Goal: Task Accomplishment & Management: Manage account settings

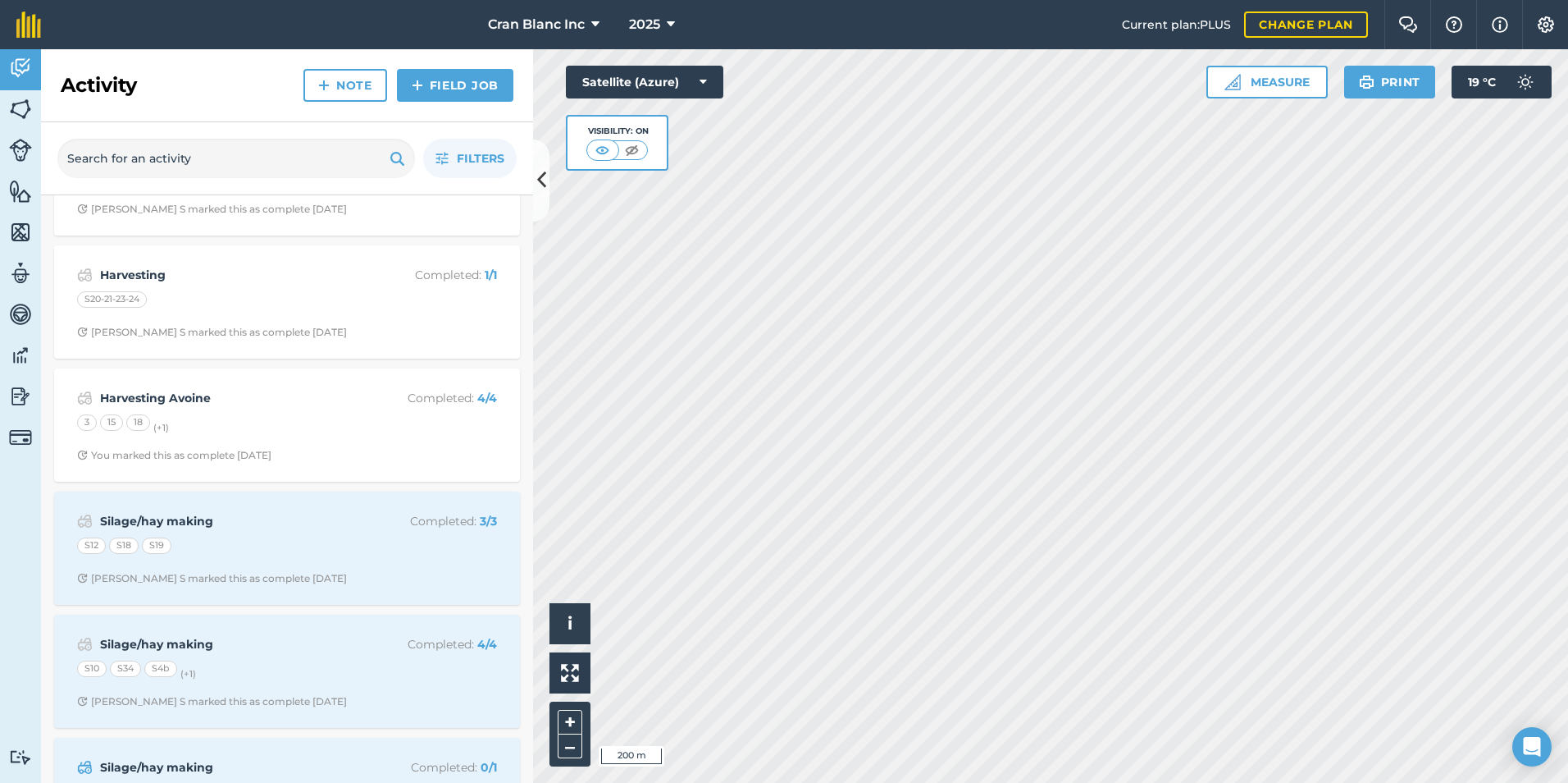
scroll to position [328, 0]
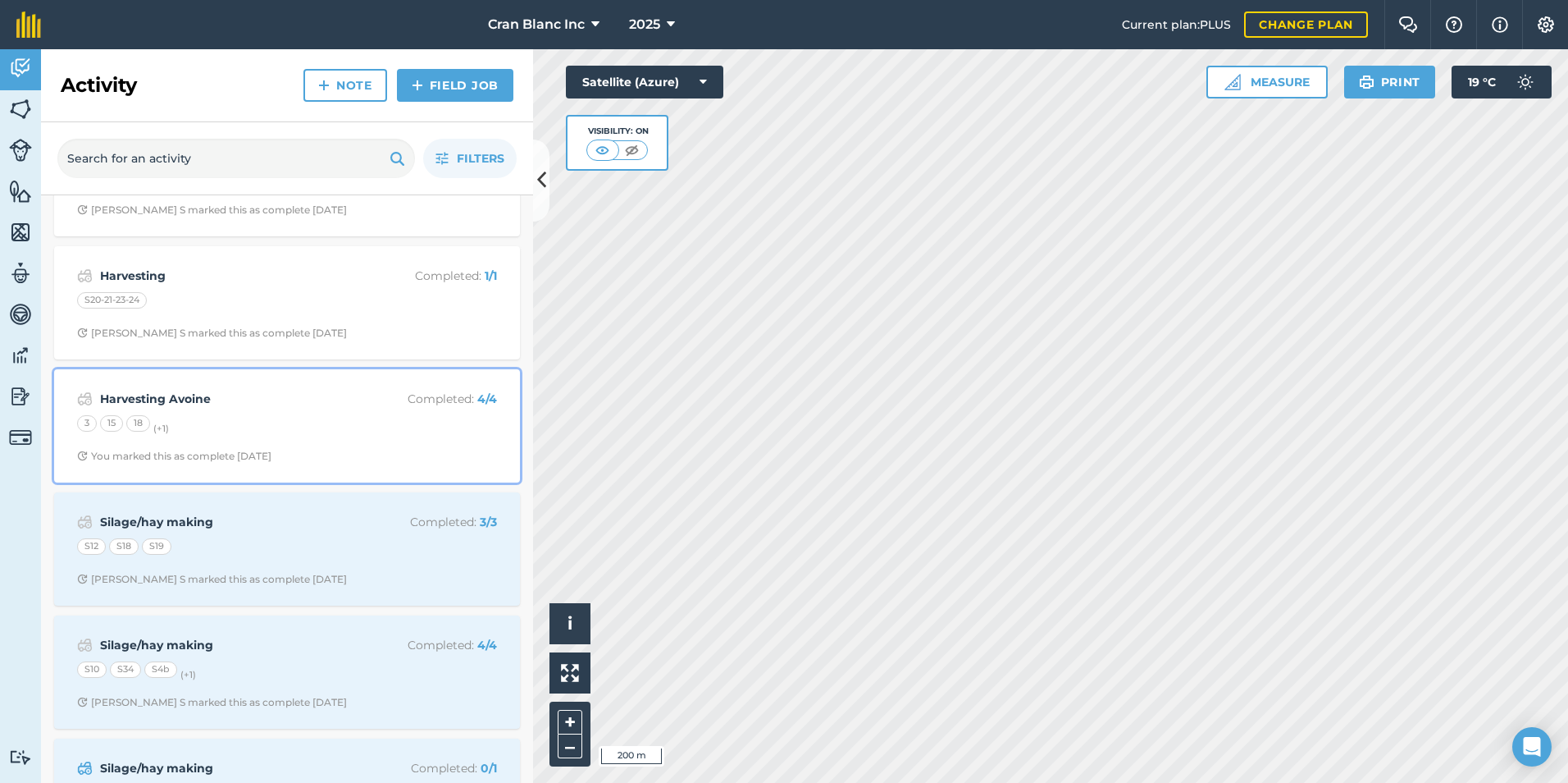
click at [224, 432] on div "3 15 18 (+ 1 )" at bounding box center [287, 426] width 420 height 21
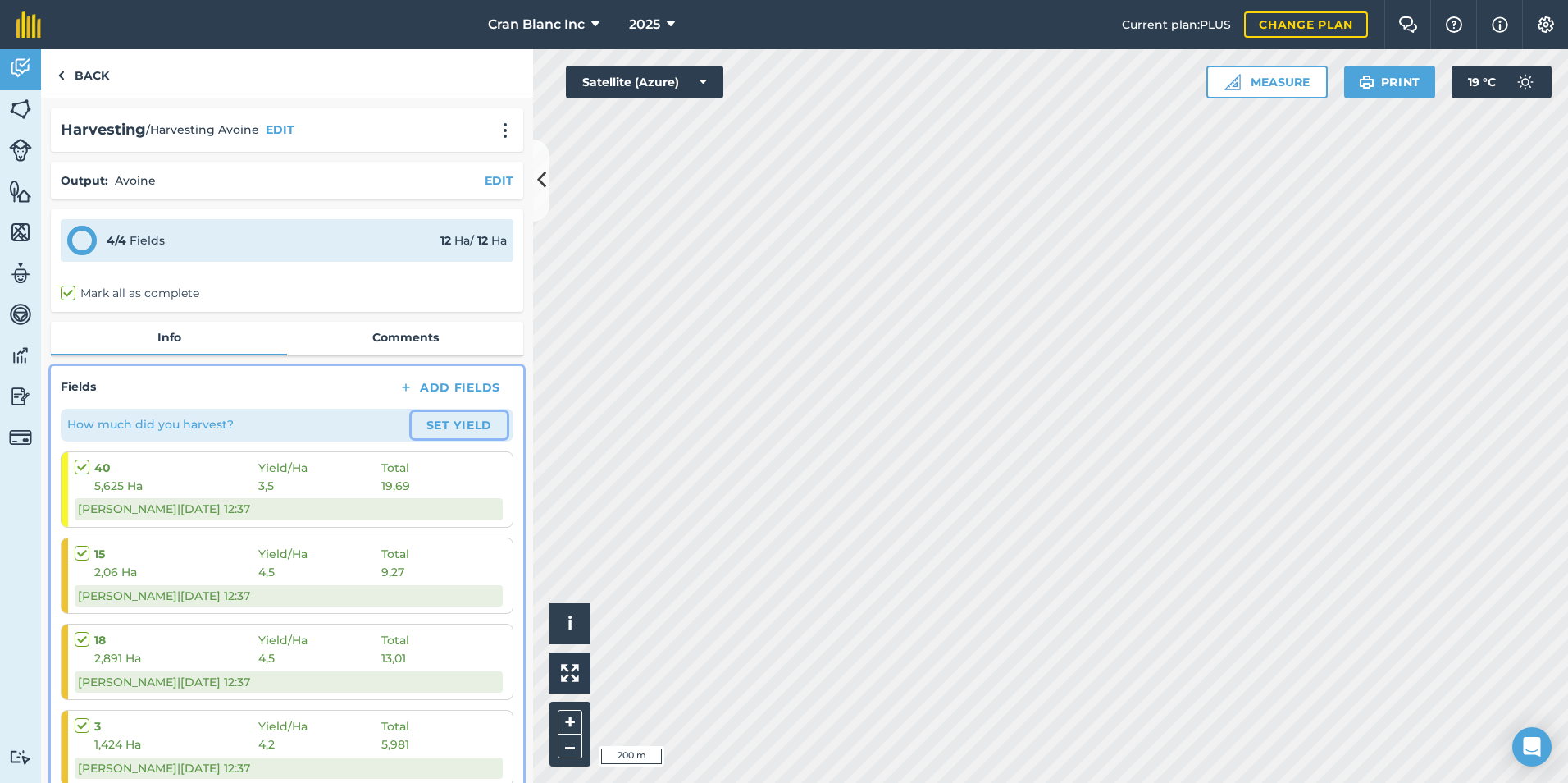
click at [435, 423] on button "Set Yield" at bounding box center [459, 426] width 95 height 27
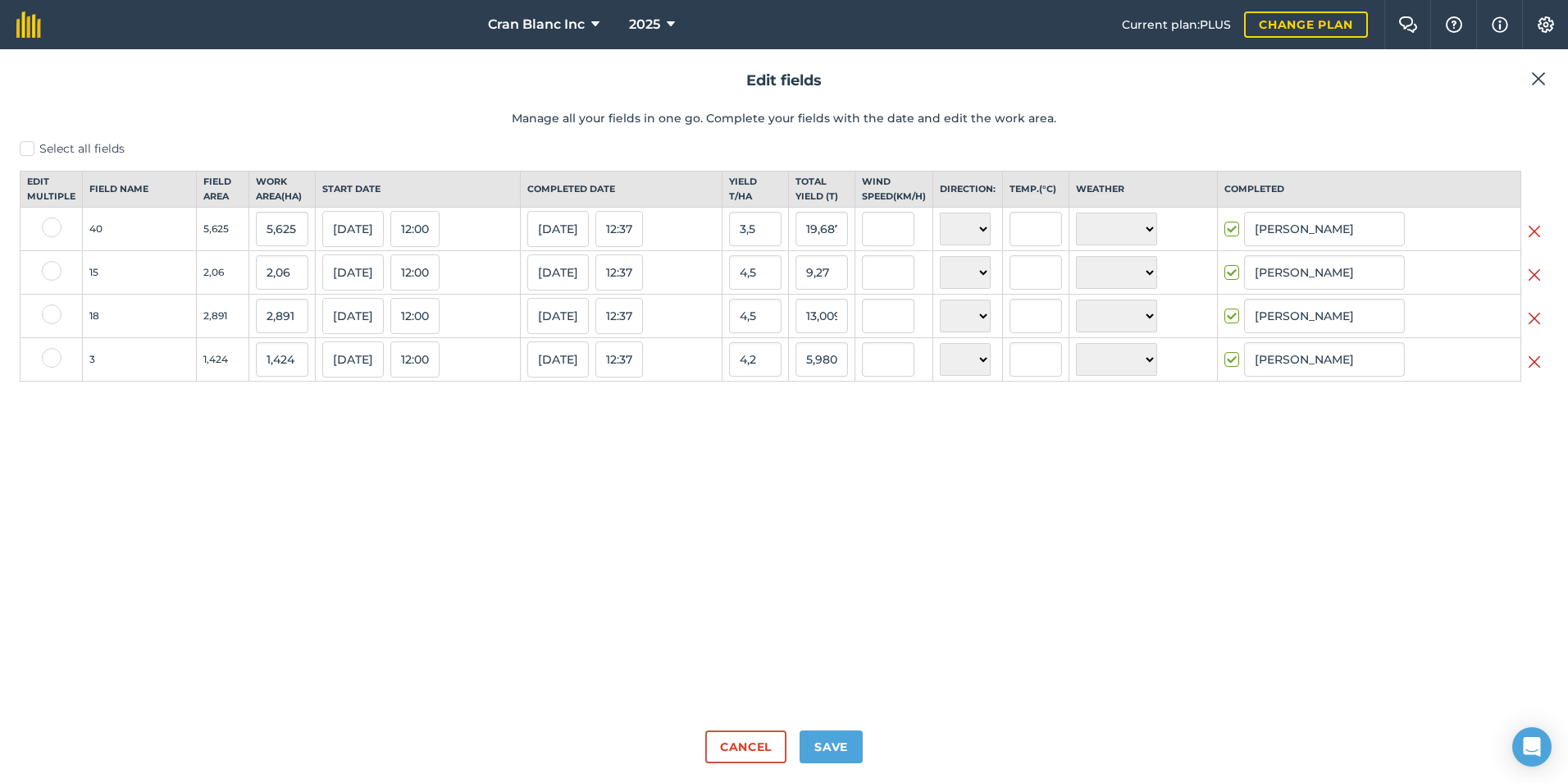
click at [1535, 77] on img at bounding box center [1539, 79] width 15 height 20
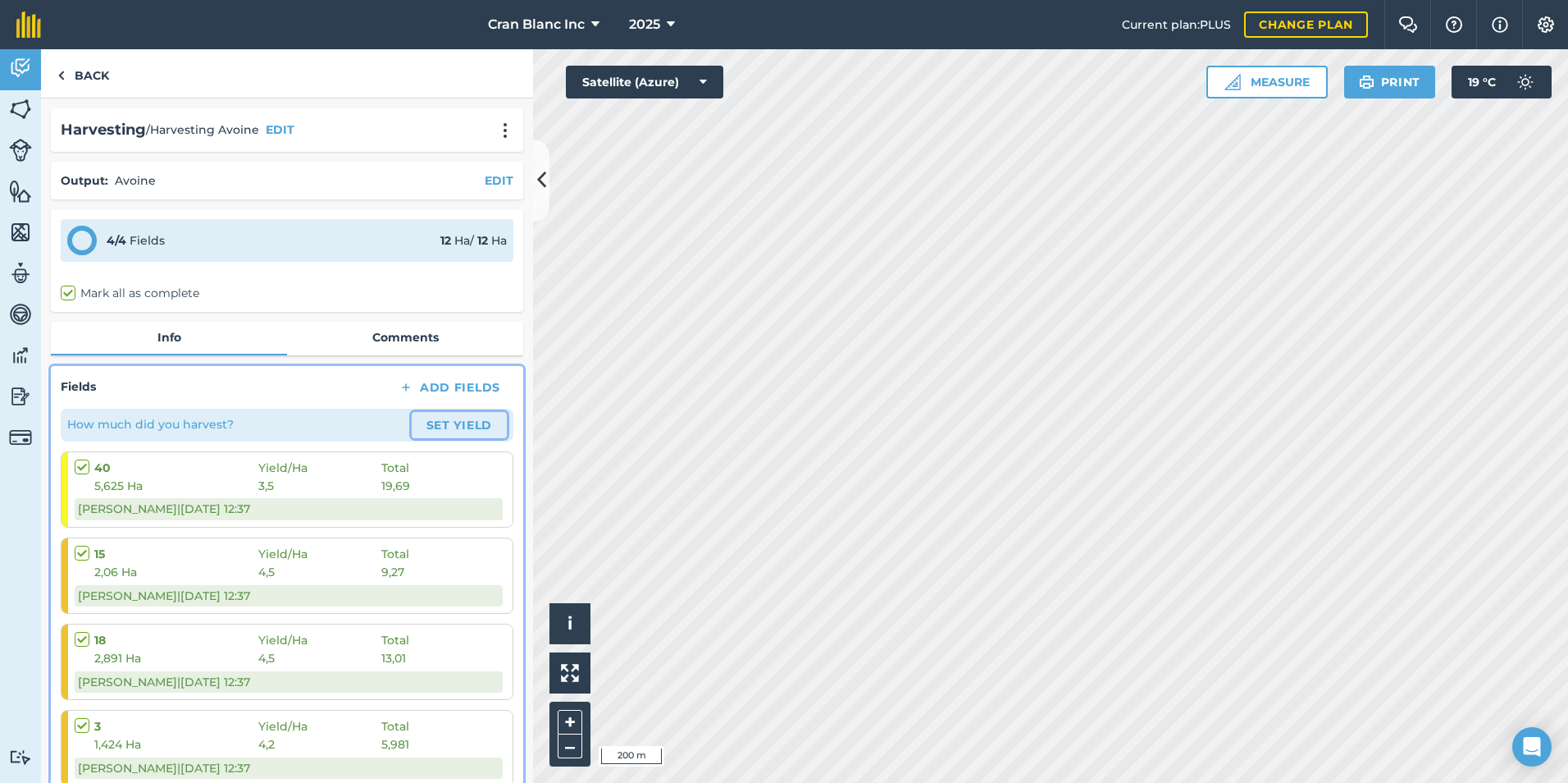
click at [440, 421] on button "Set Yield" at bounding box center [459, 426] width 95 height 27
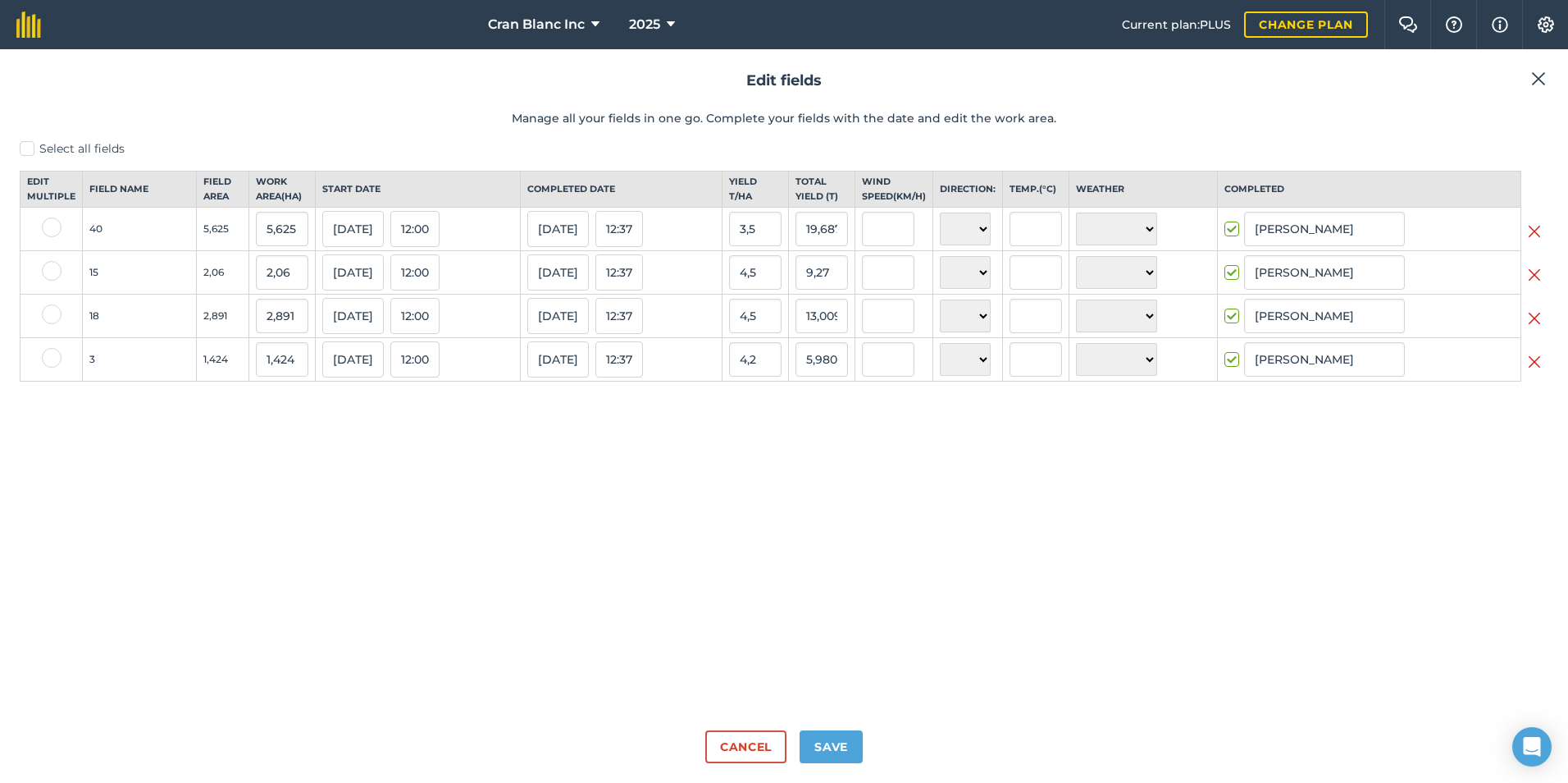
click at [1539, 75] on img at bounding box center [1539, 79] width 15 height 20
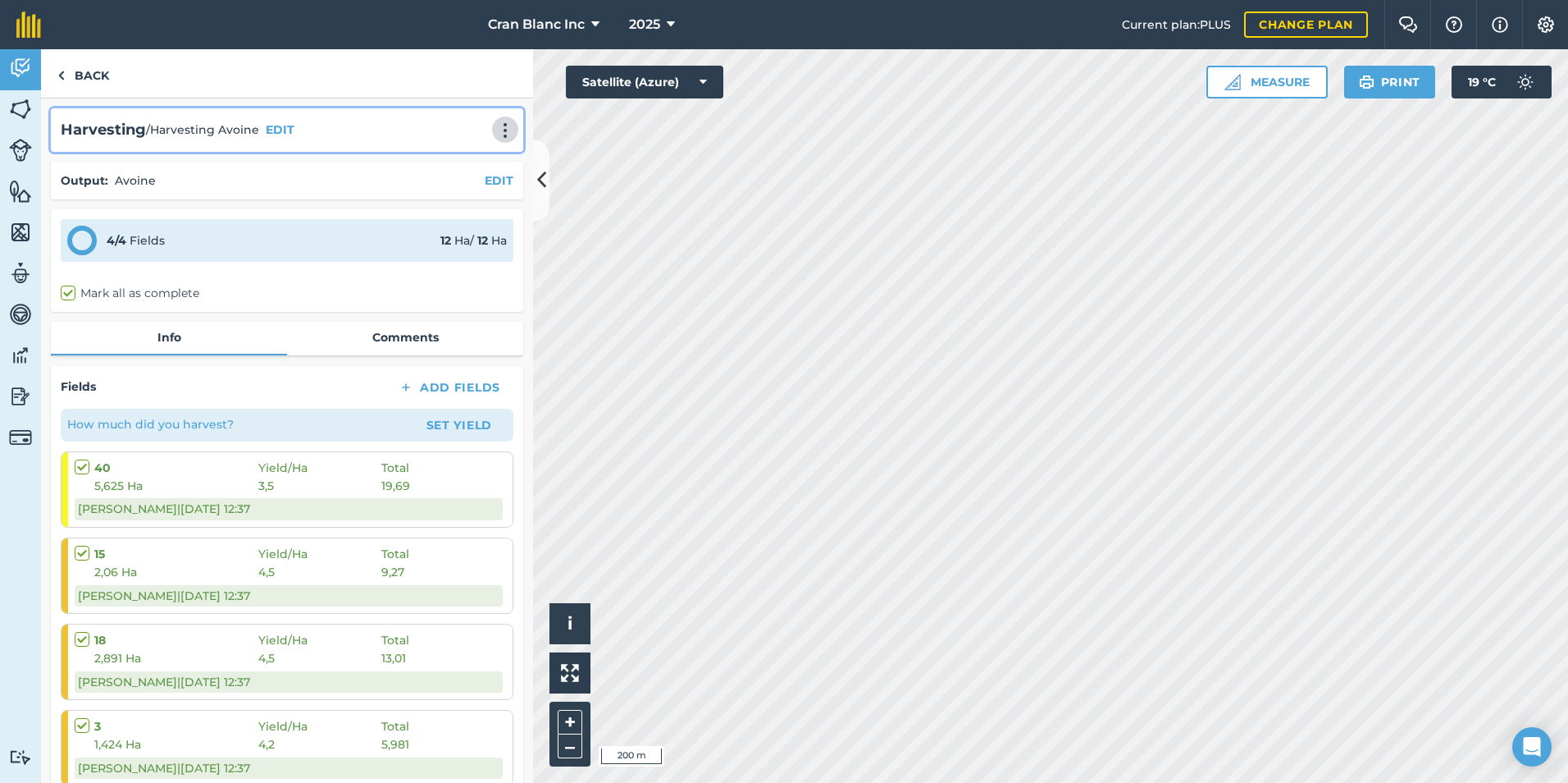
click at [497, 130] on img at bounding box center [505, 131] width 20 height 16
click at [442, 198] on link "Delete" at bounding box center [471, 204] width 105 height 33
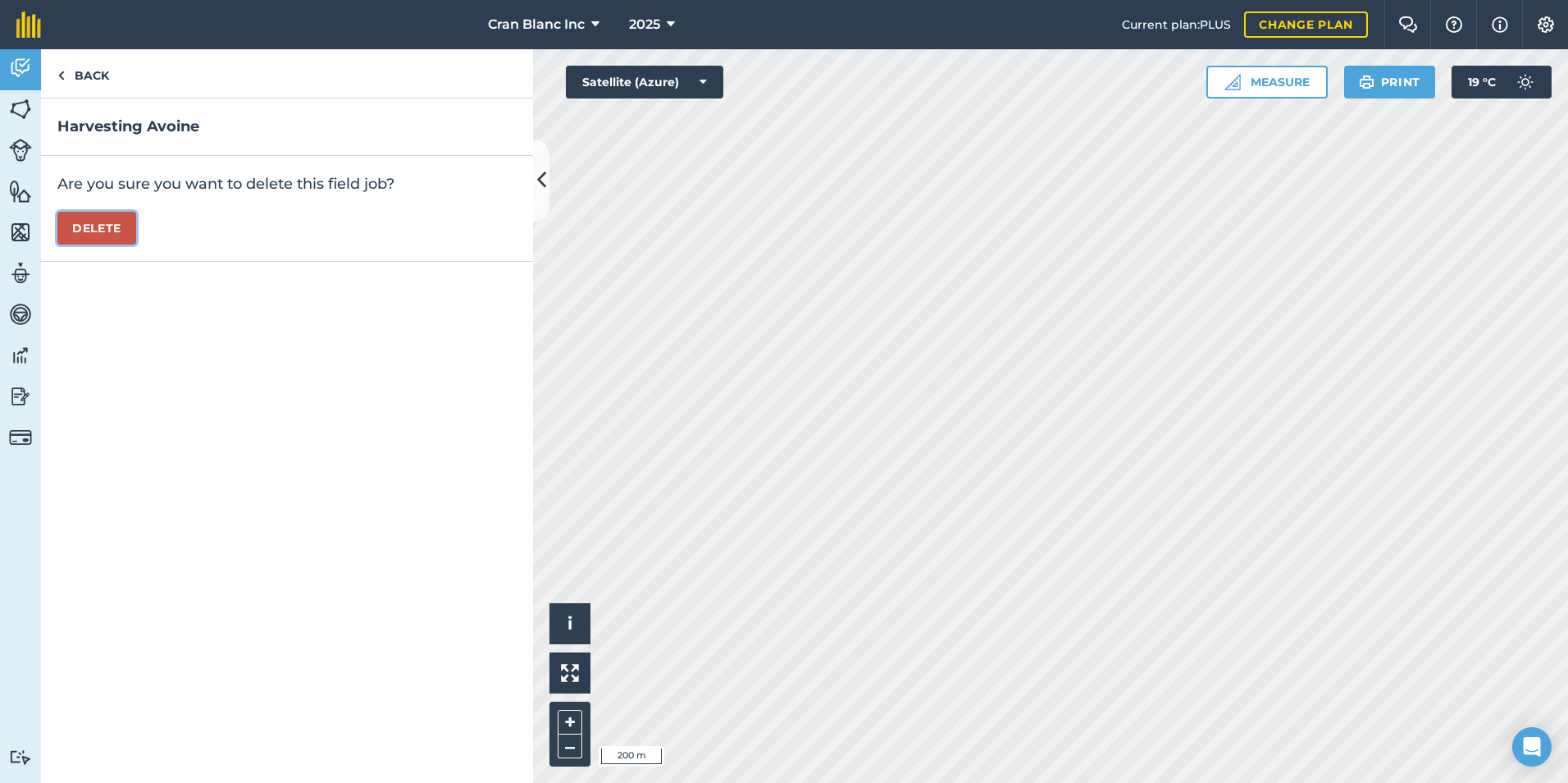
click at [115, 232] on button "Delete" at bounding box center [97, 228] width 79 height 33
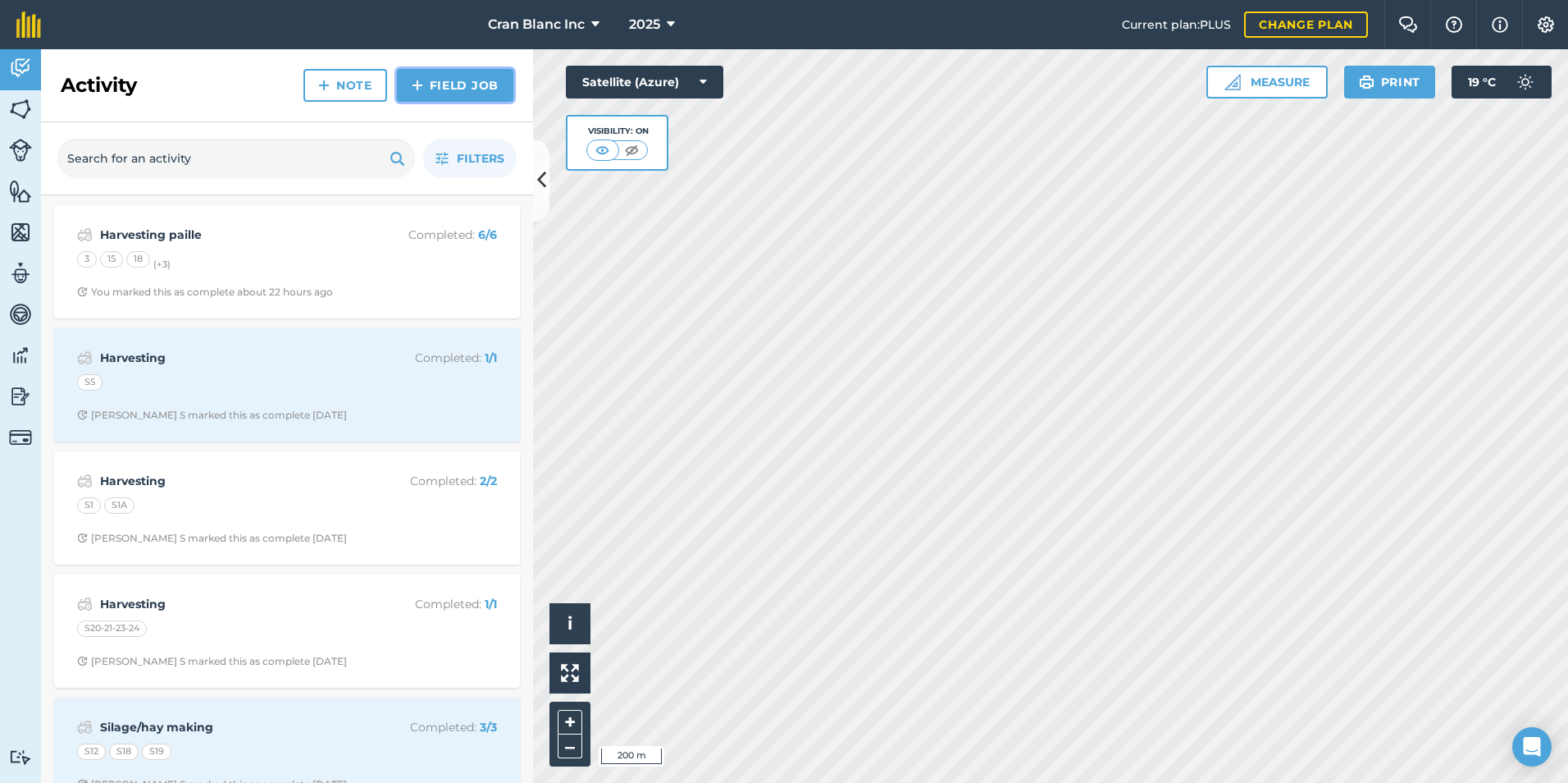
click at [482, 85] on link "Field Job" at bounding box center [455, 85] width 116 height 33
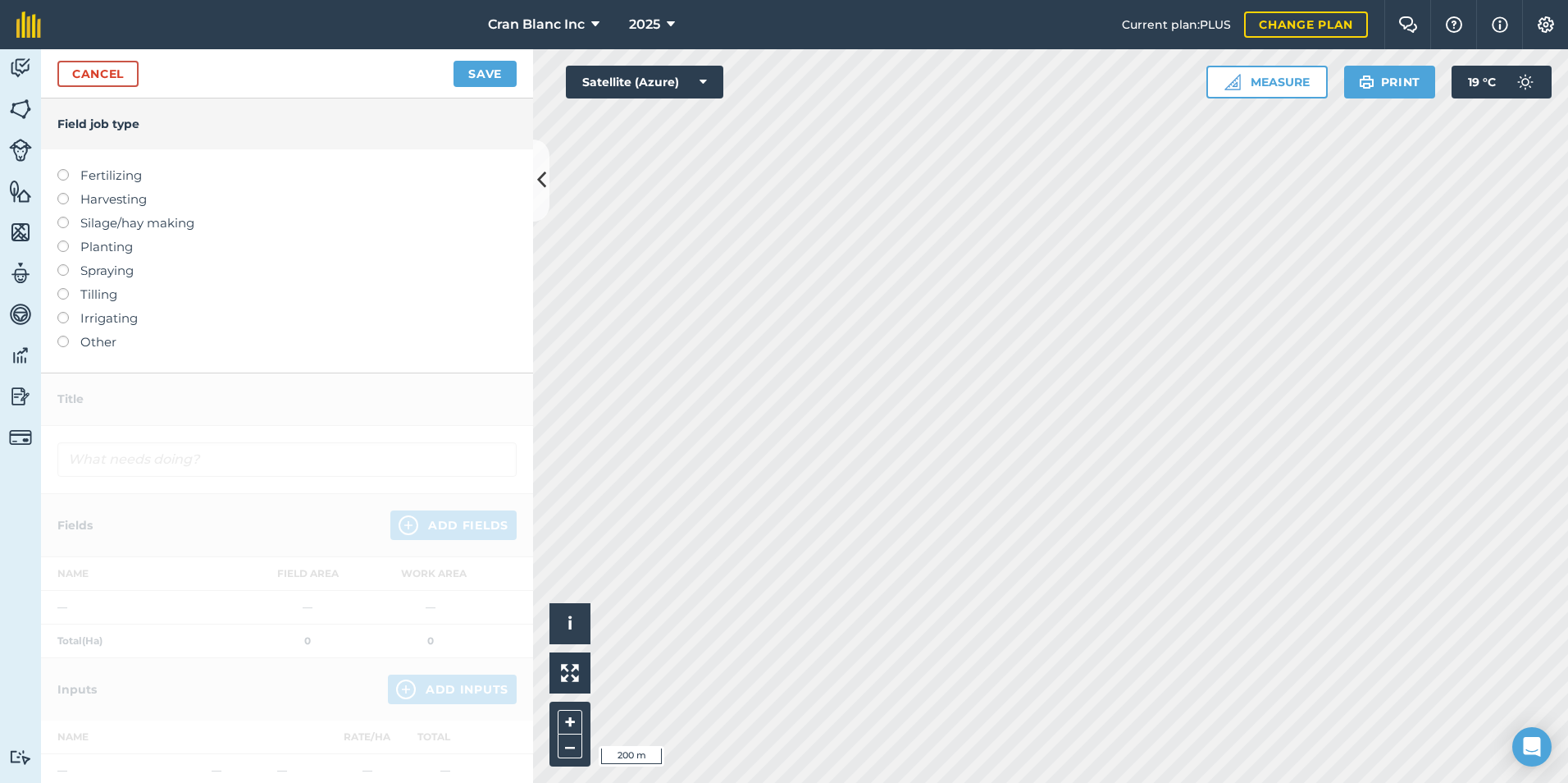
click at [64, 193] on label at bounding box center [69, 193] width 23 height 0
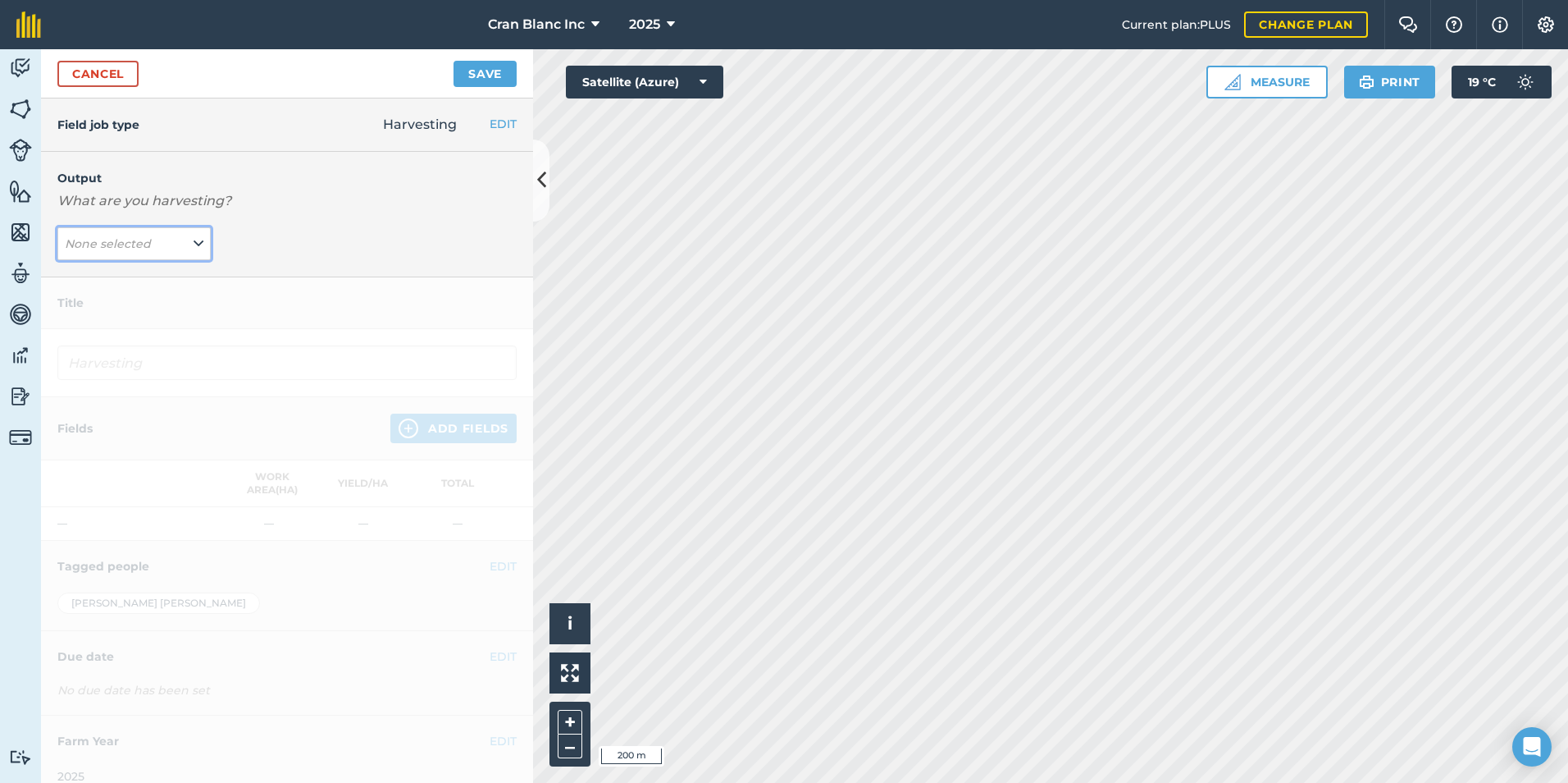
click at [179, 244] on button "None selected" at bounding box center [134, 244] width 154 height 33
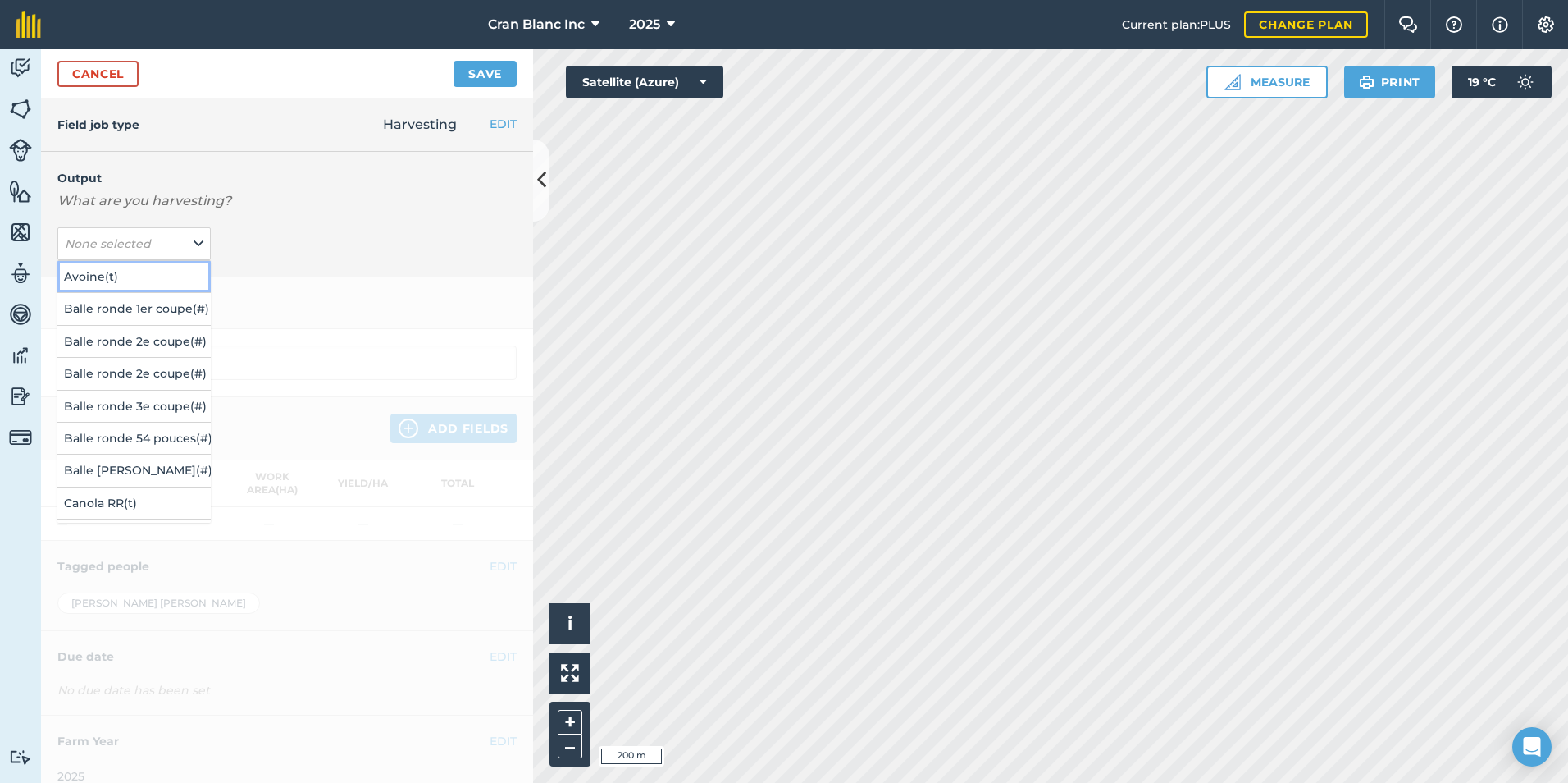
click at [90, 278] on button "Avoine ( t )" at bounding box center [134, 276] width 154 height 31
type input "Harvesting Avoine"
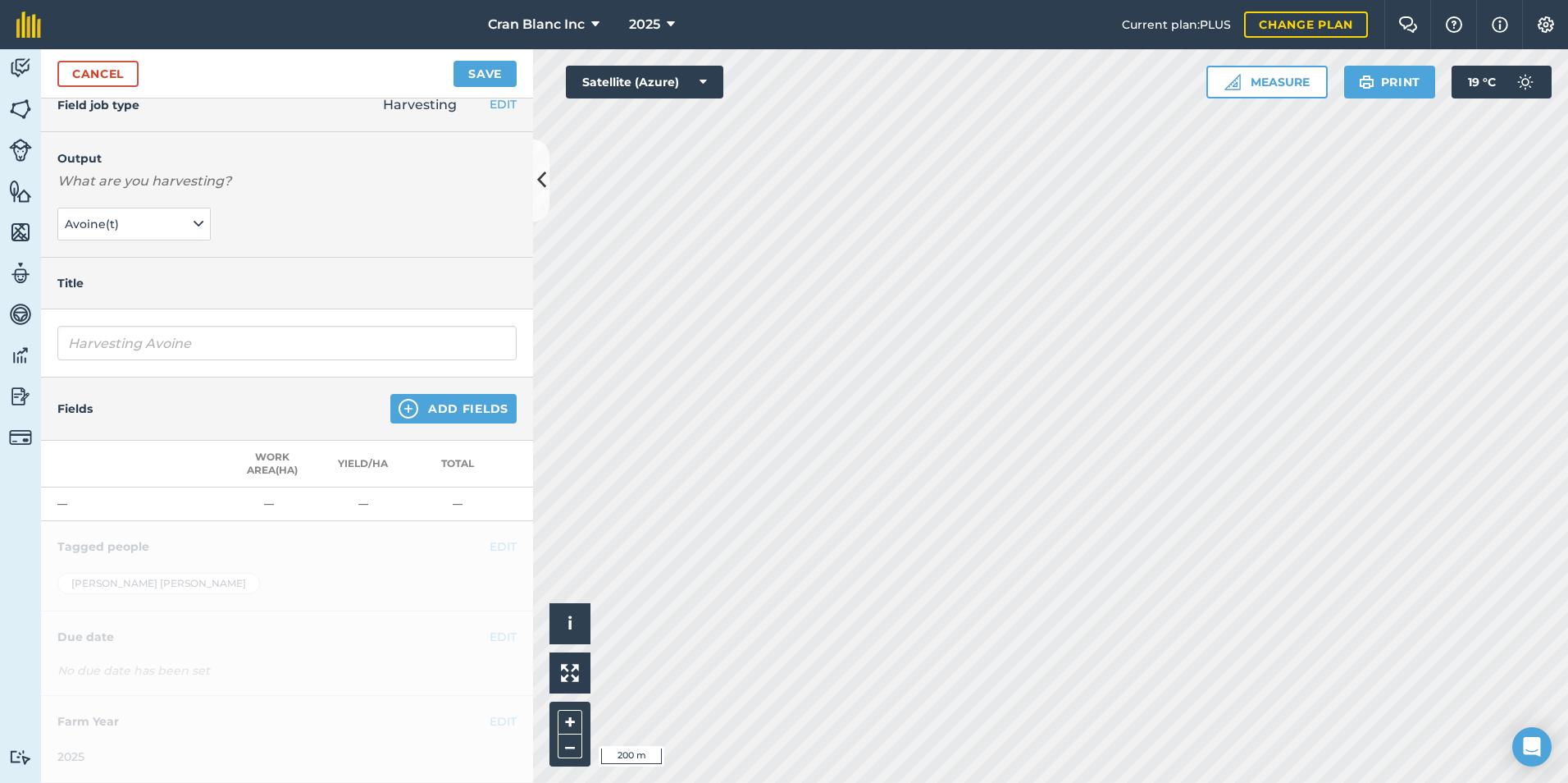
scroll to position [32, 0]
click at [469, 403] on button "Add Fields" at bounding box center [453, 408] width 126 height 29
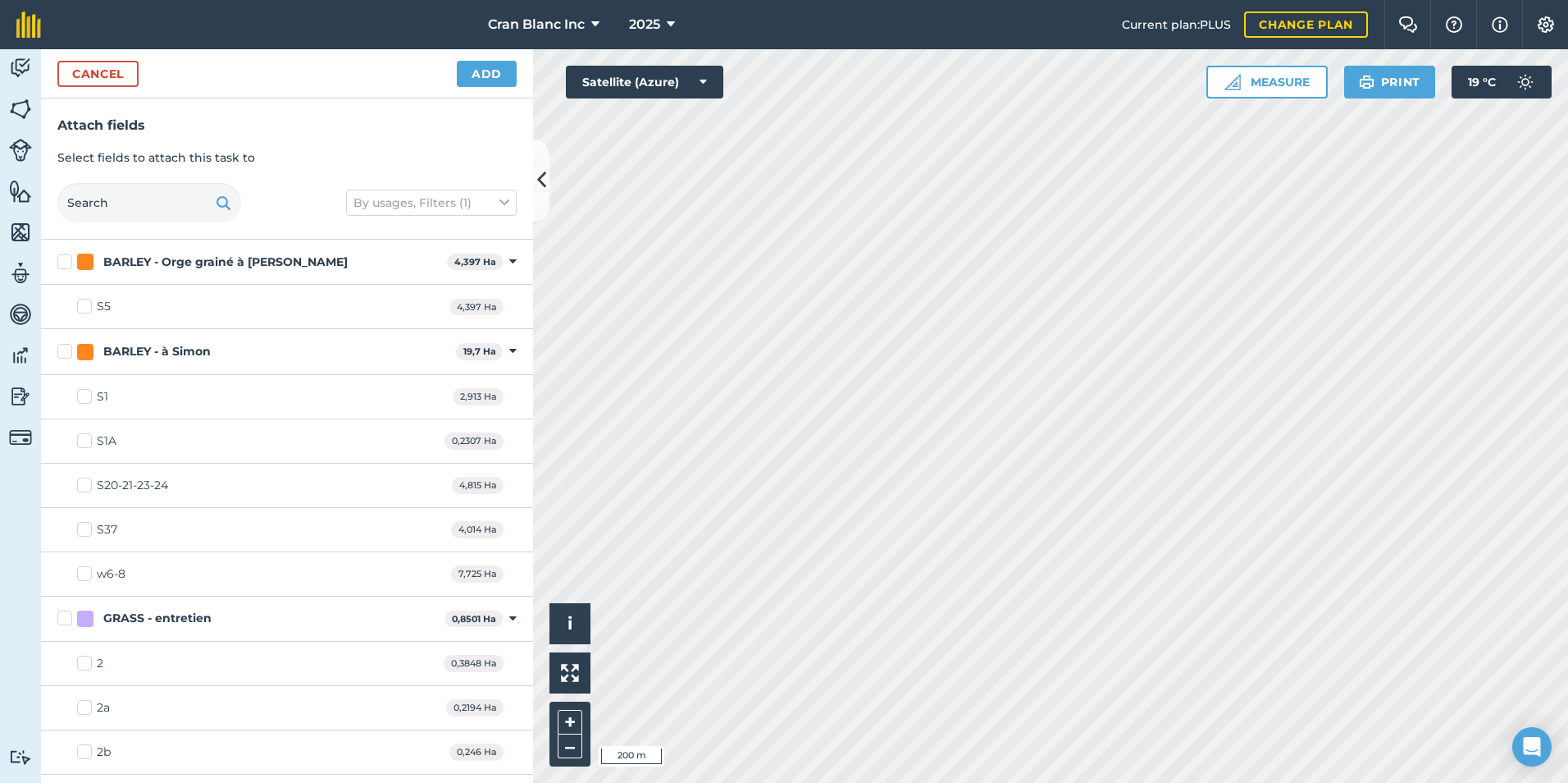
checkbox input "true"
click at [495, 72] on button "Add" at bounding box center [486, 74] width 60 height 27
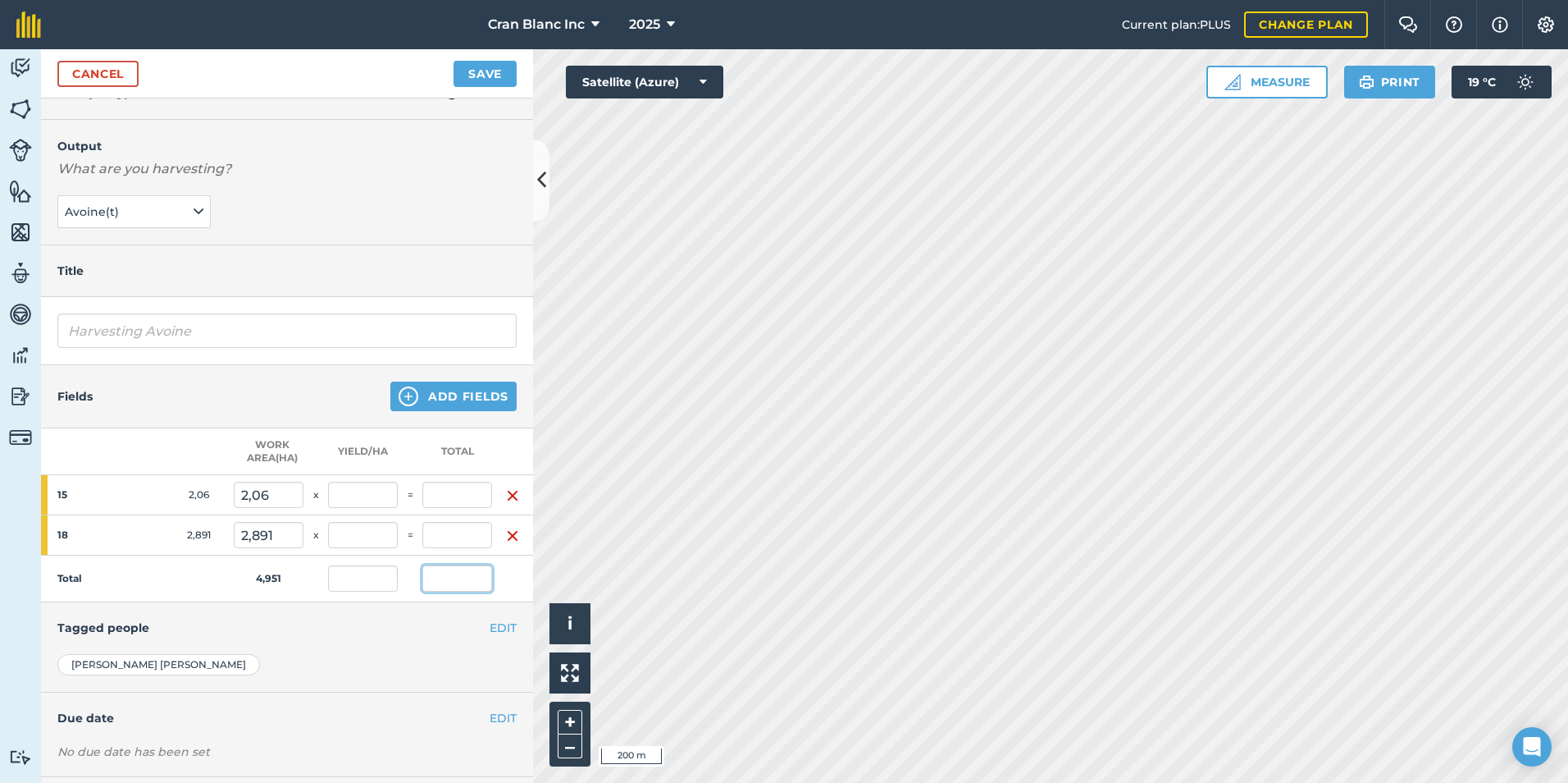
click at [451, 580] on input "text" at bounding box center [458, 579] width 69 height 27
type input "19,02"
type input "3,842"
type input "7,914"
type input "3,842"
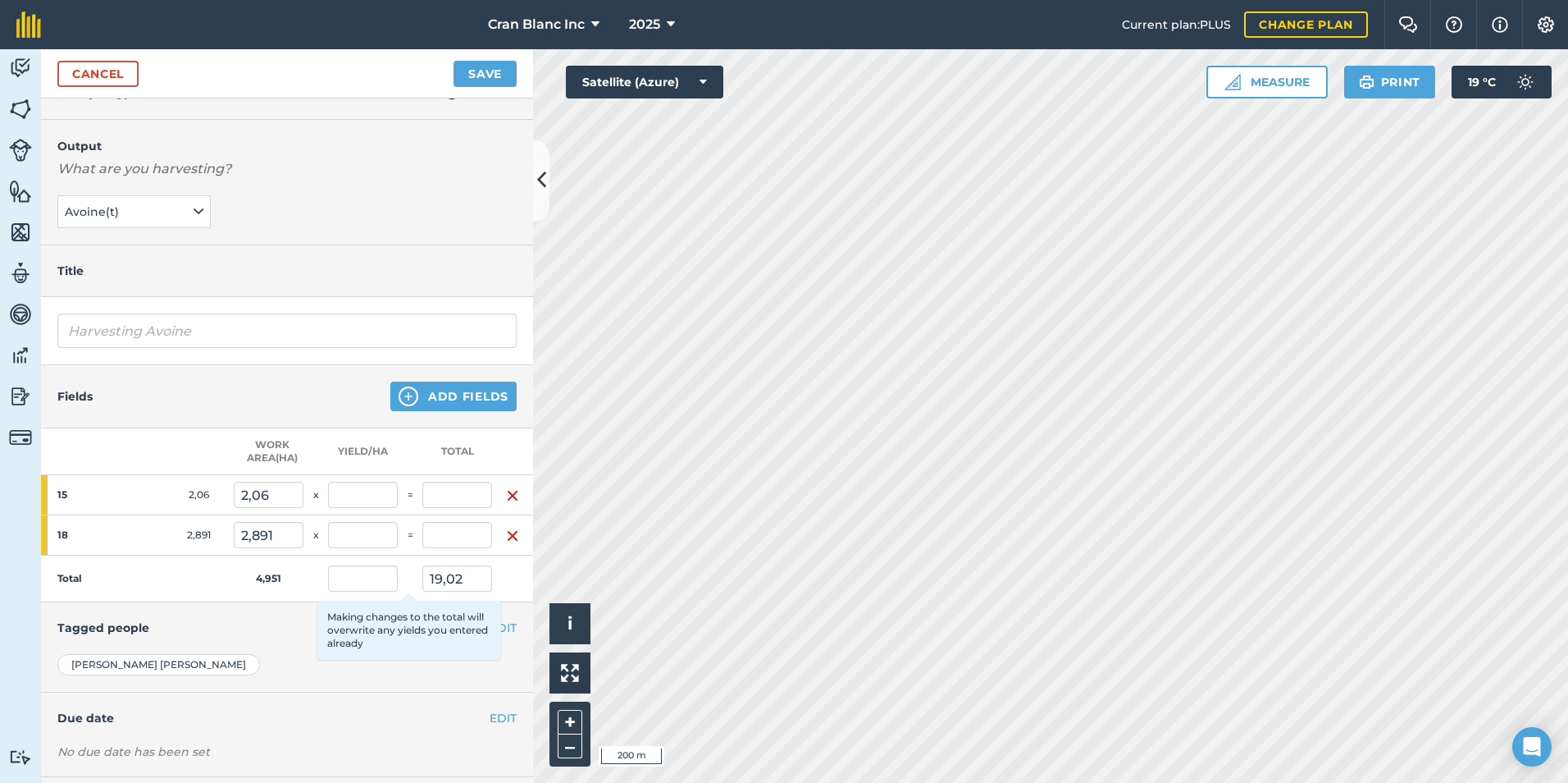
type input "3,842"
type input "11,106"
click at [302, 580] on td "4,951" at bounding box center [268, 579] width 69 height 47
drag, startPoint x: 428, startPoint y: 576, endPoint x: 491, endPoint y: 572, distance: 63.1
click at [491, 572] on input "19,02" at bounding box center [458, 579] width 69 height 27
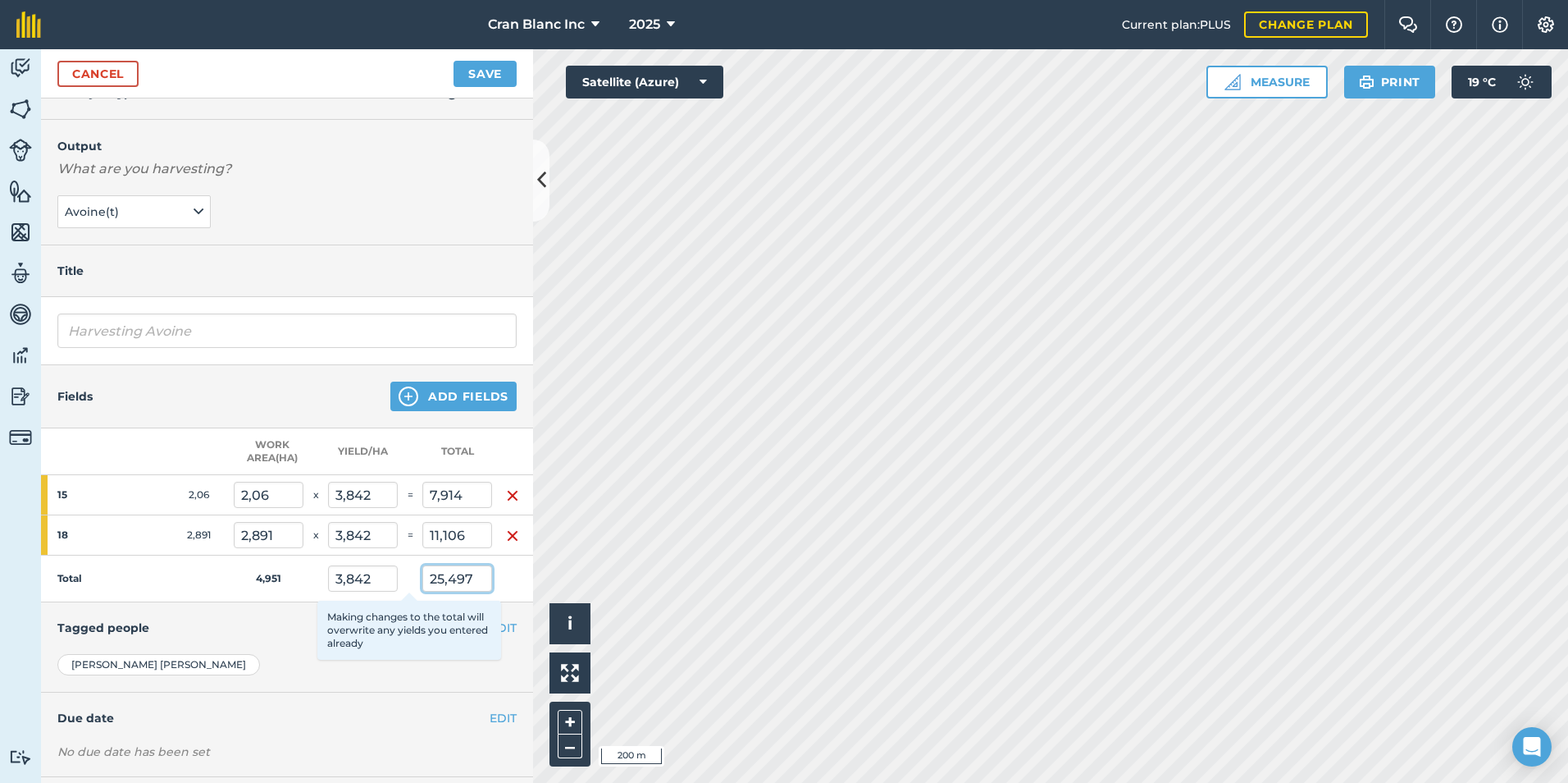
type input "25,497"
type input "5,15"
type input "10,609"
type input "5,15"
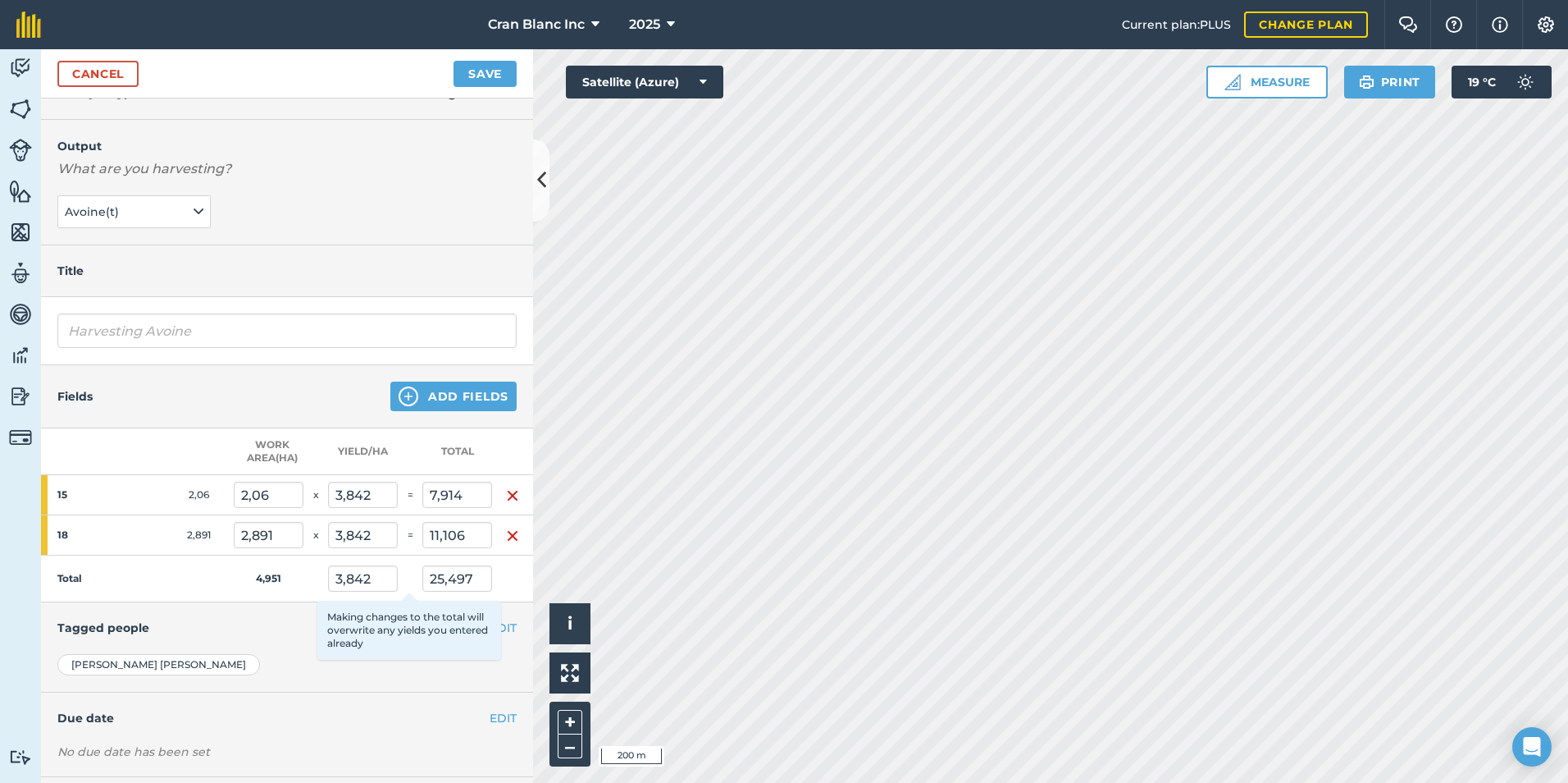
type input "14,888"
click at [178, 579] on td "Total" at bounding box center [137, 579] width 193 height 47
click at [446, 400] on button "Add Fields" at bounding box center [453, 395] width 126 height 29
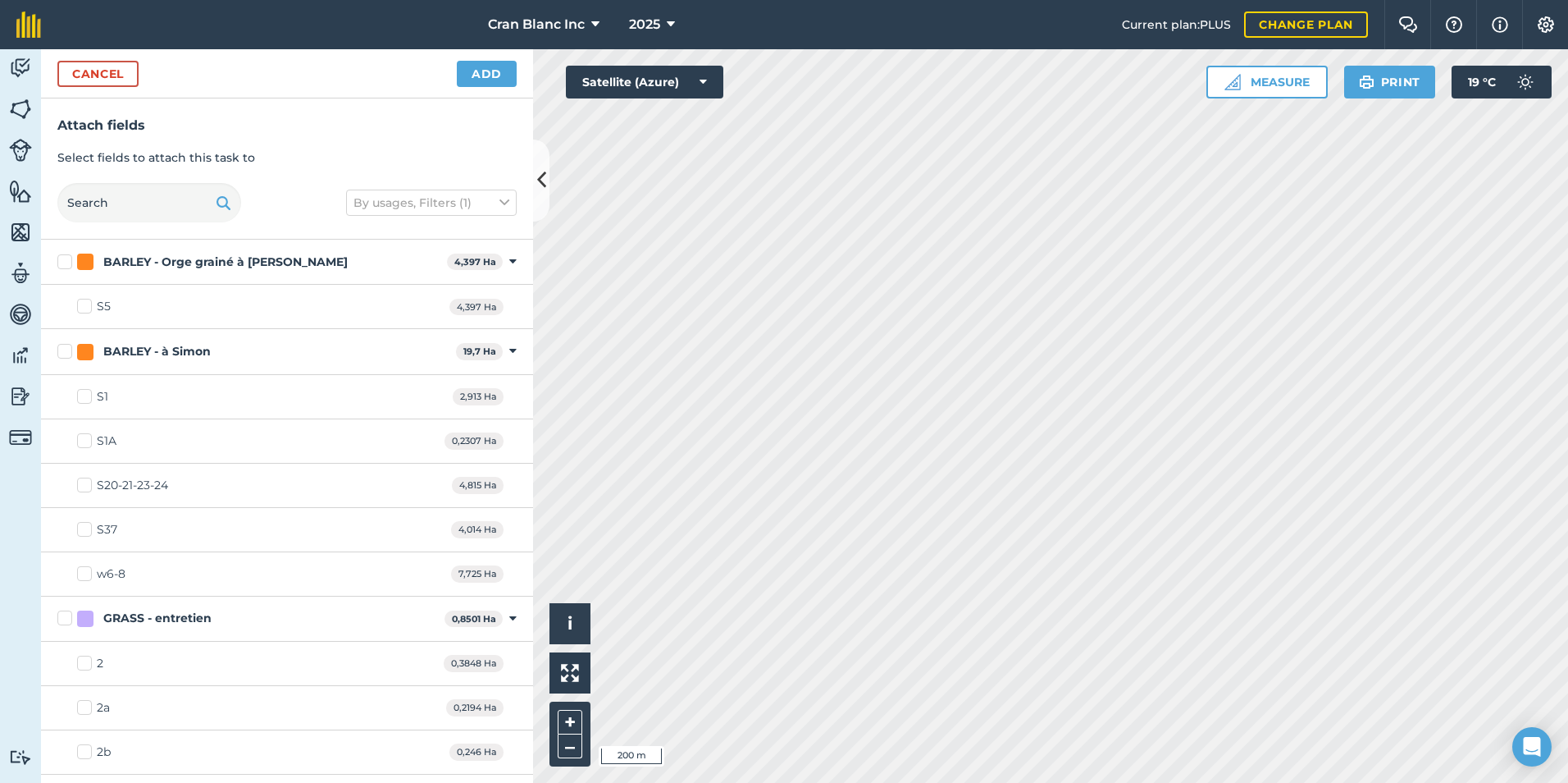
checkbox input "true"
click at [482, 71] on button "Add" at bounding box center [486, 74] width 60 height 27
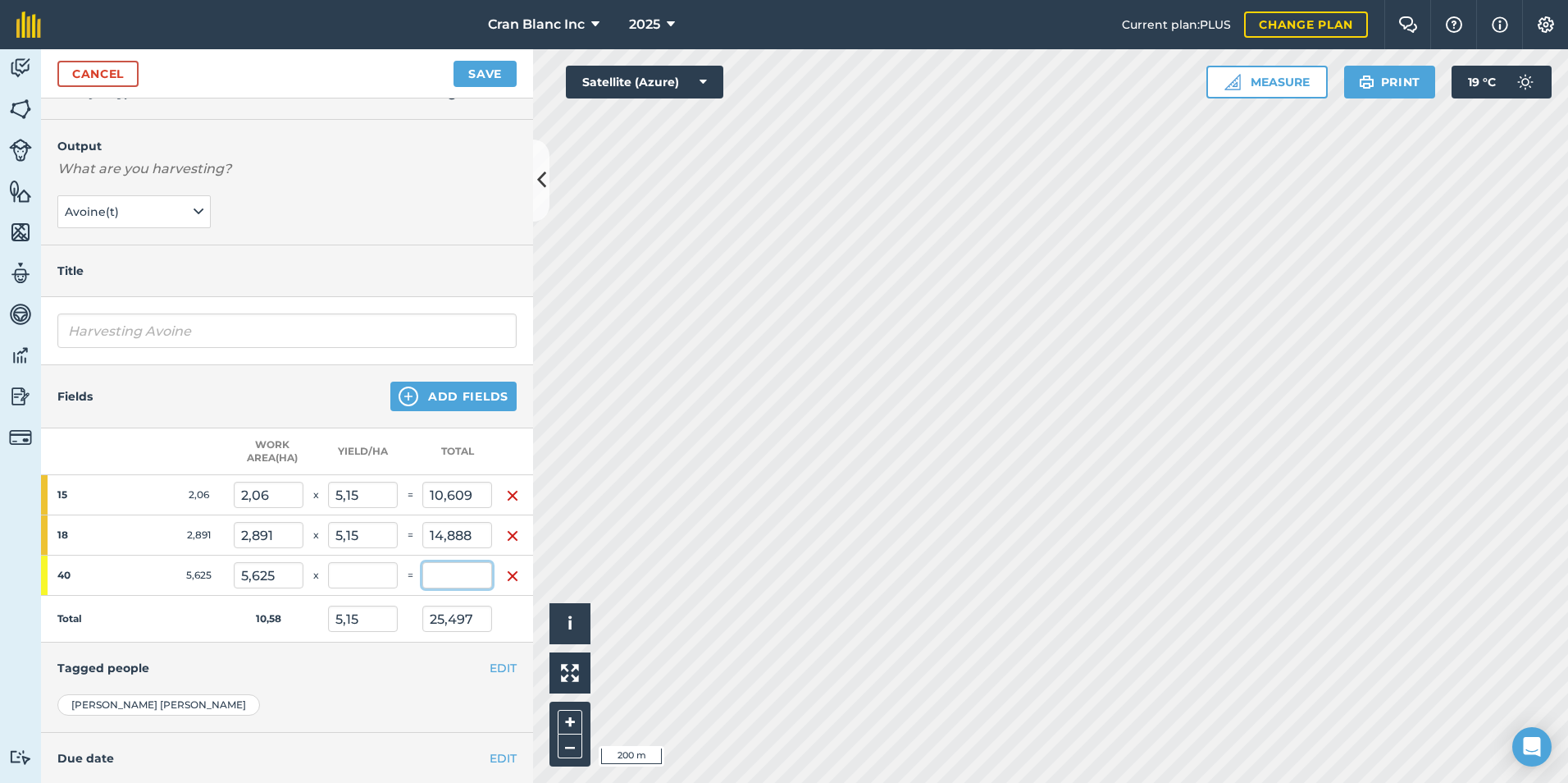
click at [452, 566] on input "text" at bounding box center [458, 575] width 69 height 27
type input "11"
type input "3,451"
type input "36,497"
type input "1,956"
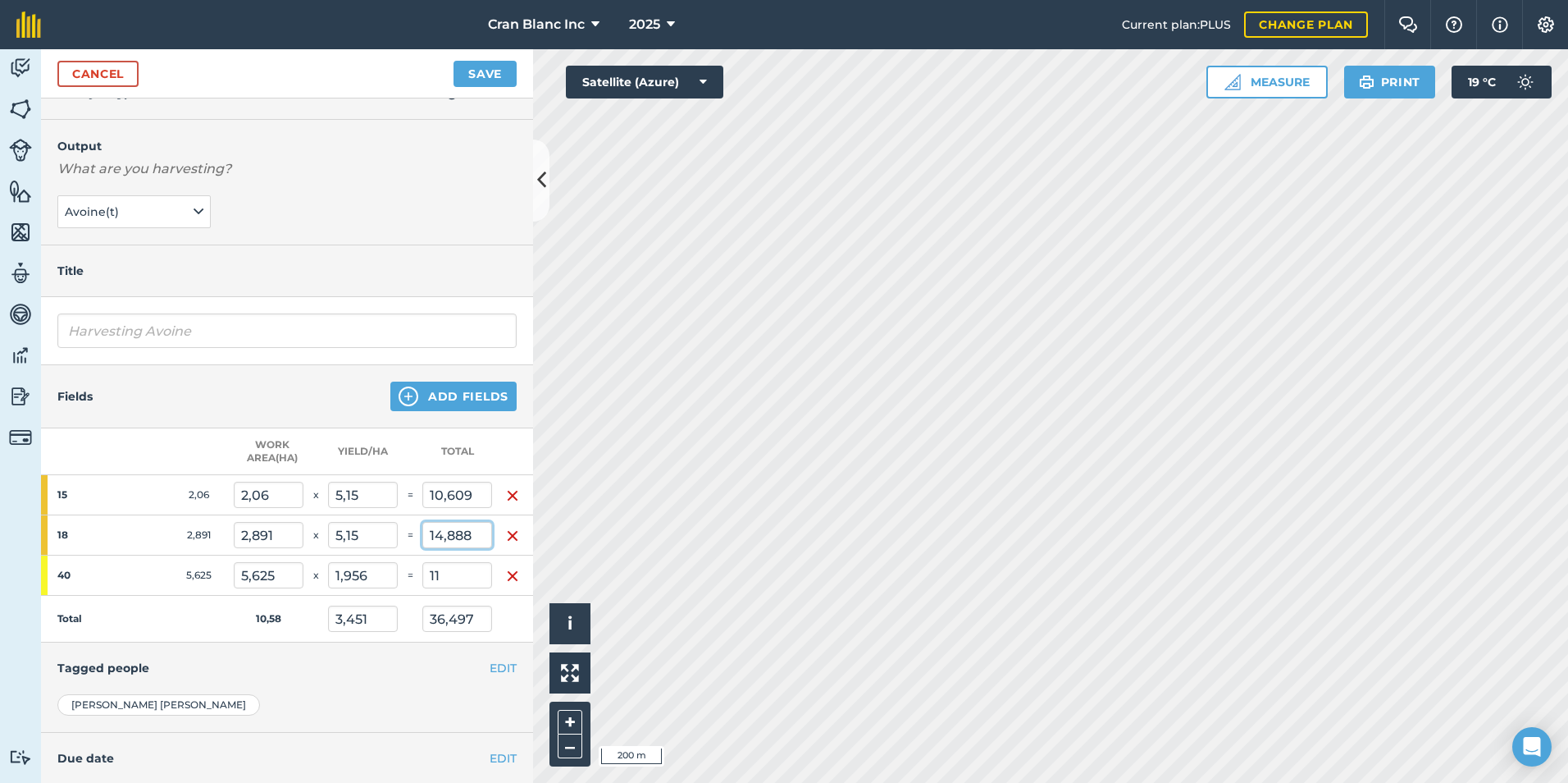
click at [444, 530] on input "14,888" at bounding box center [458, 535] width 69 height 27
click at [464, 575] on input "11" at bounding box center [458, 575] width 69 height 27
type input "13"
type input "3,64"
type input "38,497"
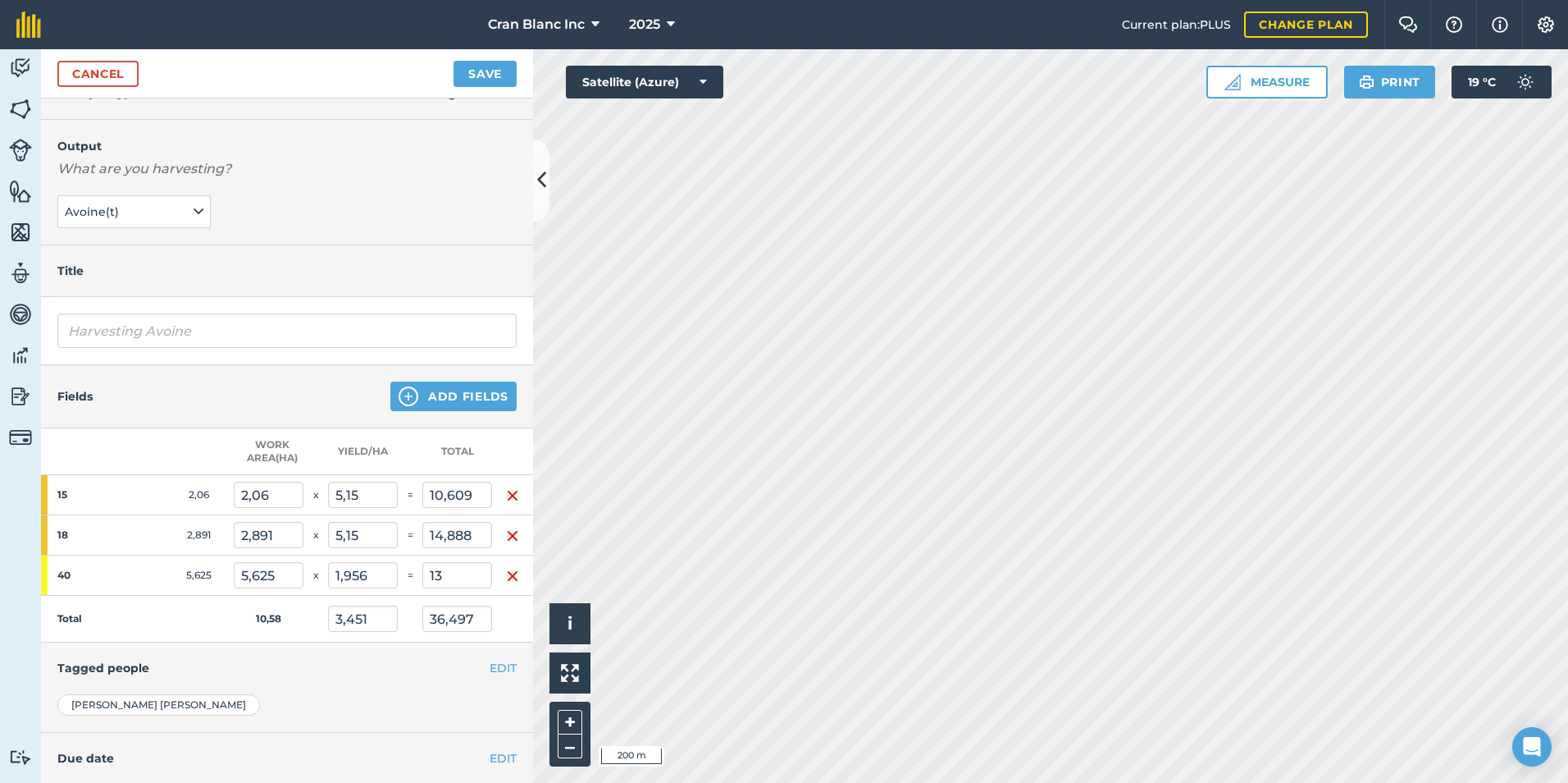
type input "2,311"
click at [198, 615] on td "Total" at bounding box center [137, 619] width 193 height 47
click at [447, 579] on input "13" at bounding box center [458, 575] width 69 height 27
type input "14"
type input "3,735"
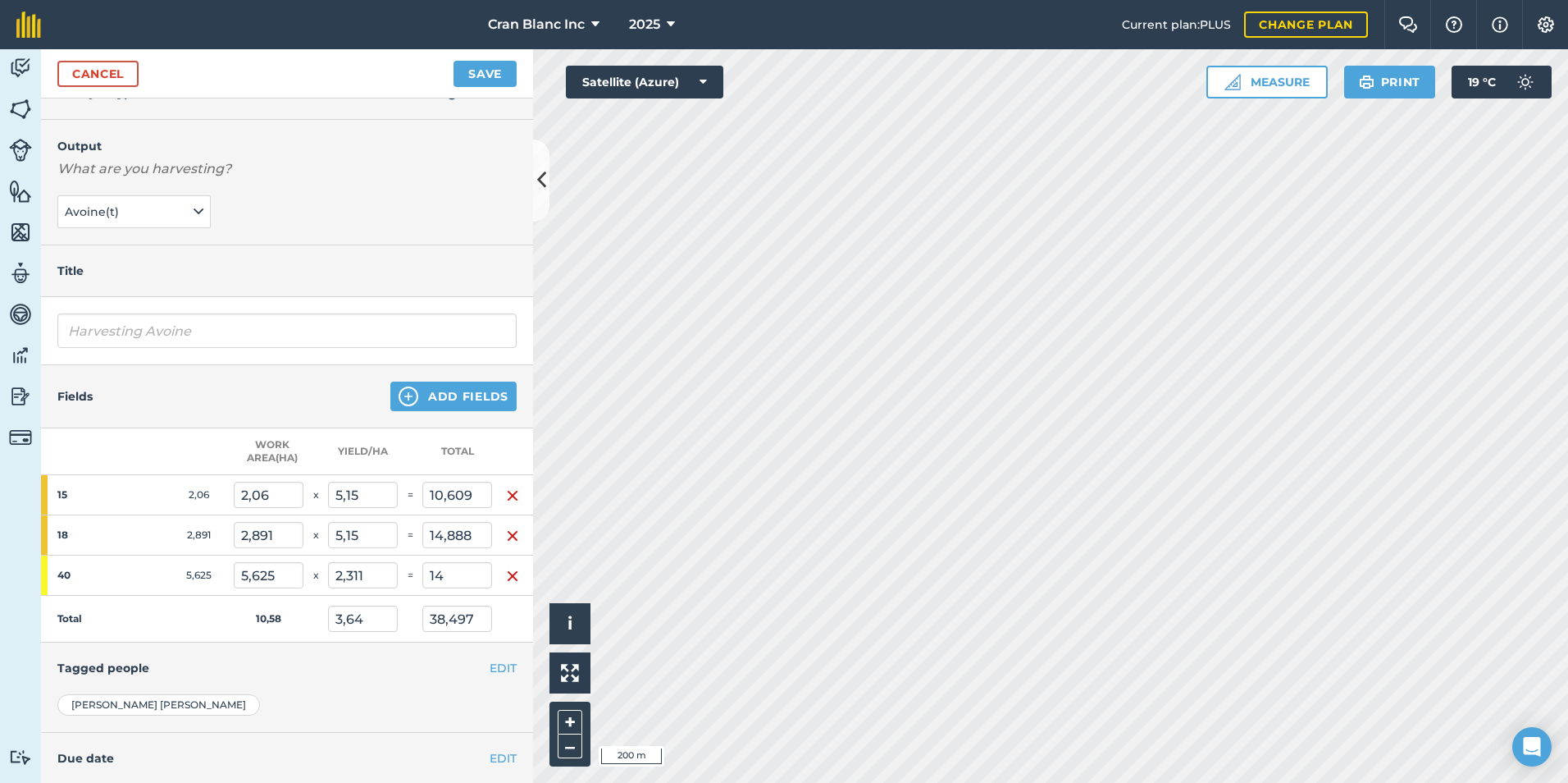
type input "39,497"
type input "2,489"
click at [219, 615] on td "Total" at bounding box center [137, 619] width 193 height 47
click at [459, 577] on input "14" at bounding box center [458, 575] width 69 height 27
click at [511, 579] on img "button" at bounding box center [513, 576] width 13 height 20
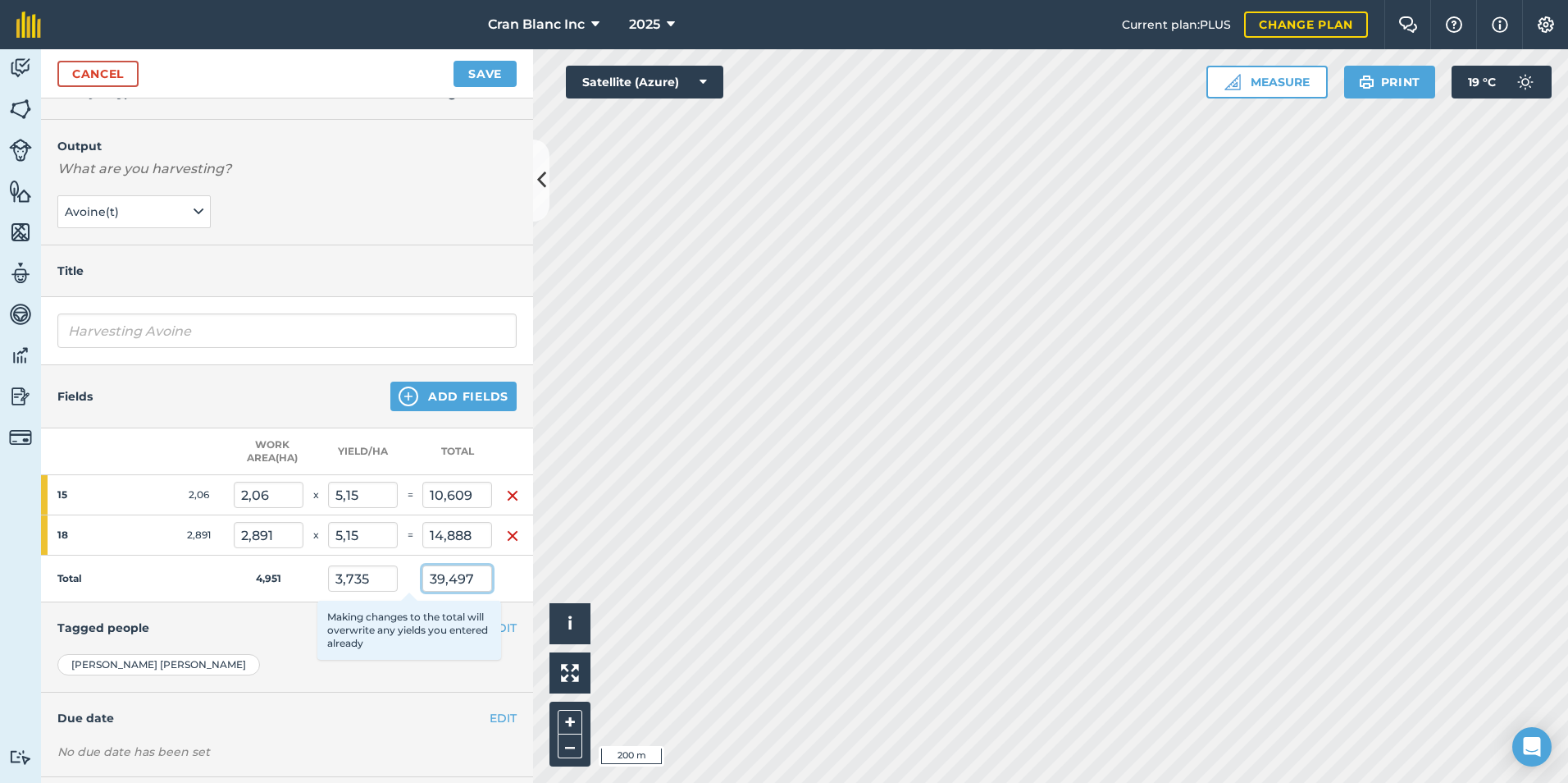
scroll to position [32, 12]
click at [601, 578] on div "Activity Fields Livestock Features Maps Team Vehicles Data Reporting Billing Tu…" at bounding box center [784, 415] width 1568 height 733
type input "36,497"
type input "7,372"
type input "15,186"
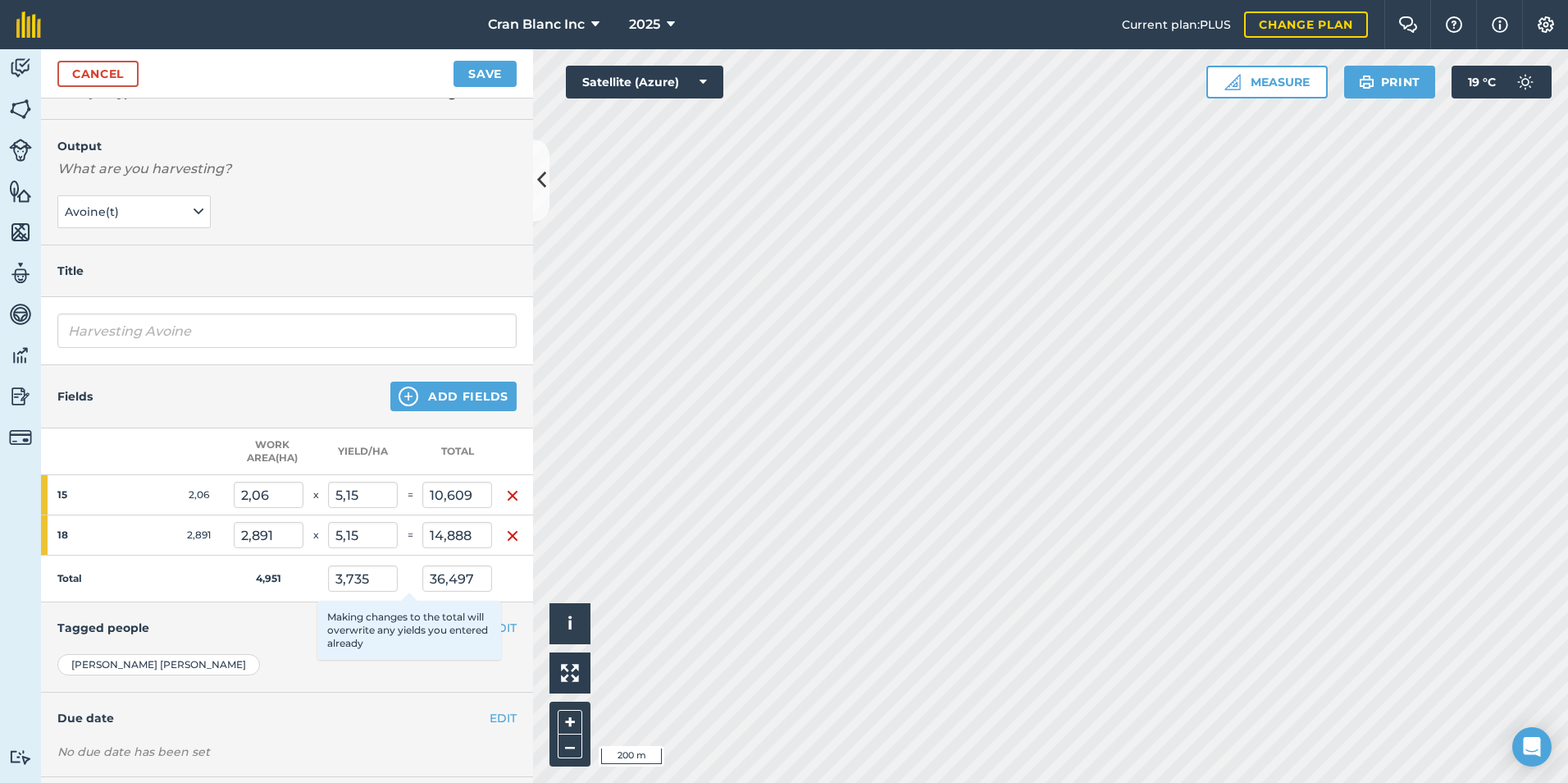
type input "7,372"
type input "21,311"
click at [220, 581] on td "Total" at bounding box center [137, 579] width 193 height 47
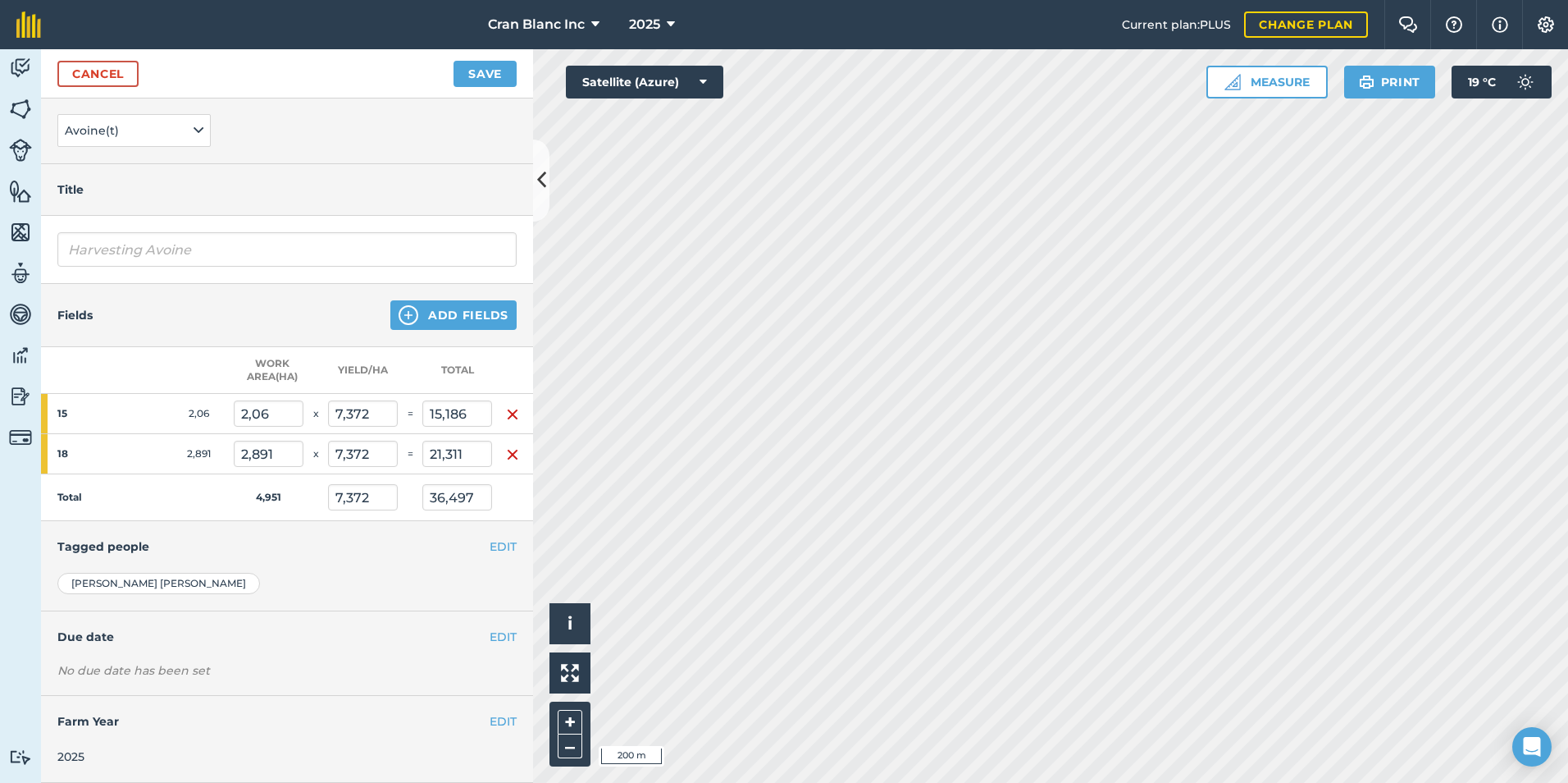
scroll to position [0, 12]
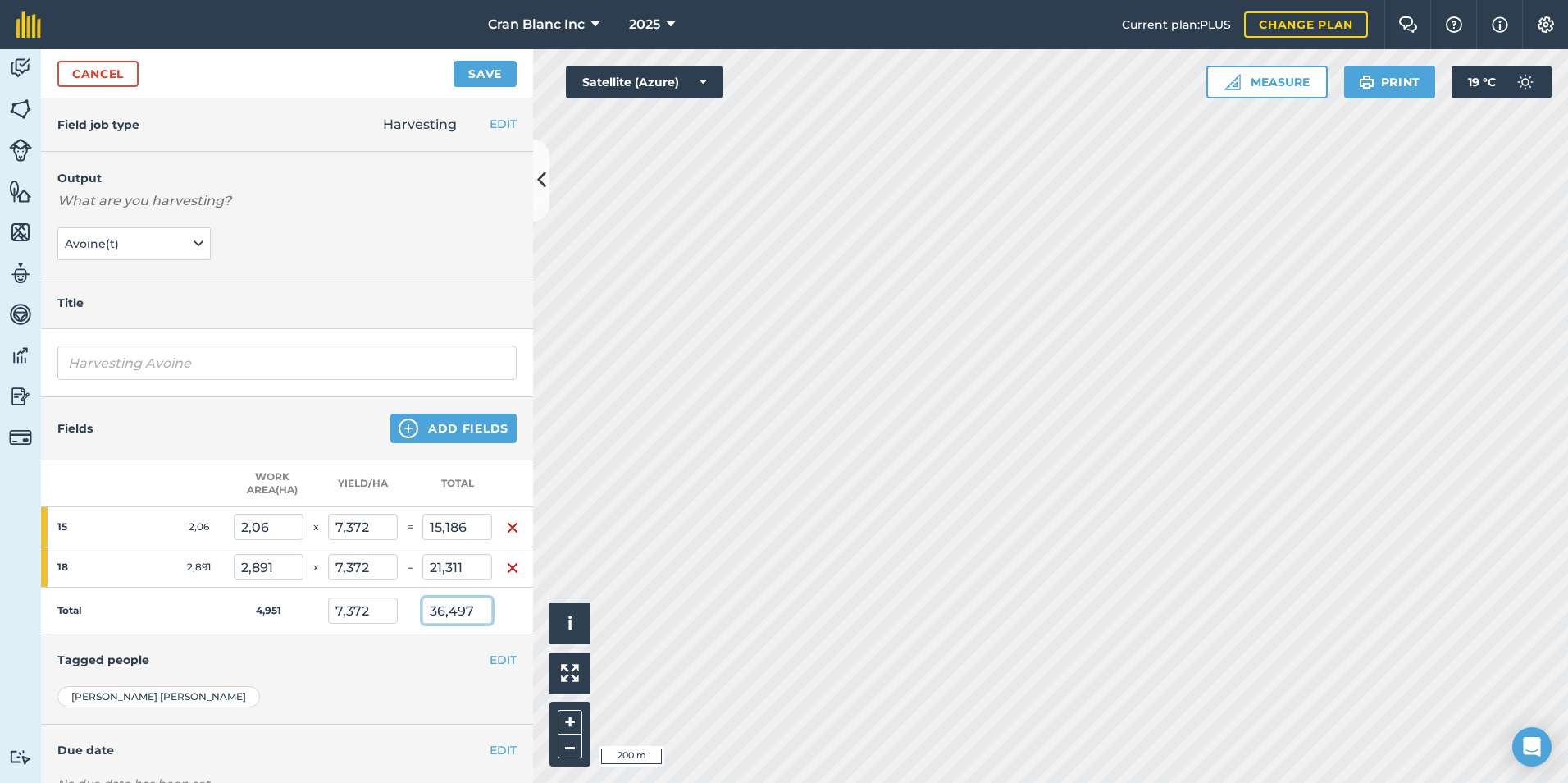
click at [466, 611] on input "36,497" at bounding box center [458, 611] width 69 height 27
drag, startPoint x: 413, startPoint y: 611, endPoint x: 468, endPoint y: 611, distance: 55.0
click at [466, 614] on input "36,497" at bounding box center [458, 611] width 69 height 27
type input "25,497"
type input "5,15"
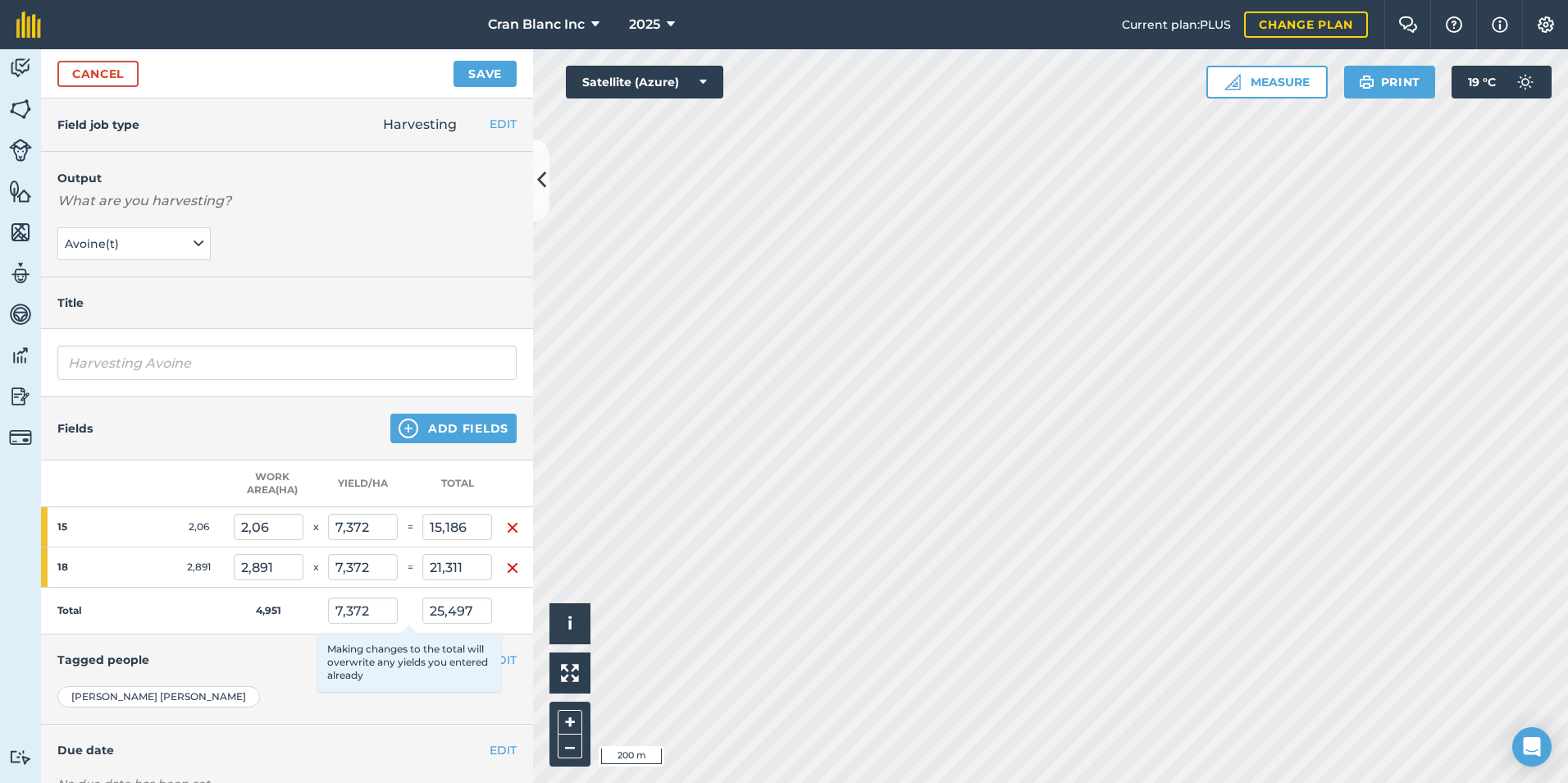
type input "10,609"
type input "5,15"
type input "14,888"
click at [205, 608] on td "Total" at bounding box center [137, 611] width 193 height 47
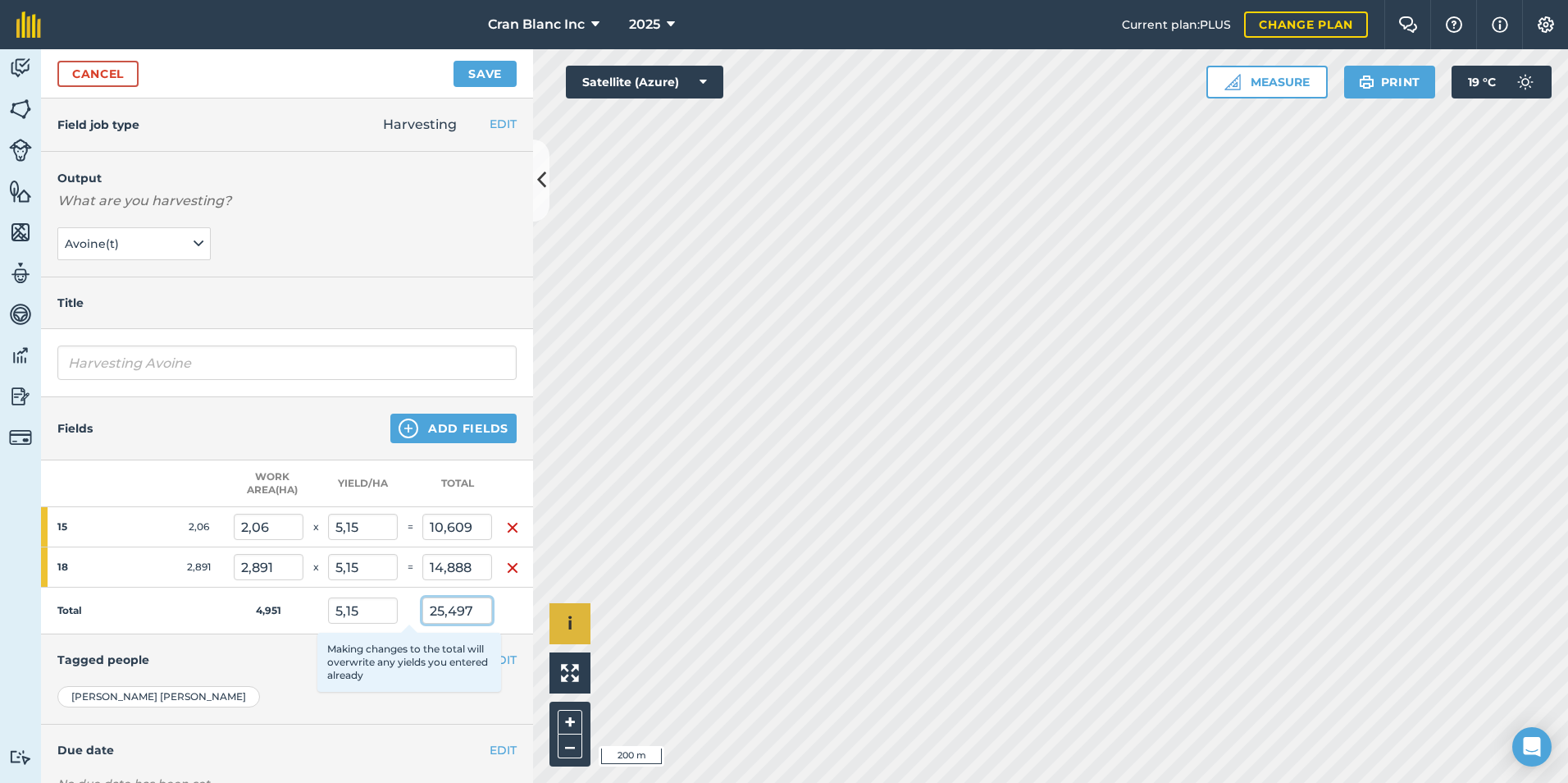
drag, startPoint x: 412, startPoint y: 612, endPoint x: 558, endPoint y: 610, distance: 146.0
click at [558, 610] on div "Activity Fields Livestock Features Maps Team Vehicles Data Reporting Billing Tu…" at bounding box center [784, 415] width 1568 height 733
type input "22,497"
type input "4,544"
type input "9,36"
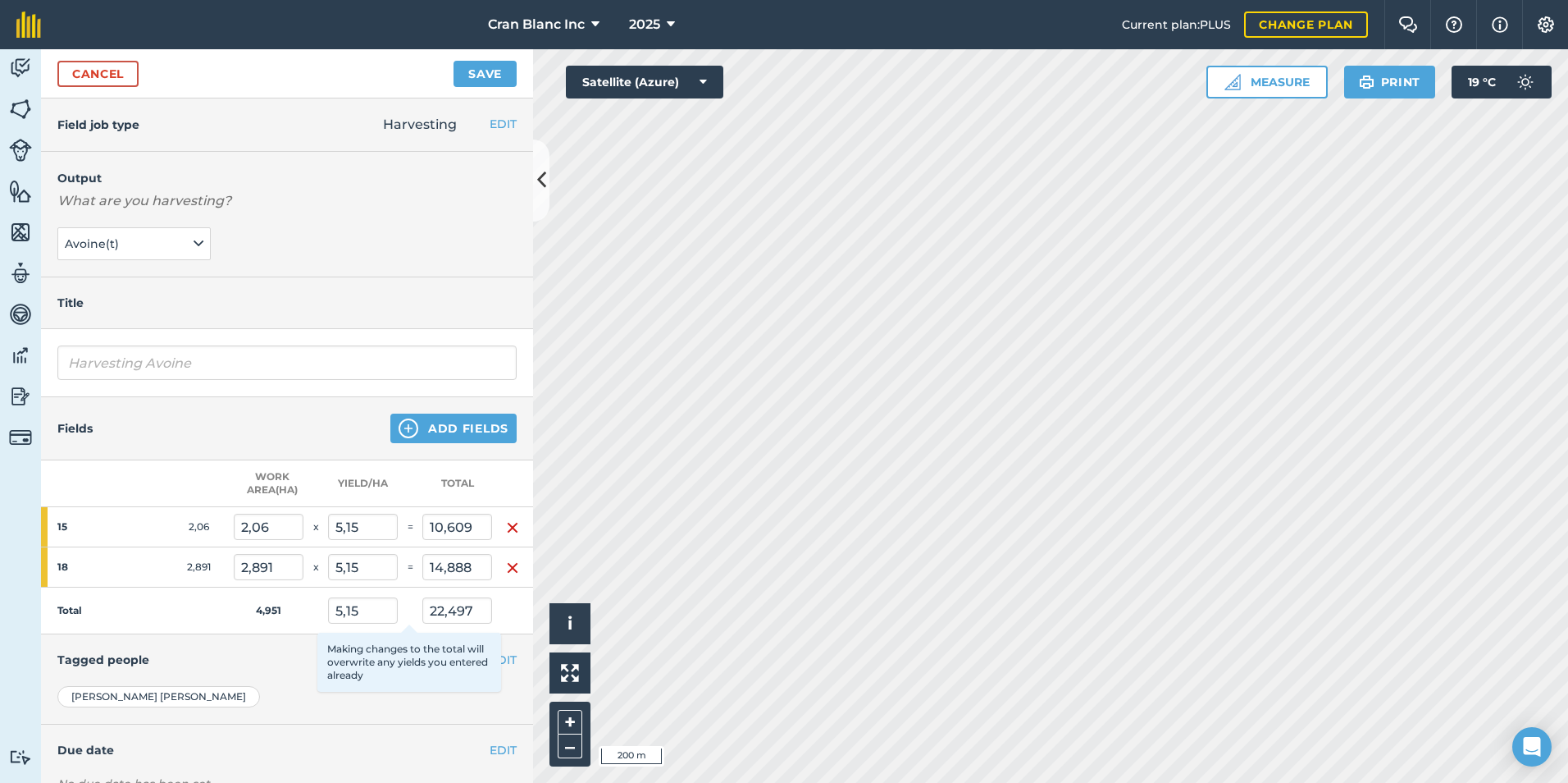
type input "4,544"
type input "13,137"
click at [198, 606] on td "Total" at bounding box center [137, 611] width 193 height 47
click at [434, 434] on button "Add Fields" at bounding box center [453, 427] width 126 height 29
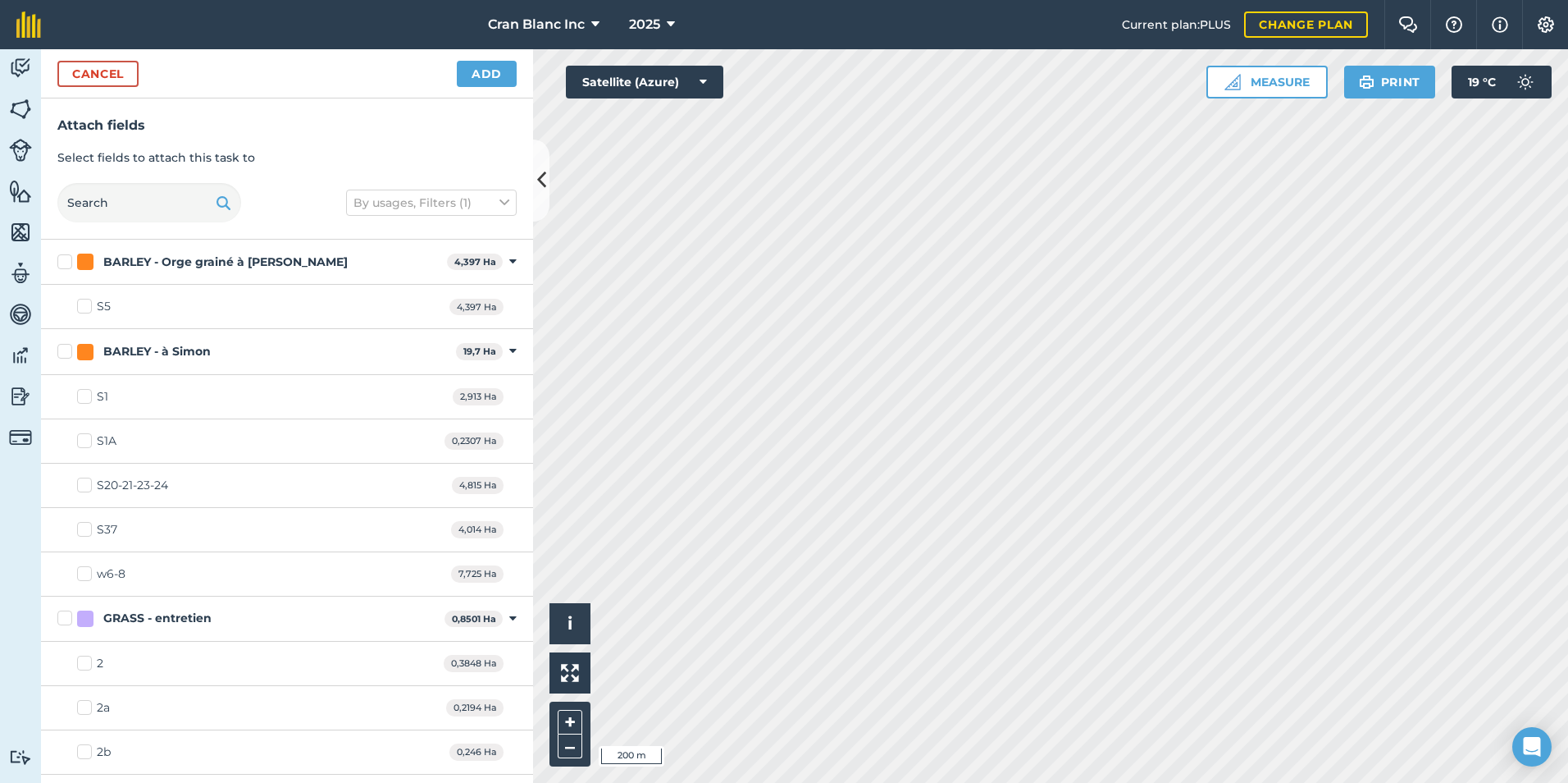
checkbox input "true"
click at [498, 76] on button "Add" at bounding box center [486, 74] width 60 height 27
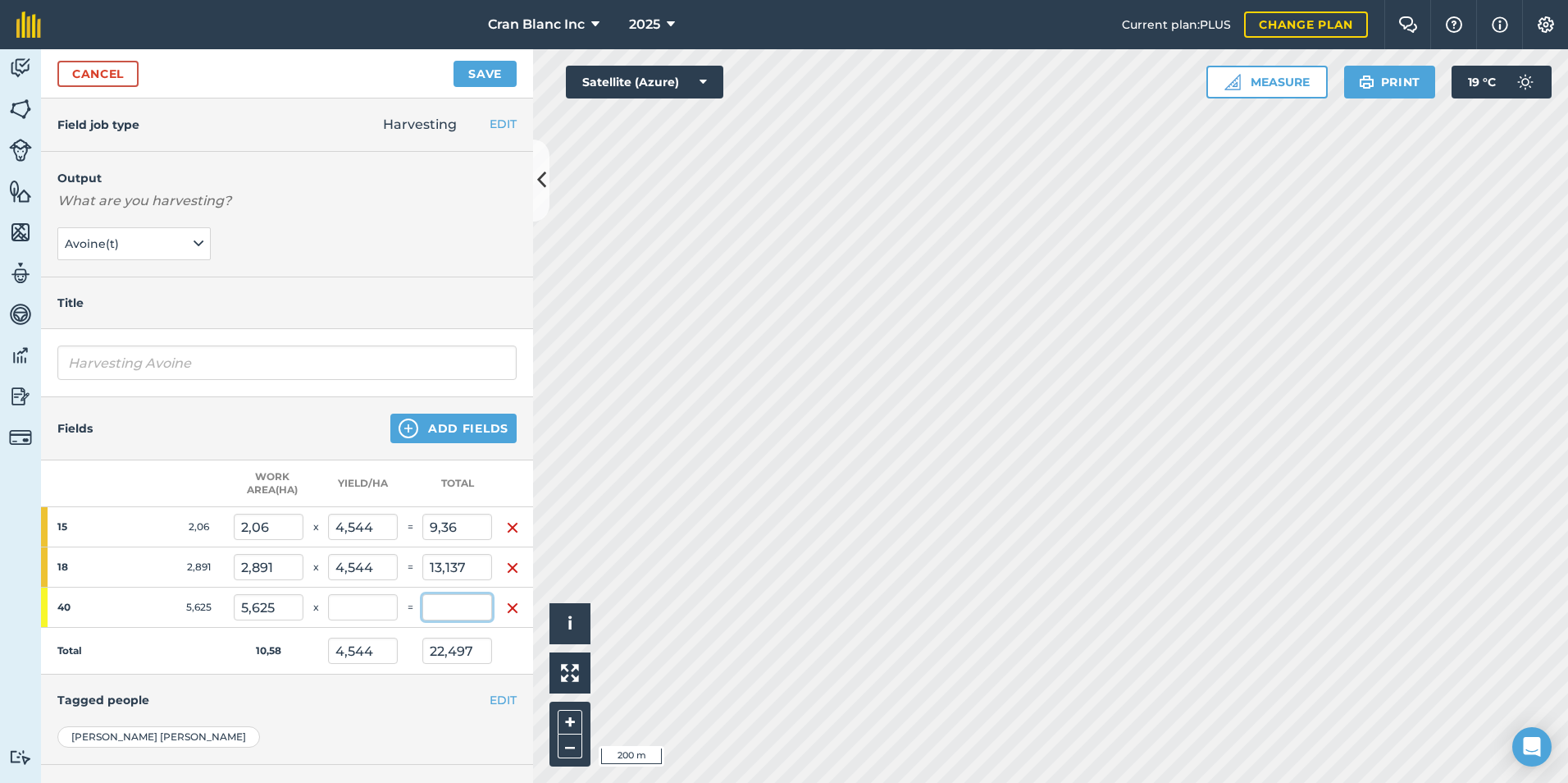
click at [449, 604] on input "text" at bounding box center [458, 607] width 69 height 27
type input "14"
type input "3,451"
type input "36,497"
type input "2,489"
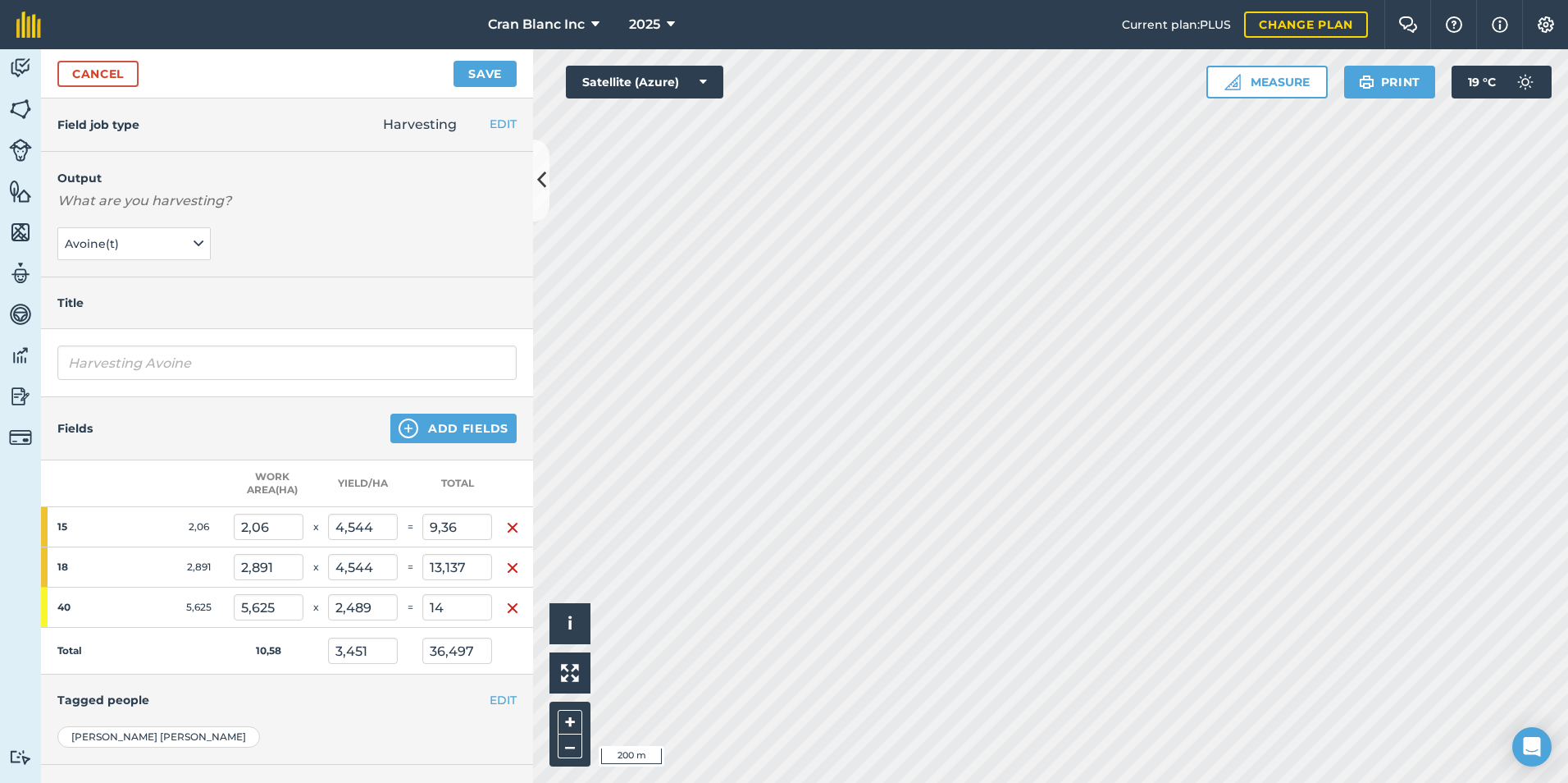
click at [196, 643] on td "Total" at bounding box center [137, 651] width 193 height 47
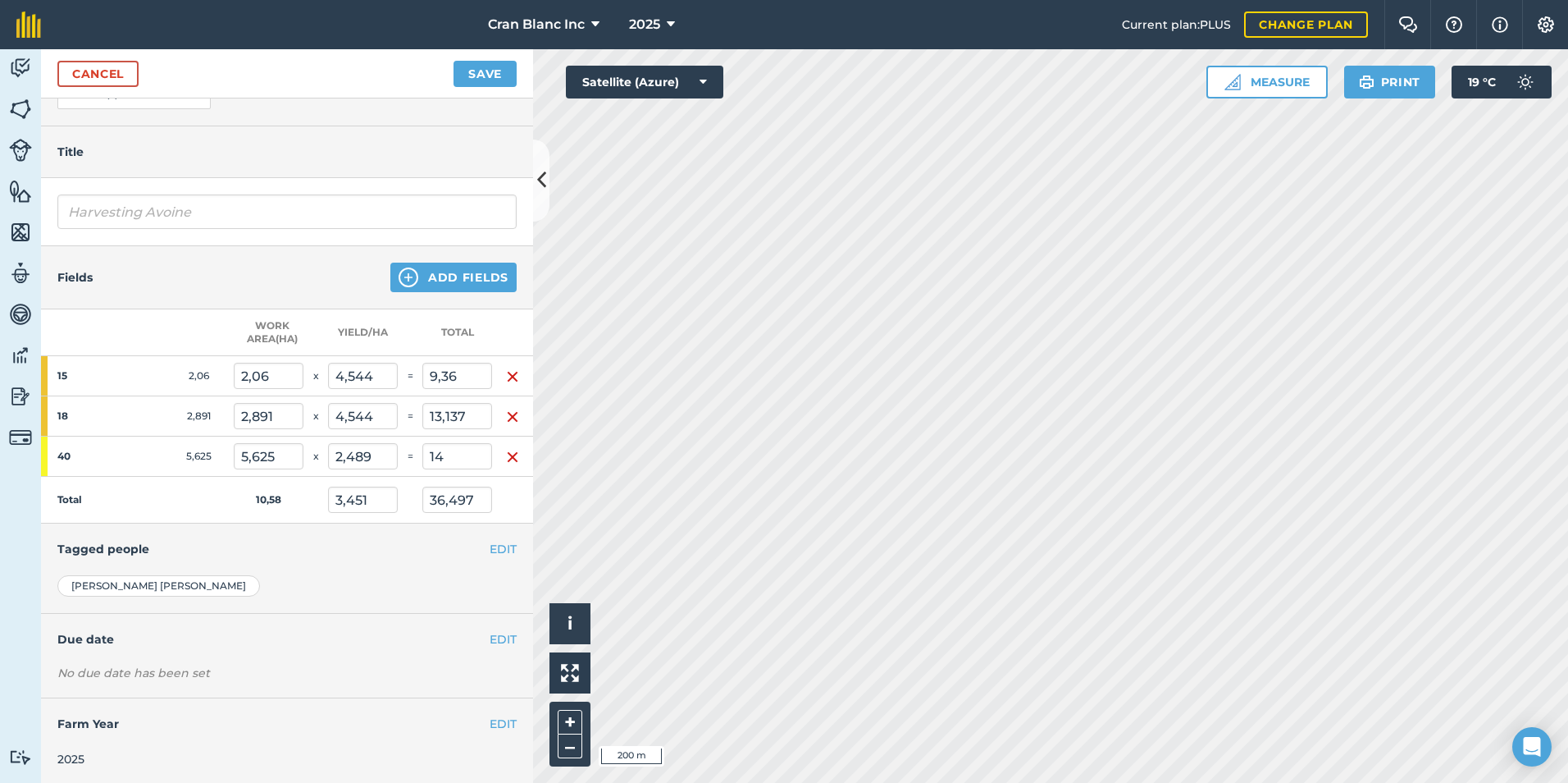
scroll to position [166, 12]
click at [490, 627] on button "EDIT" at bounding box center [503, 636] width 27 height 18
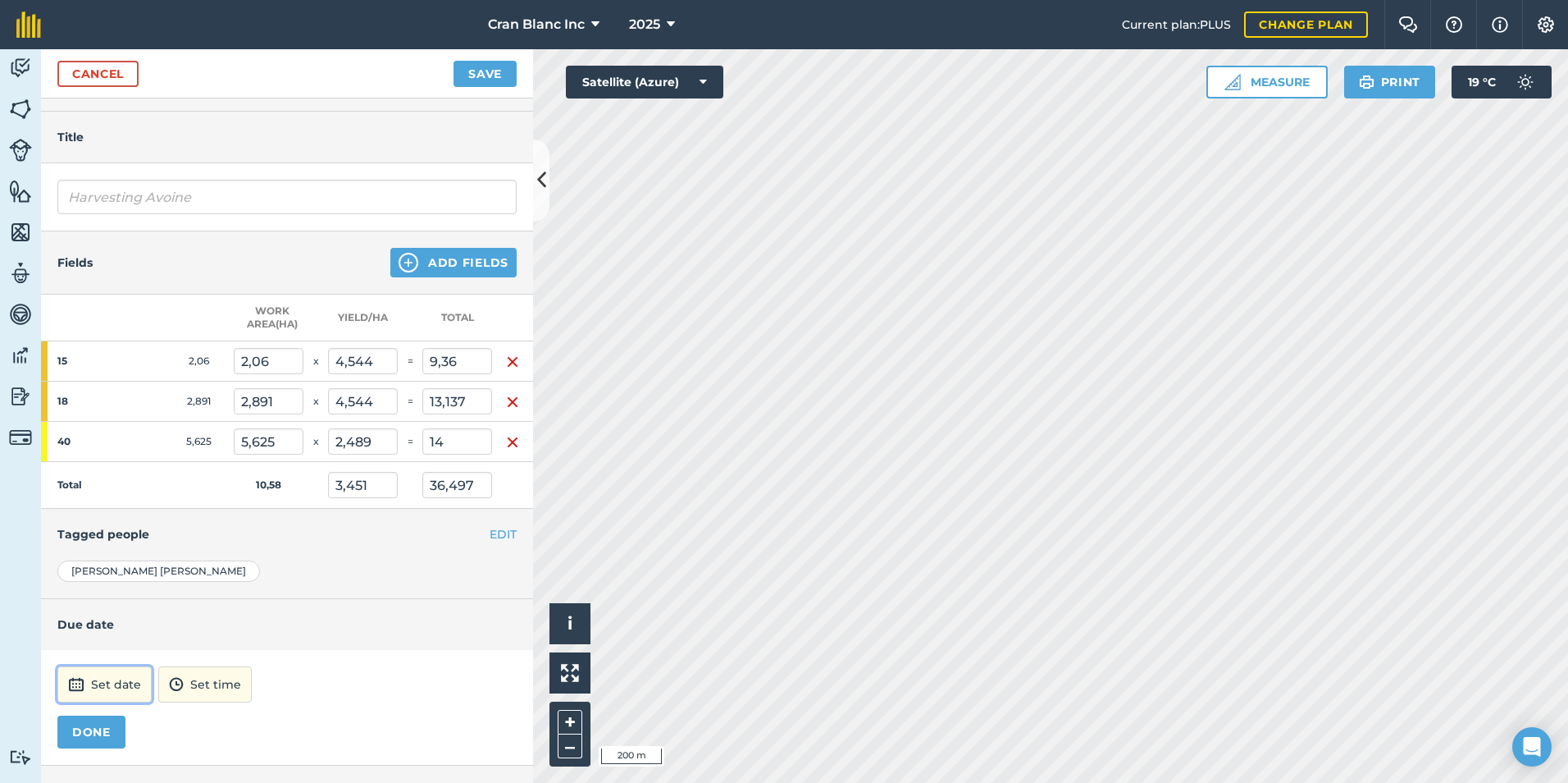
click at [99, 681] on button "Set date" at bounding box center [105, 684] width 94 height 36
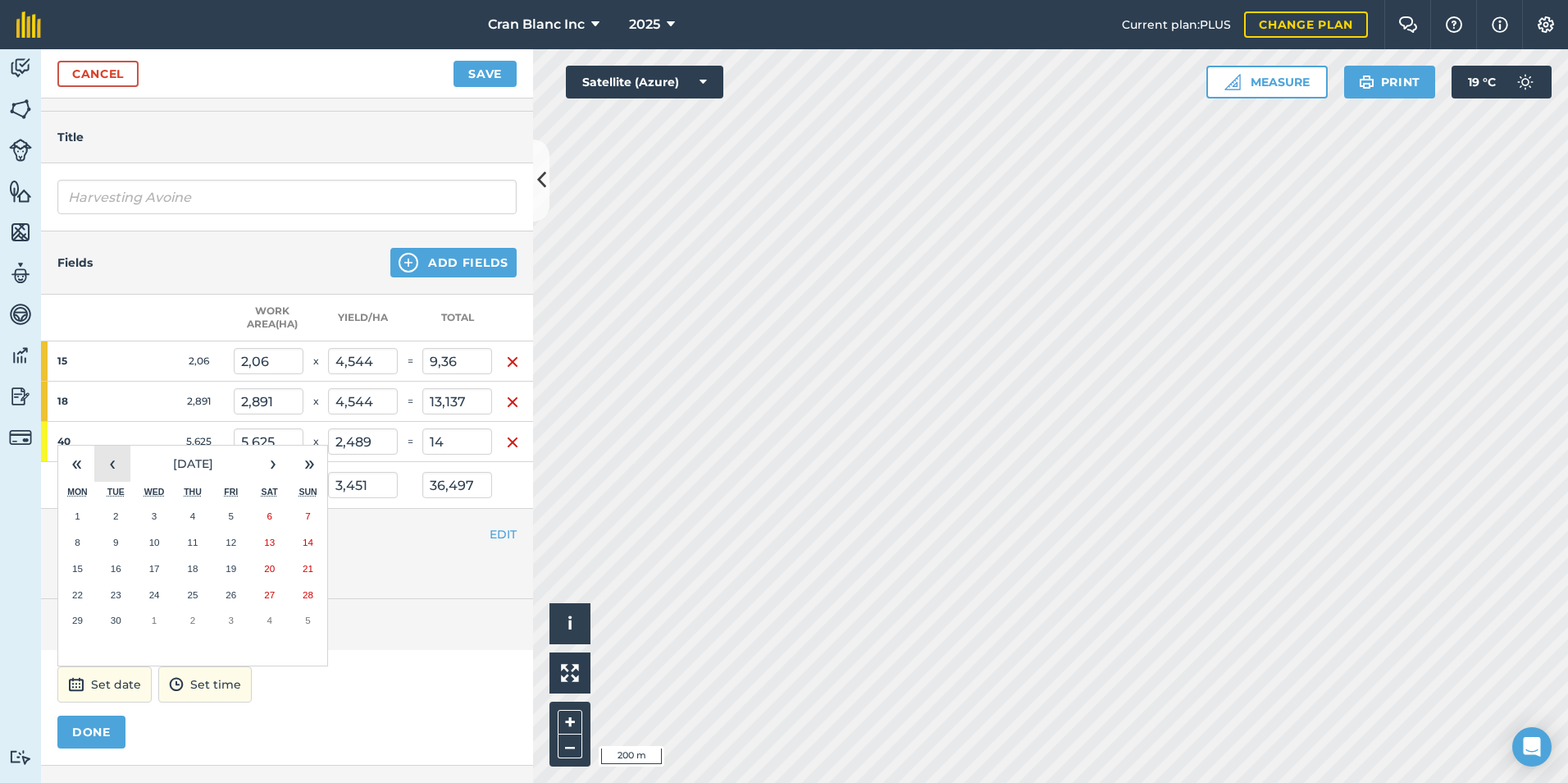
click at [99, 464] on button "‹" at bounding box center [112, 463] width 36 height 36
click at [145, 626] on button "27" at bounding box center [154, 620] width 38 height 27
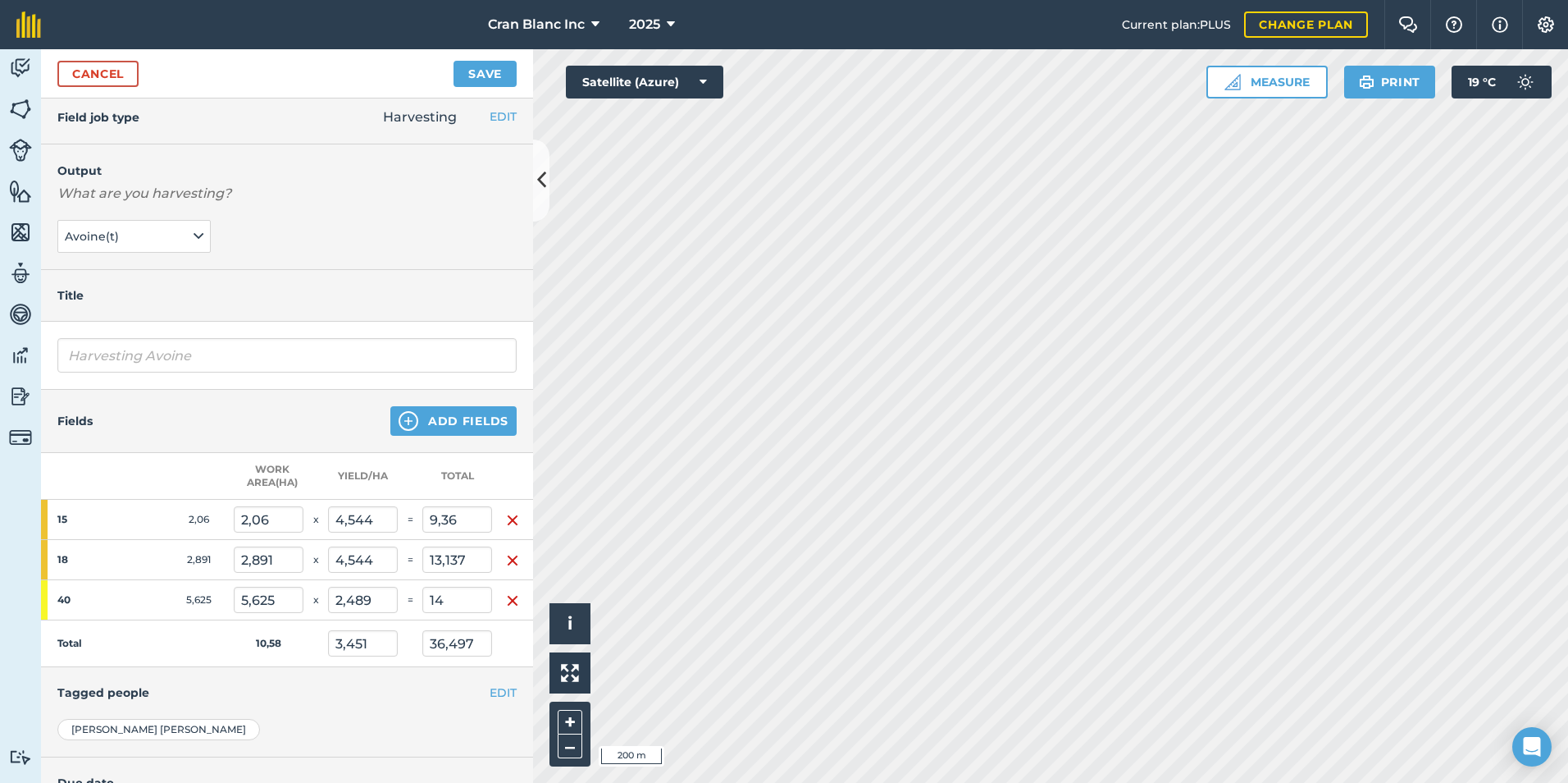
scroll to position [0, 12]
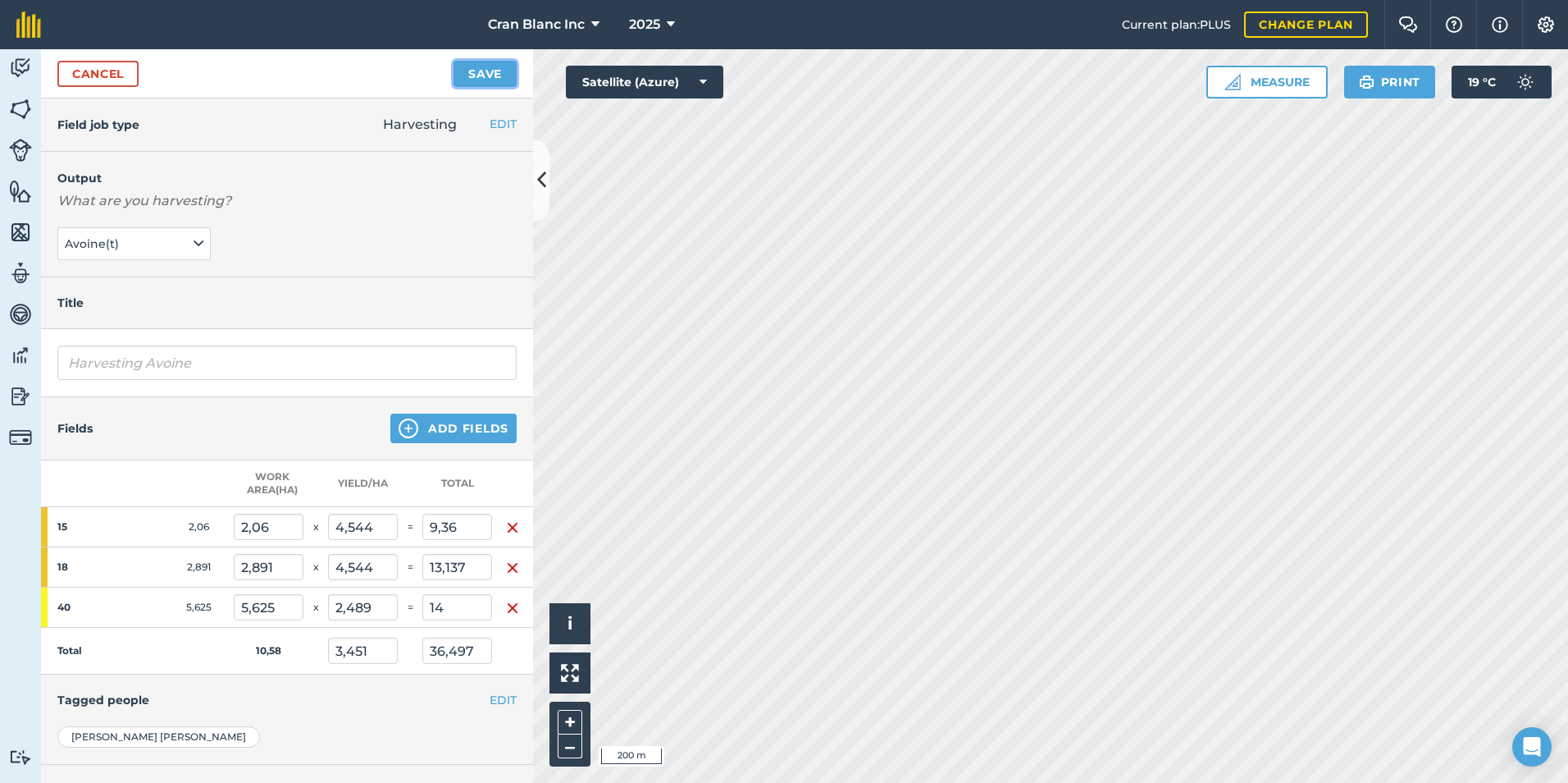
click at [474, 75] on button "Save" at bounding box center [485, 74] width 63 height 27
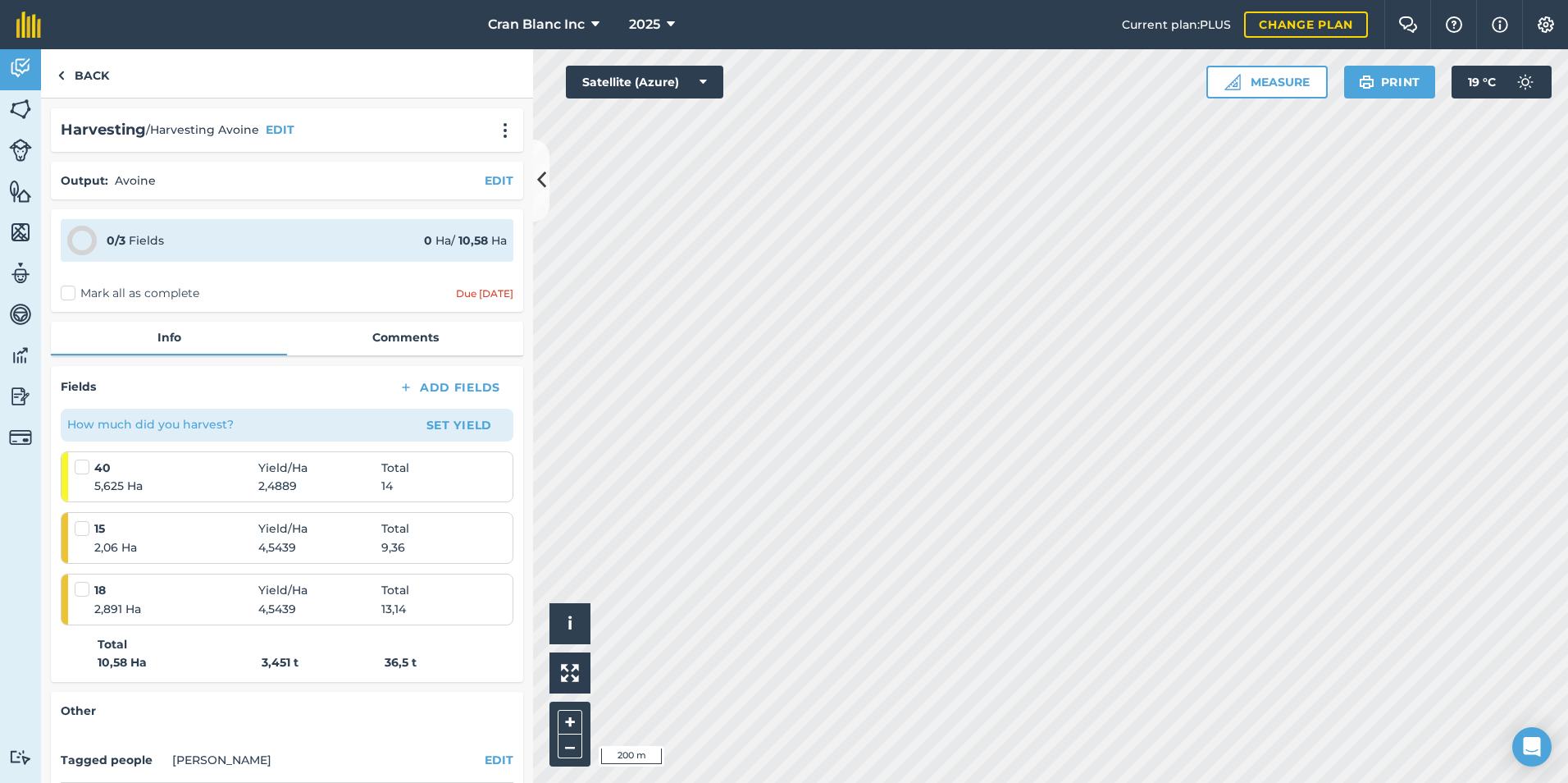
click at [68, 287] on label "Mark all as complete" at bounding box center [130, 292] width 139 height 17
click at [68, 287] on input "Mark all as complete" at bounding box center [66, 290] width 11 height 11
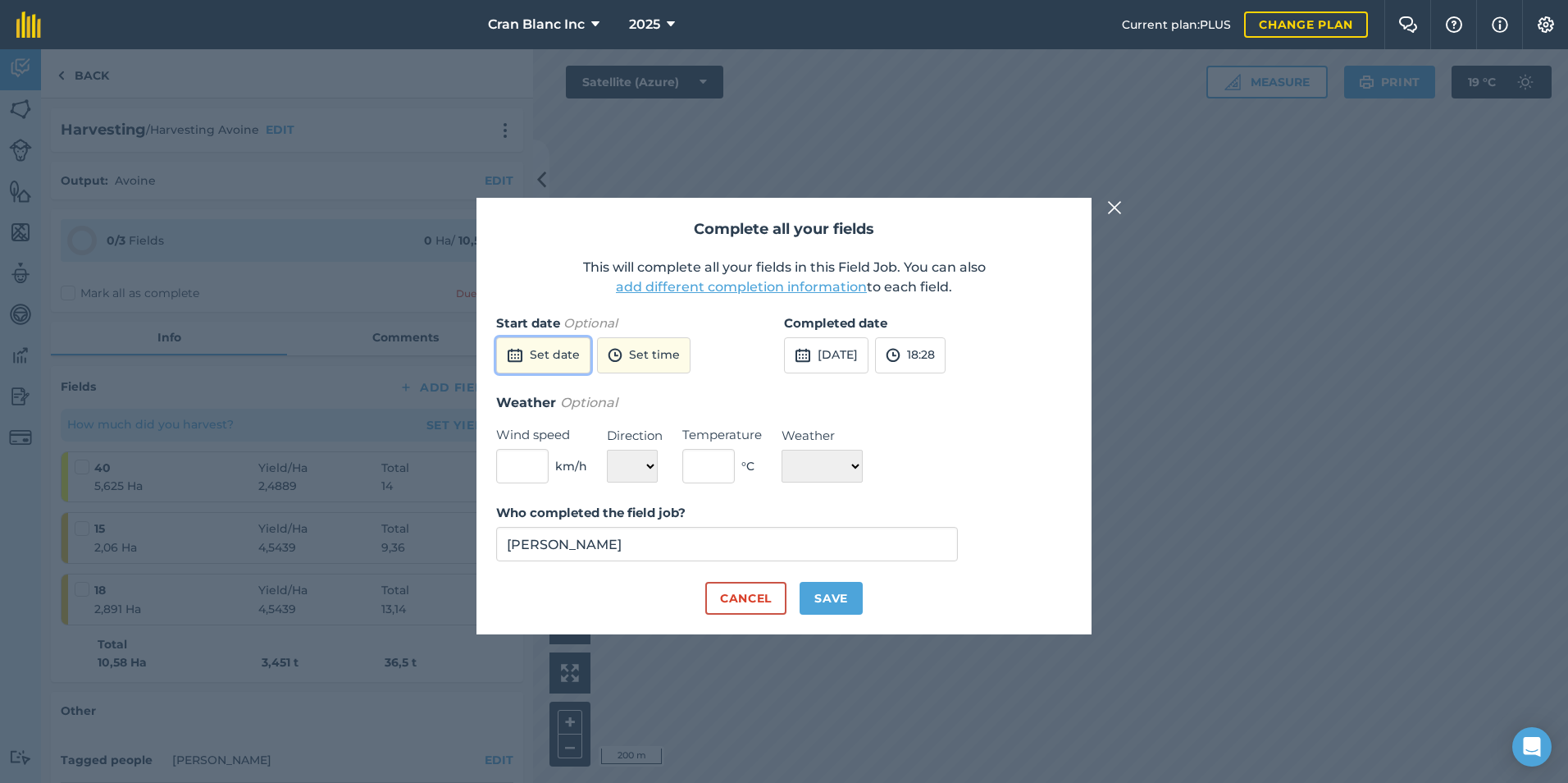
click at [554, 361] on button "Set date" at bounding box center [544, 355] width 94 height 36
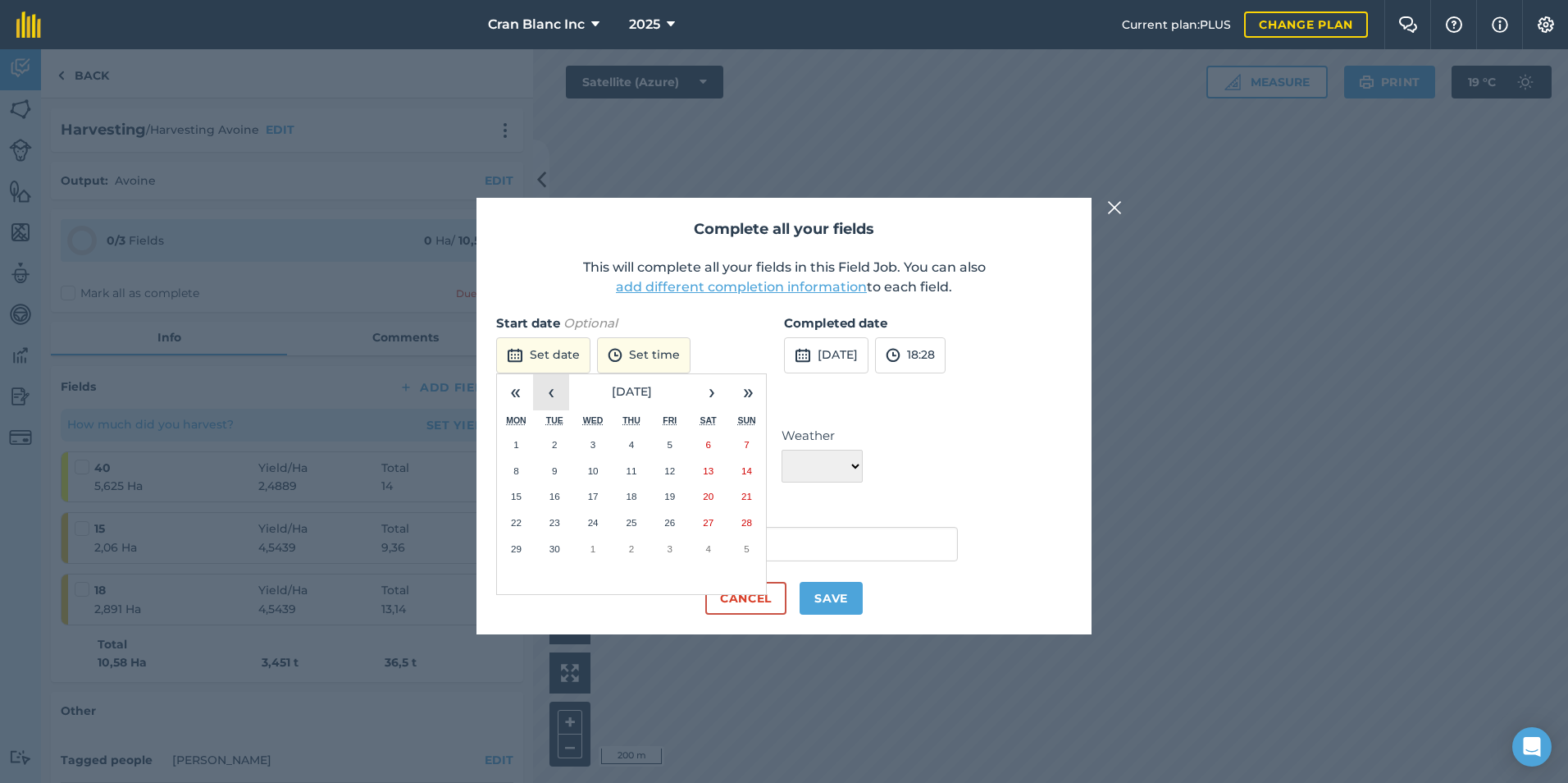
click at [549, 389] on button "‹" at bounding box center [551, 392] width 36 height 36
click at [600, 553] on button "27" at bounding box center [593, 549] width 38 height 27
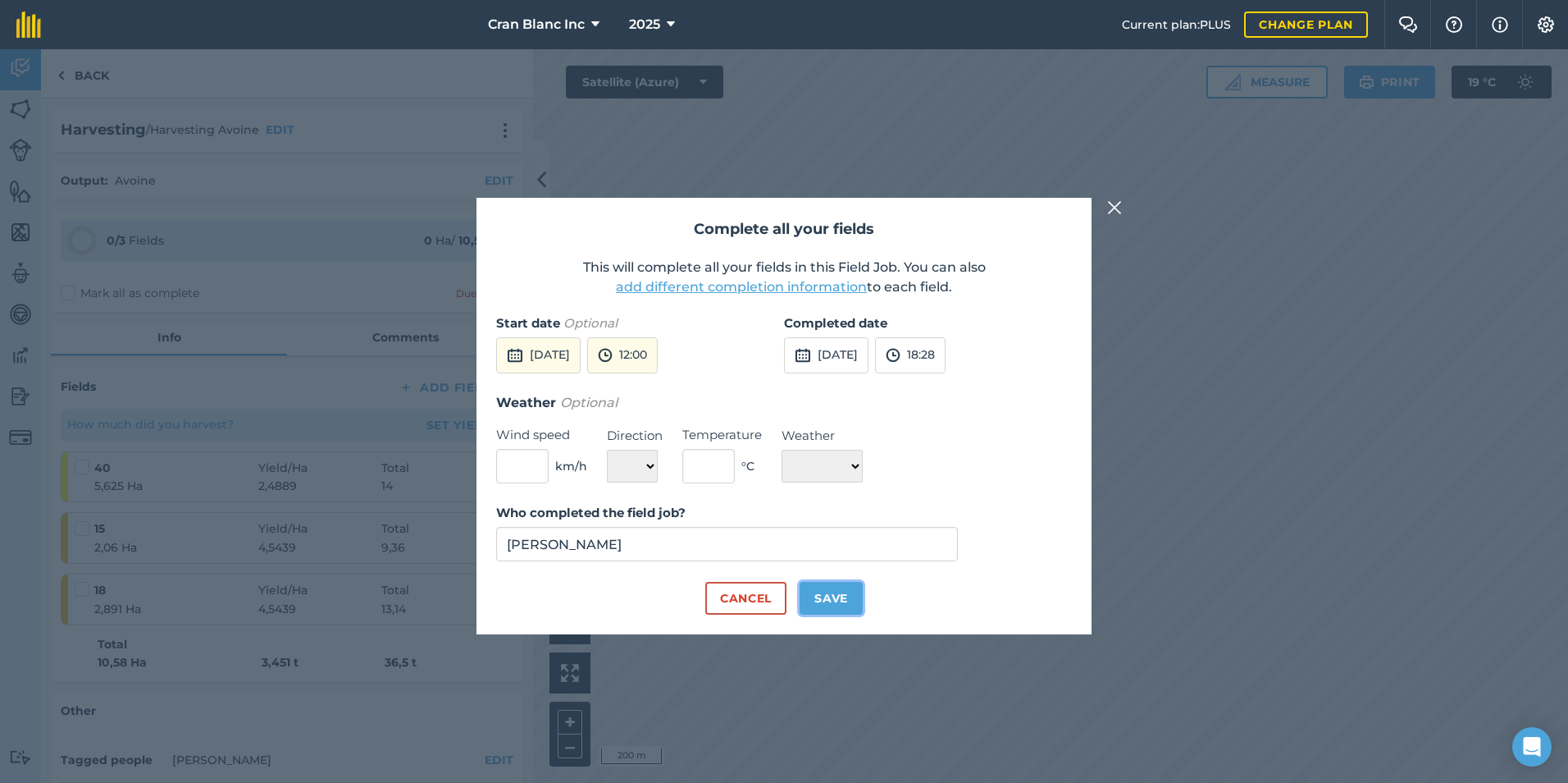
click at [821, 596] on button "Save" at bounding box center [831, 598] width 63 height 33
checkbox input "true"
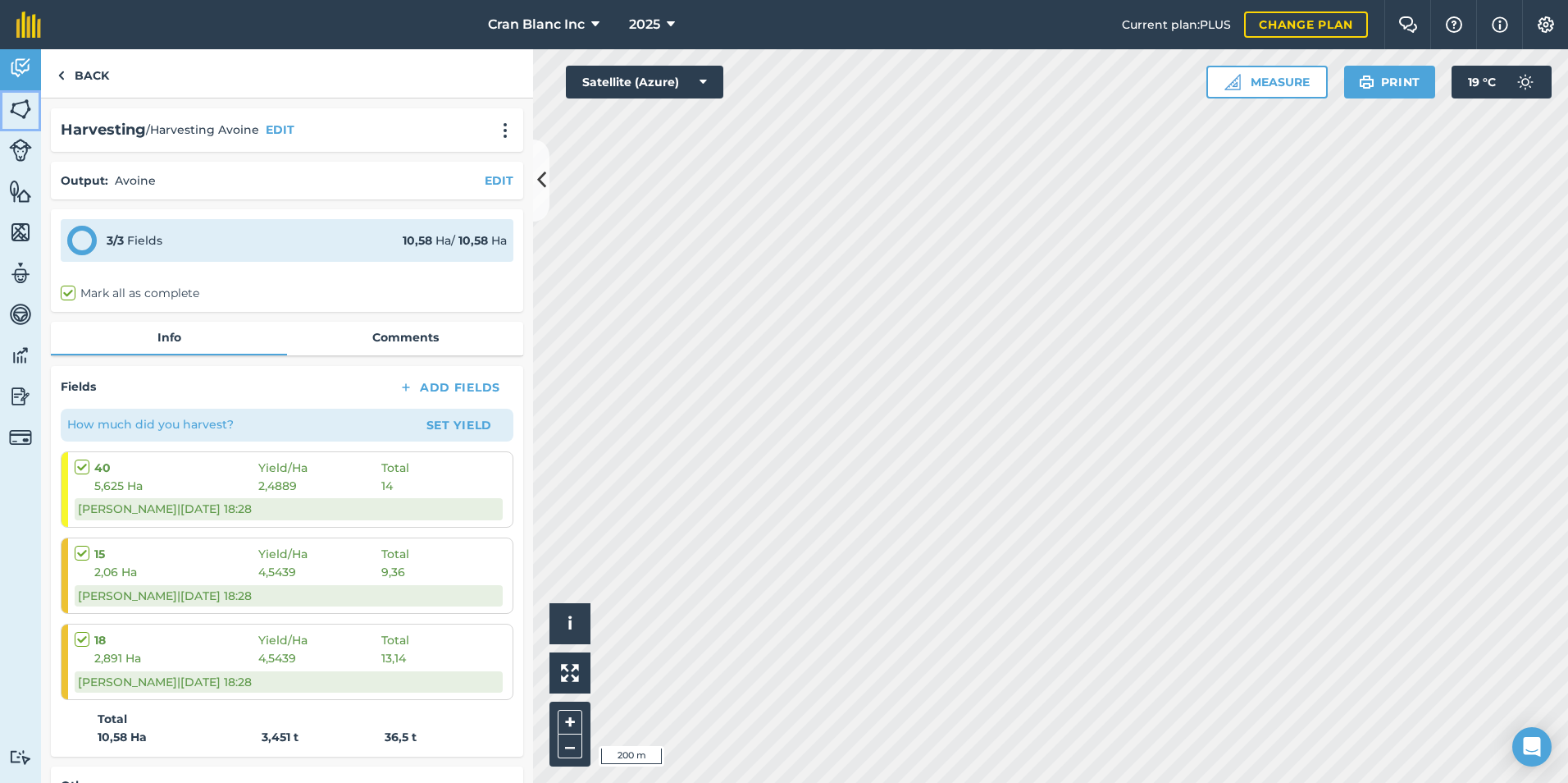
click at [24, 109] on img at bounding box center [20, 109] width 23 height 25
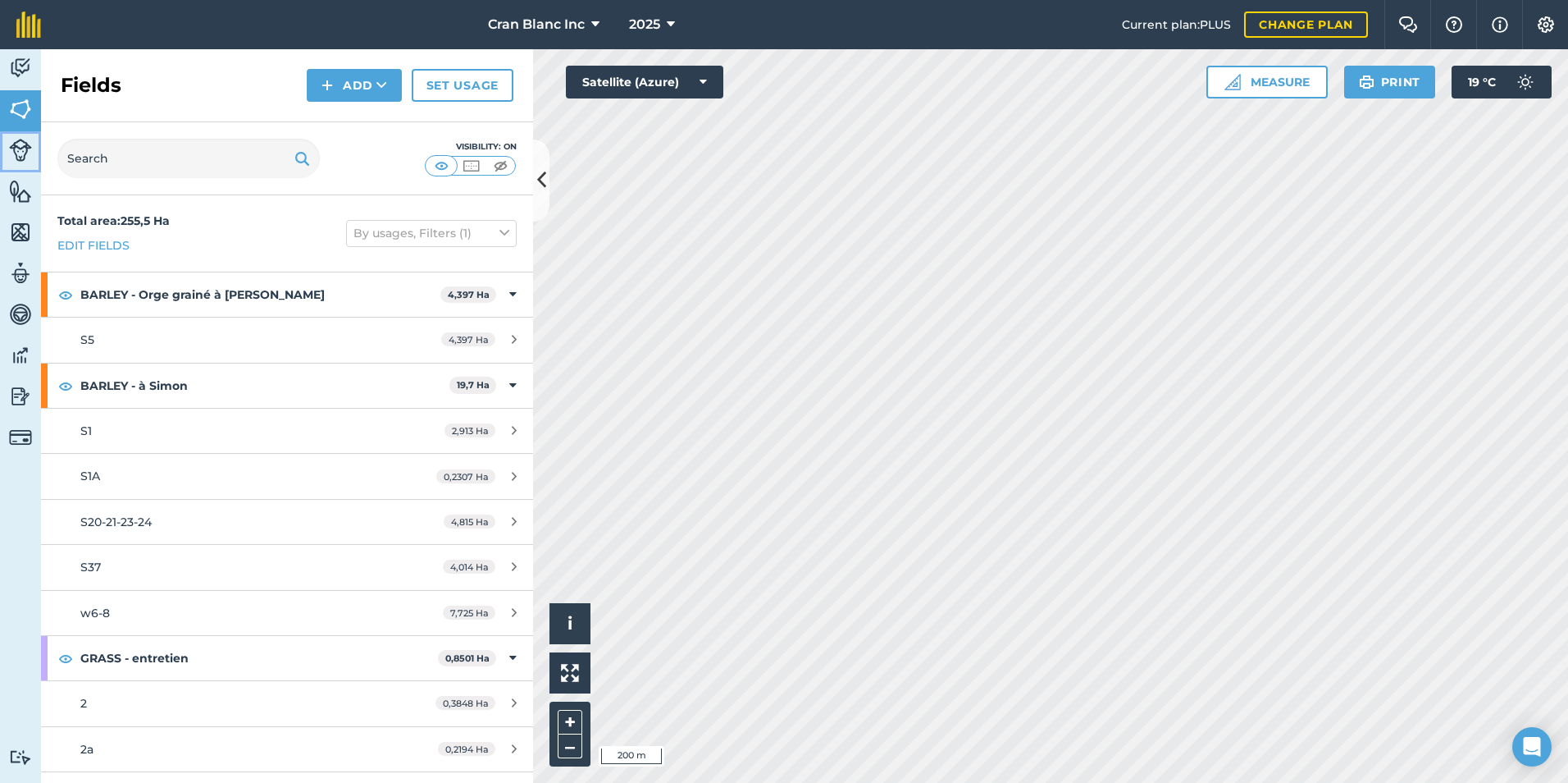
click at [27, 157] on img at bounding box center [20, 150] width 23 height 23
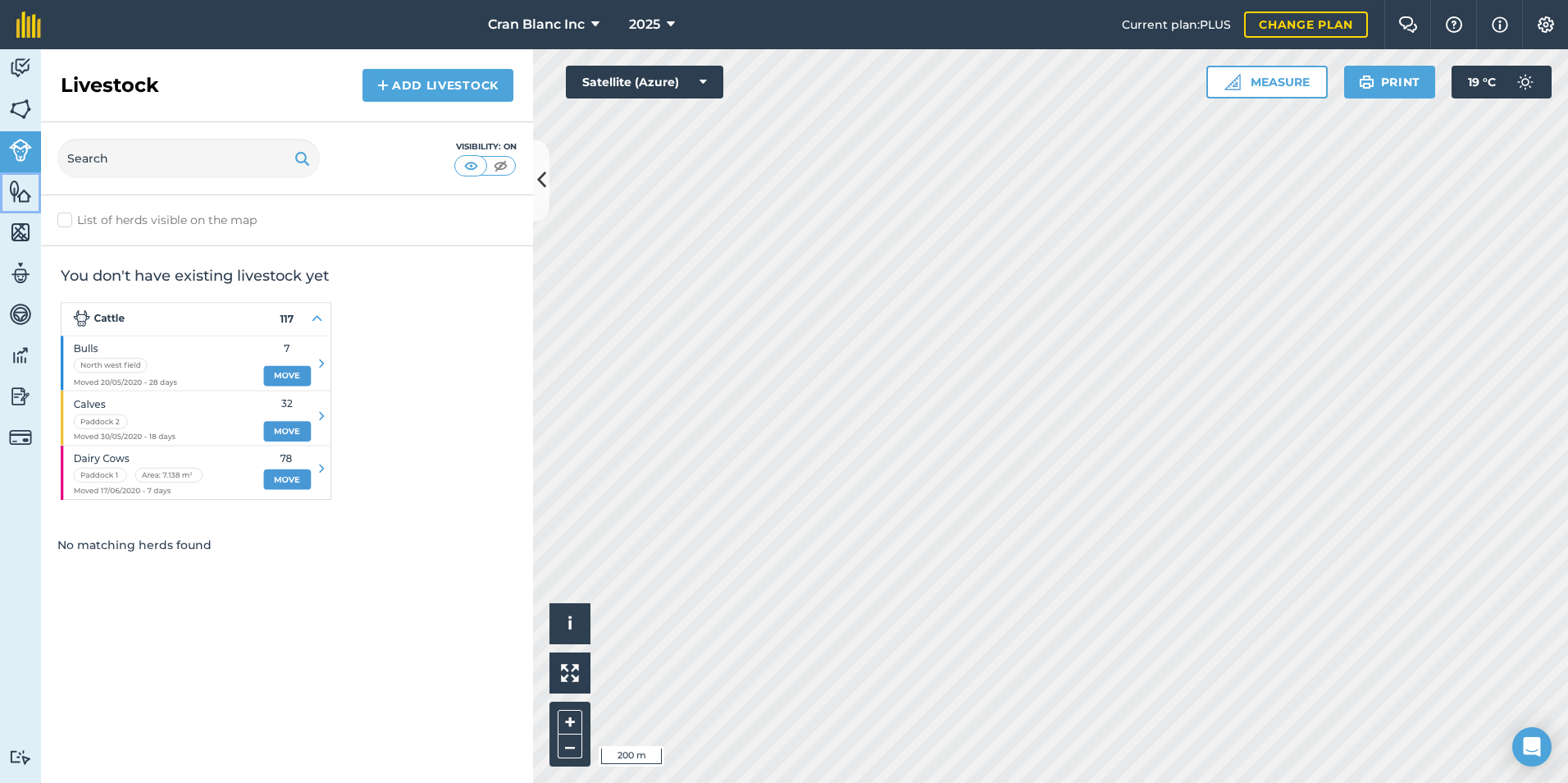
click at [24, 195] on img at bounding box center [20, 191] width 23 height 25
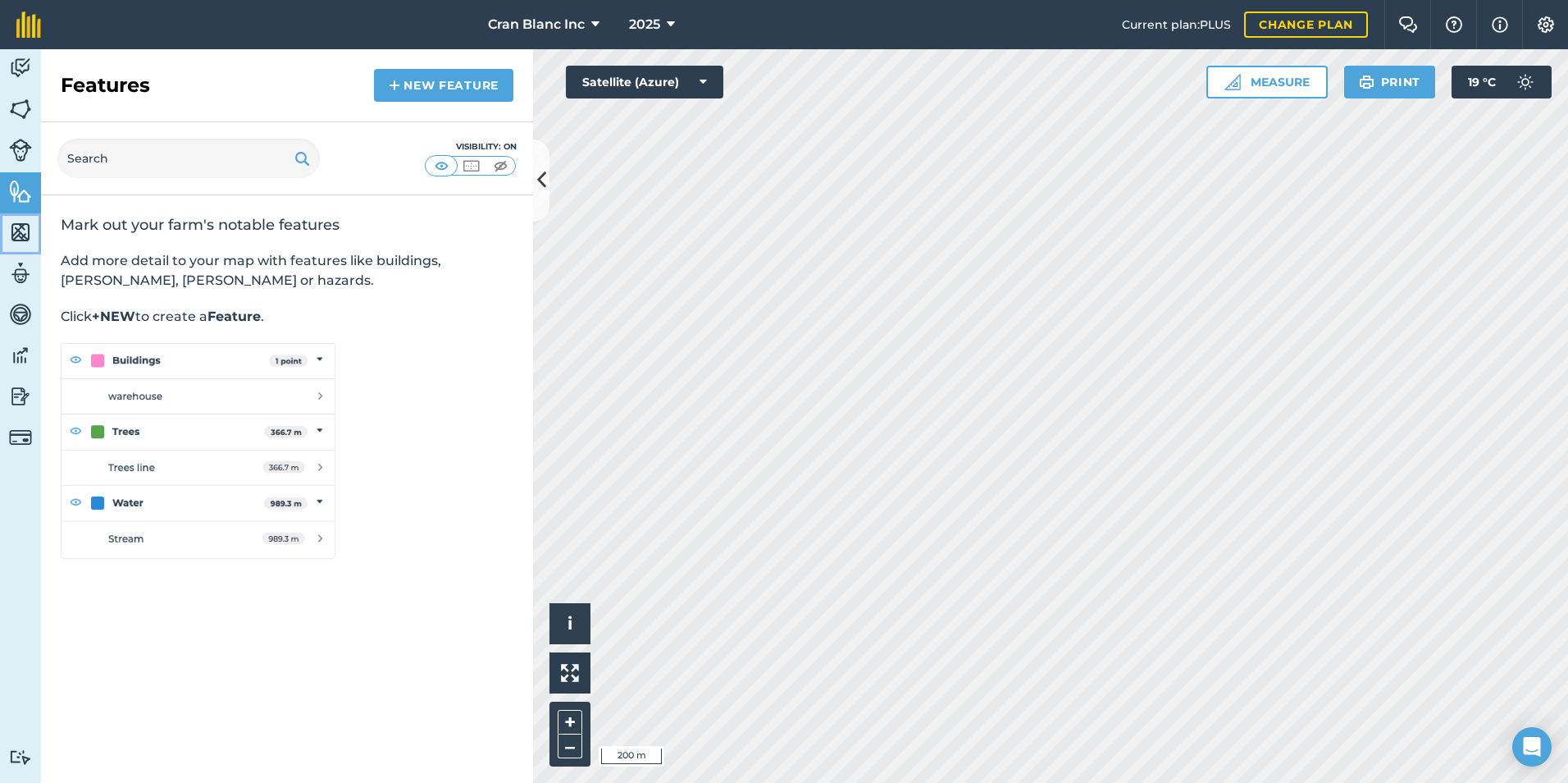
drag, startPoint x: 21, startPoint y: 228, endPoint x: 15, endPoint y: 268, distance: 40.4
click at [21, 229] on img at bounding box center [20, 232] width 23 height 25
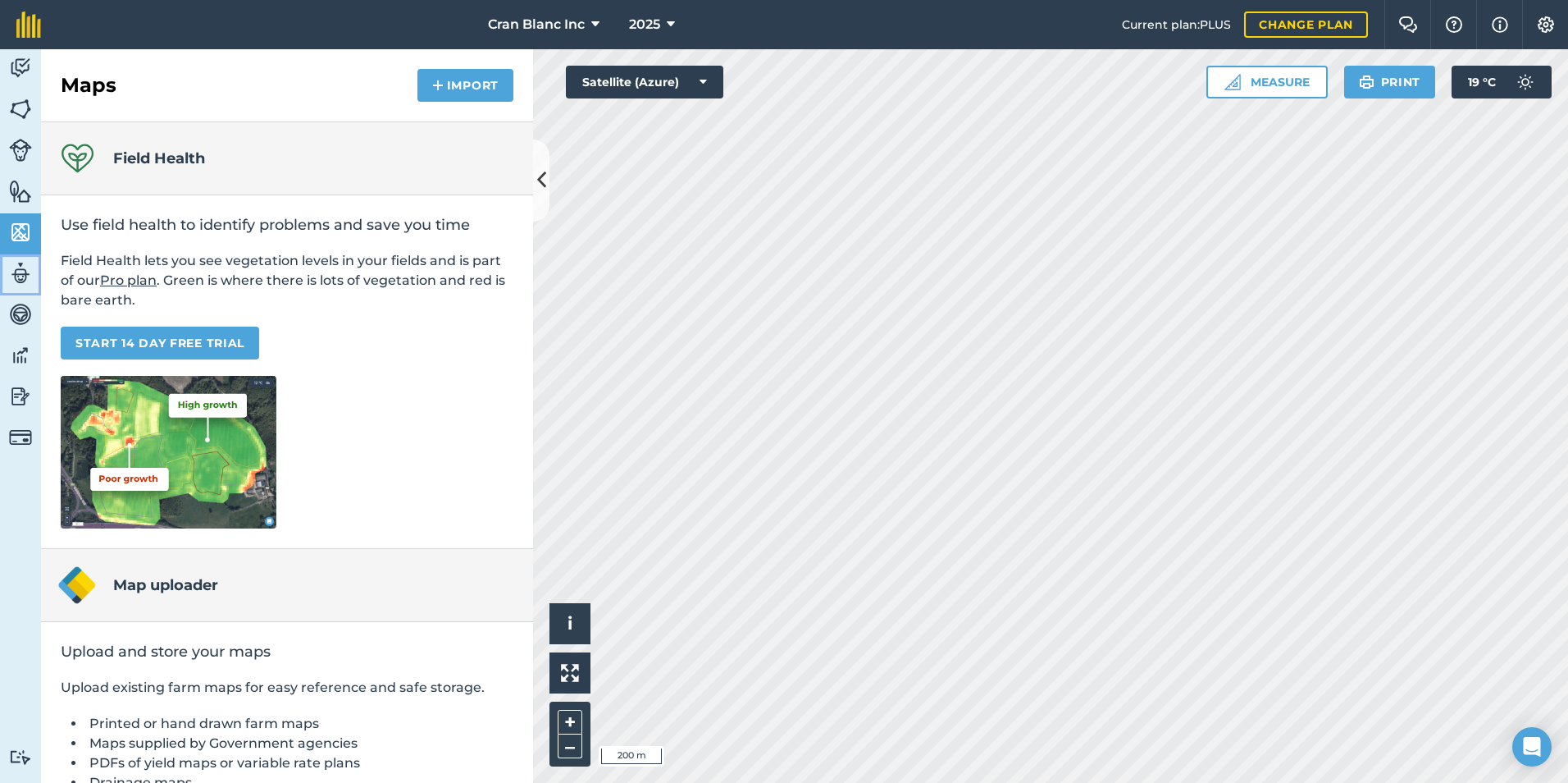
click at [16, 269] on img at bounding box center [20, 274] width 23 height 25
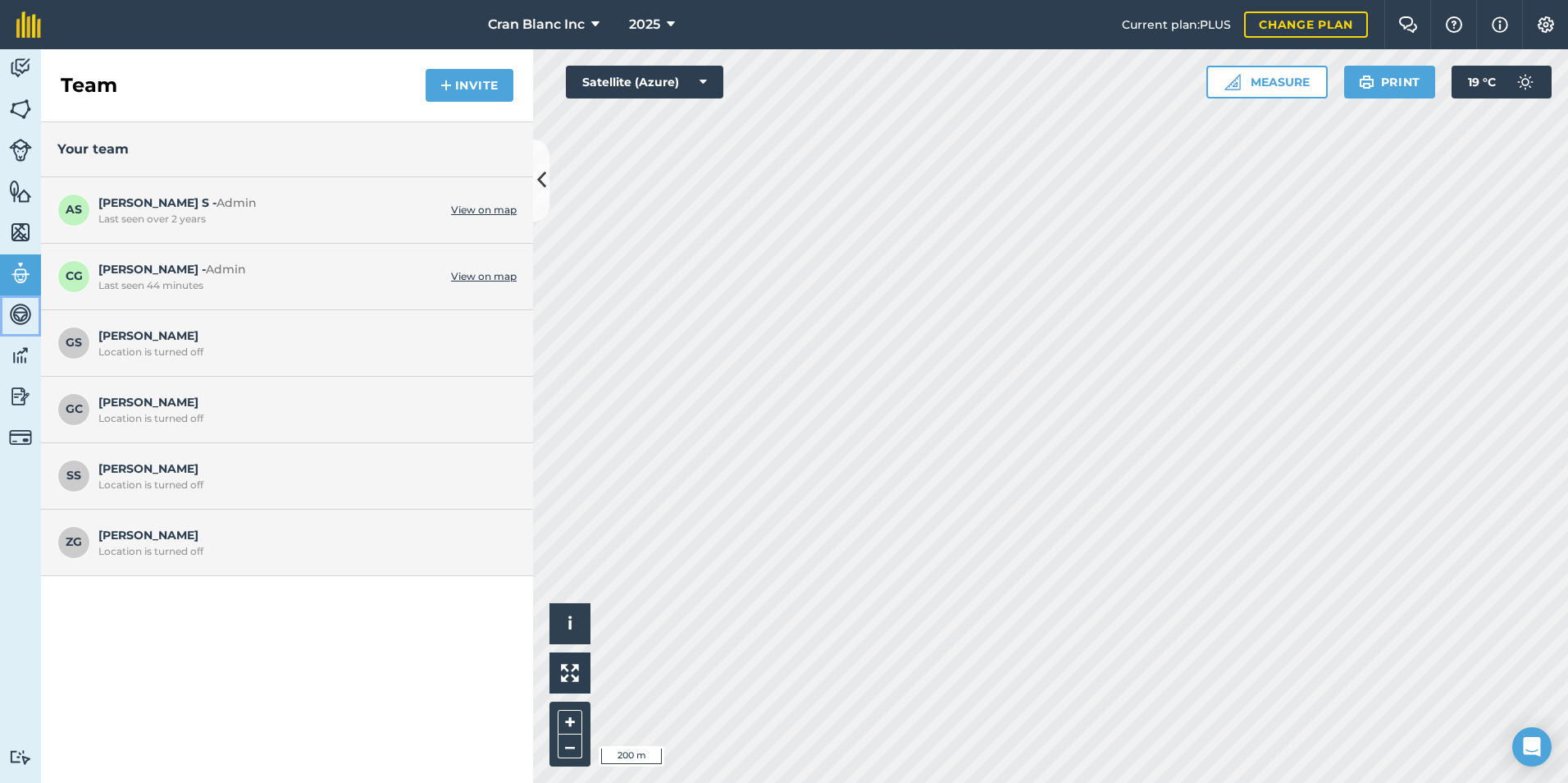
click at [15, 318] on img at bounding box center [20, 315] width 23 height 25
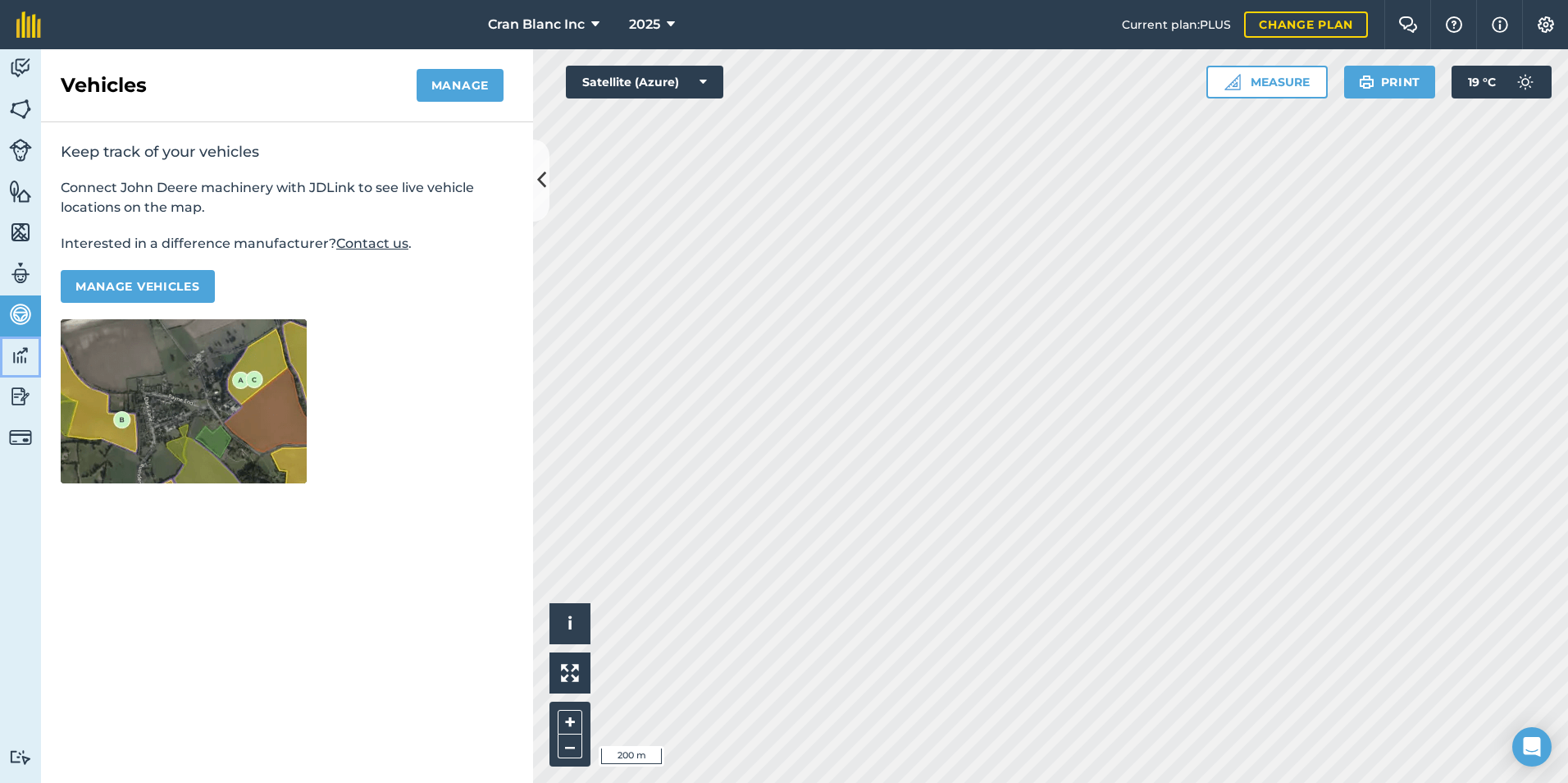
drag, startPoint x: 17, startPoint y: 356, endPoint x: 18, endPoint y: 364, distance: 8.1
click at [17, 356] on img at bounding box center [20, 356] width 23 height 25
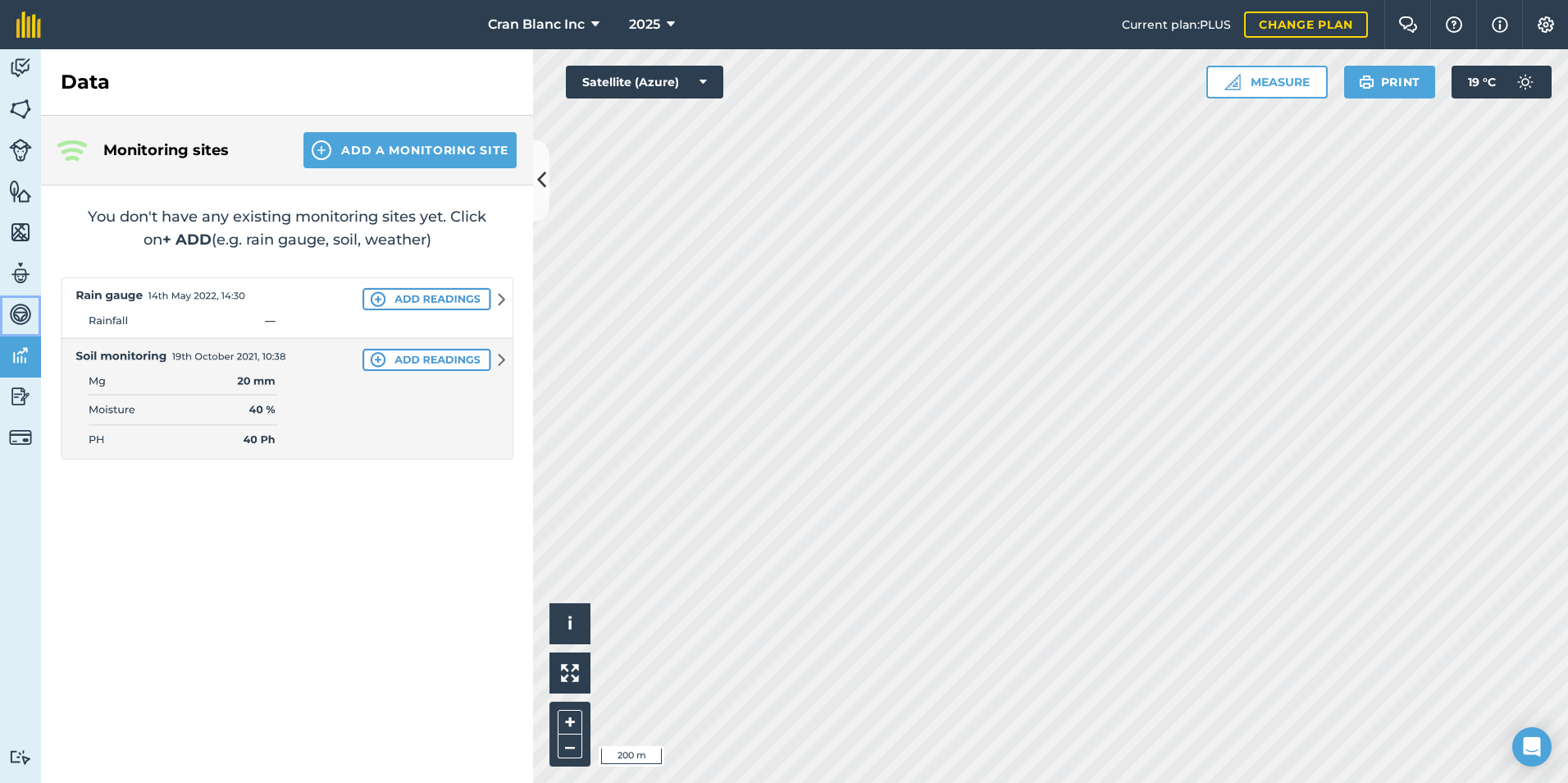
drag, startPoint x: 32, startPoint y: 315, endPoint x: 1, endPoint y: 274, distance: 51.4
click at [31, 315] on link "Vehicles" at bounding box center [20, 316] width 41 height 41
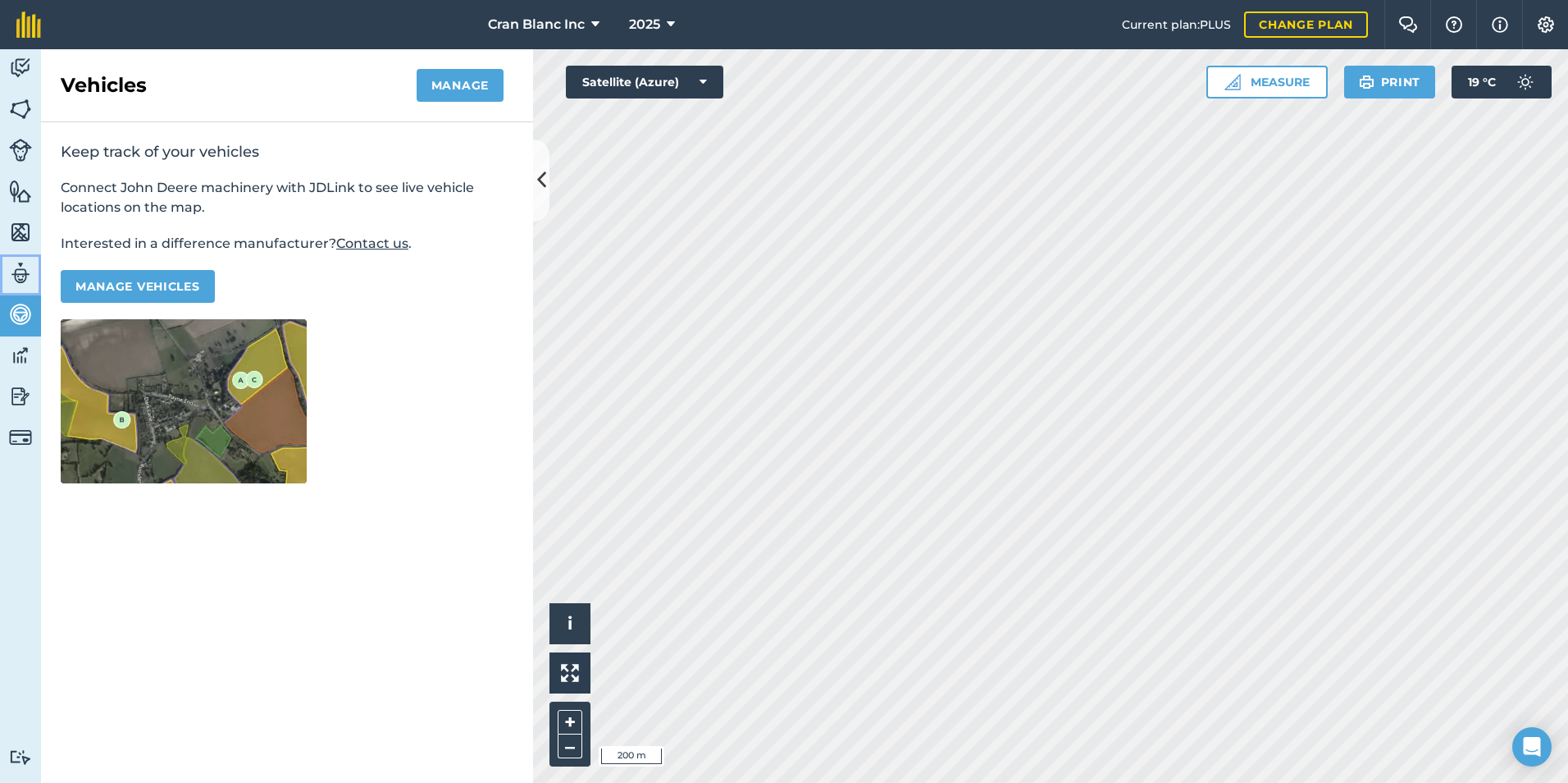
click at [1, 273] on link "Team" at bounding box center [20, 275] width 41 height 41
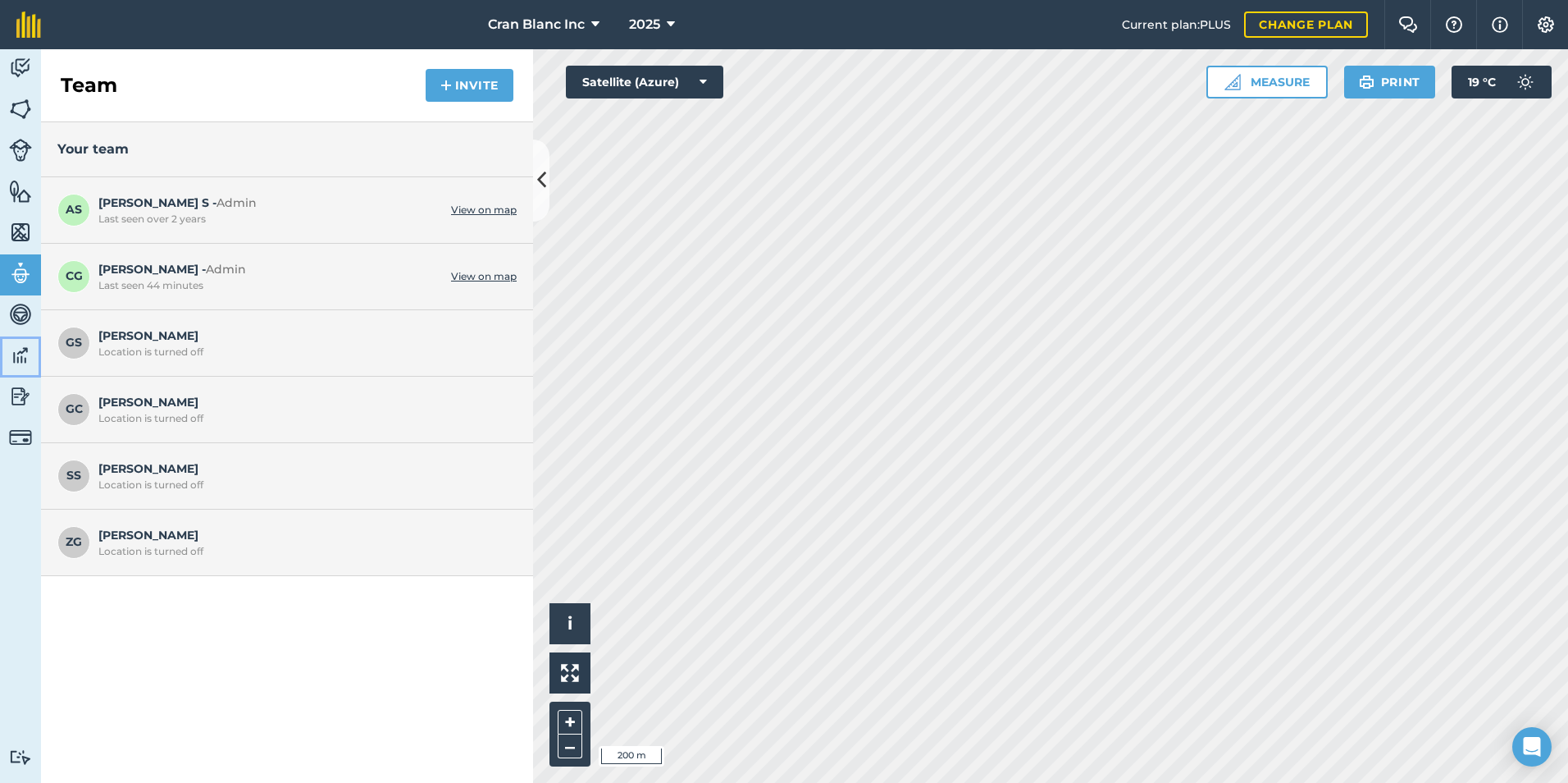
click at [9, 356] on img at bounding box center [20, 356] width 23 height 25
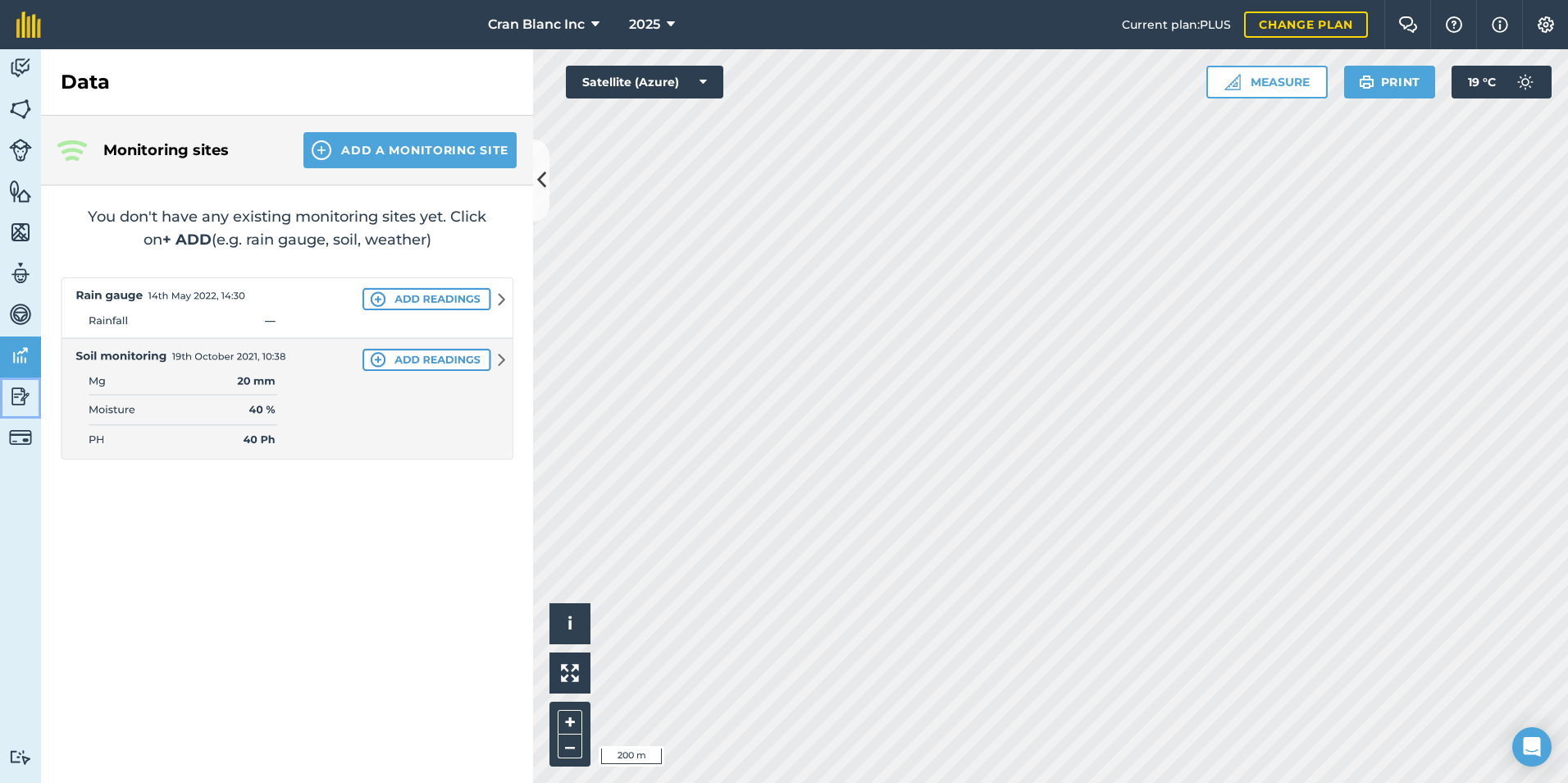
click at [18, 399] on img at bounding box center [20, 396] width 23 height 25
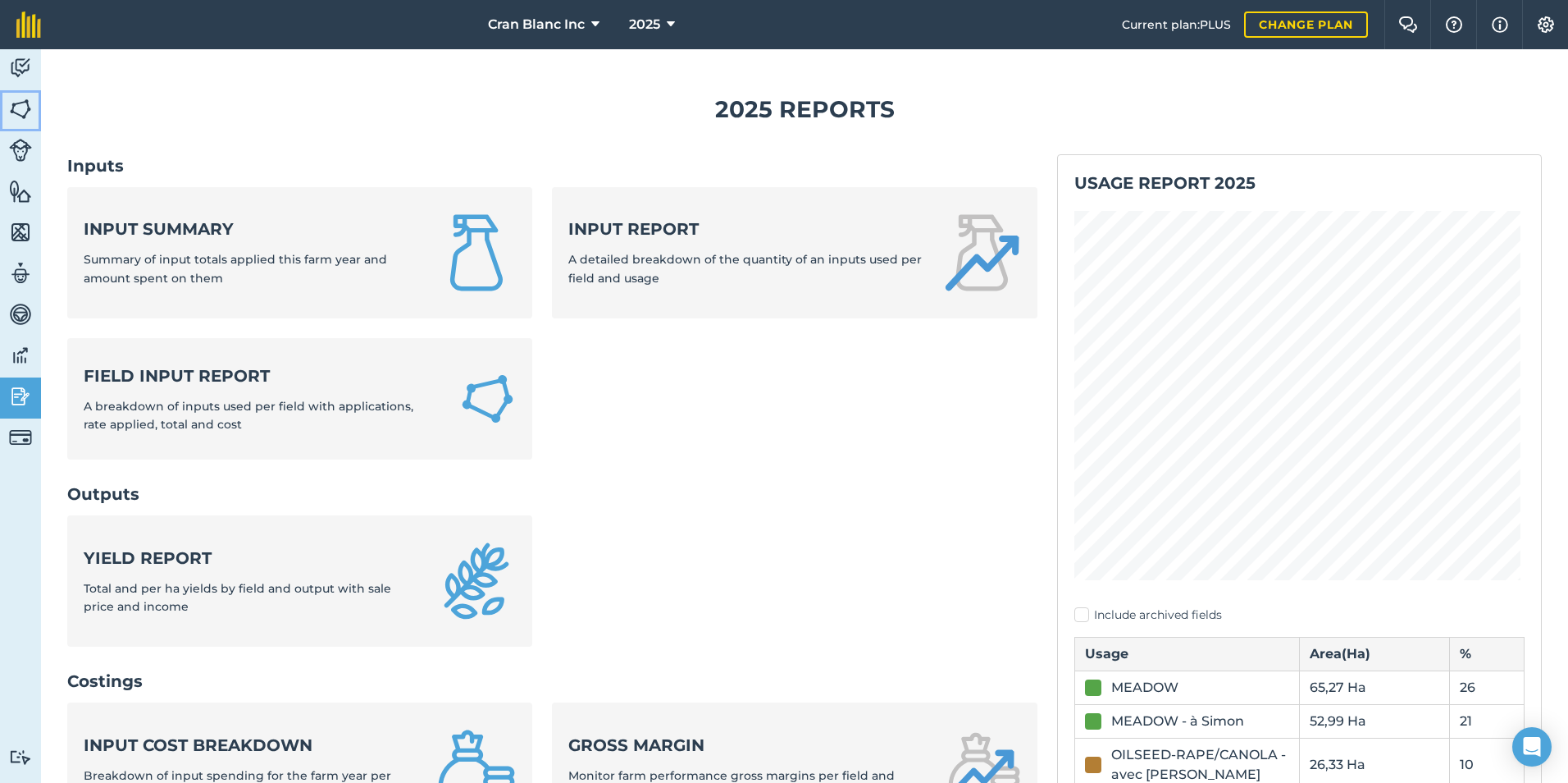
click at [25, 117] on img at bounding box center [20, 109] width 23 height 25
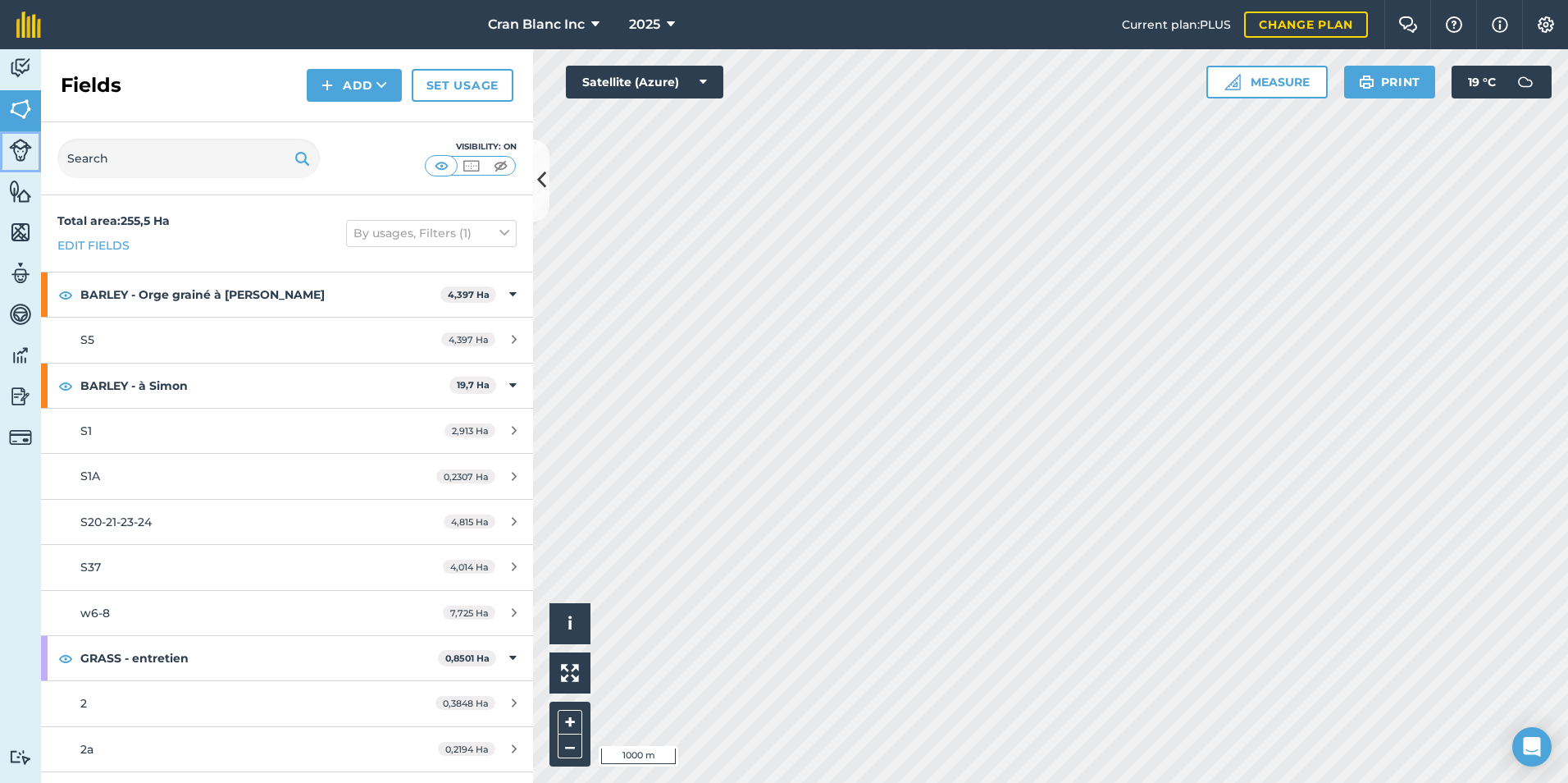
click at [24, 147] on img at bounding box center [20, 150] width 23 height 23
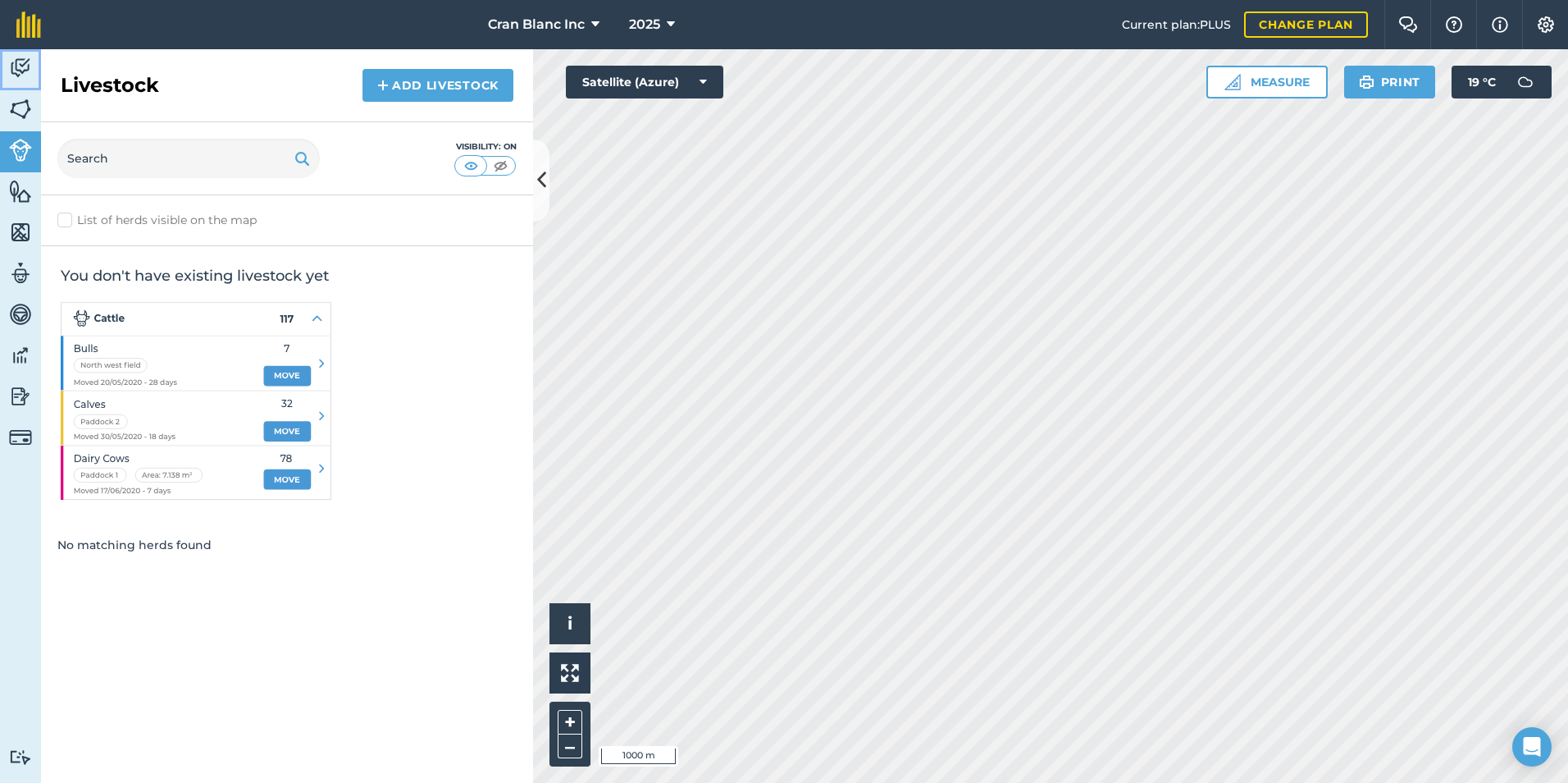
click at [27, 61] on img at bounding box center [20, 68] width 23 height 25
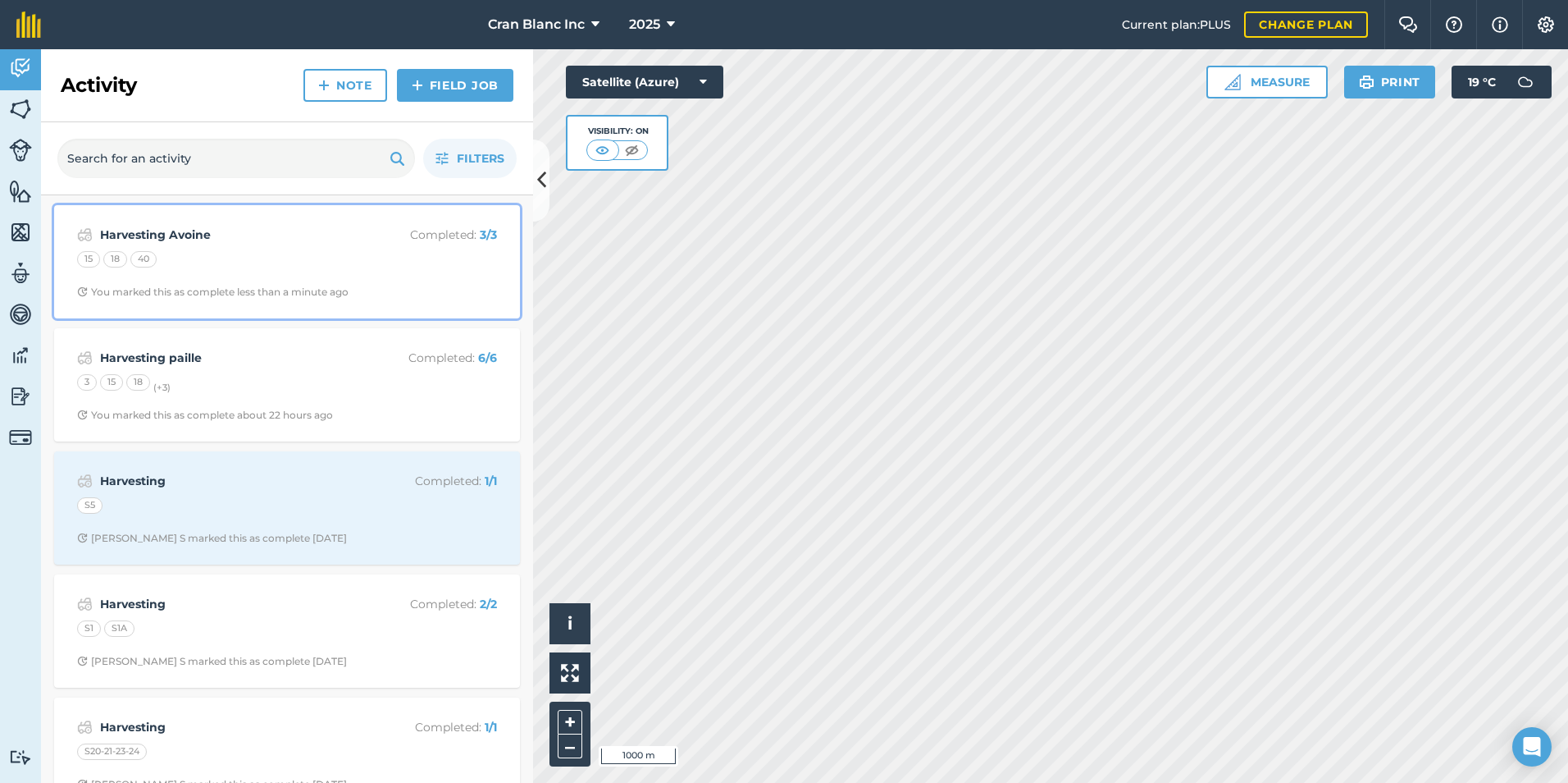
click at [266, 257] on div "15 18 40" at bounding box center [287, 262] width 420 height 21
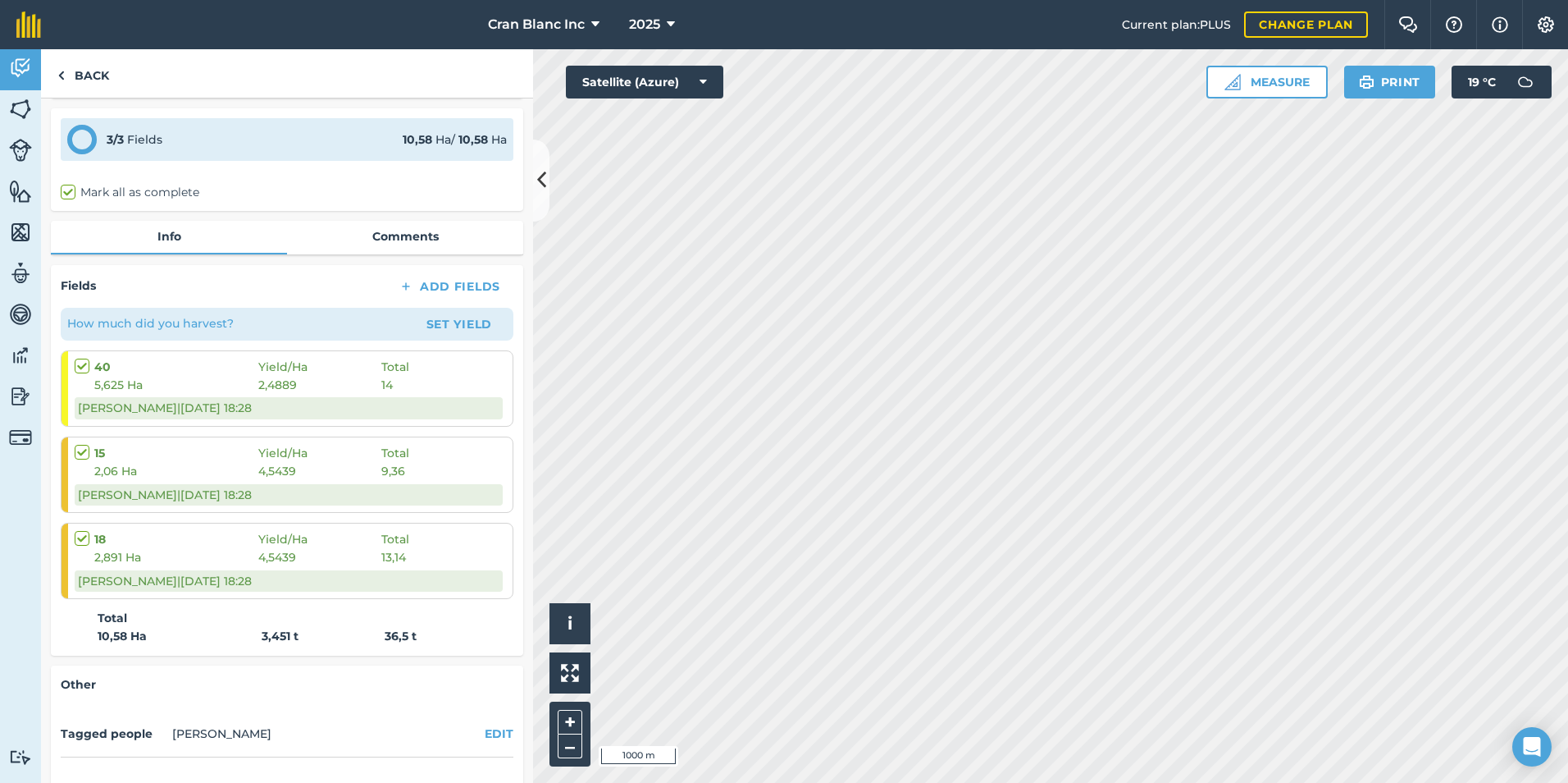
scroll to position [206, 0]
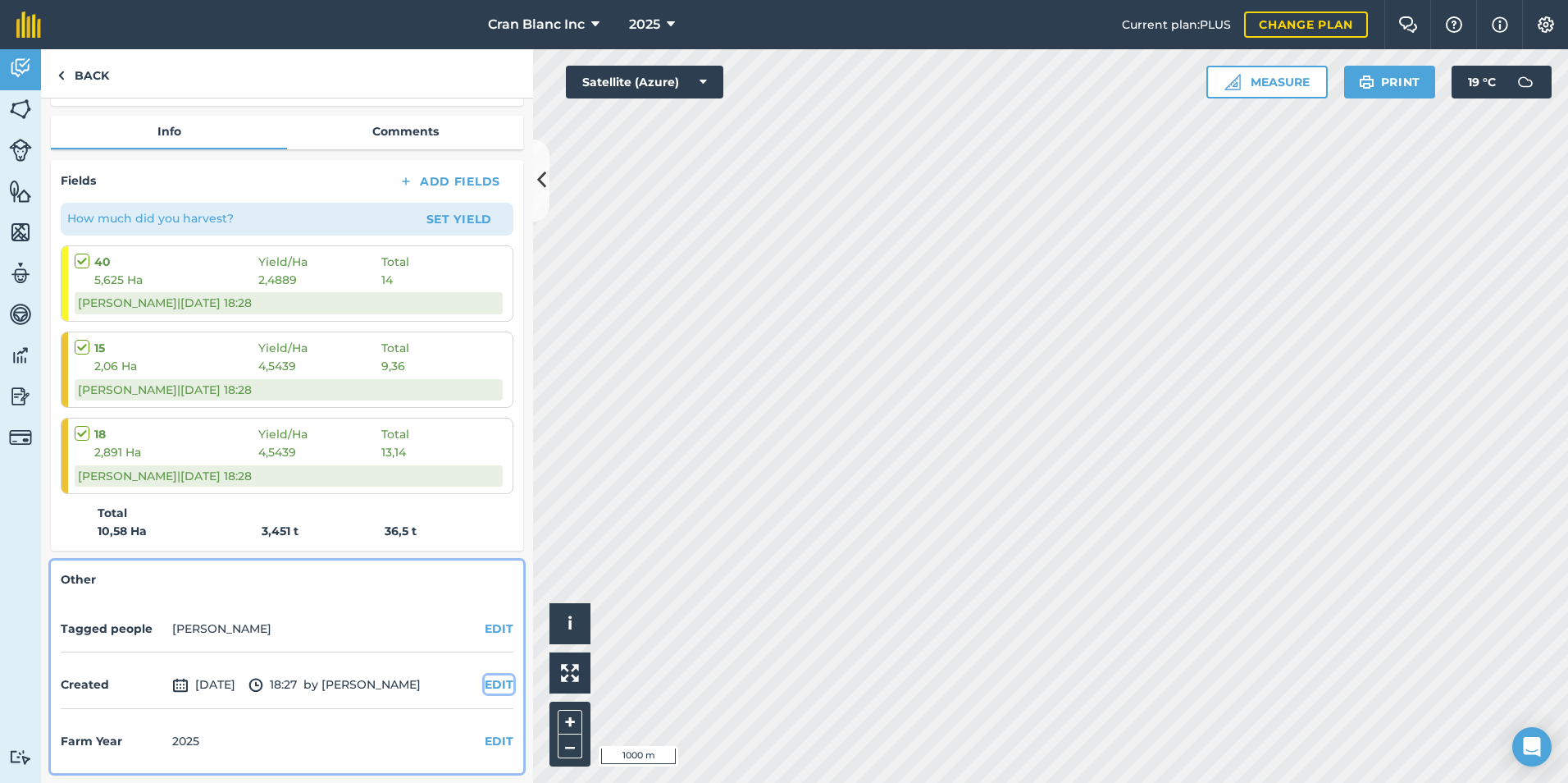
click at [490, 684] on button "EDIT" at bounding box center [499, 684] width 28 height 18
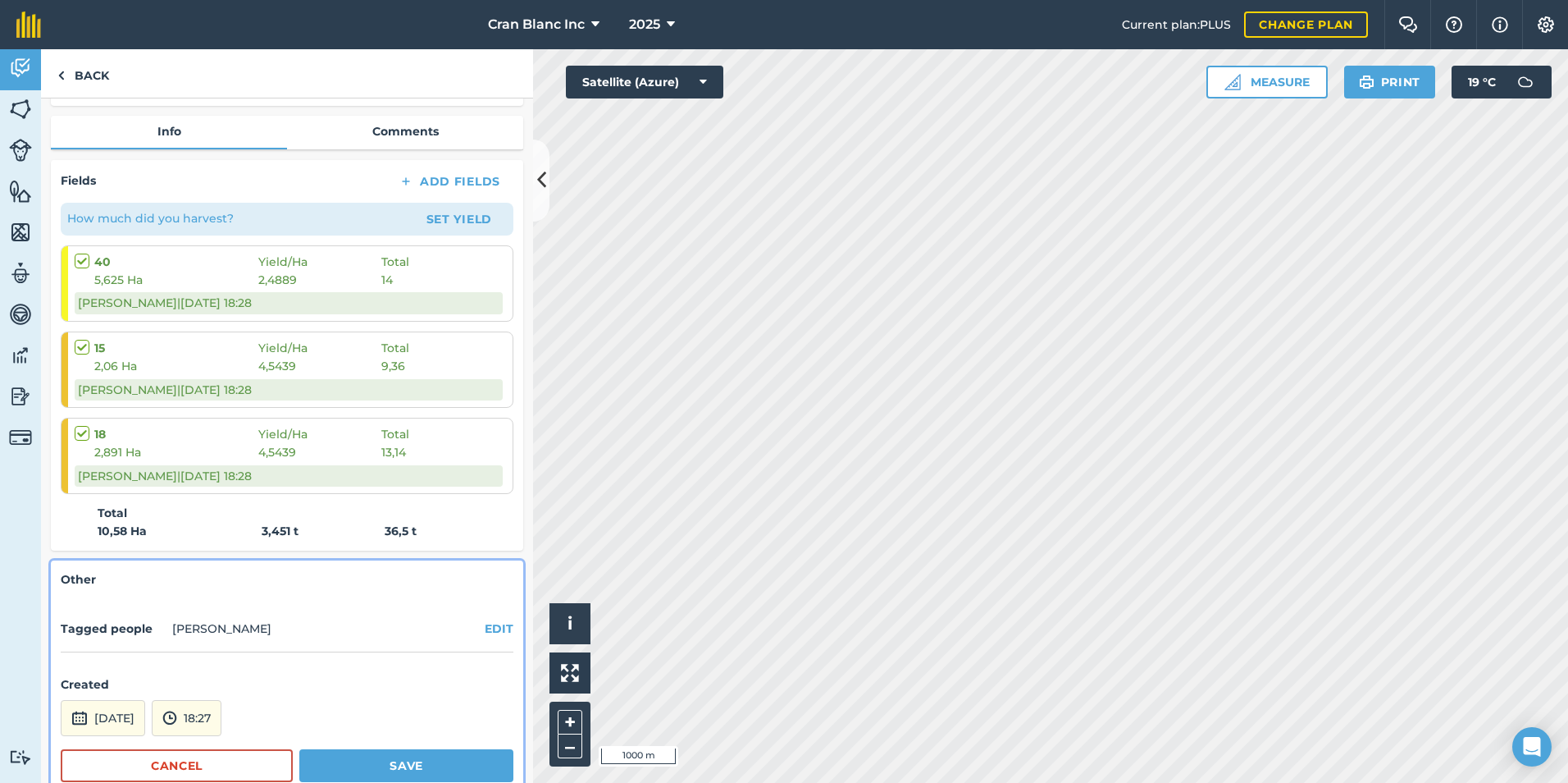
scroll to position [293, 0]
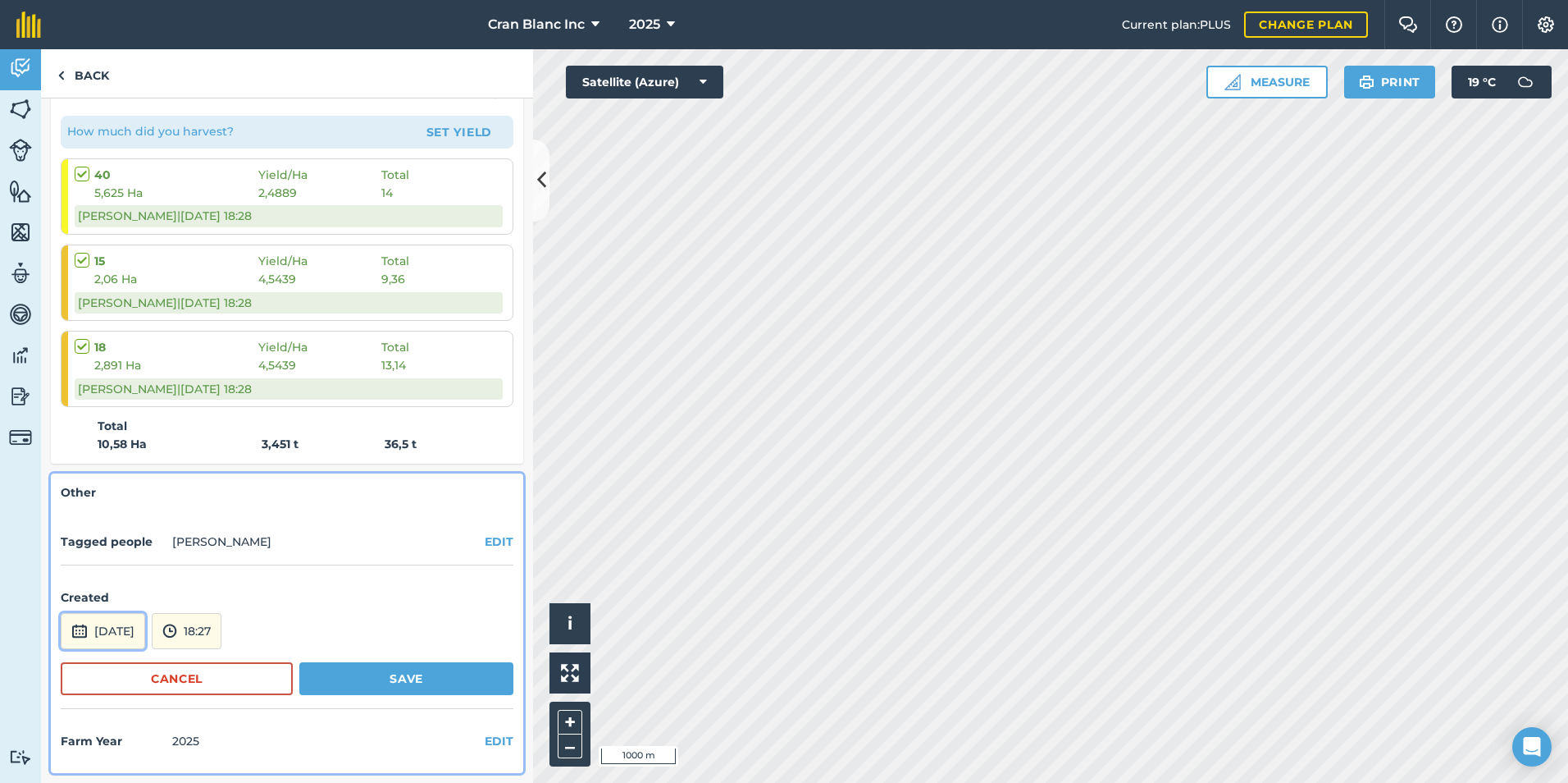
click at [130, 636] on button "[DATE]" at bounding box center [102, 631] width 84 height 36
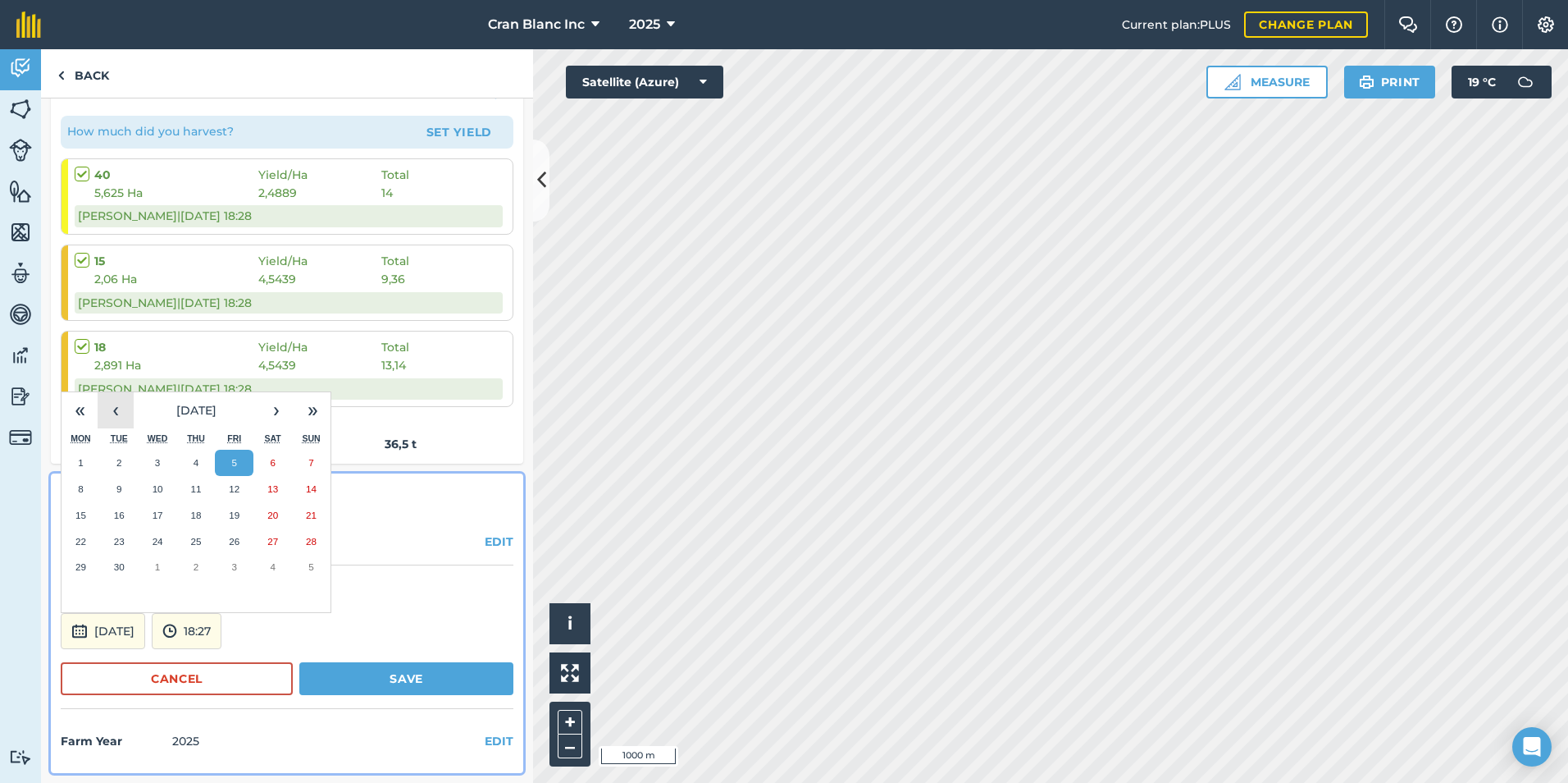
click at [111, 412] on button "‹" at bounding box center [115, 410] width 36 height 36
click at [162, 565] on abbr "27" at bounding box center [158, 567] width 11 height 11
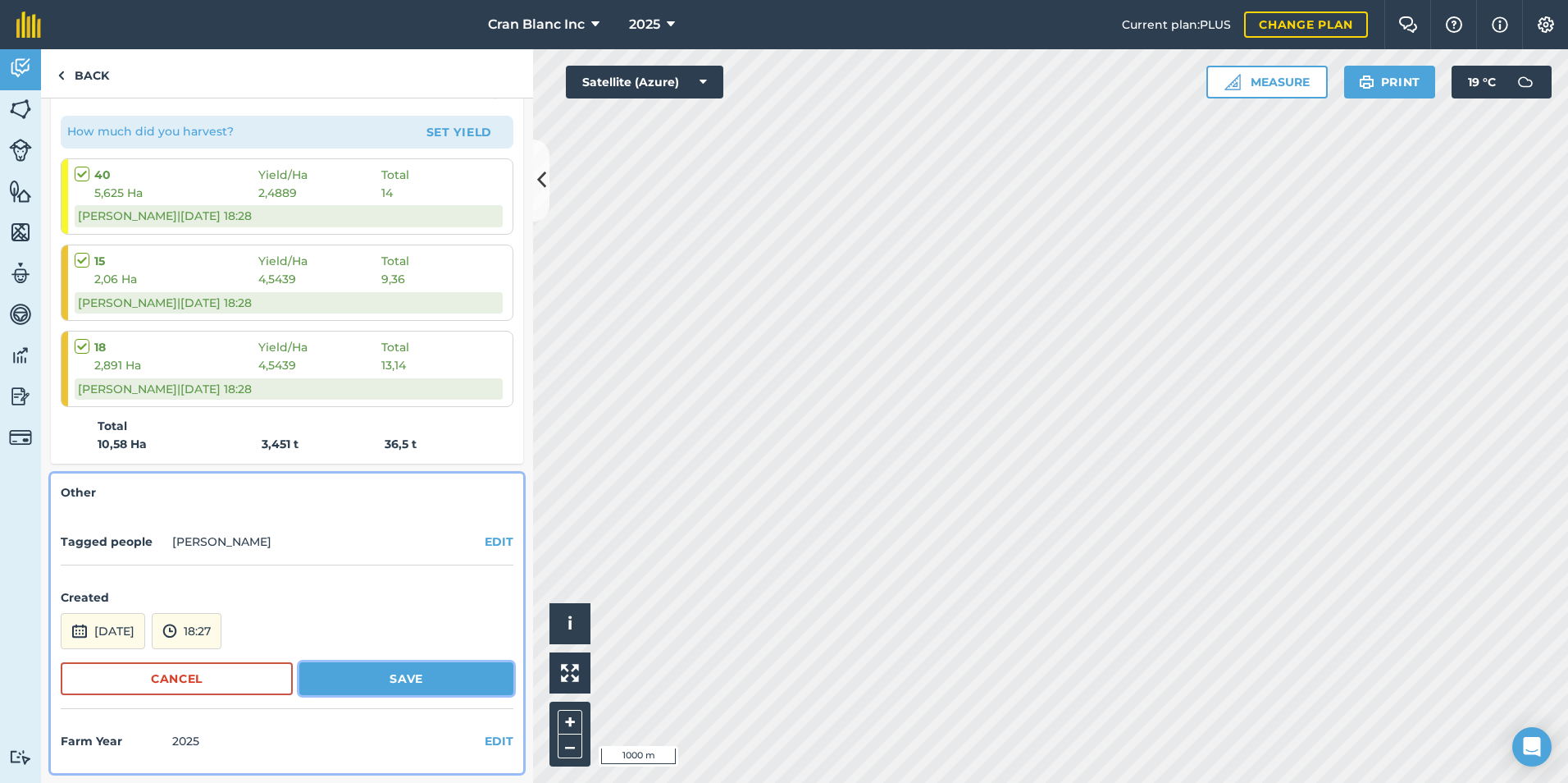
click at [410, 677] on button "Save" at bounding box center [406, 678] width 214 height 33
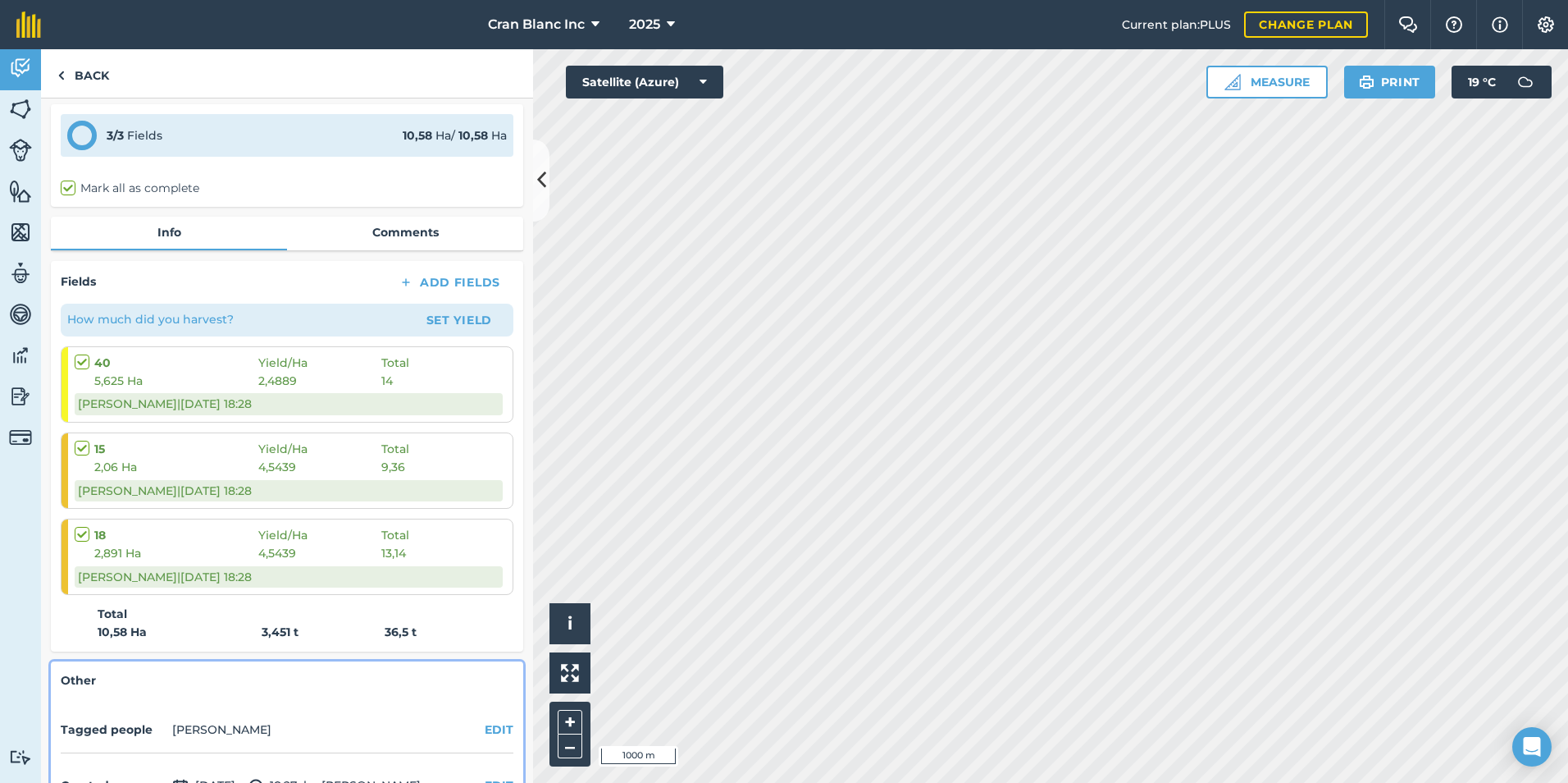
scroll to position [0, 0]
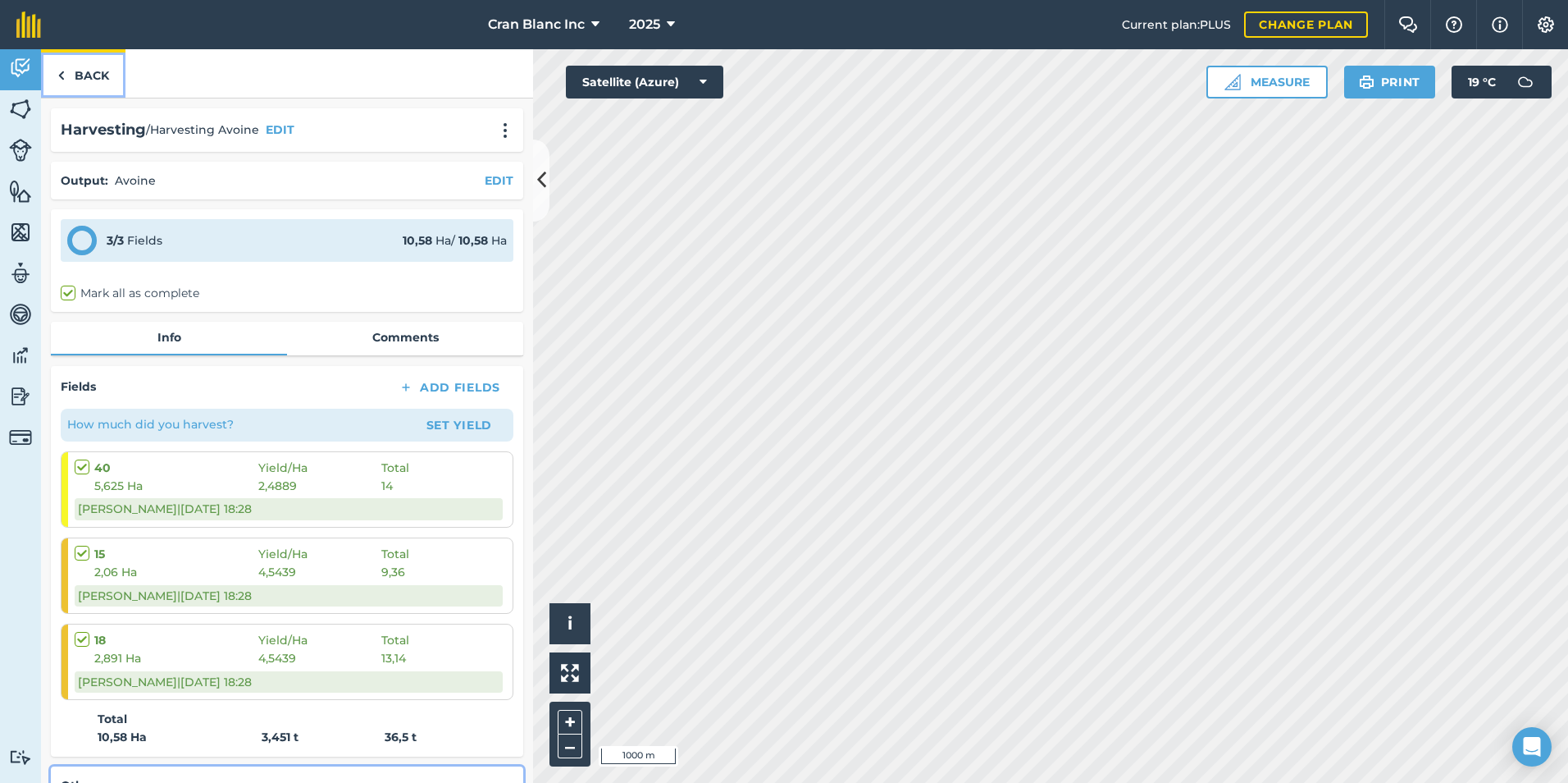
click at [84, 75] on link "Back" at bounding box center [83, 73] width 84 height 48
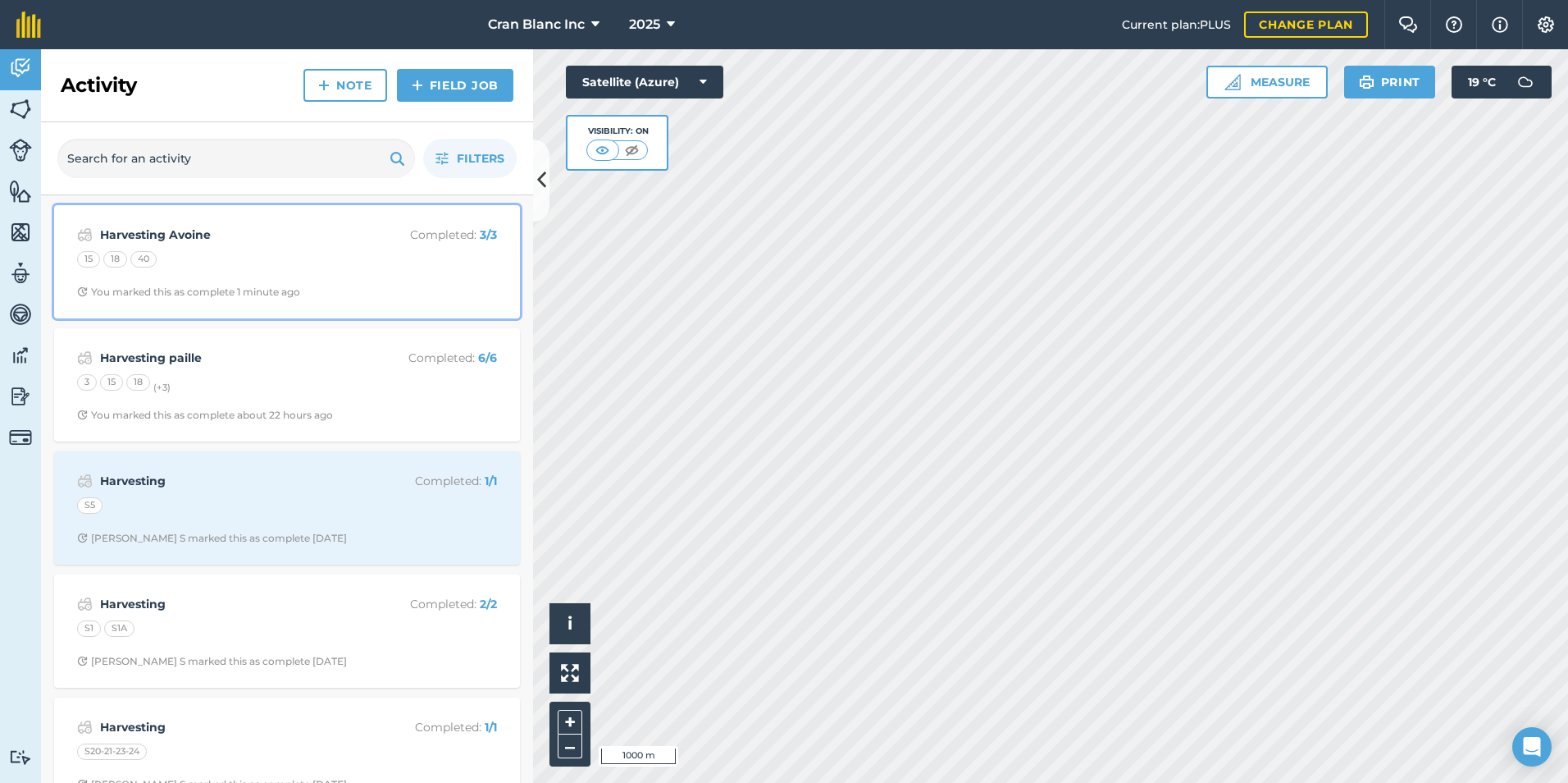
click at [147, 275] on div "Harvesting Avoine Completed : 3 / 3 15 18 40 You marked this as complete 1 minu…" at bounding box center [287, 261] width 446 height 93
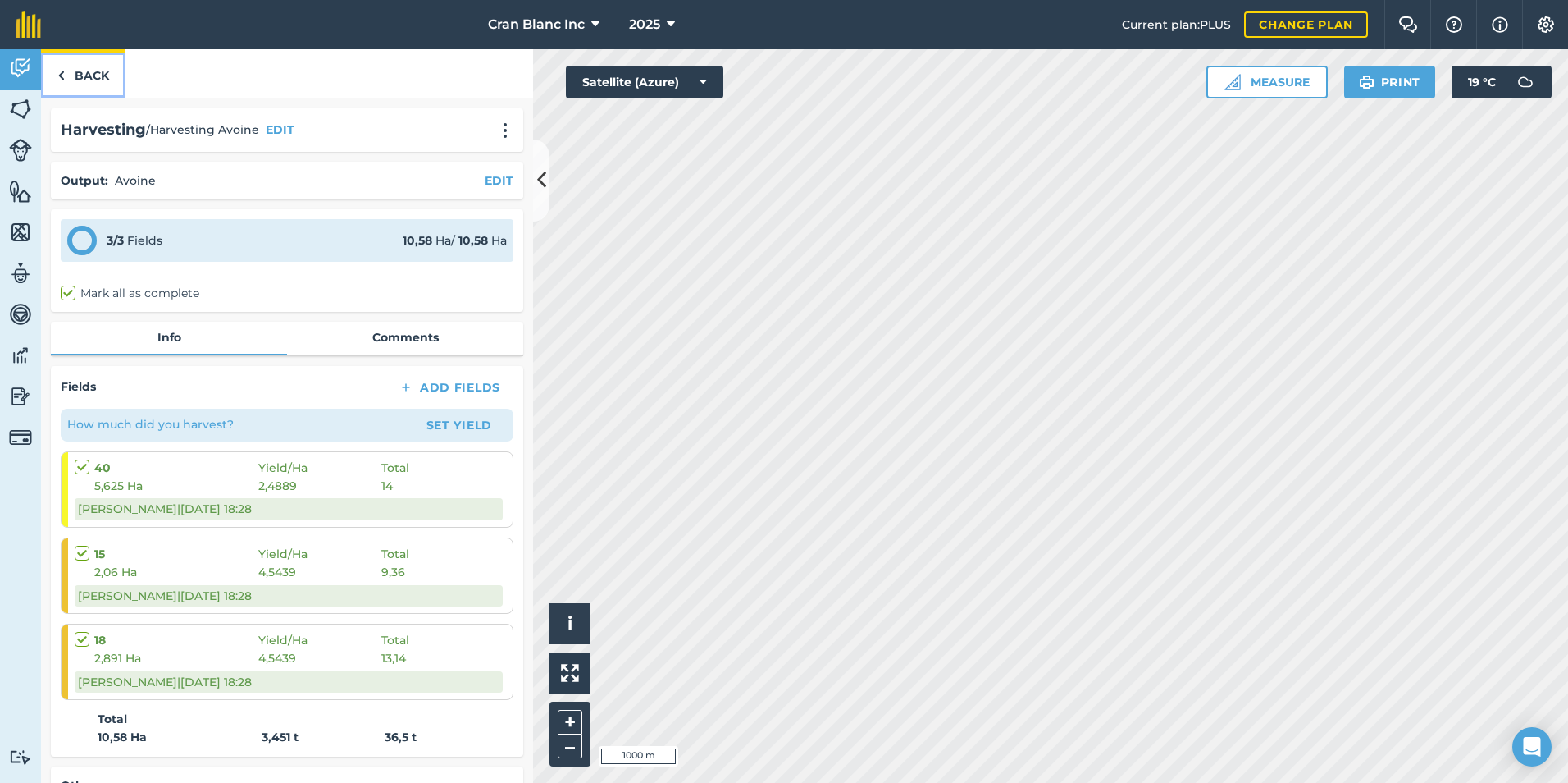
click at [103, 73] on link "Back" at bounding box center [83, 73] width 84 height 48
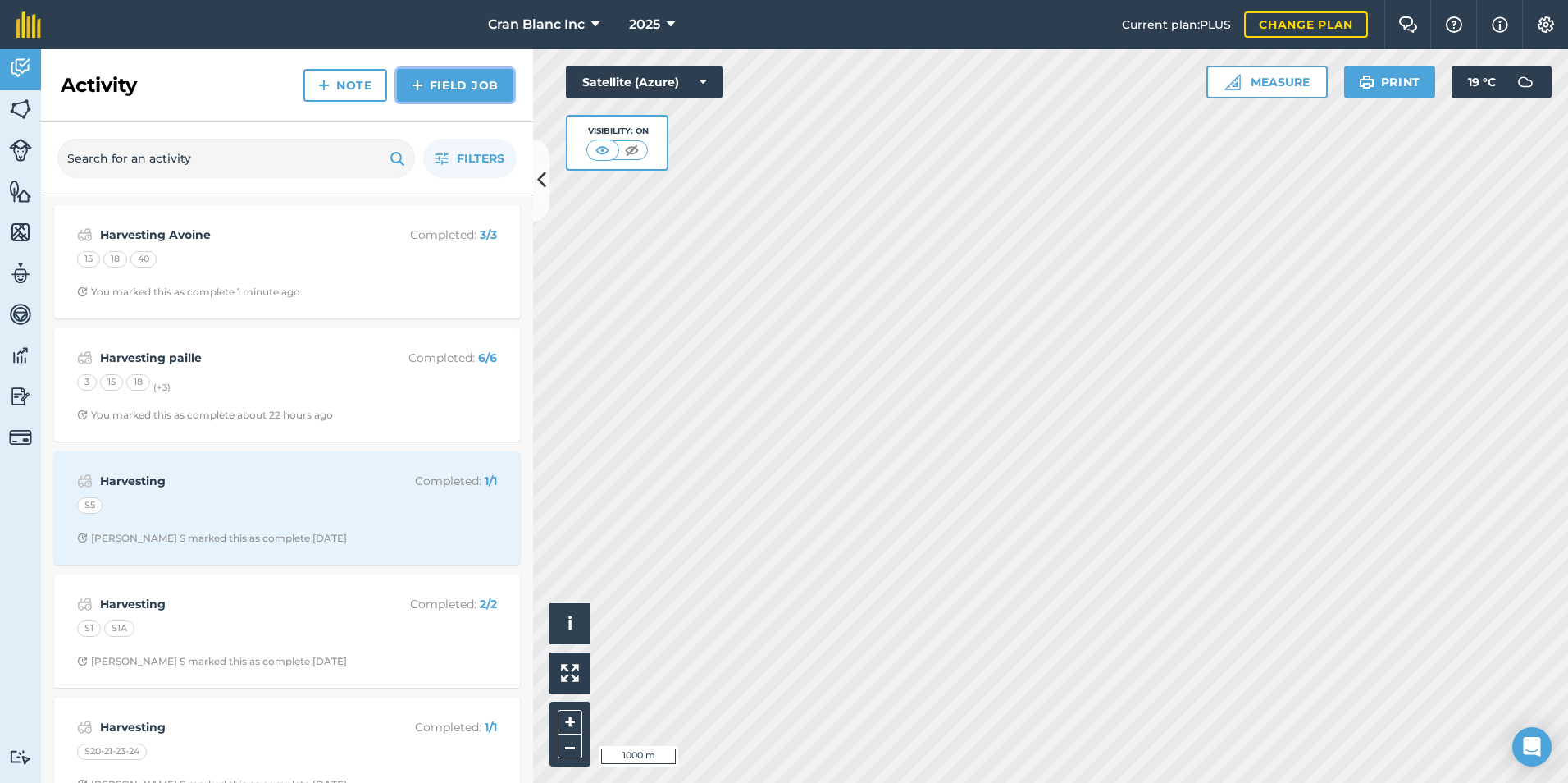
drag, startPoint x: 458, startPoint y: 83, endPoint x: 390, endPoint y: 43, distance: 78.9
click at [458, 82] on link "Field Job" at bounding box center [455, 85] width 116 height 33
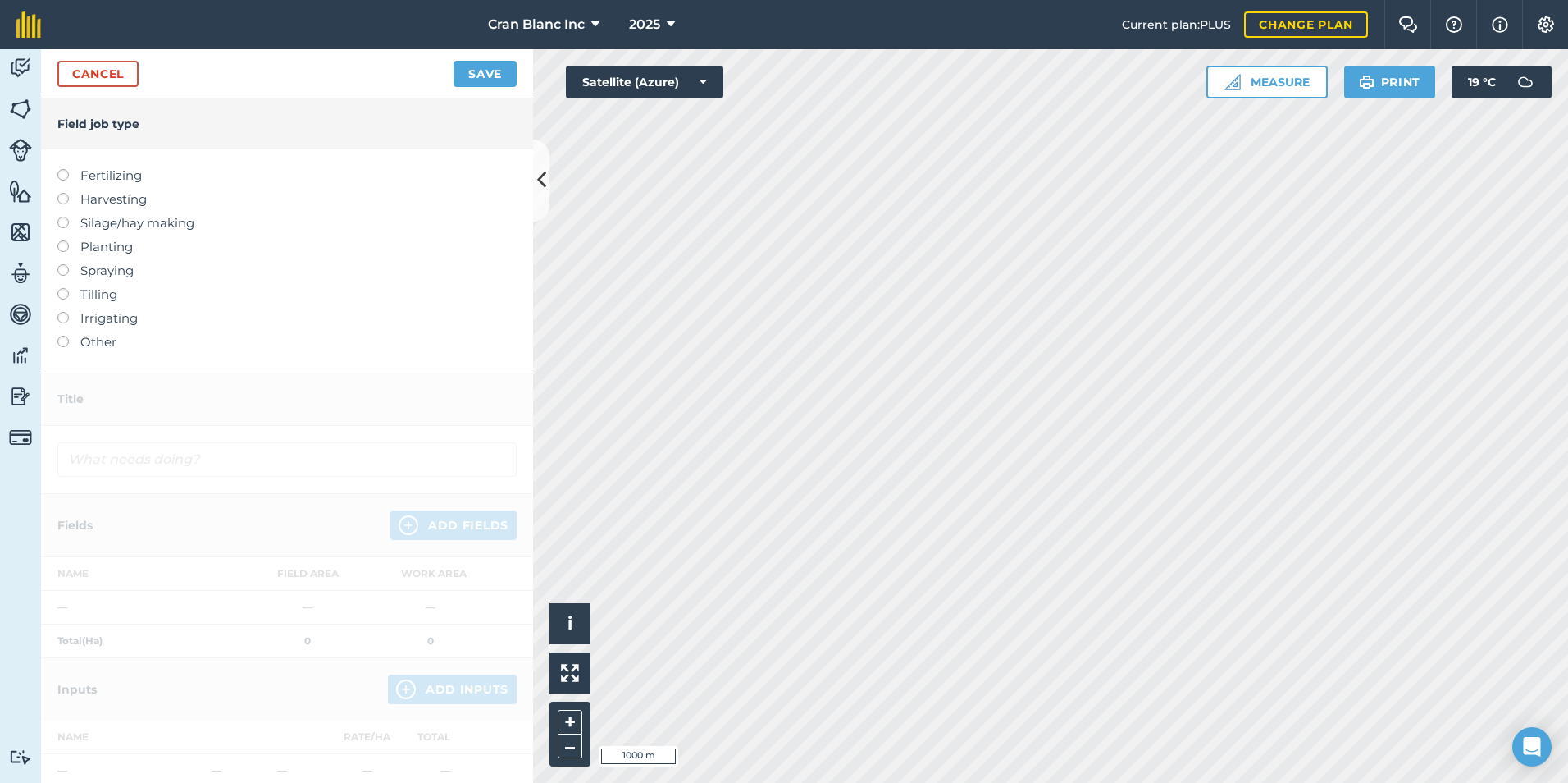
click at [63, 193] on label at bounding box center [69, 193] width 23 height 0
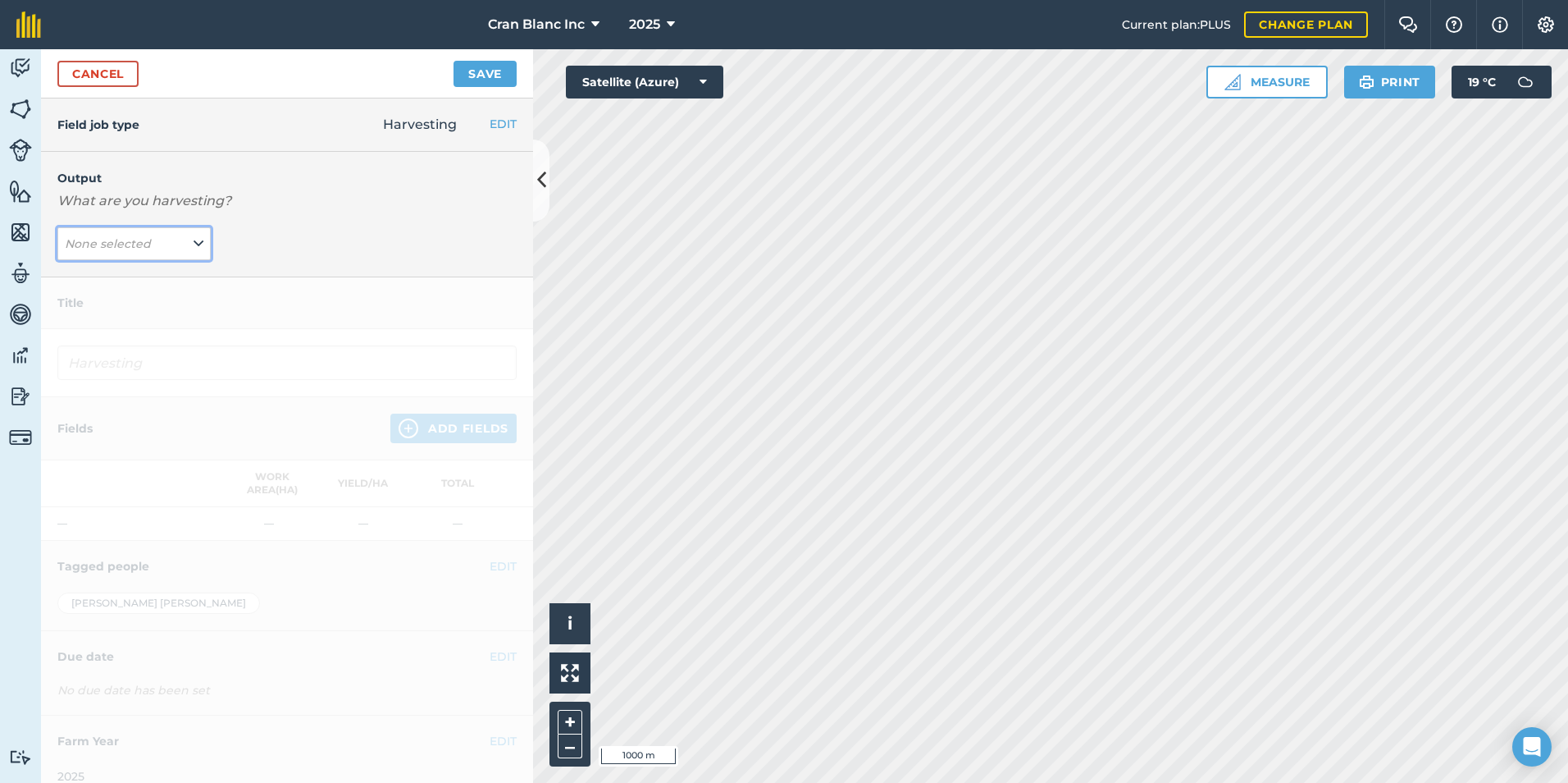
click at [138, 242] on em "None selected" at bounding box center [107, 244] width 86 height 15
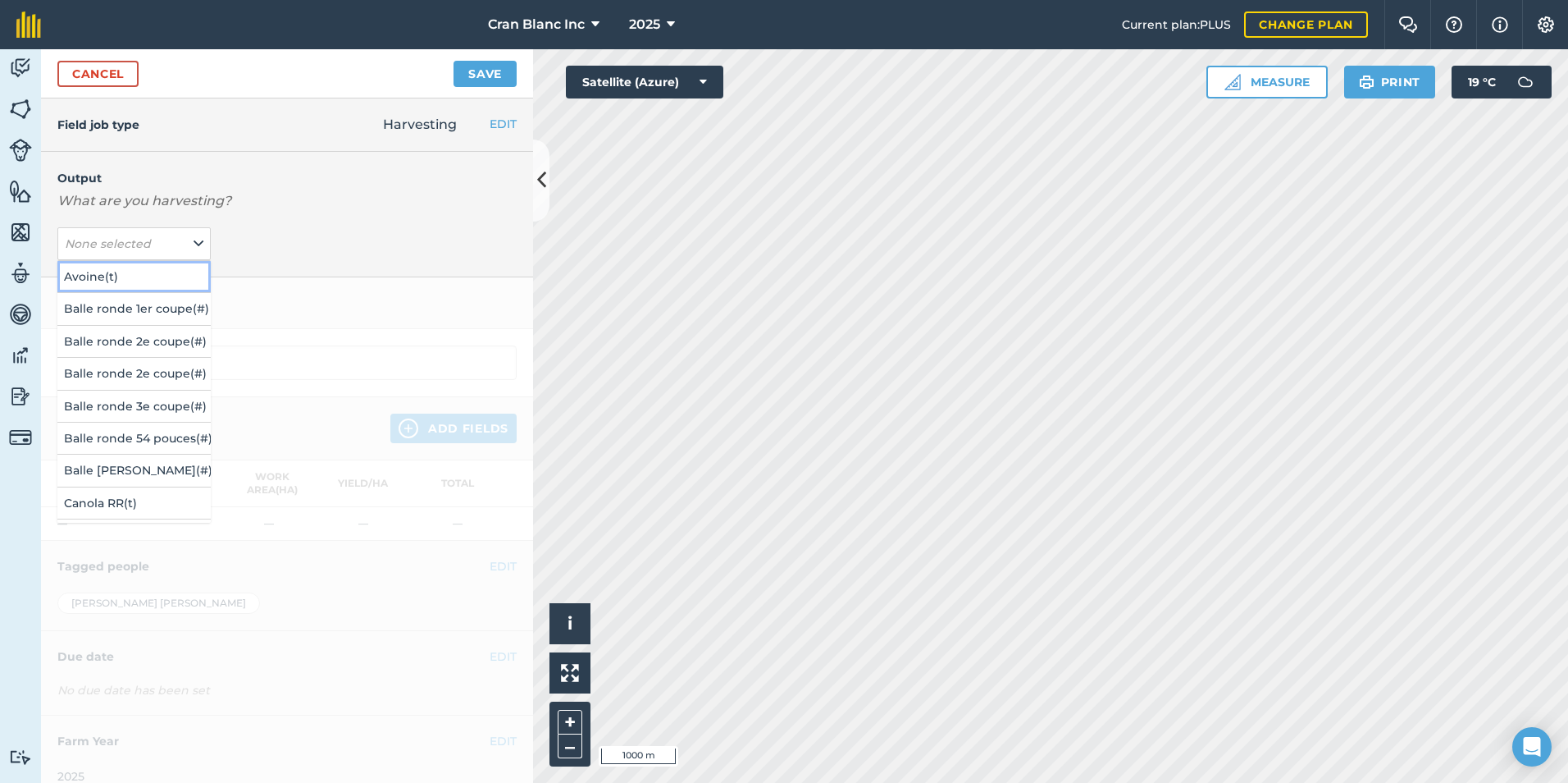
click at [71, 273] on button "Avoine ( t )" at bounding box center [134, 276] width 154 height 31
type input "Harvesting Avoine"
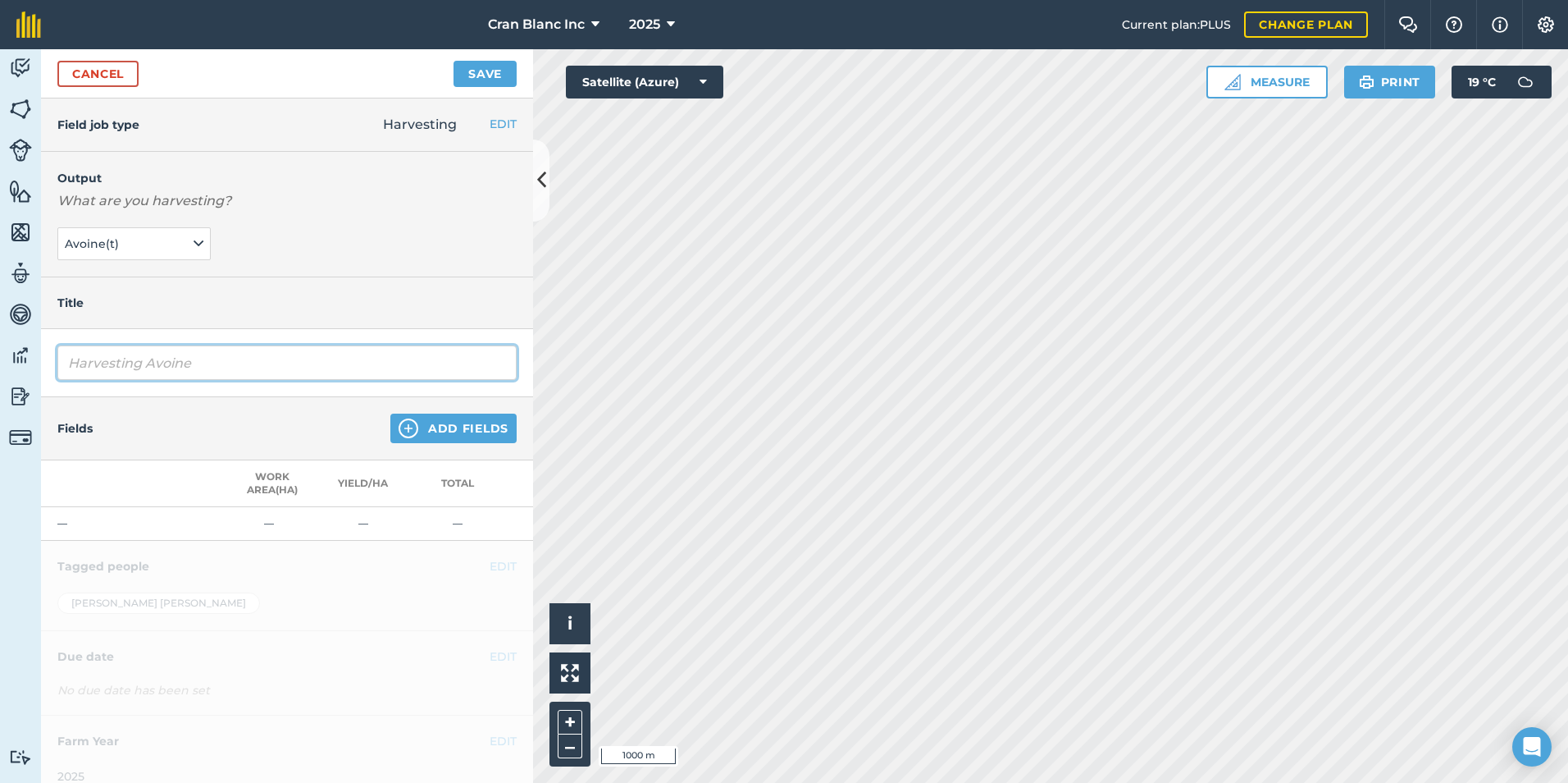
click at [147, 359] on input "Harvesting Avoine" at bounding box center [287, 363] width 459 height 35
click at [436, 421] on button "Add Fields" at bounding box center [453, 427] width 126 height 29
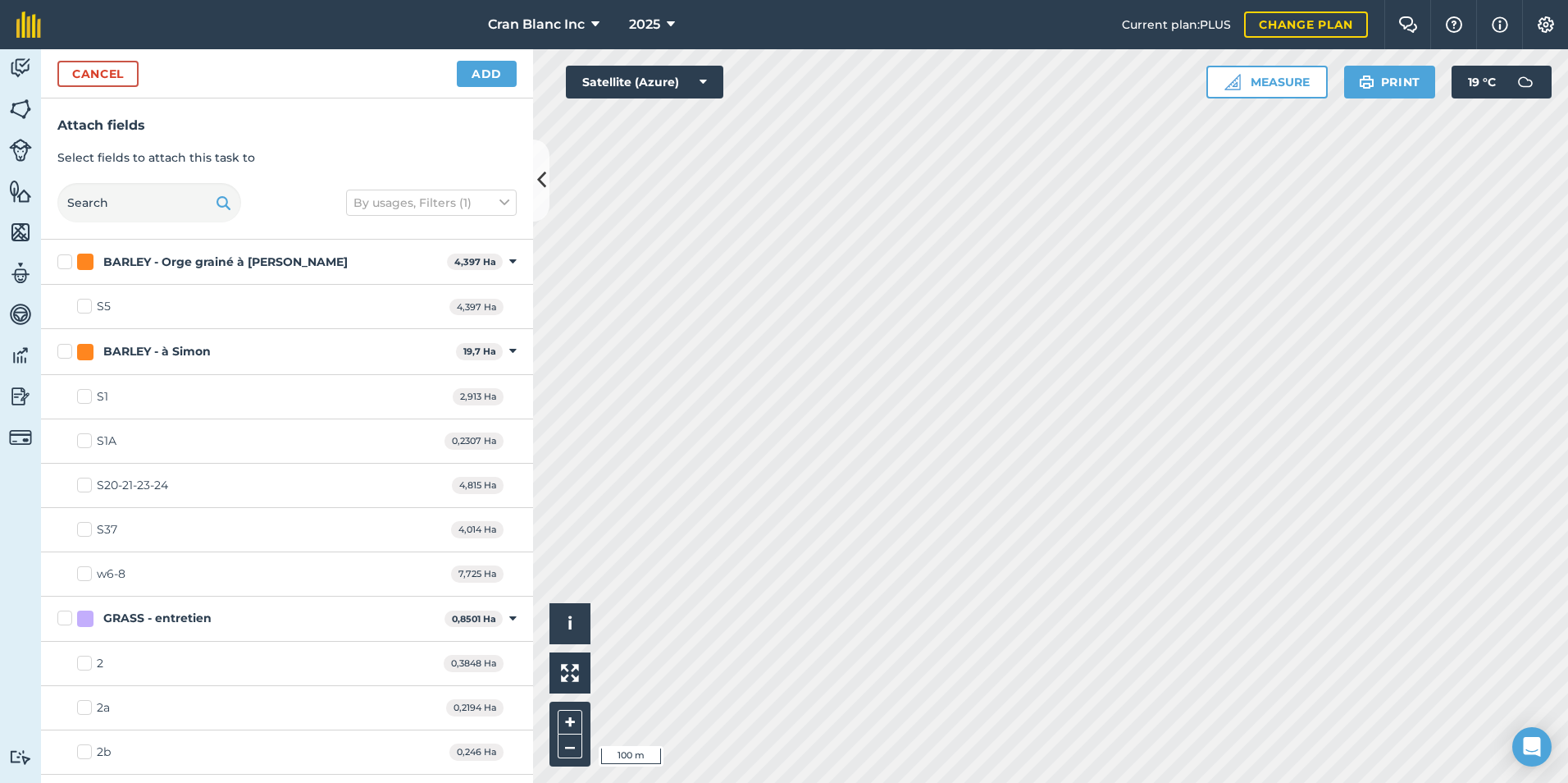
checkbox input "true"
click at [505, 82] on button "Add" at bounding box center [486, 74] width 60 height 27
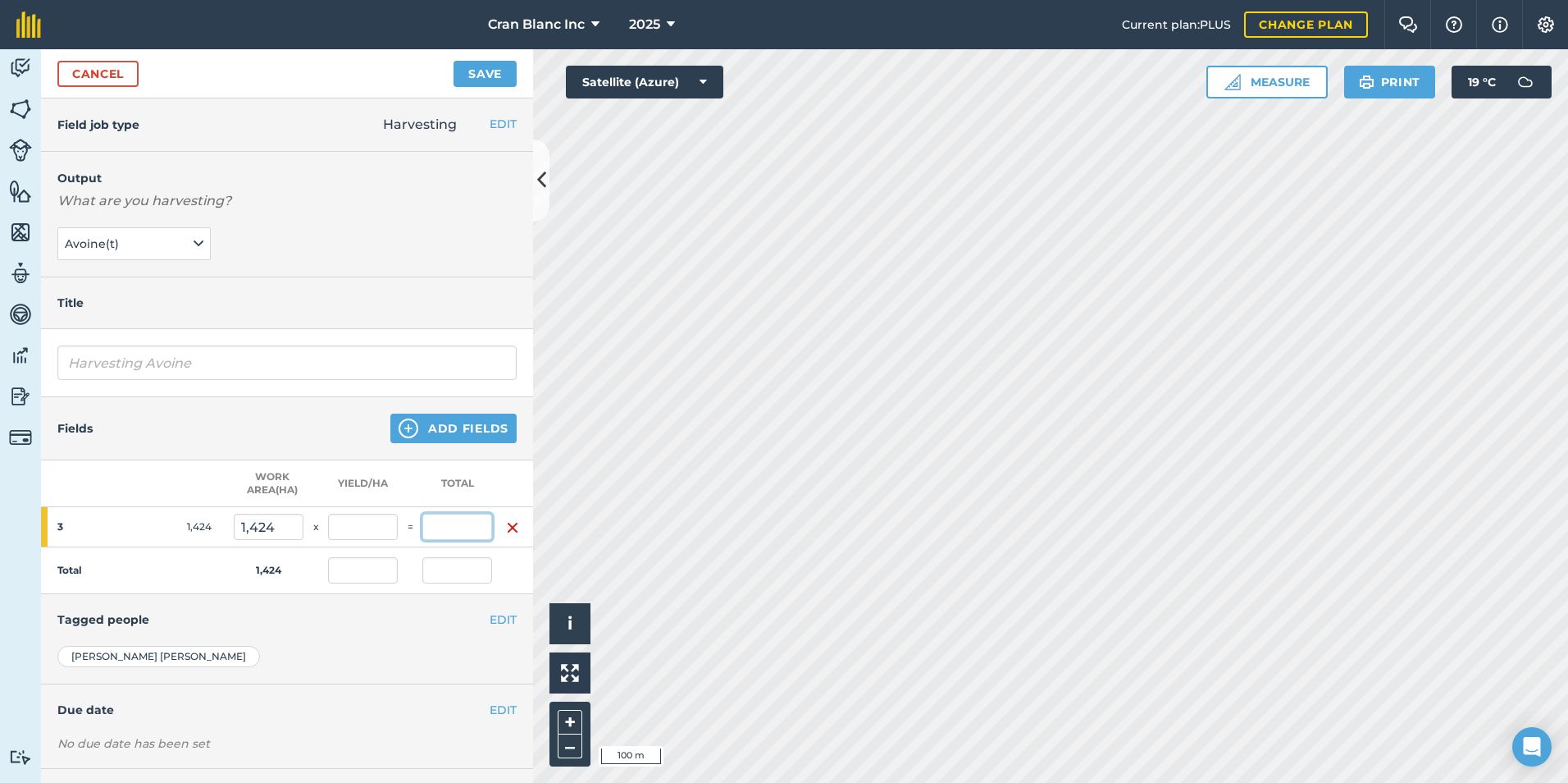
click at [462, 539] on input "text" at bounding box center [458, 527] width 69 height 27
type input "6"
type input "4,213"
type input "6"
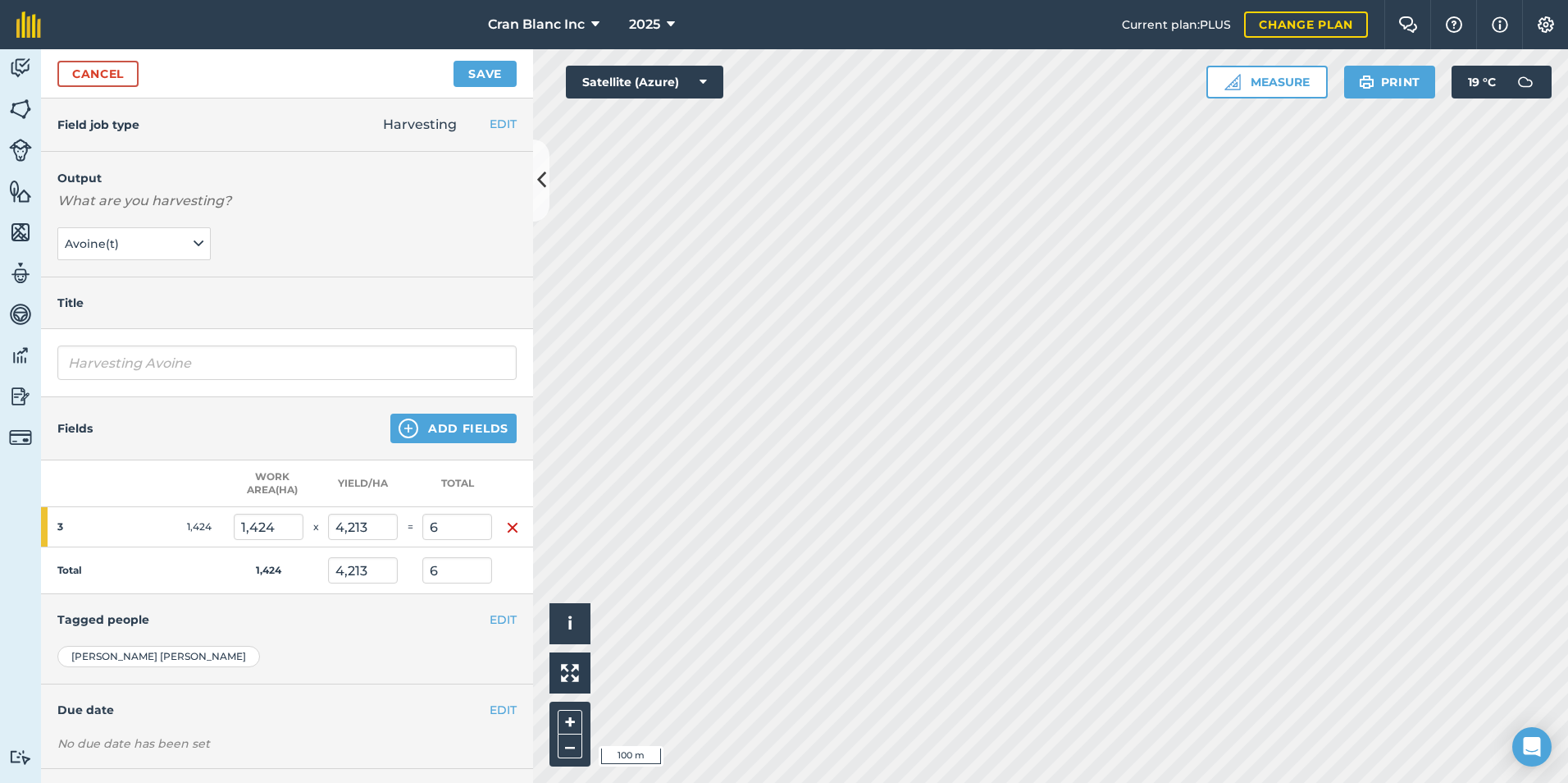
click at [146, 569] on td "Total" at bounding box center [137, 571] width 193 height 47
click at [483, 74] on button "Save" at bounding box center [485, 74] width 63 height 27
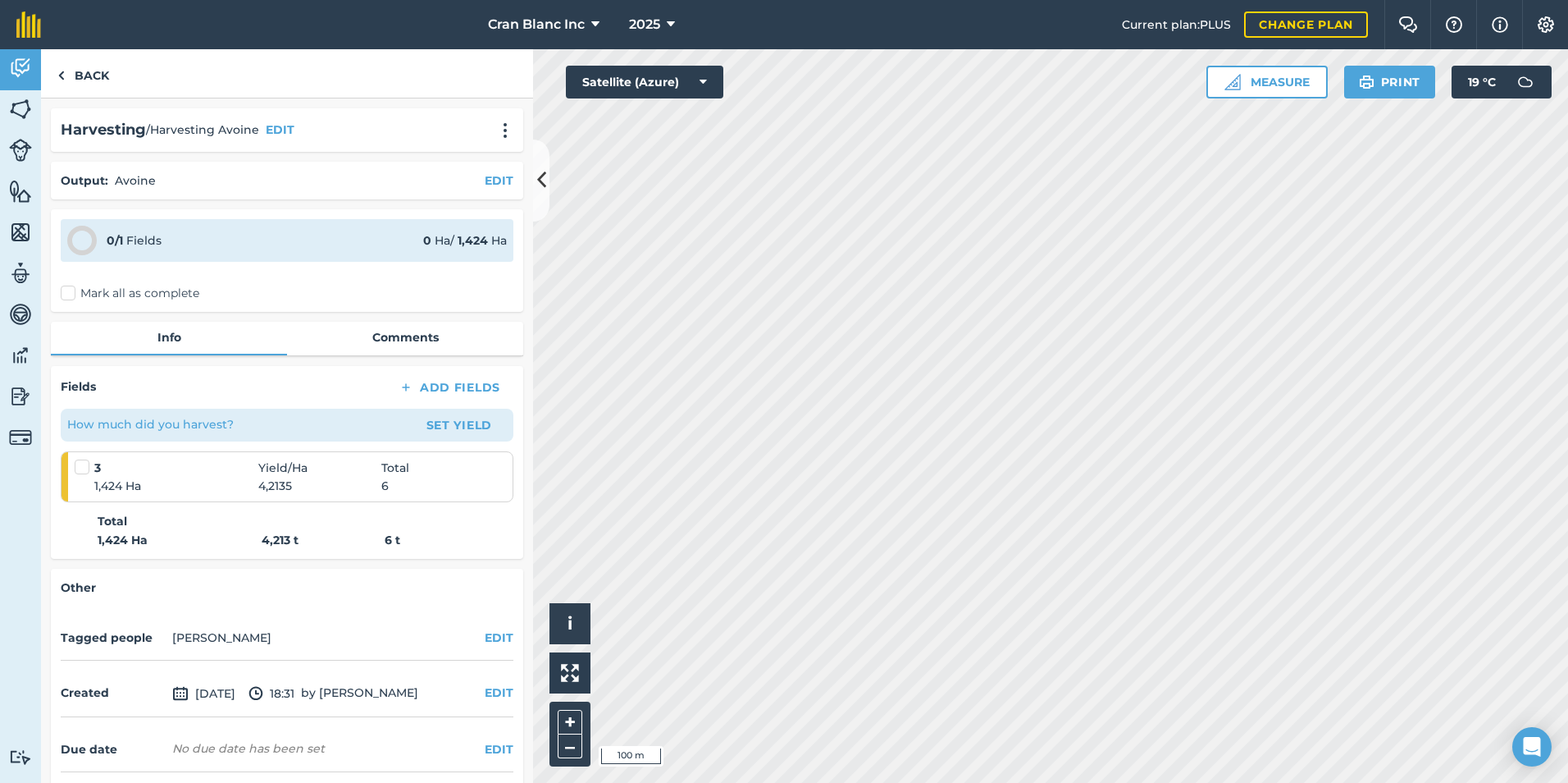
click at [78, 459] on label at bounding box center [84, 459] width 20 height 0
click at [78, 467] on input "checkbox" at bounding box center [80, 464] width 11 height 11
checkbox input "false"
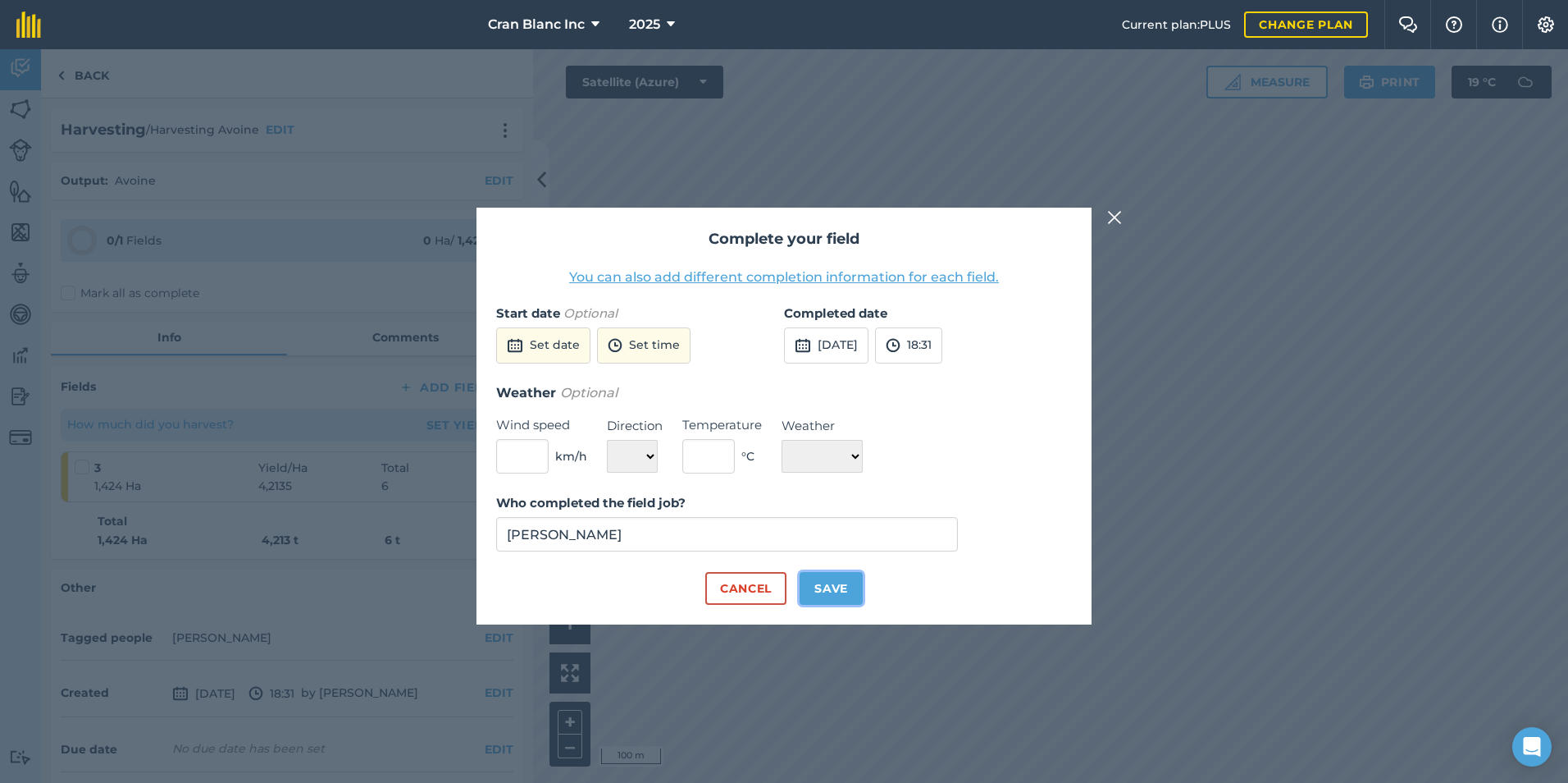
click at [840, 593] on button "Save" at bounding box center [831, 588] width 63 height 33
checkbox input "true"
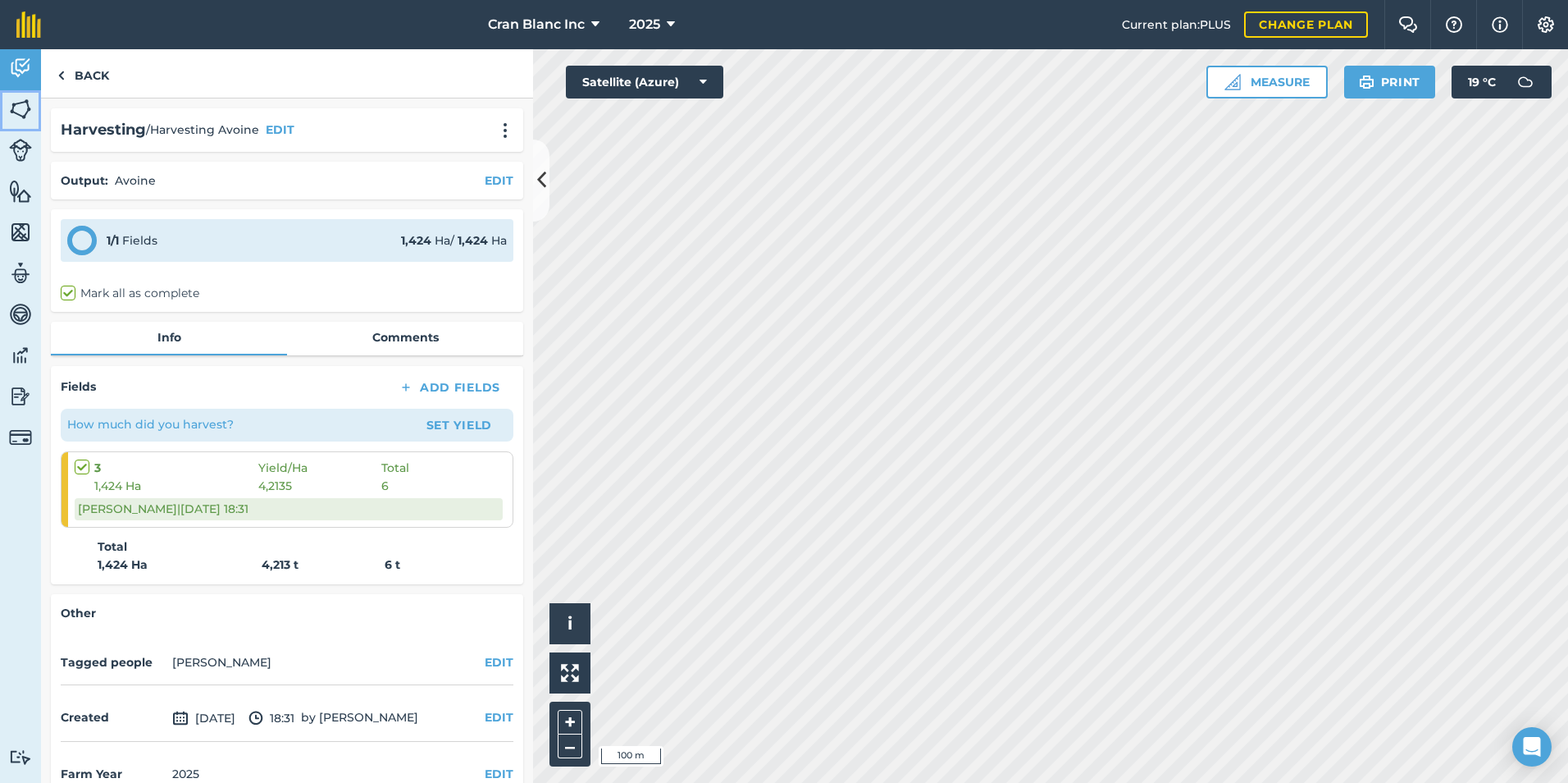
click at [26, 105] on img at bounding box center [20, 109] width 23 height 25
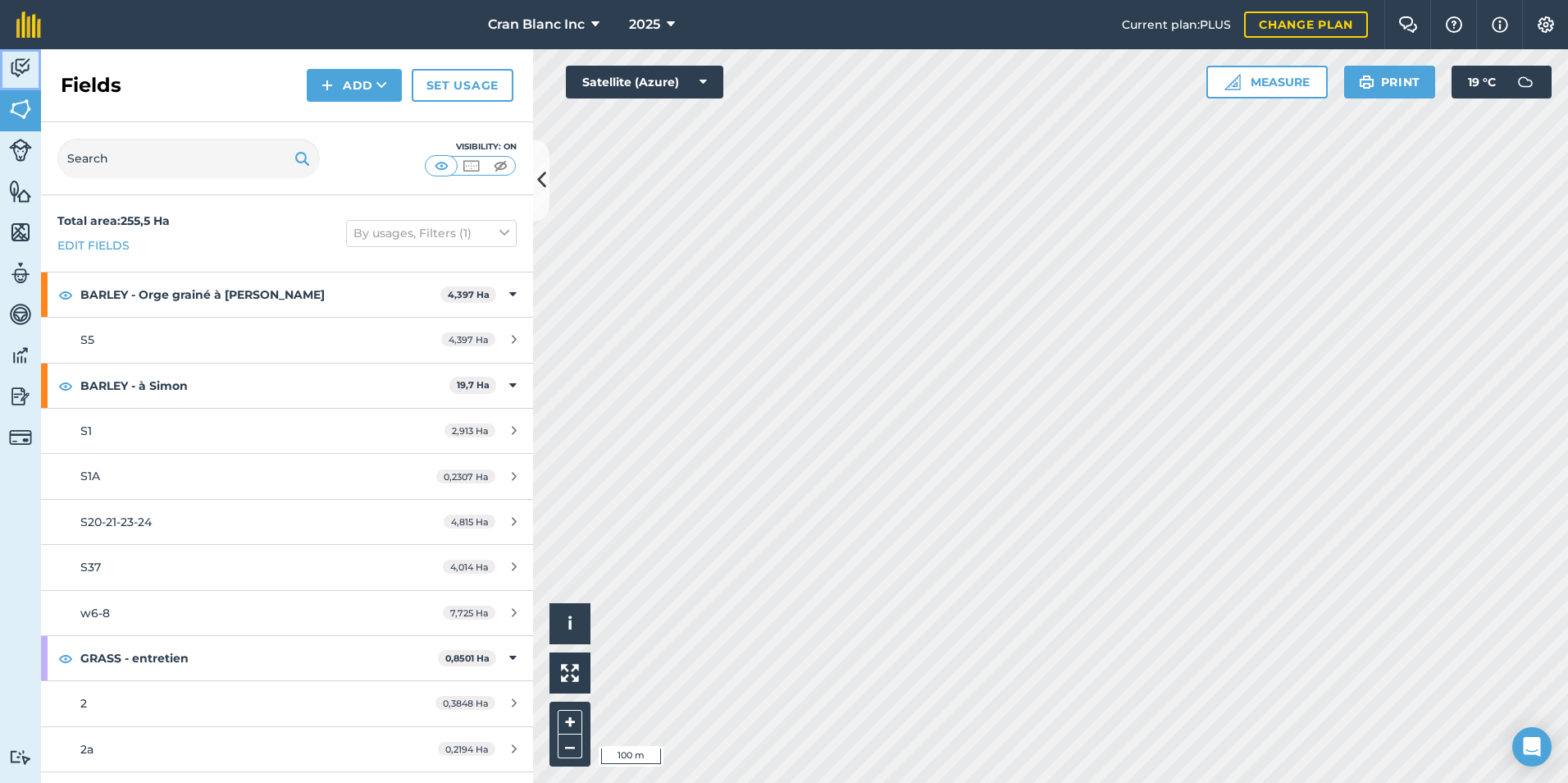
click at [25, 71] on img at bounding box center [20, 68] width 23 height 25
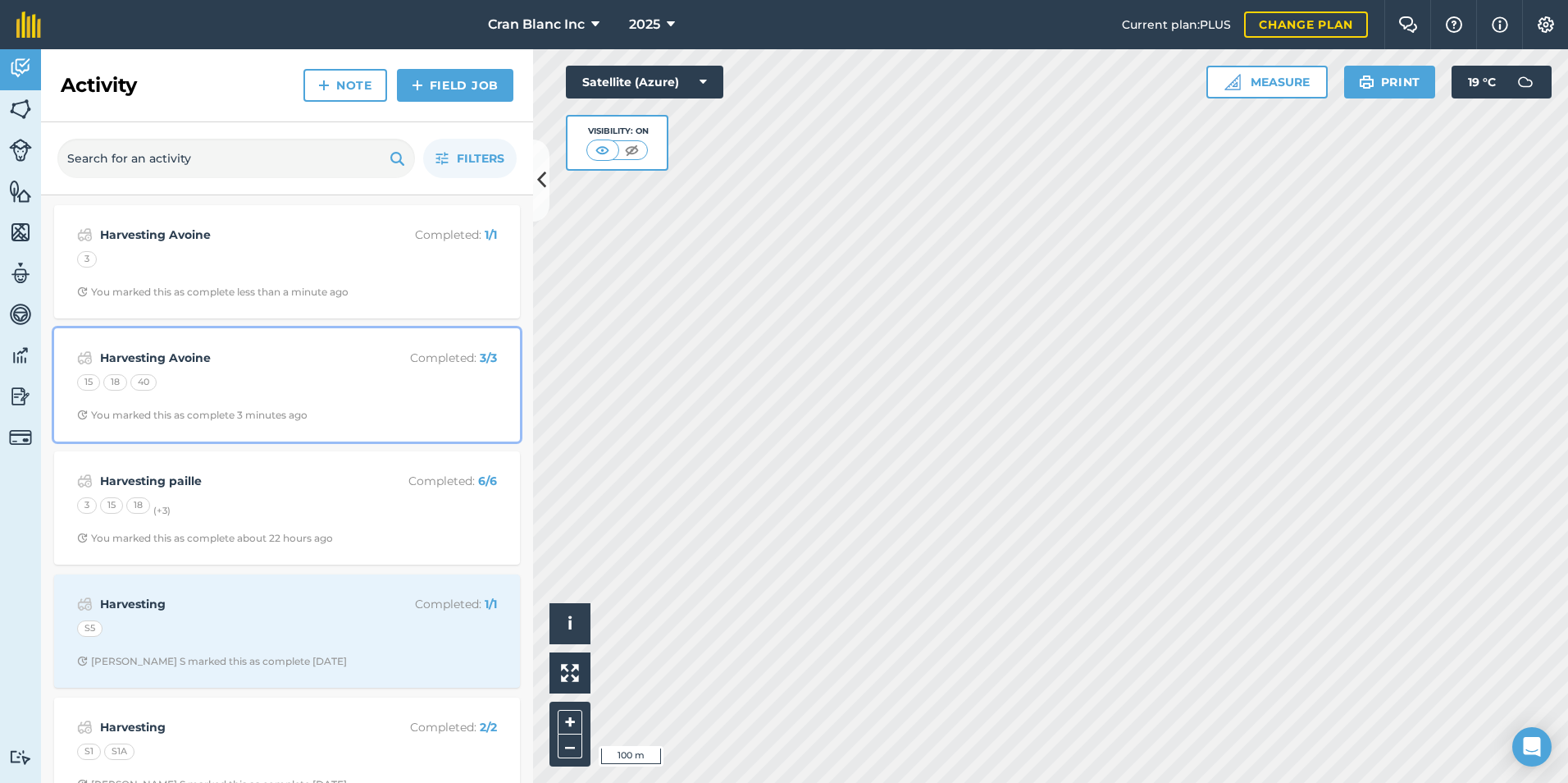
click at [173, 391] on div "15 18 40" at bounding box center [287, 385] width 420 height 21
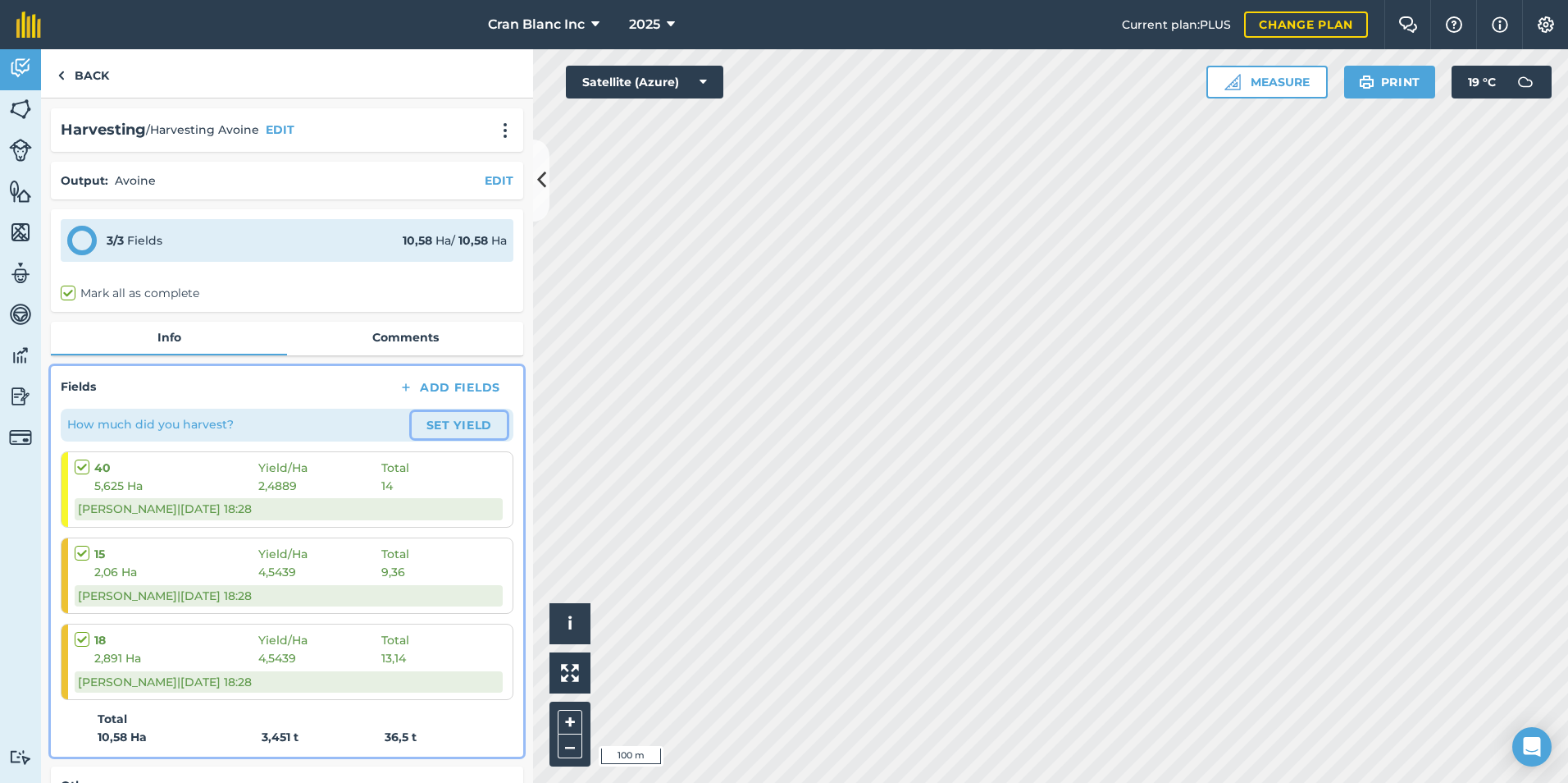
click at [460, 425] on button "Set Yield" at bounding box center [459, 426] width 95 height 27
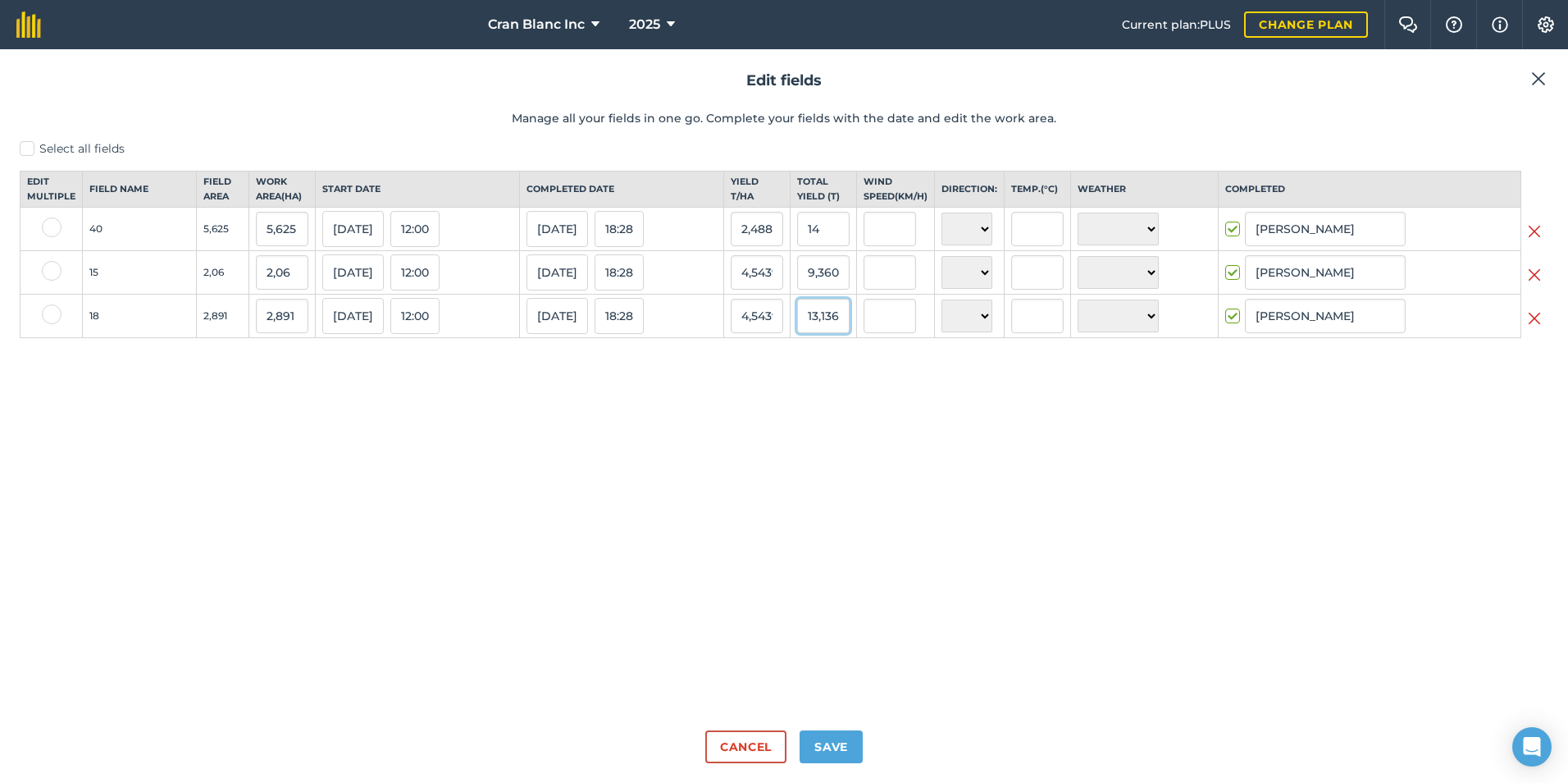
click at [850, 330] on input "13,136503130680673" at bounding box center [823, 316] width 52 height 35
click at [829, 244] on input "14" at bounding box center [823, 228] width 52 height 35
click at [850, 290] on input "9,36049686931933" at bounding box center [823, 272] width 52 height 35
drag, startPoint x: 809, startPoint y: 288, endPoint x: 897, endPoint y: 288, distance: 88.0
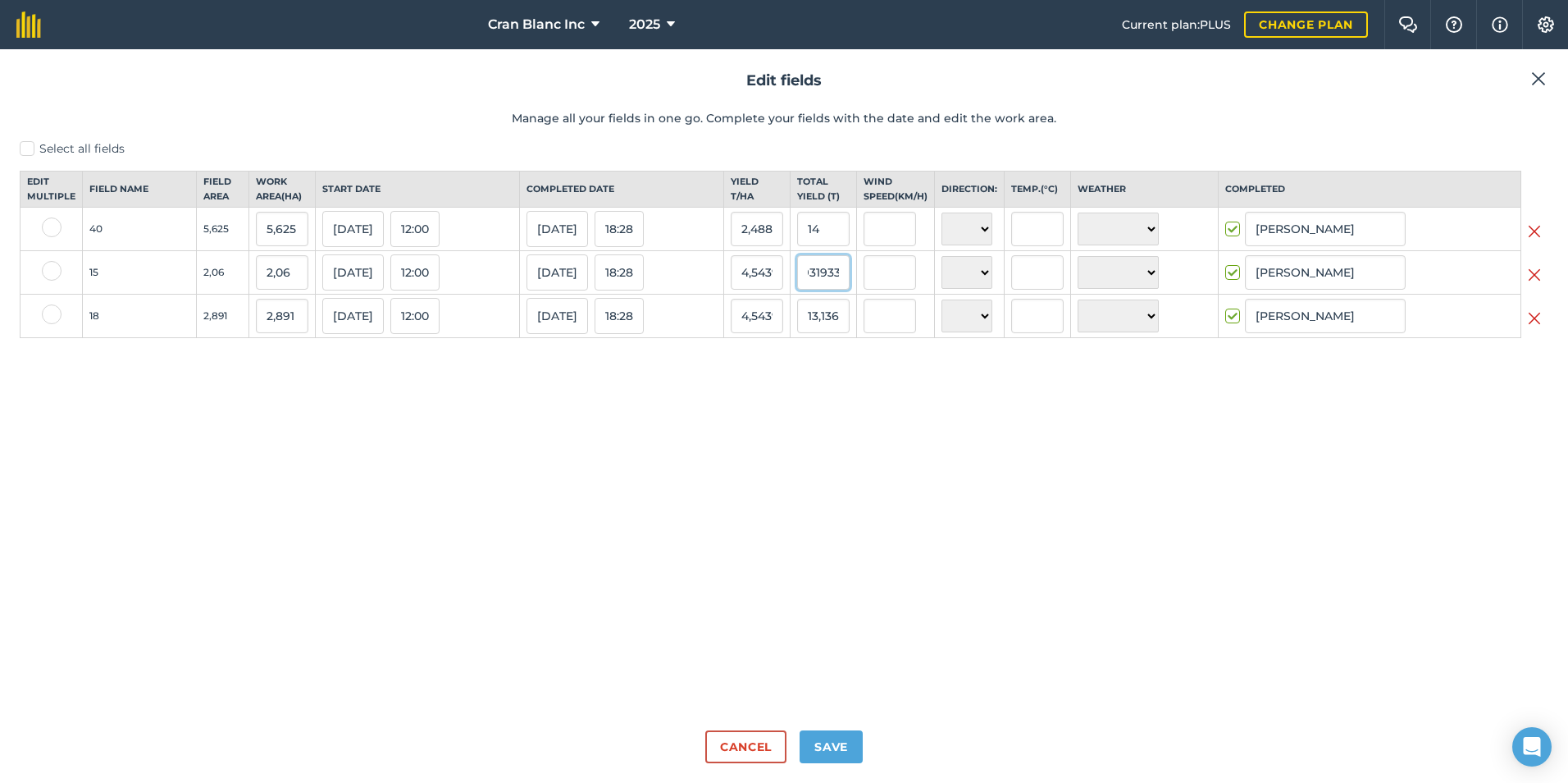
click at [897, 288] on tr "15 2,06 2,06 [DATE] 12:00 [DATE] 18:28 4,543930530548096 9,36049686931933 N NE …" at bounding box center [784, 273] width 1528 height 44
type input "10,82"
type input "5,252427184466019"
click at [873, 455] on div "Select all fields Edit multiple Field name Field Area Work area ( Ha ) Start da…" at bounding box center [784, 428] width 1529 height 577
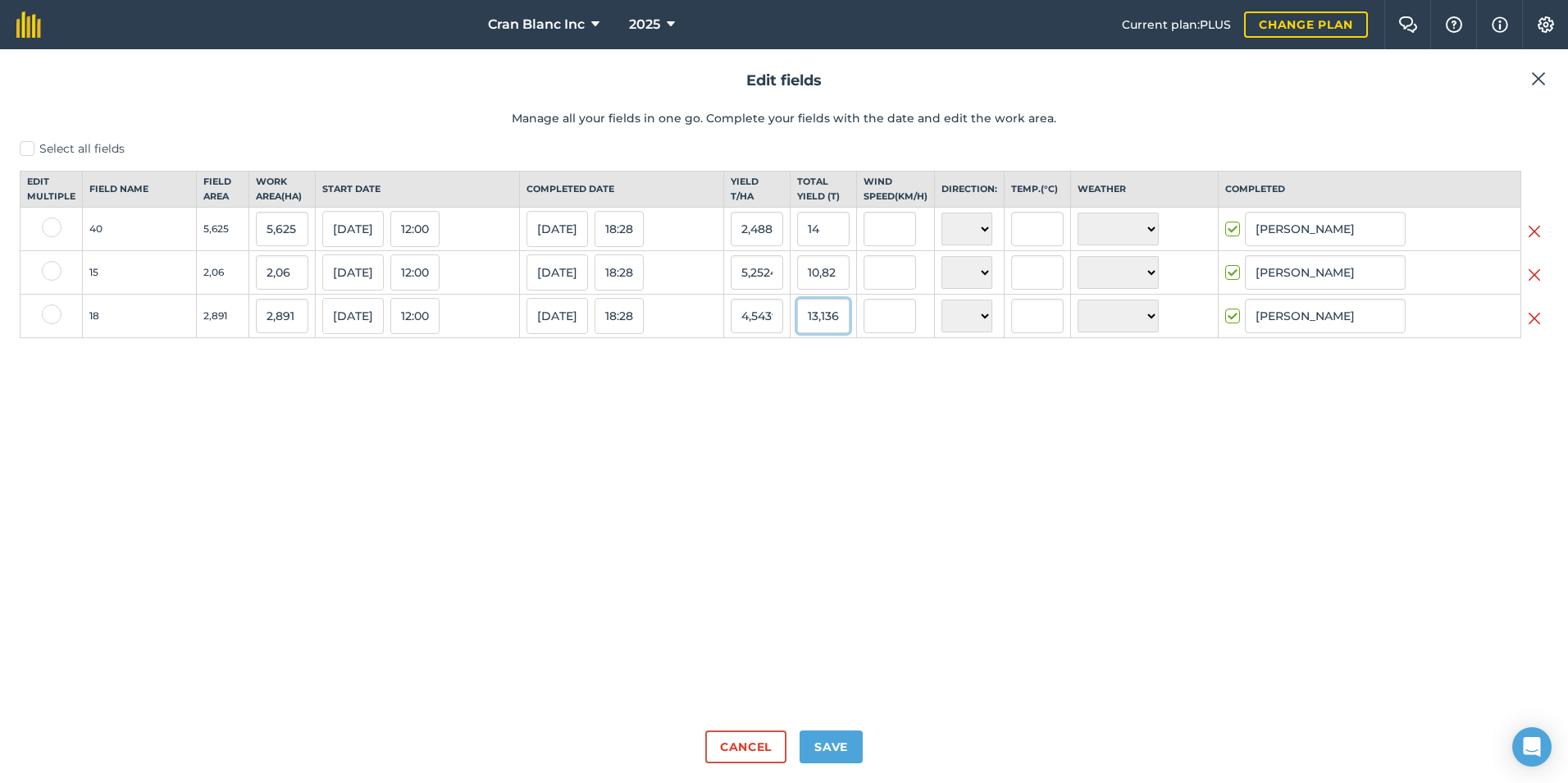
scroll to position [0, 82]
drag, startPoint x: 816, startPoint y: 331, endPoint x: 864, endPoint y: 330, distance: 48.0
click at [856, 330] on td "13,136503130680673" at bounding box center [823, 316] width 67 height 44
click at [840, 455] on div "Select all fields Edit multiple Field name Field Area Work area ( Ha ) Start da…" at bounding box center [784, 428] width 1529 height 577
drag, startPoint x: 812, startPoint y: 332, endPoint x: 857, endPoint y: 329, distance: 45.1
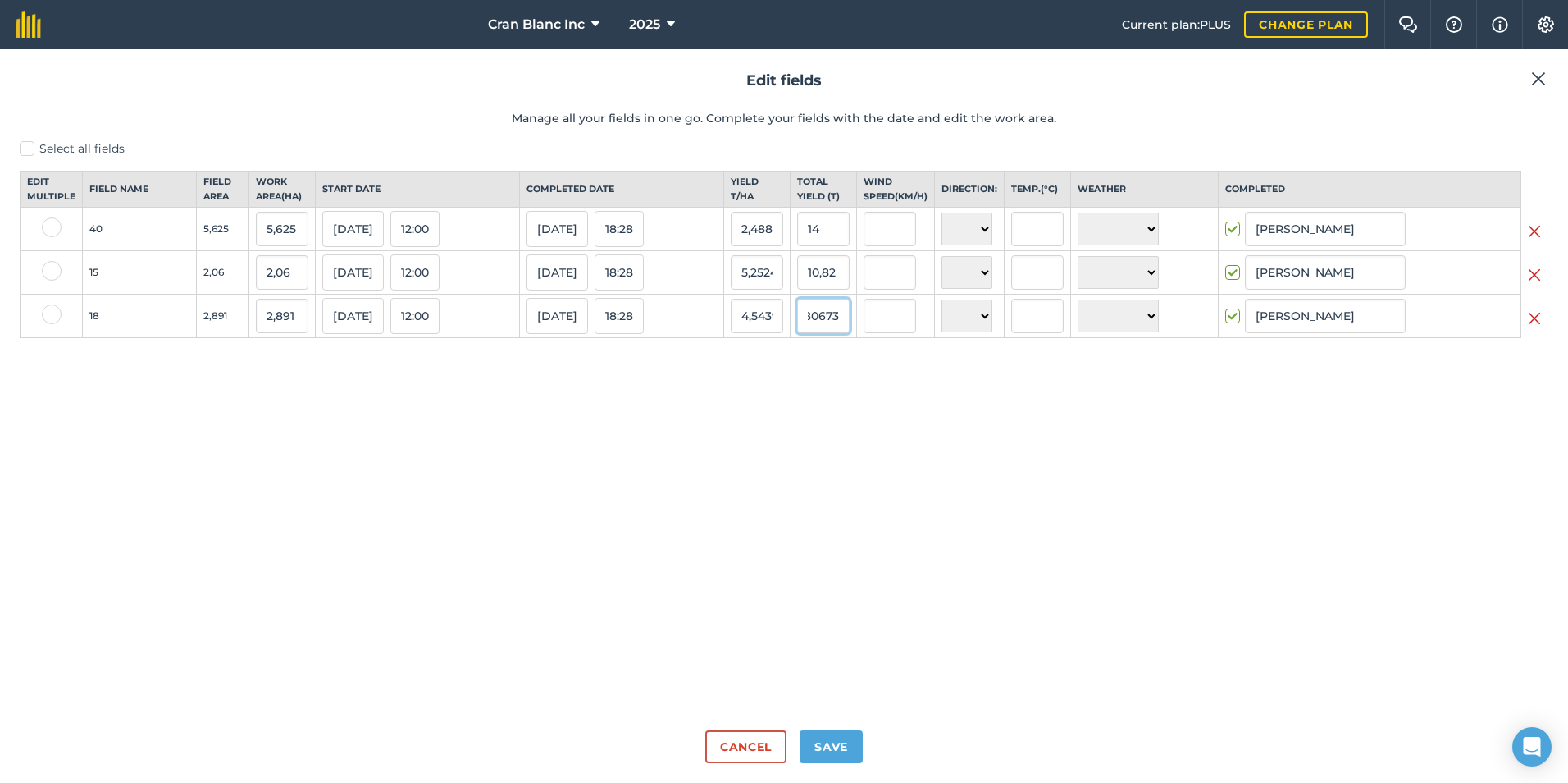
click at [850, 329] on input "13,136503130680673" at bounding box center [823, 316] width 52 height 35
type input "15,33"
type input "5,302663438256658"
click at [786, 477] on div "Select all fields Edit multiple Field name Field Area Work area ( Ha ) Start da…" at bounding box center [784, 428] width 1529 height 577
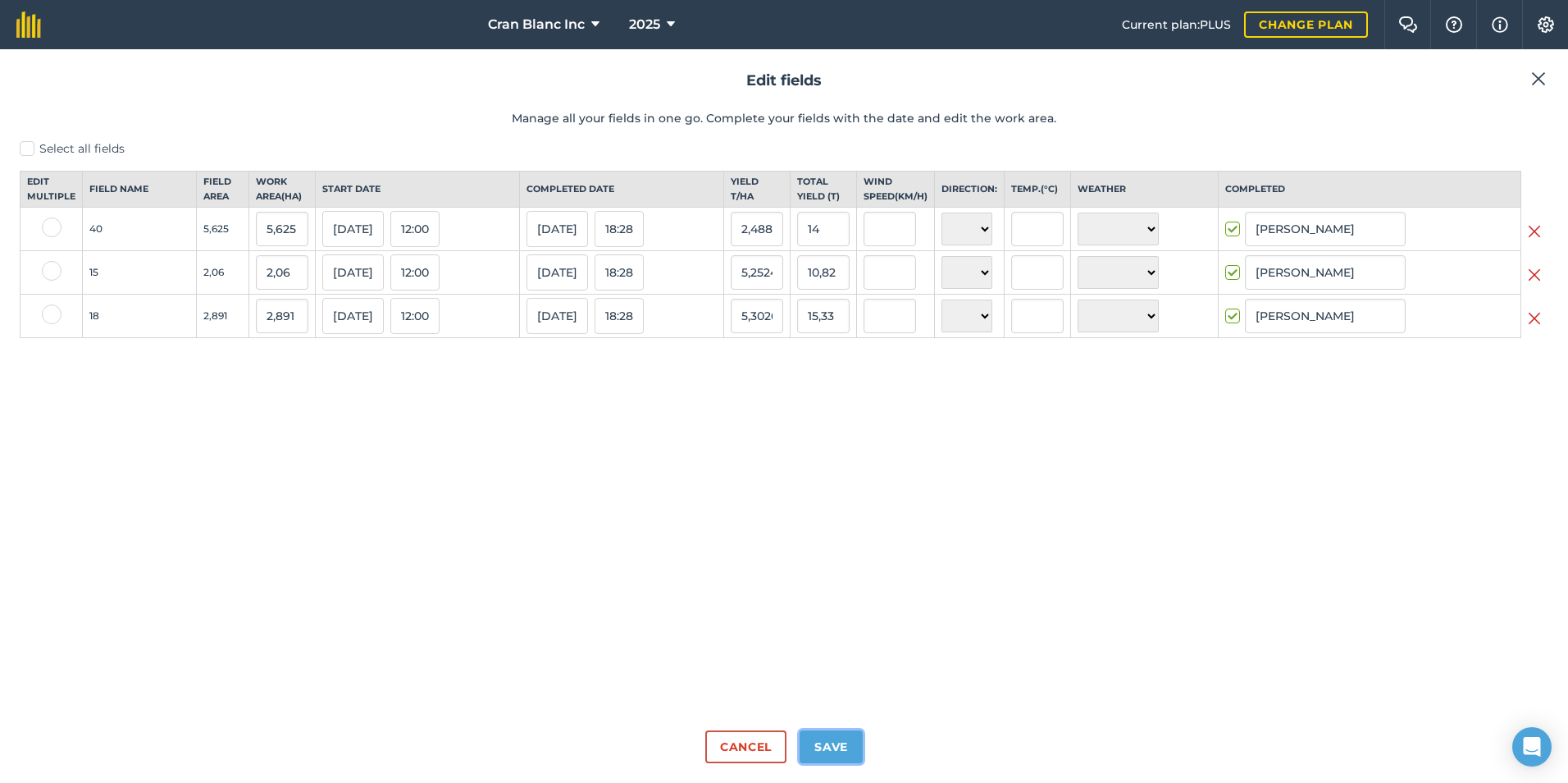
click at [838, 740] on button "Save" at bounding box center [831, 747] width 63 height 33
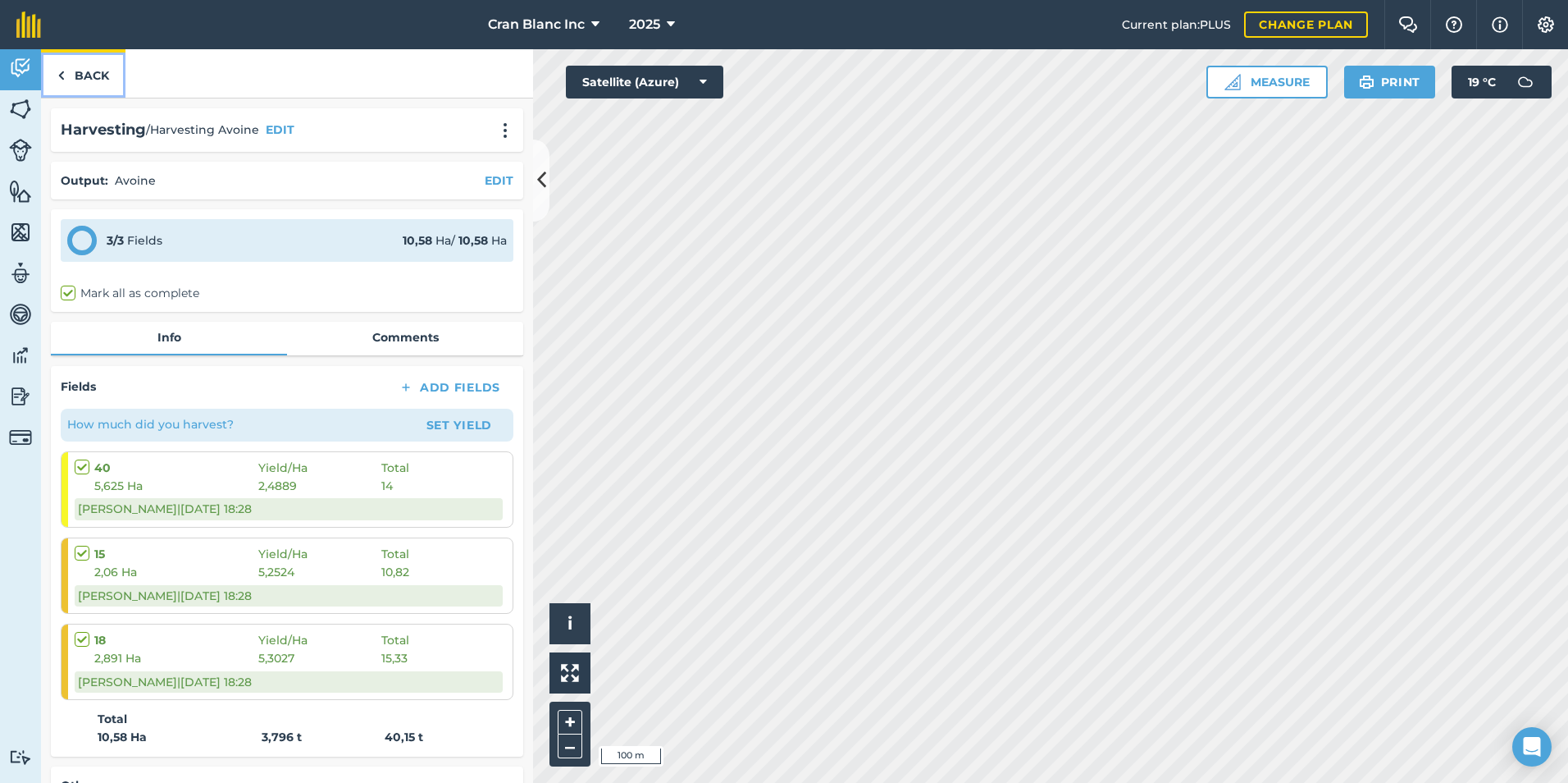
click at [91, 75] on link "Back" at bounding box center [83, 73] width 84 height 48
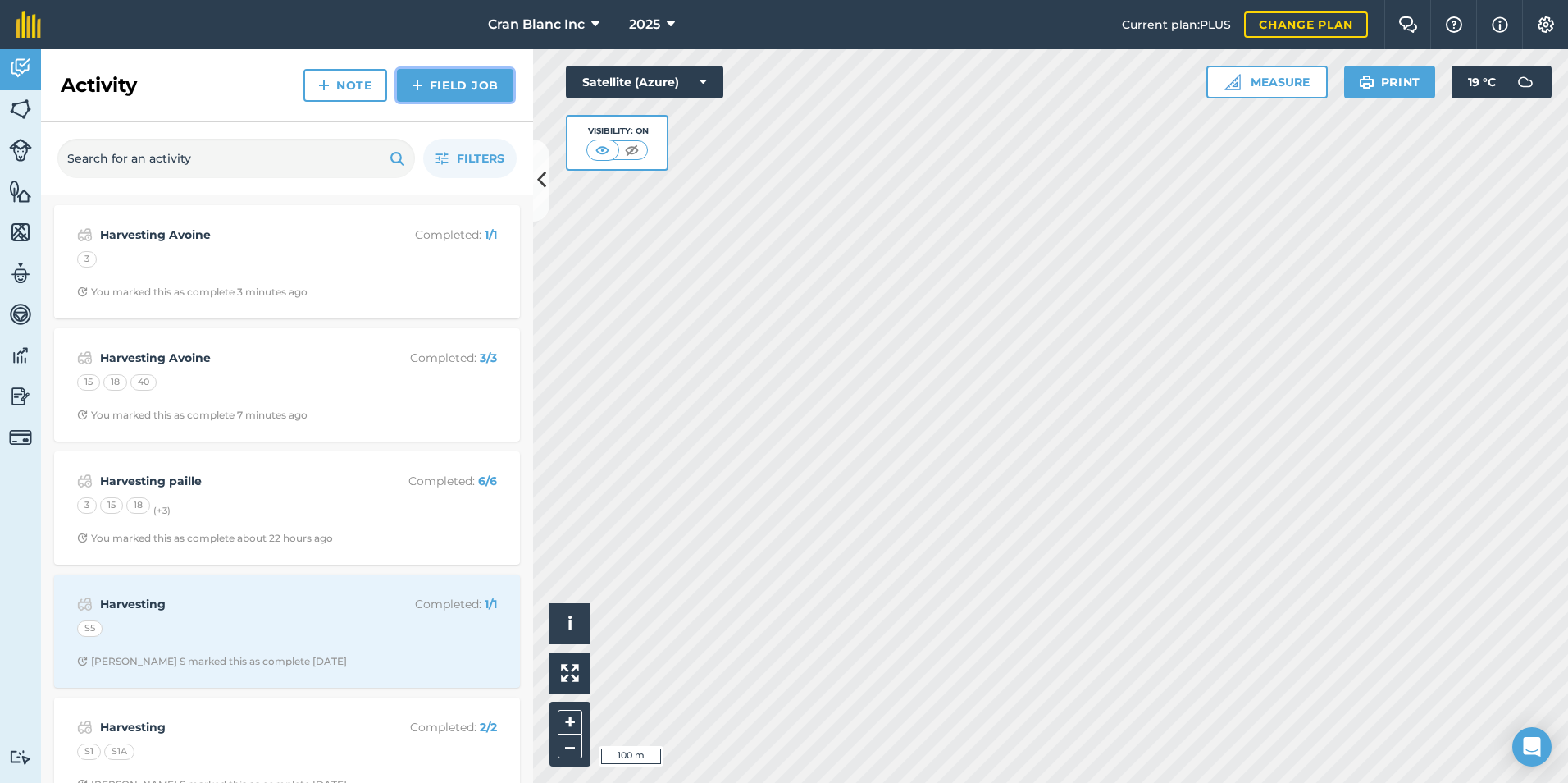
click at [497, 79] on link "Field Job" at bounding box center [455, 85] width 116 height 33
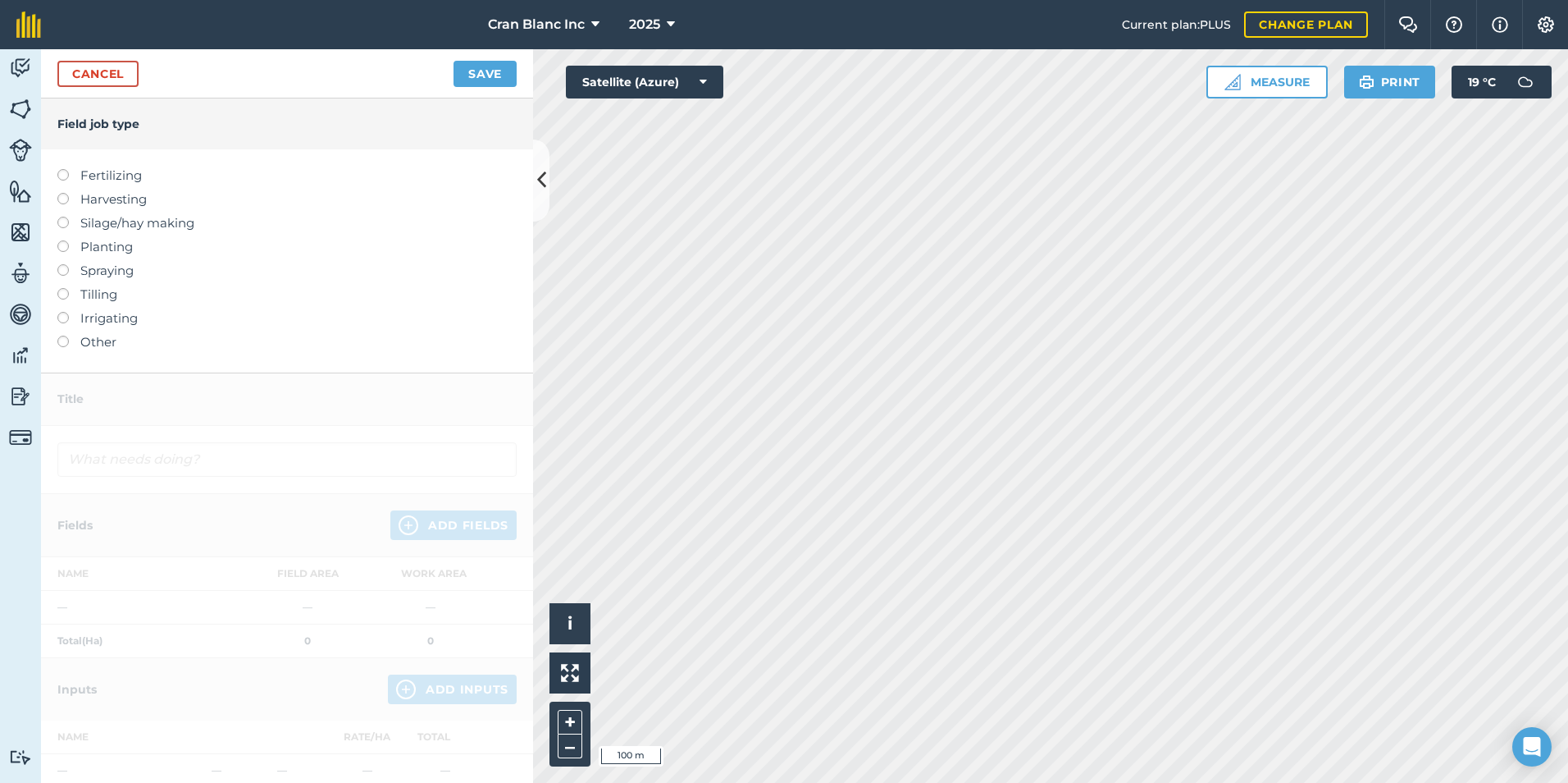
click at [61, 193] on label at bounding box center [69, 193] width 23 height 0
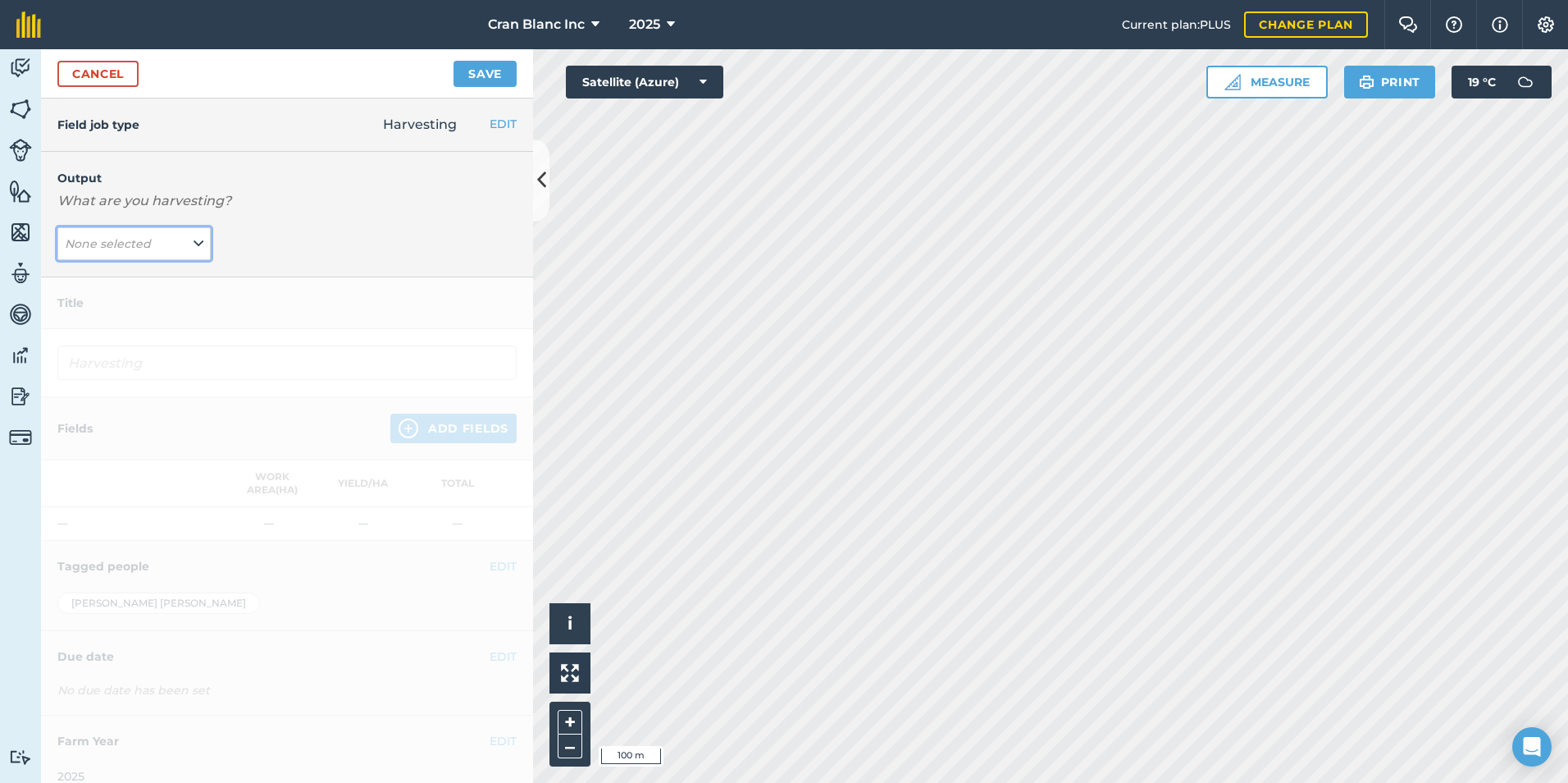
click at [78, 238] on em "None selected" at bounding box center [107, 244] width 86 height 15
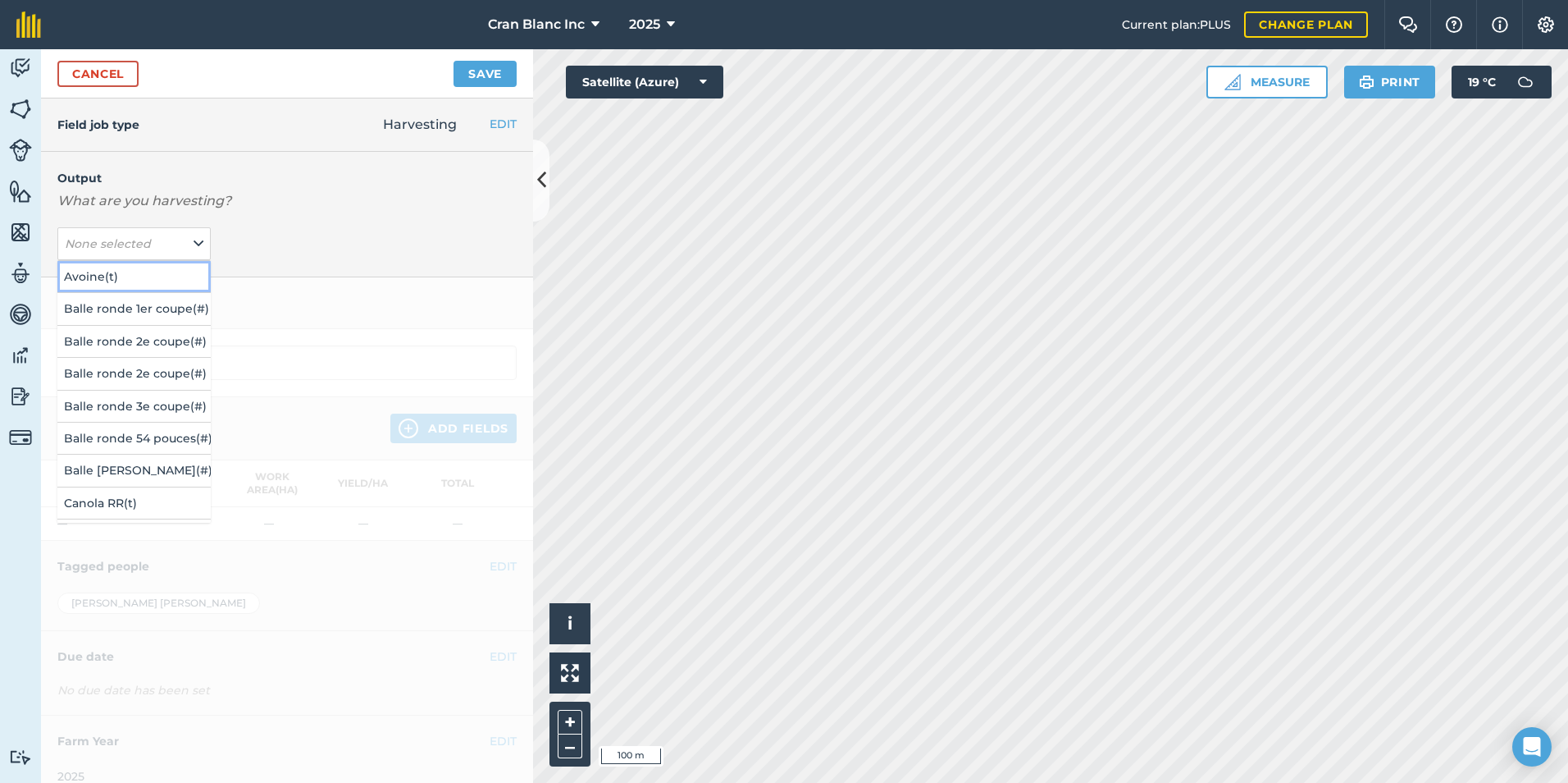
drag, startPoint x: 86, startPoint y: 278, endPoint x: 239, endPoint y: 312, distance: 156.7
click at [86, 277] on button "Avoine ( t )" at bounding box center [134, 276] width 154 height 31
type input "Harvesting Avoine"
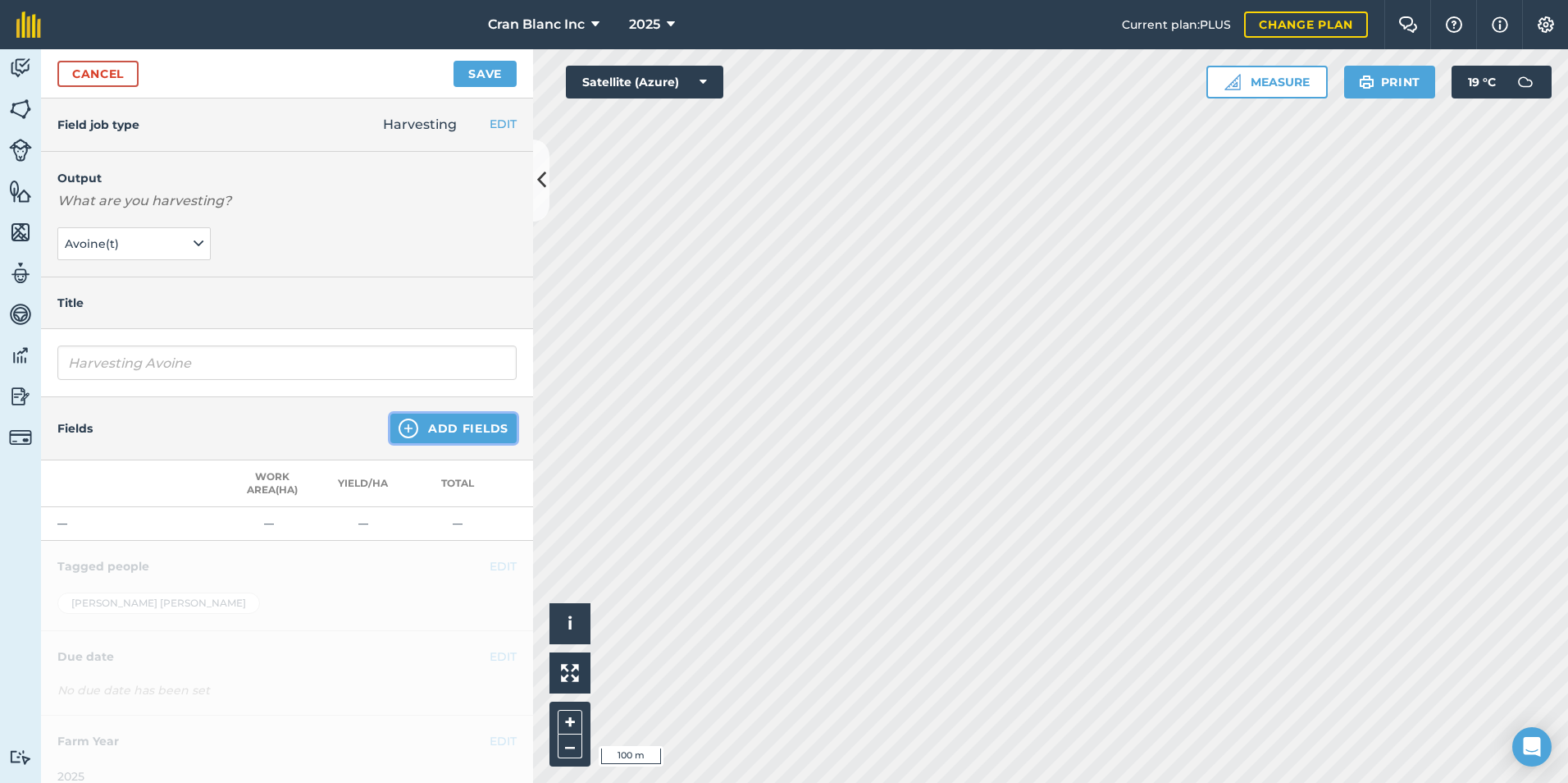
click at [421, 435] on button "Add Fields" at bounding box center [453, 427] width 126 height 29
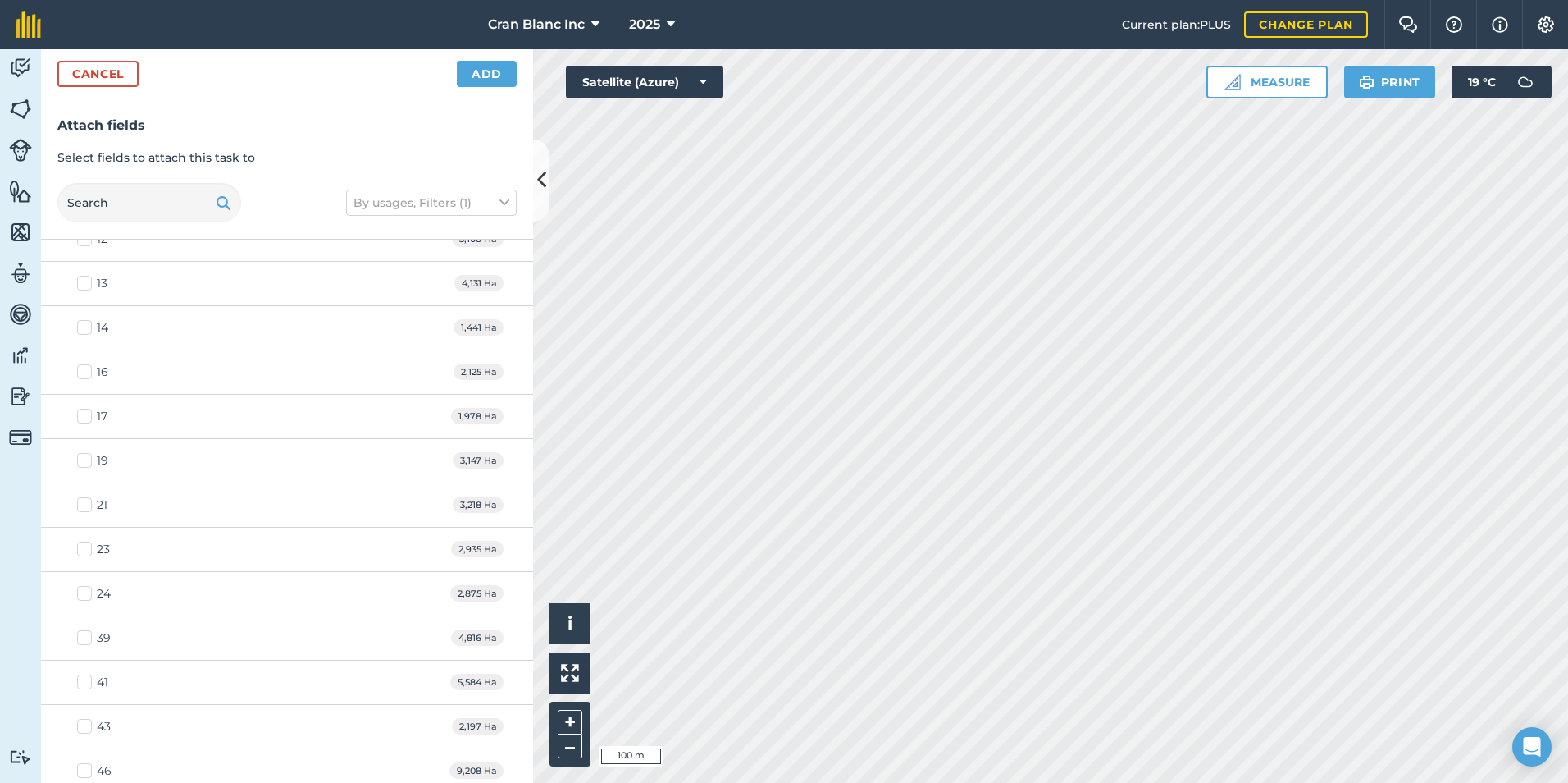
scroll to position [657, 0]
checkbox input "true"
click at [488, 76] on button "Add" at bounding box center [486, 74] width 60 height 27
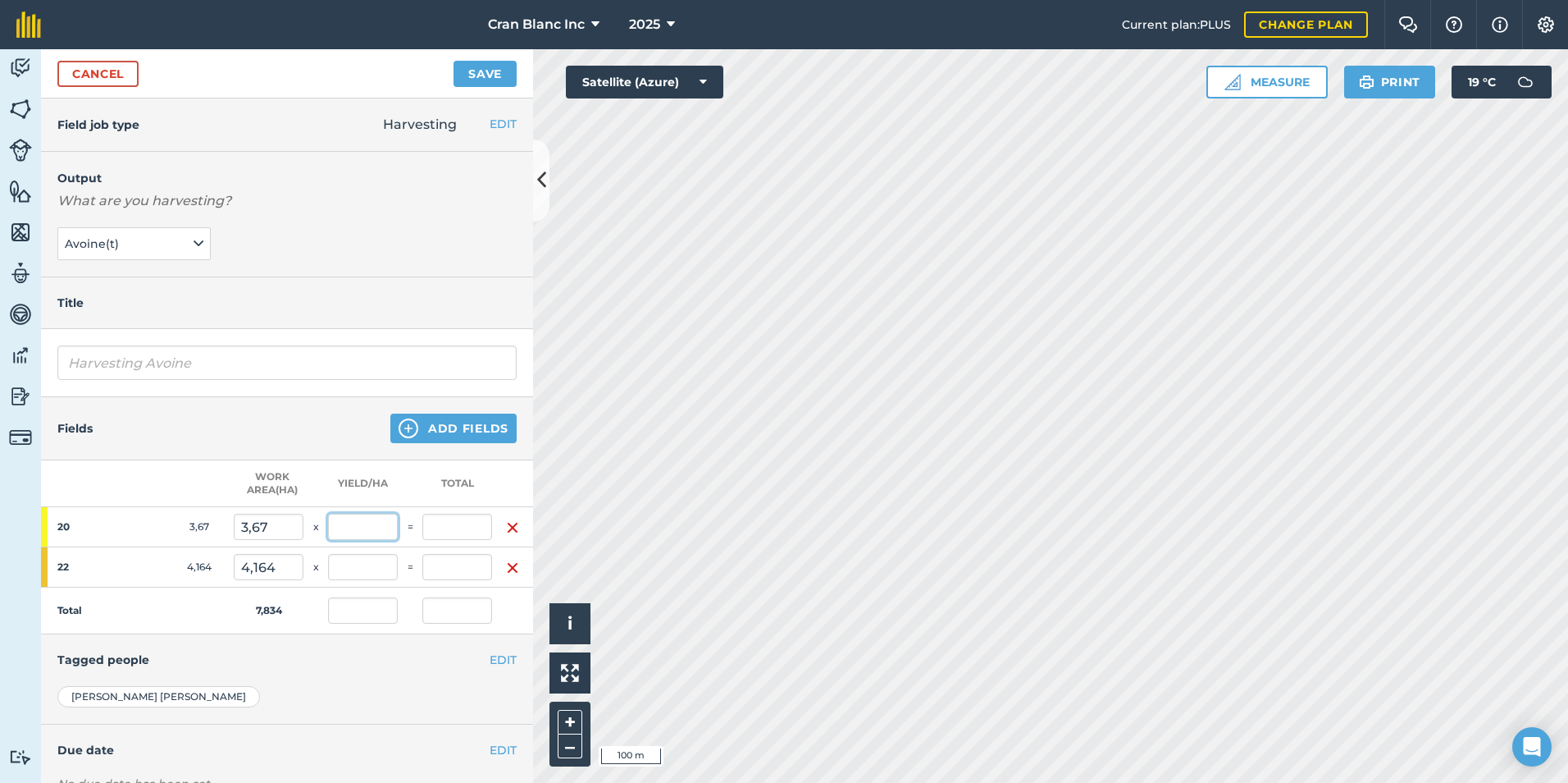
click at [347, 525] on input "text" at bounding box center [362, 527] width 69 height 27
type input "10"
type input "4,685"
type input "36,7"
click at [463, 525] on input "36,7" at bounding box center [458, 527] width 69 height 27
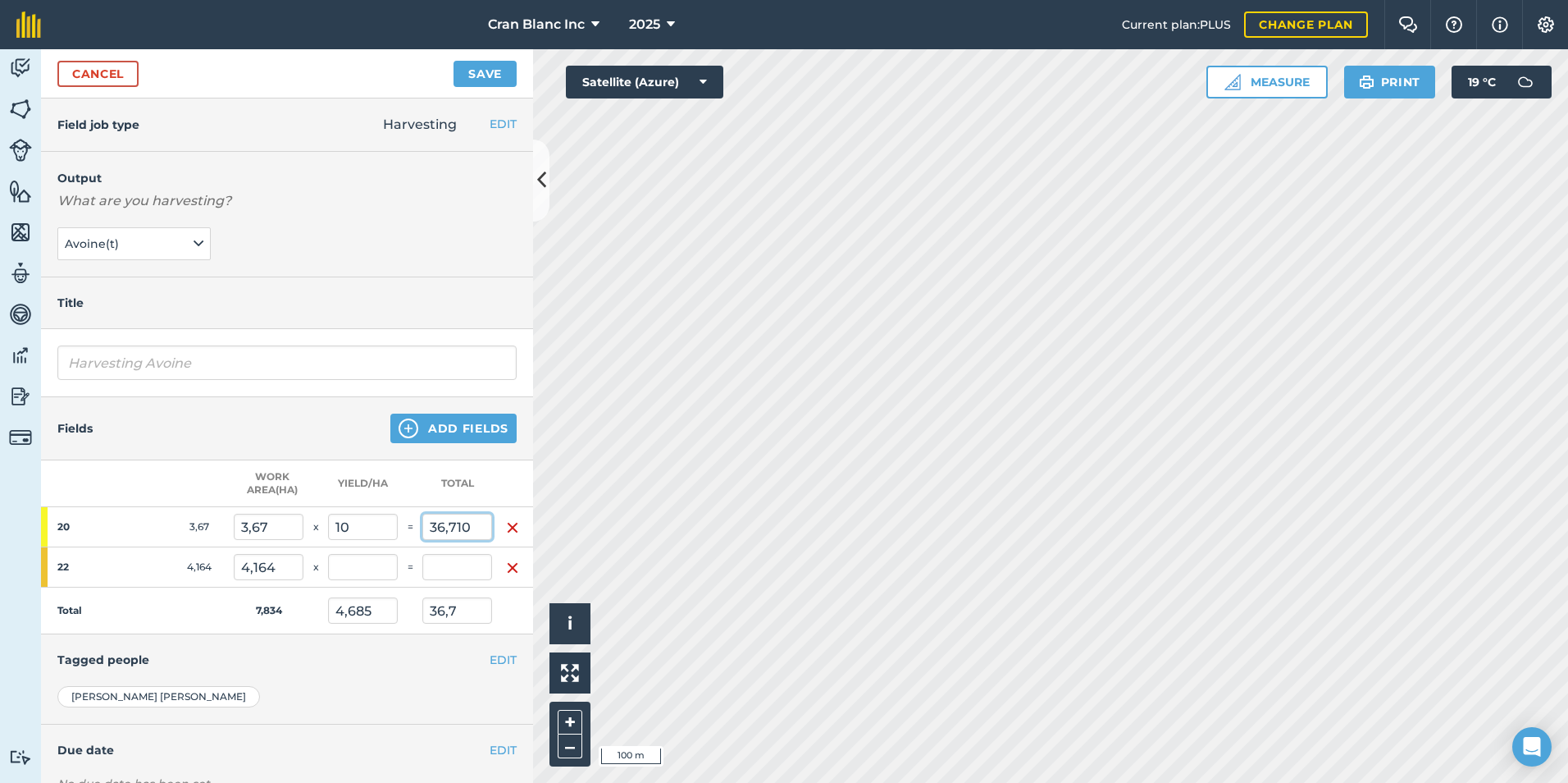
drag, startPoint x: 473, startPoint y: 525, endPoint x: 425, endPoint y: 535, distance: 49.0
click at [425, 535] on input "36,710" at bounding box center [458, 527] width 69 height 27
type input "10"
type input "1,276"
type input "10"
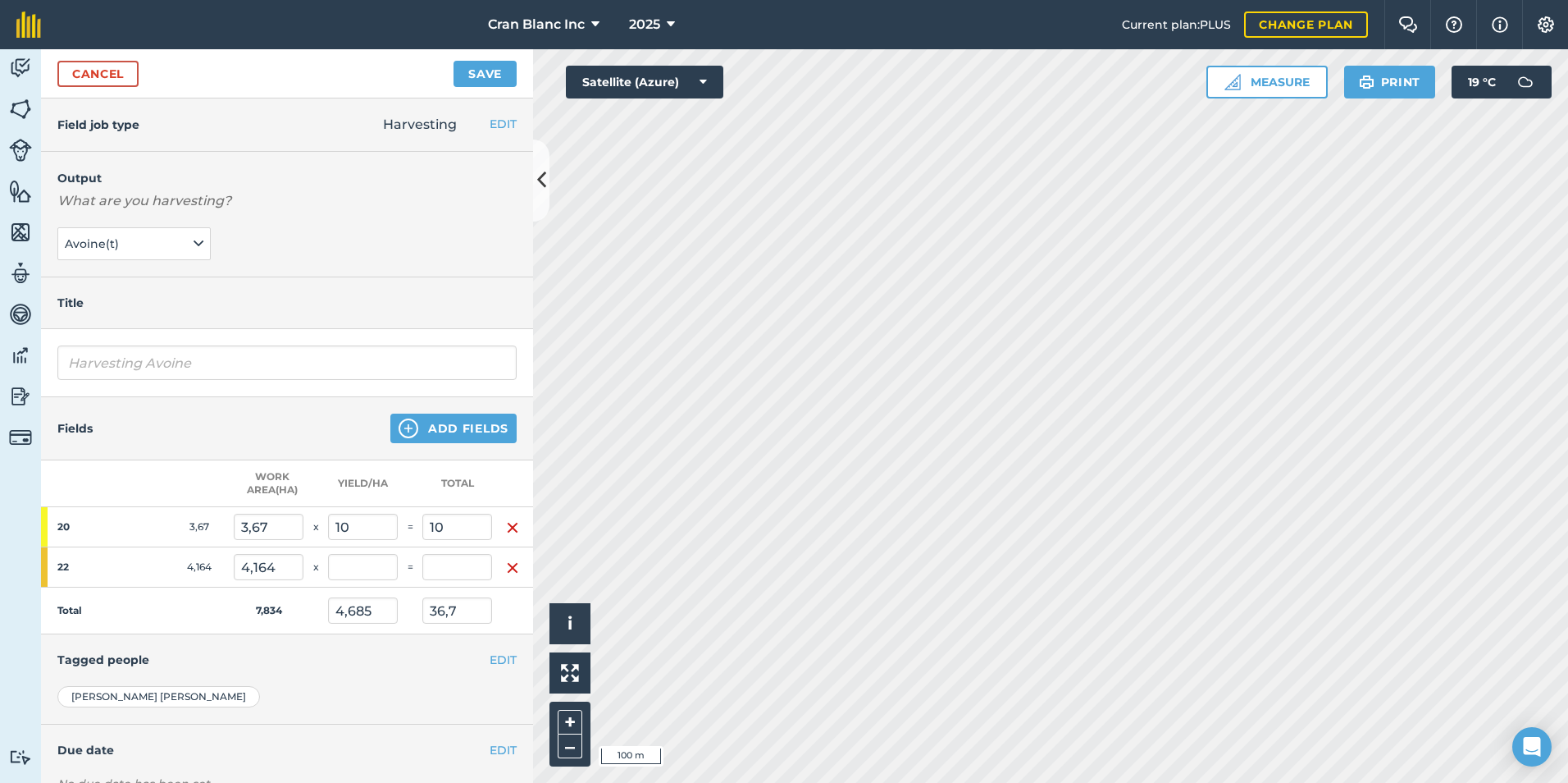
type input "2,725"
click at [285, 468] on th "Work area ( Ha )" at bounding box center [268, 483] width 69 height 47
click at [432, 567] on input "text" at bounding box center [458, 567] width 69 height 27
type input "18,945"
type input "4,55"
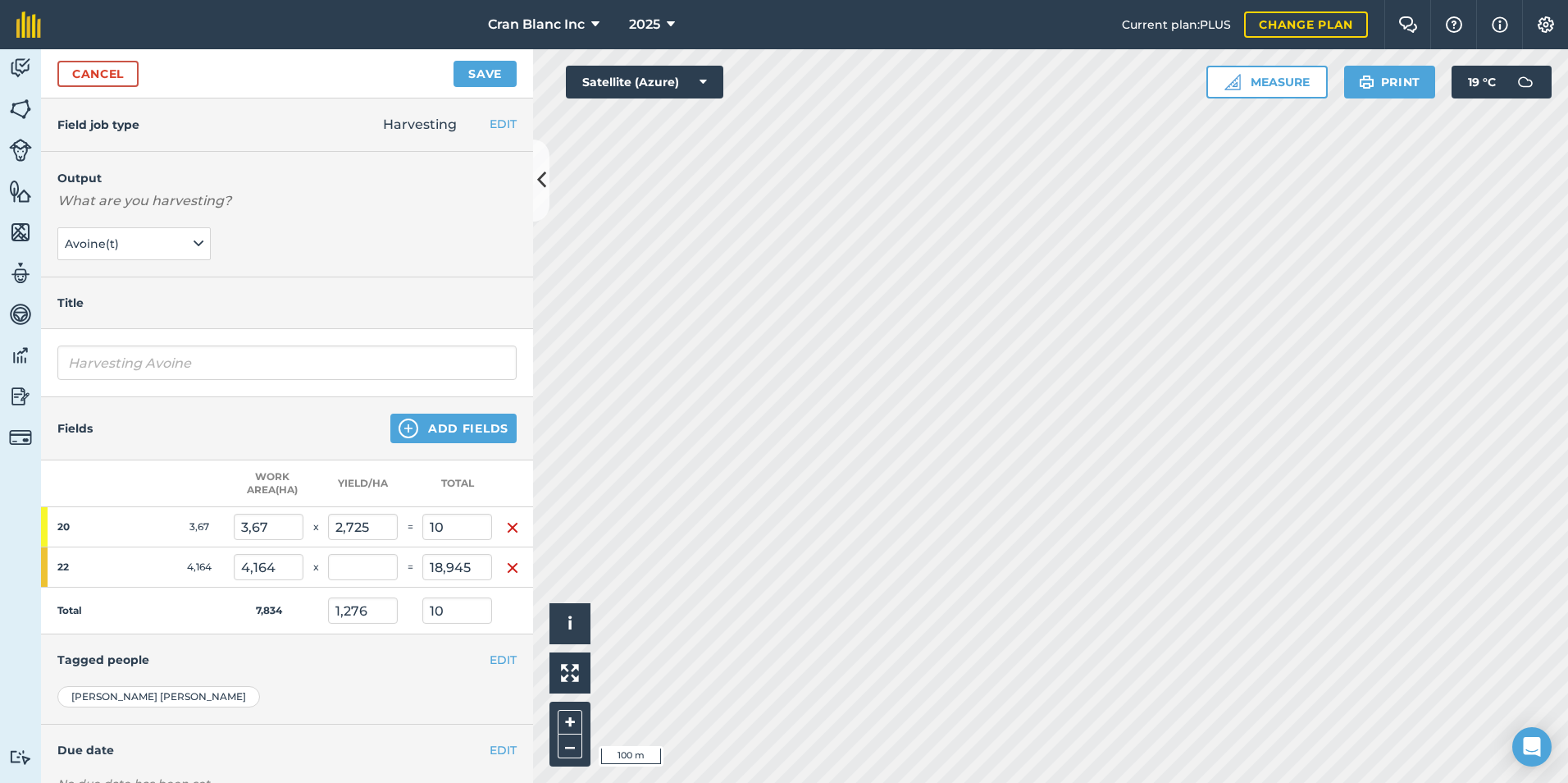
type input "3,695"
type input "28,945"
click at [199, 601] on td "Total" at bounding box center [137, 611] width 193 height 47
click at [482, 73] on button "Save" at bounding box center [485, 74] width 63 height 27
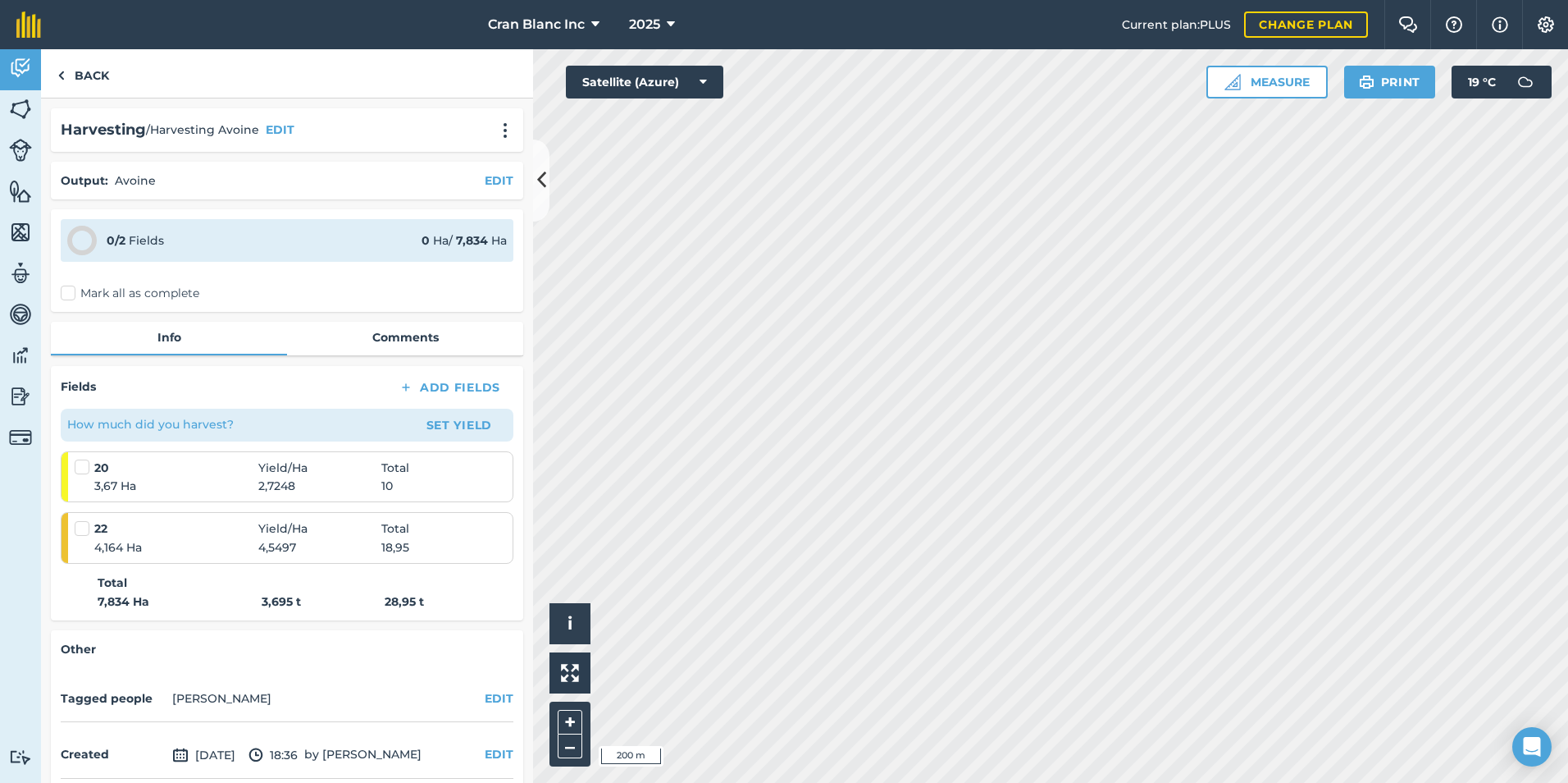
click at [492, 441] on div "Activity Fields Livestock Features Maps Team Vehicles Data Reporting Billing Tu…" at bounding box center [784, 415] width 1568 height 733
click at [86, 74] on link "Back" at bounding box center [83, 73] width 84 height 48
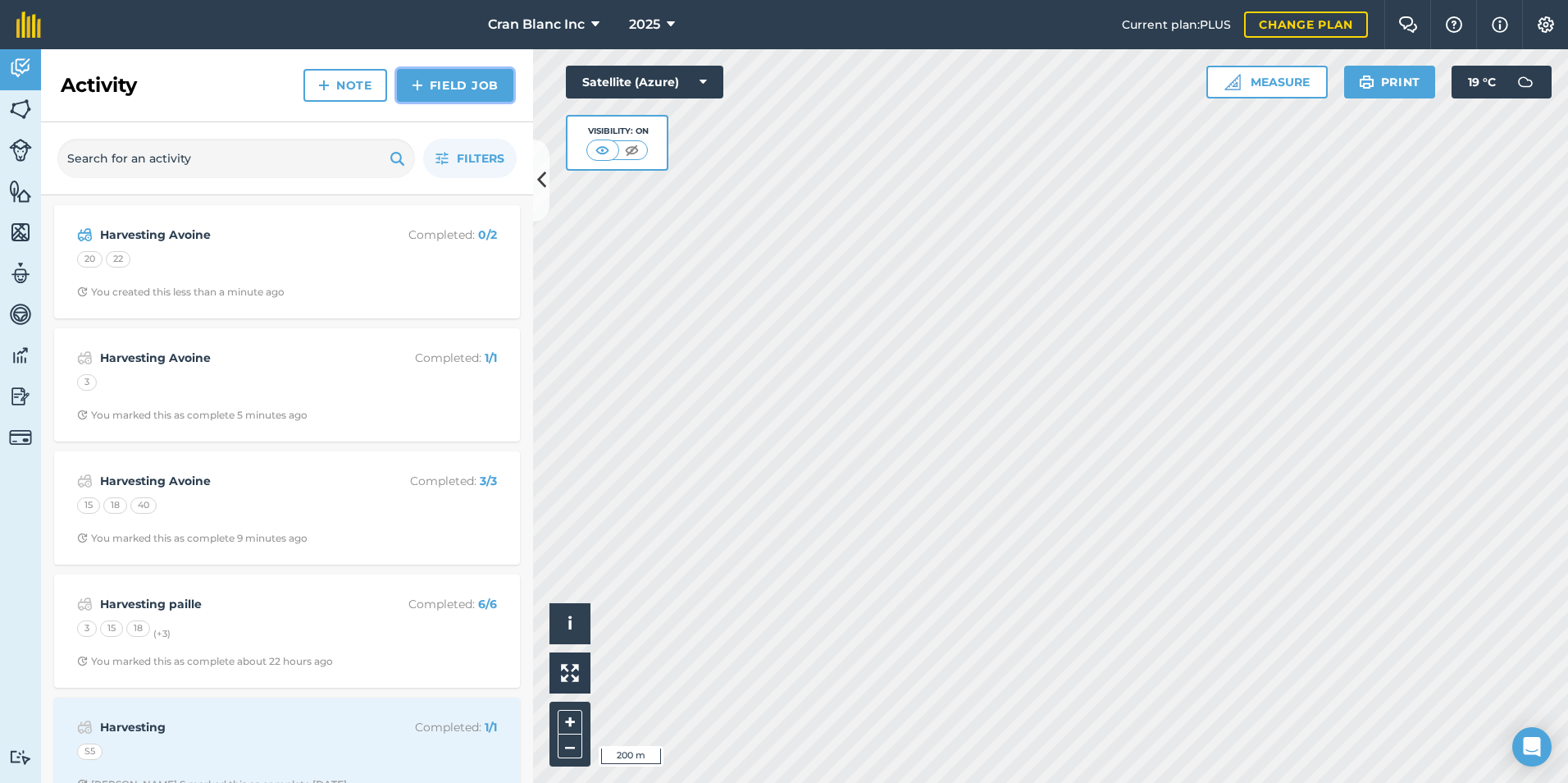
click at [469, 83] on link "Field Job" at bounding box center [455, 85] width 116 height 33
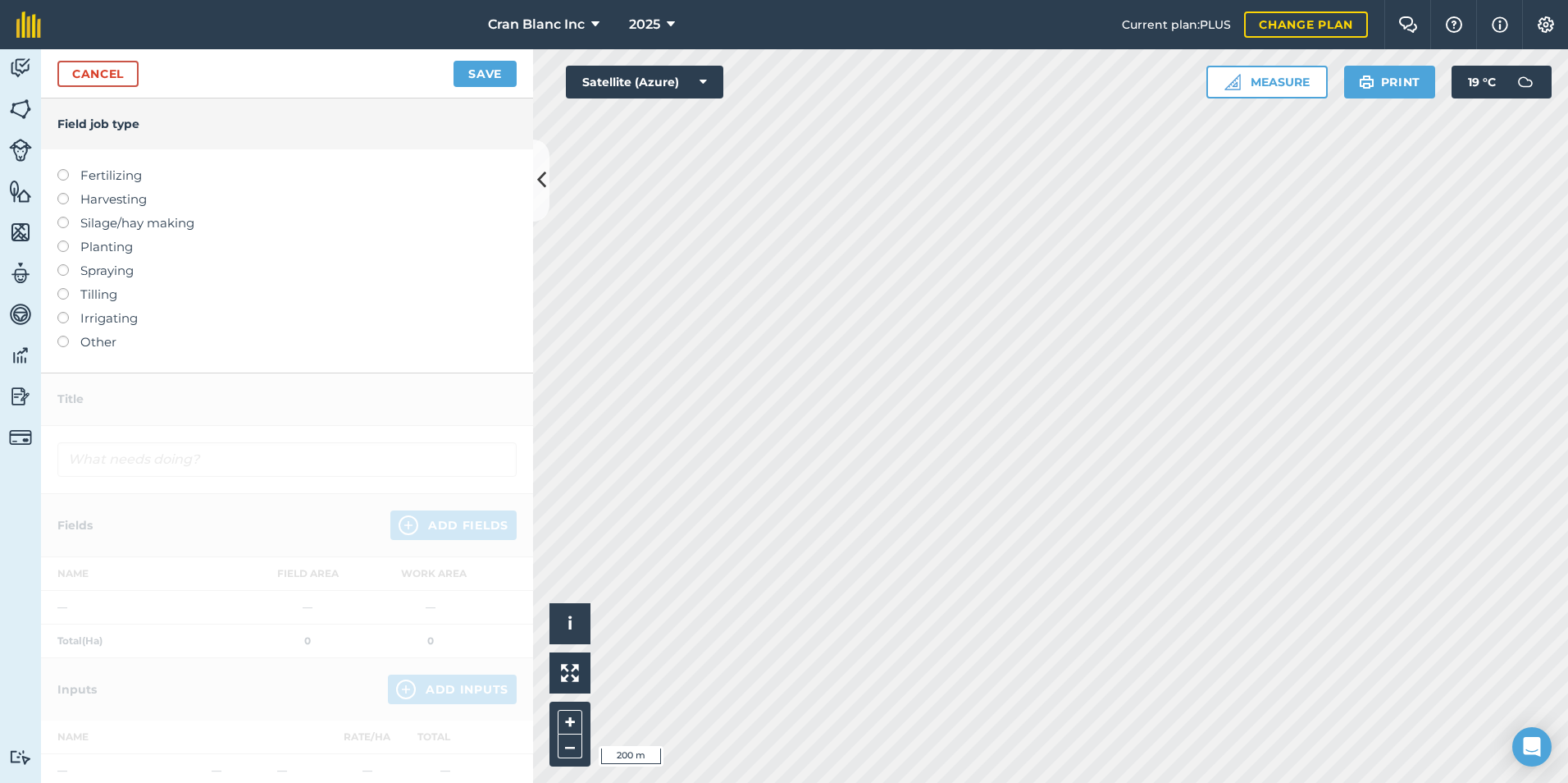
click at [61, 193] on label at bounding box center [69, 193] width 23 height 0
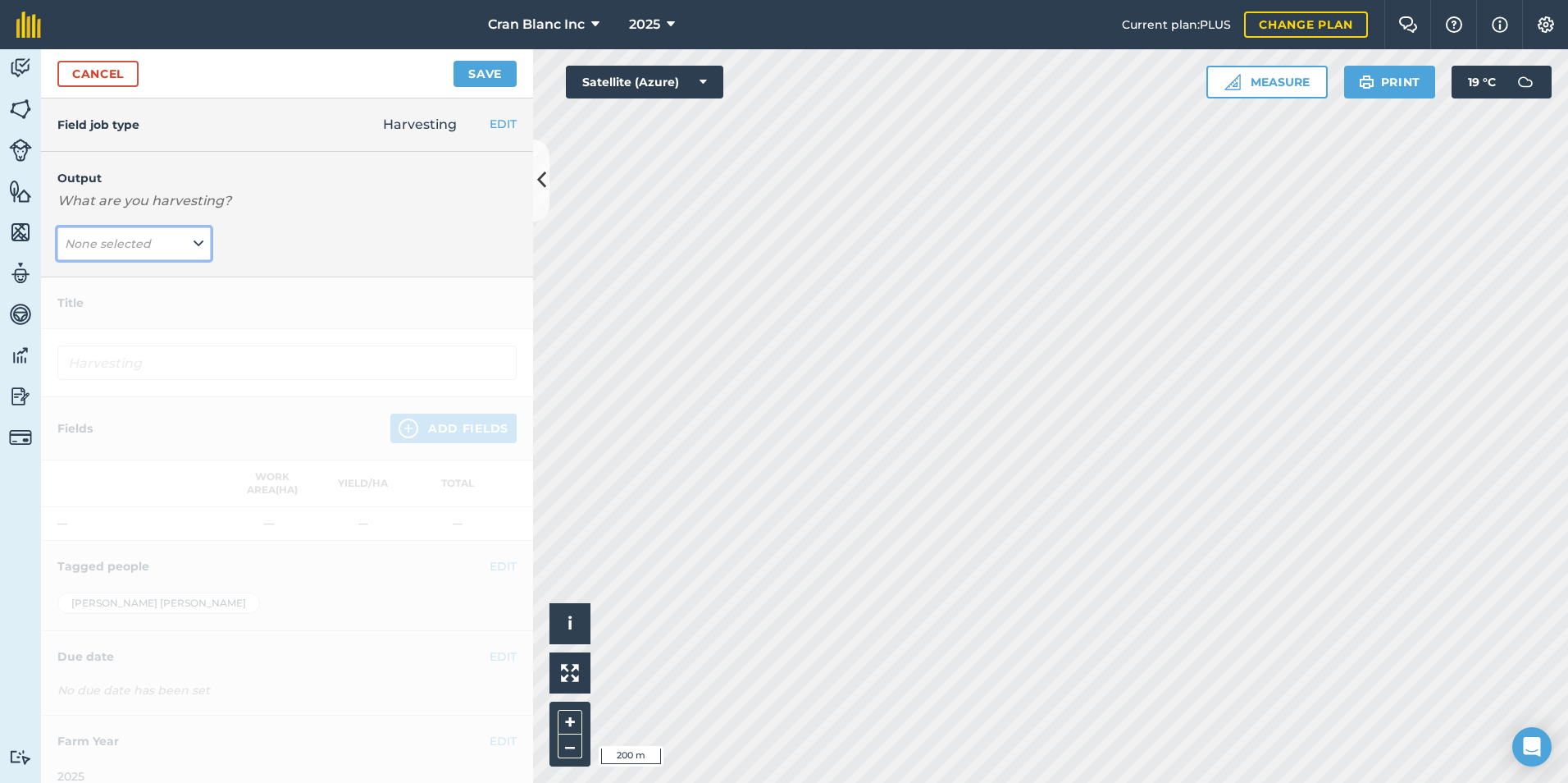
click at [145, 244] on em "None selected" at bounding box center [107, 244] width 86 height 15
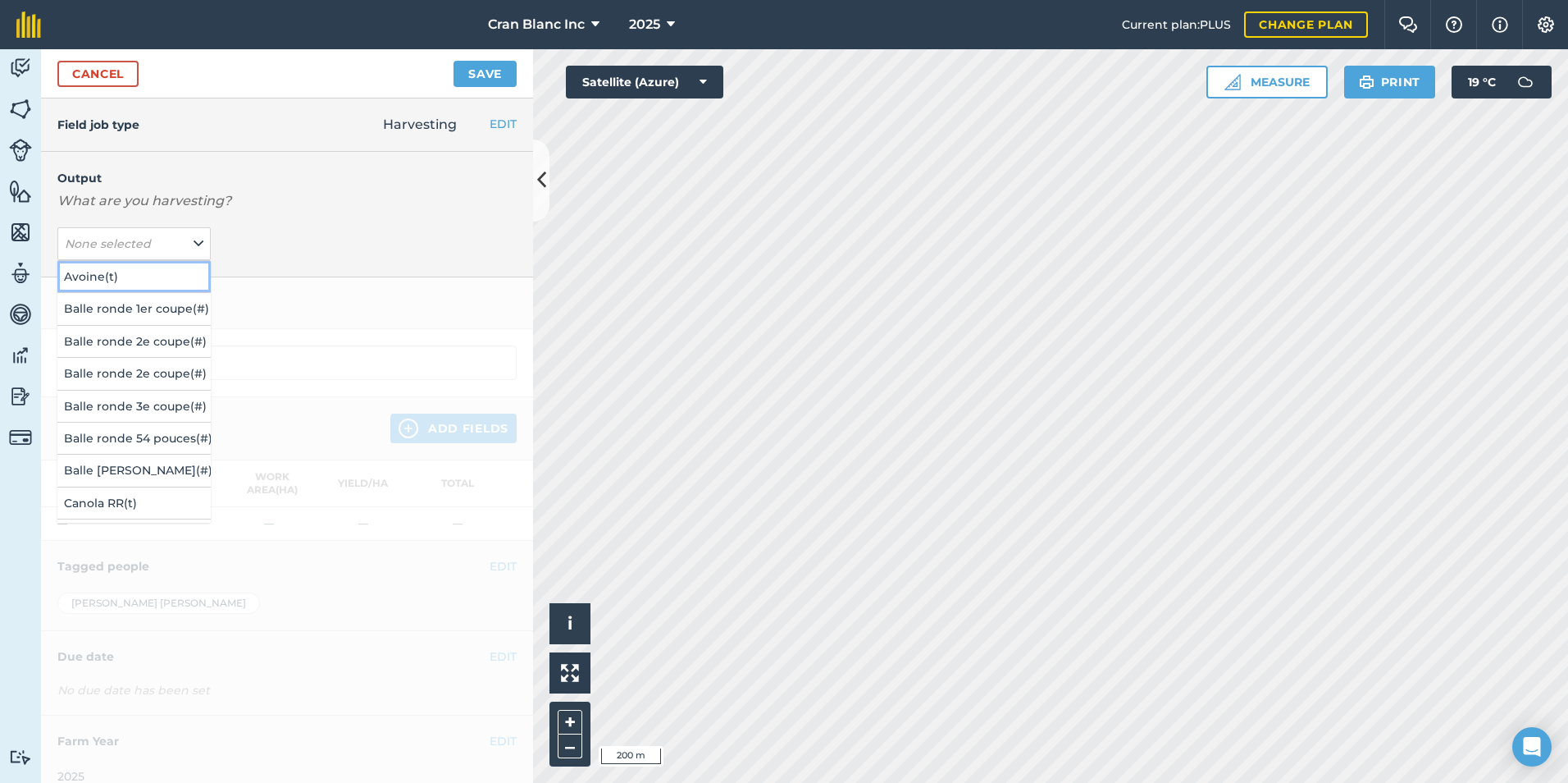
click at [73, 275] on button "Avoine ( t )" at bounding box center [134, 276] width 154 height 31
type input "Harvesting Avoine"
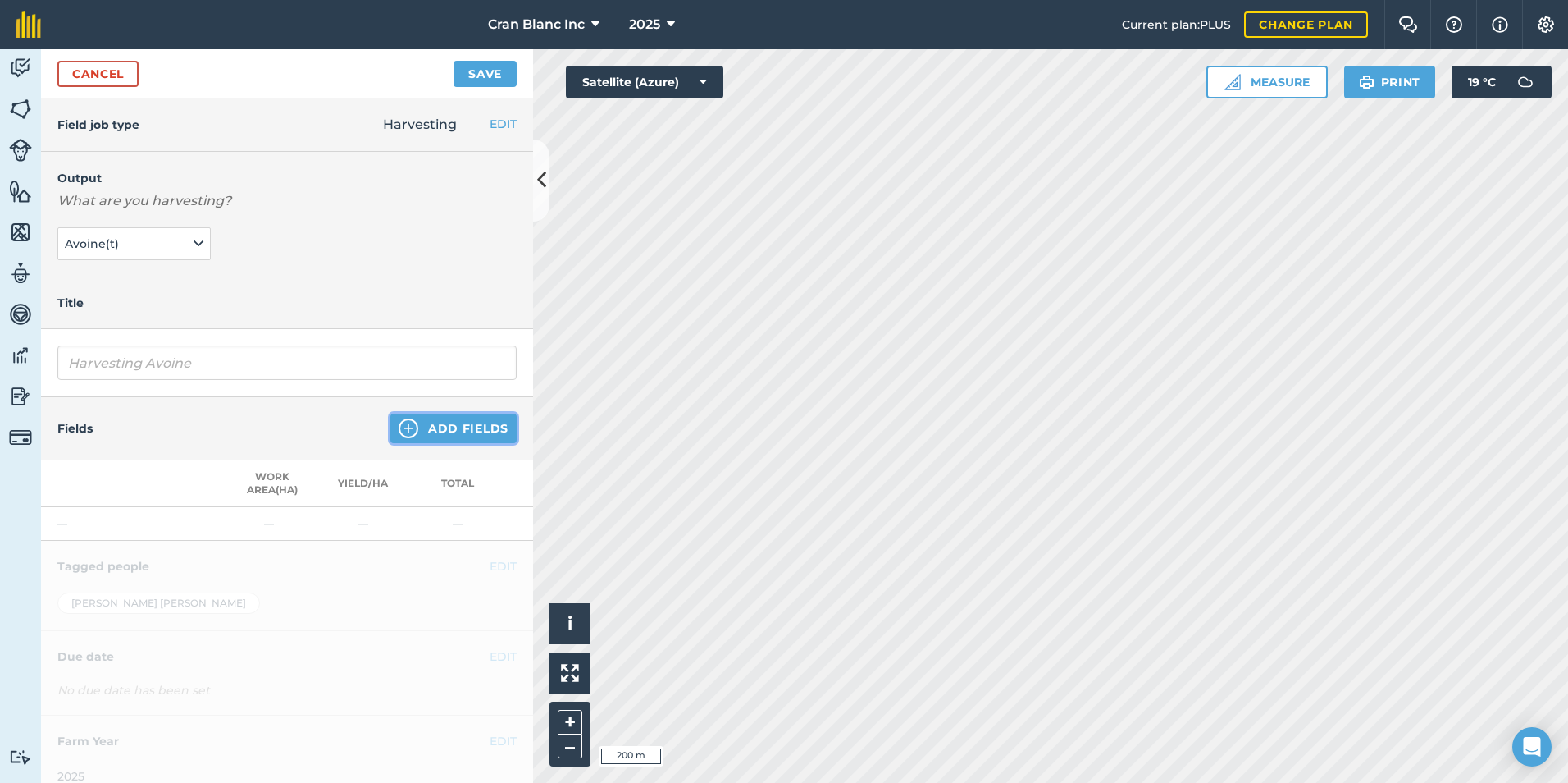
click at [440, 435] on button "Add Fields" at bounding box center [453, 427] width 126 height 29
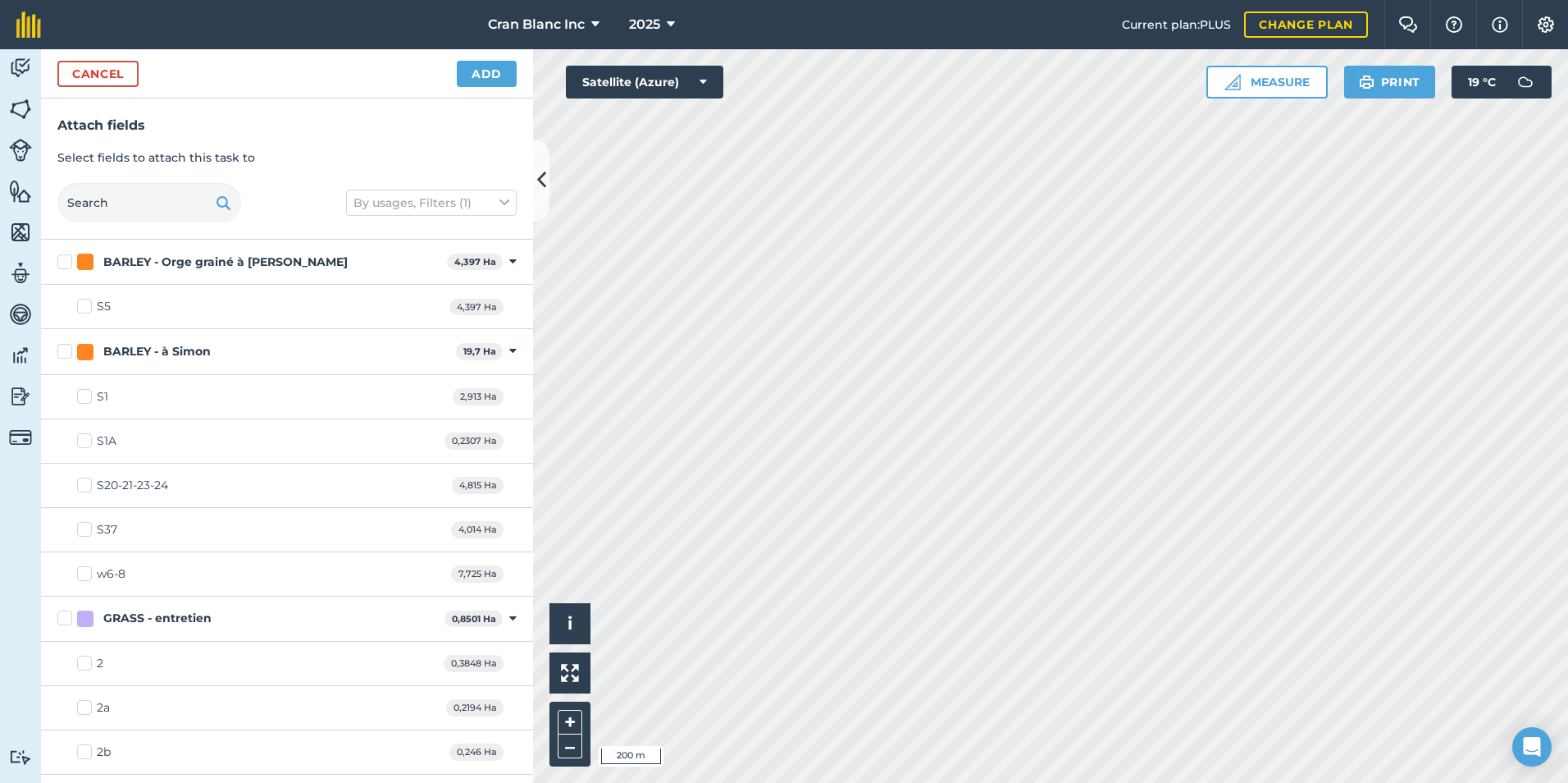
checkbox input "true"
click at [493, 79] on button "Add" at bounding box center [486, 74] width 60 height 27
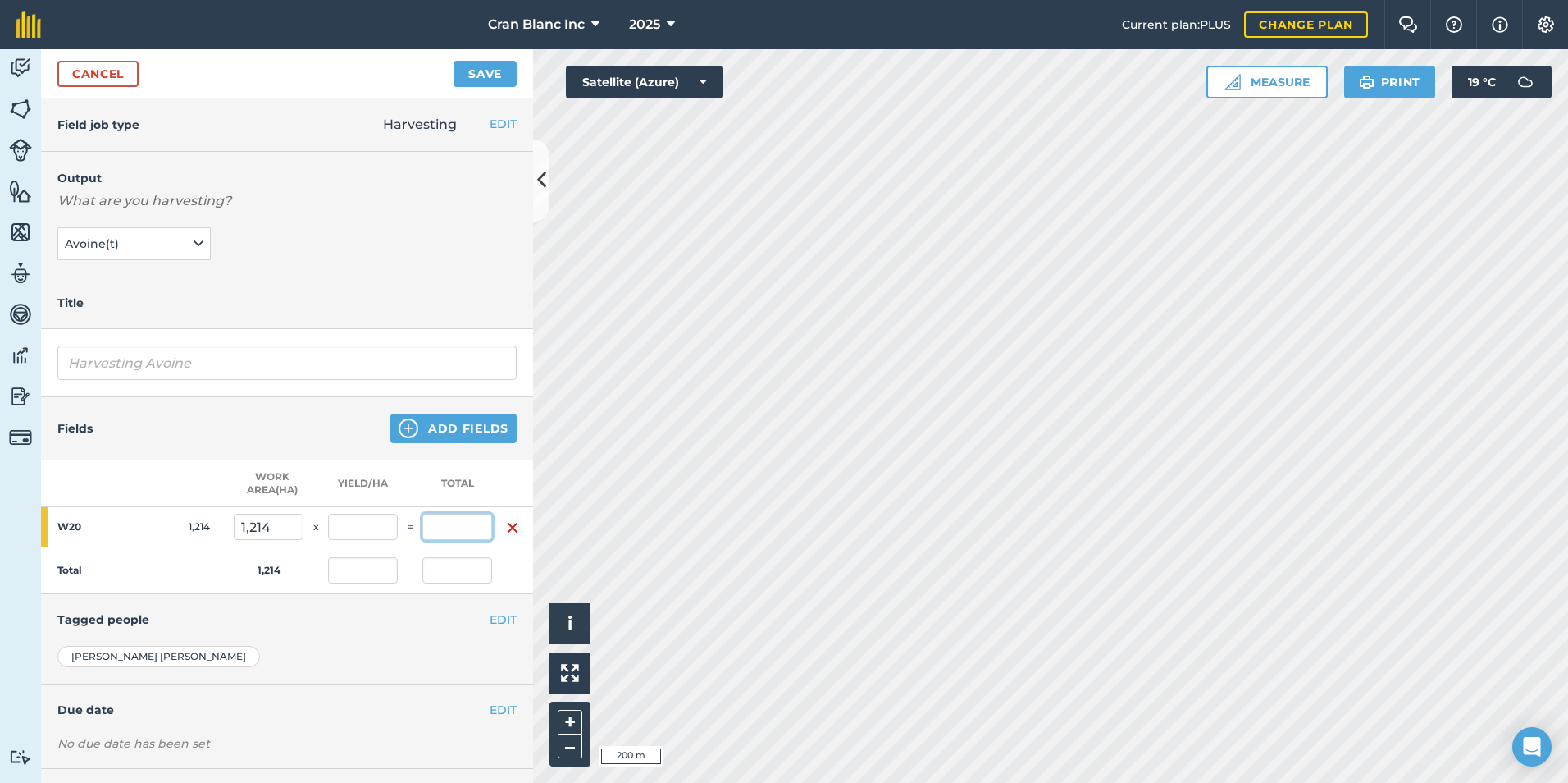
click at [448, 530] on input "text" at bounding box center [458, 527] width 69 height 27
type input "6,936"
type input "5,713"
type input "6,936"
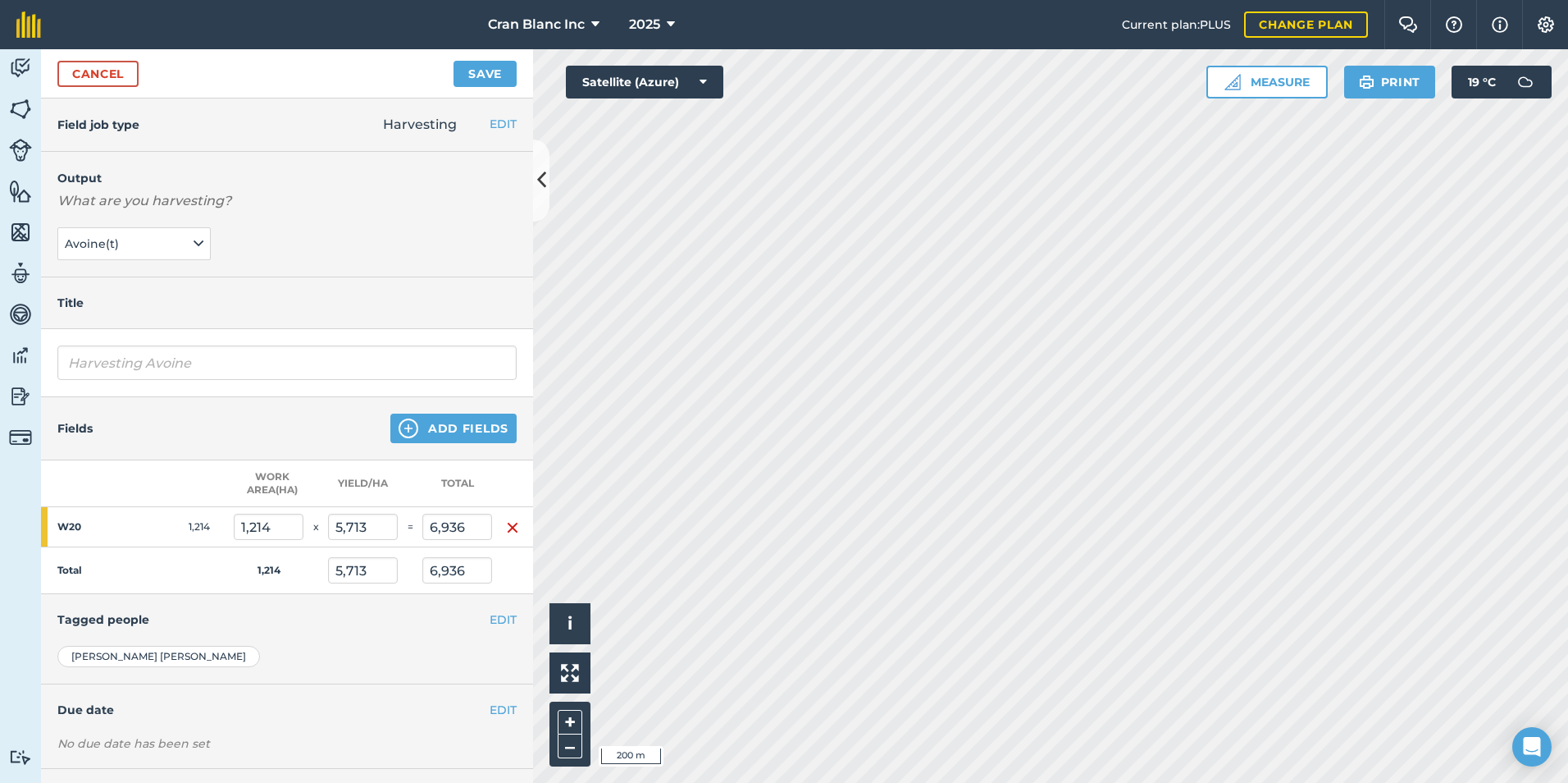
click at [207, 567] on td "Total" at bounding box center [137, 571] width 193 height 47
drag, startPoint x: 429, startPoint y: 529, endPoint x: 528, endPoint y: 529, distance: 99.0
click at [528, 529] on div "Field job type Harvesting EDIT Fertilizing Harvesting Silage/hay making Plantin…" at bounding box center [287, 441] width 492 height 684
type input "5,936"
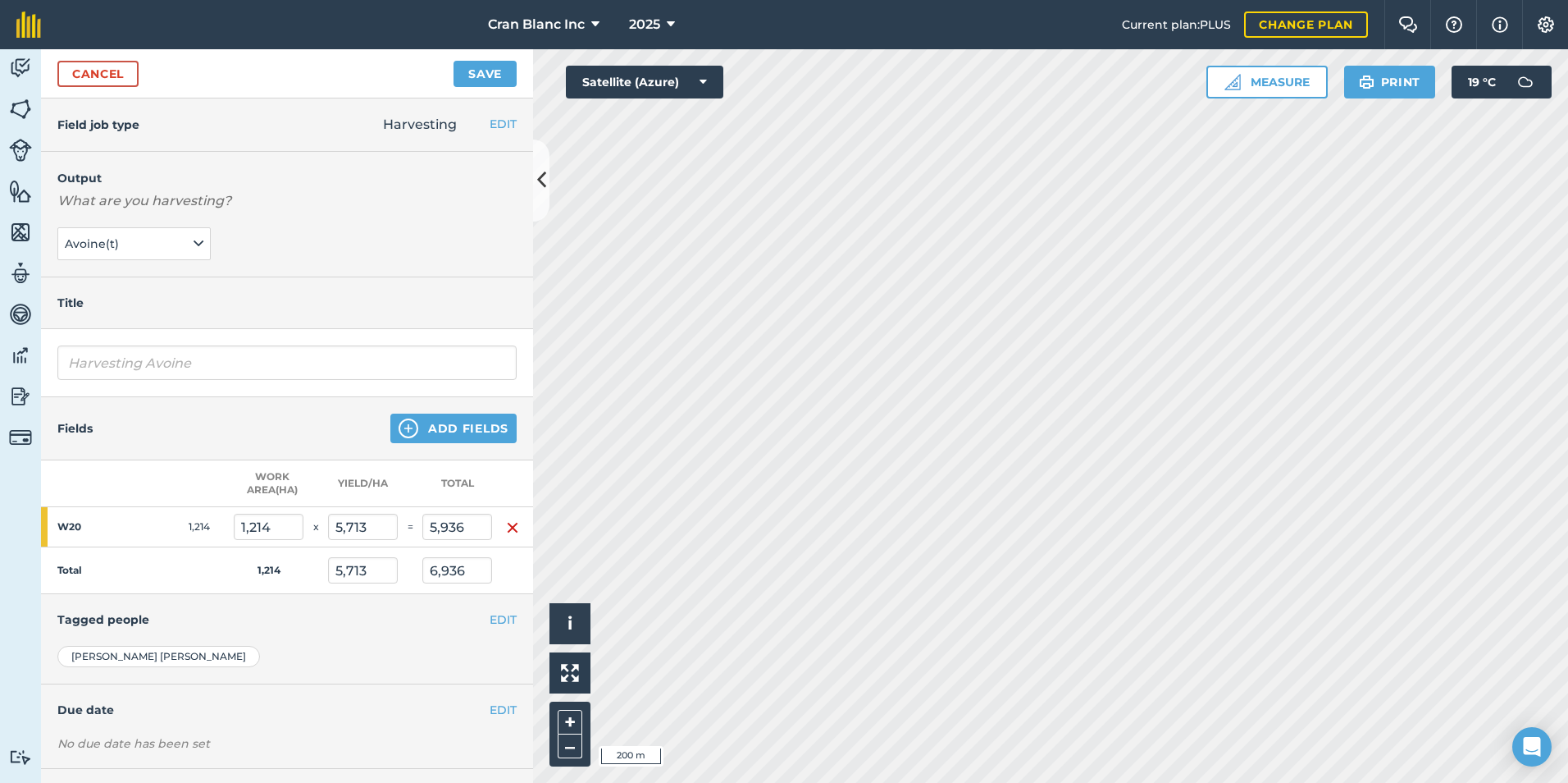
type input "4,89"
type input "5,936"
click at [158, 561] on td "Total" at bounding box center [137, 571] width 193 height 47
click at [470, 73] on button "Save" at bounding box center [485, 74] width 63 height 27
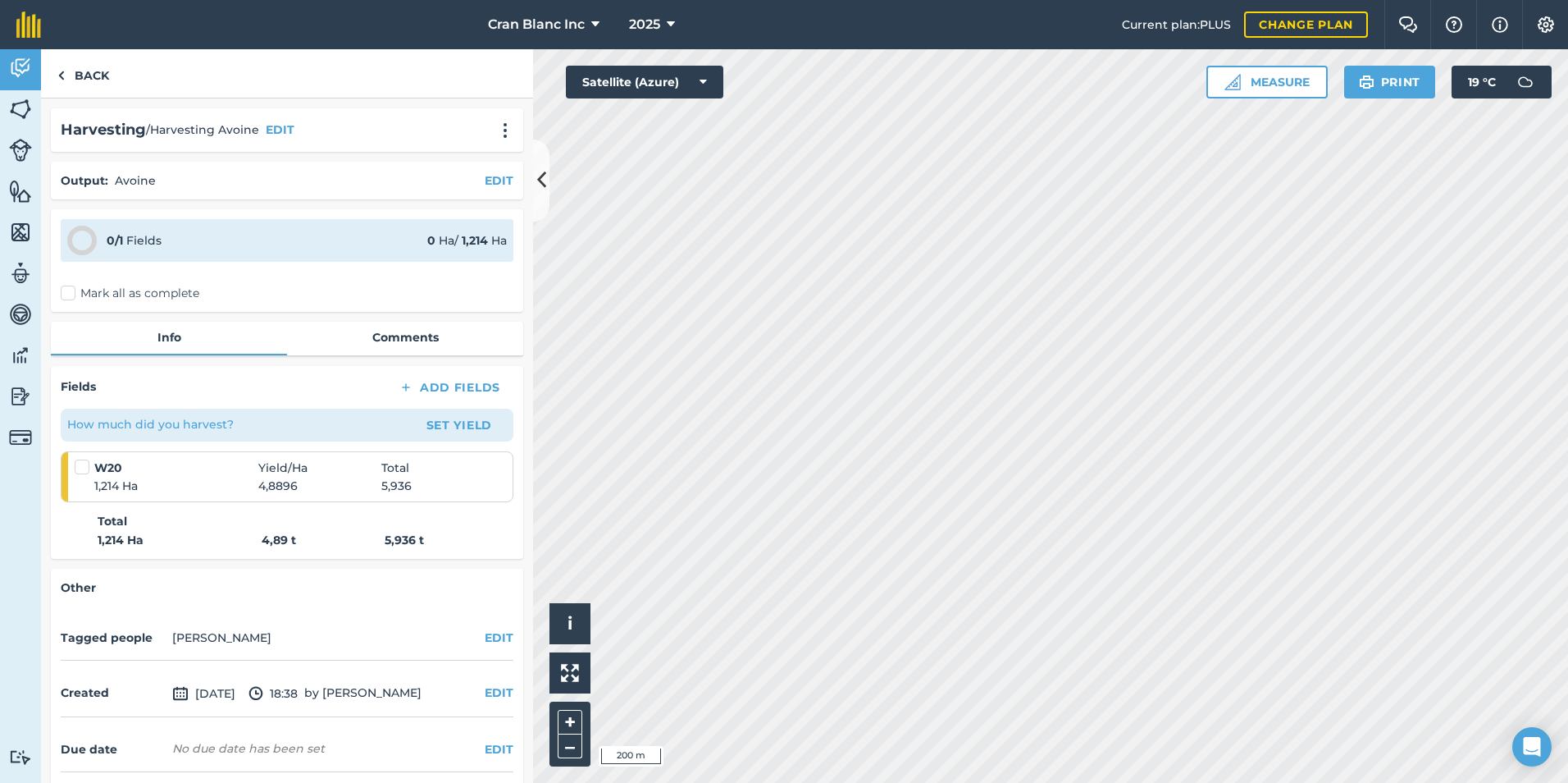
click at [83, 459] on label at bounding box center [84, 459] width 20 height 0
click at [83, 467] on input "checkbox" at bounding box center [80, 464] width 11 height 11
checkbox input "false"
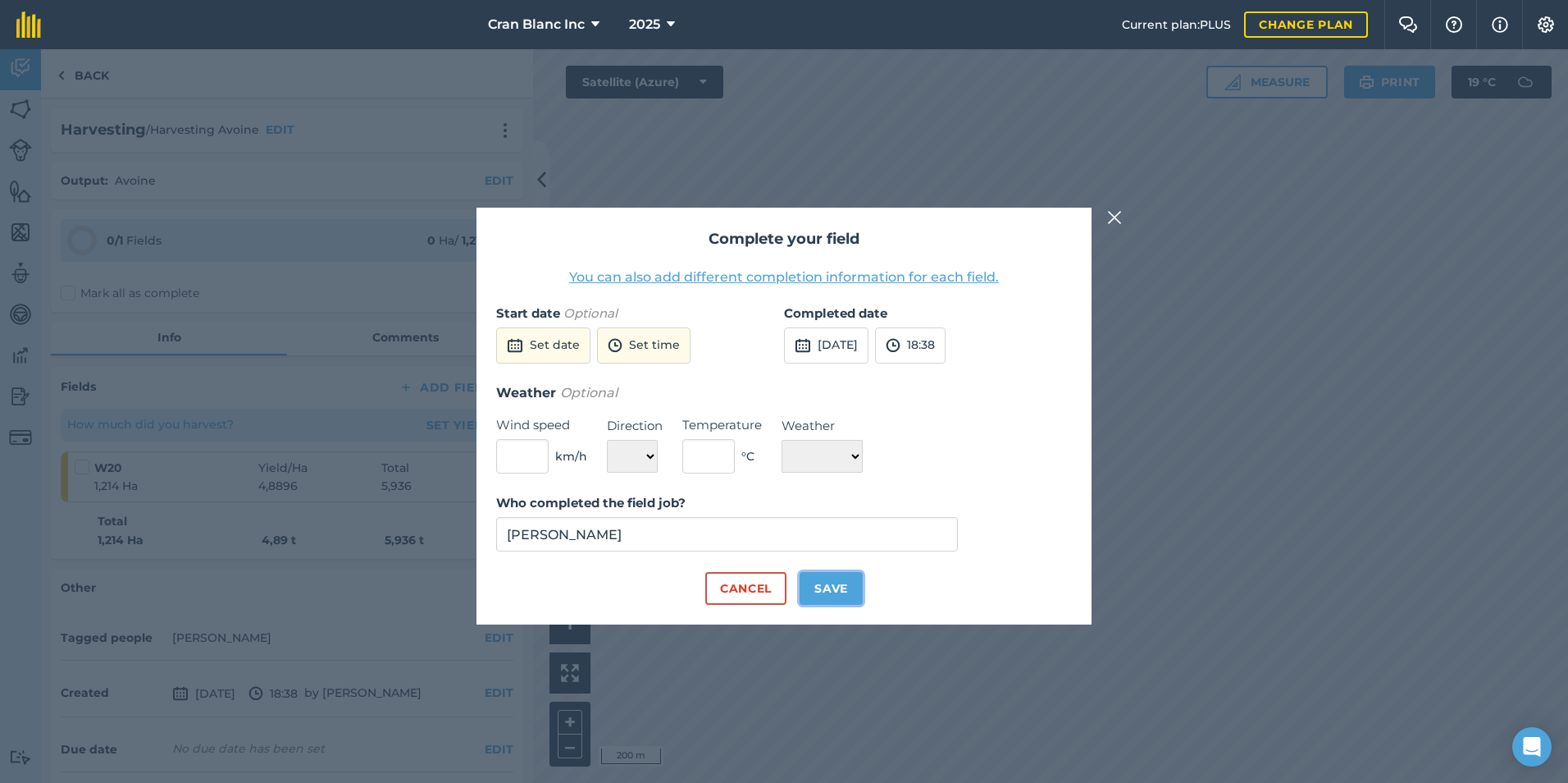
click at [815, 588] on button "Save" at bounding box center [831, 588] width 63 height 33
checkbox input "true"
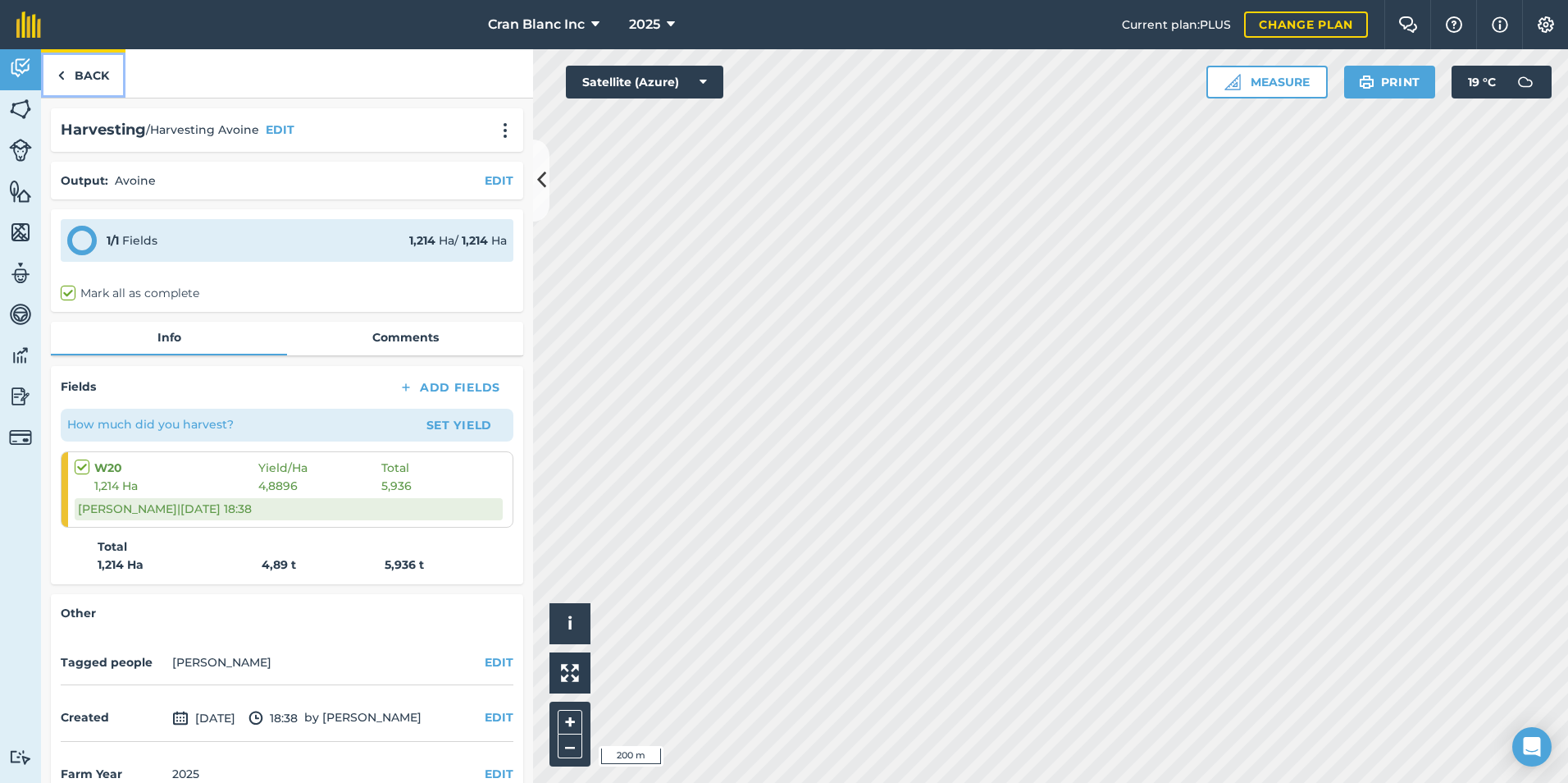
click at [101, 80] on link "Back" at bounding box center [83, 73] width 84 height 48
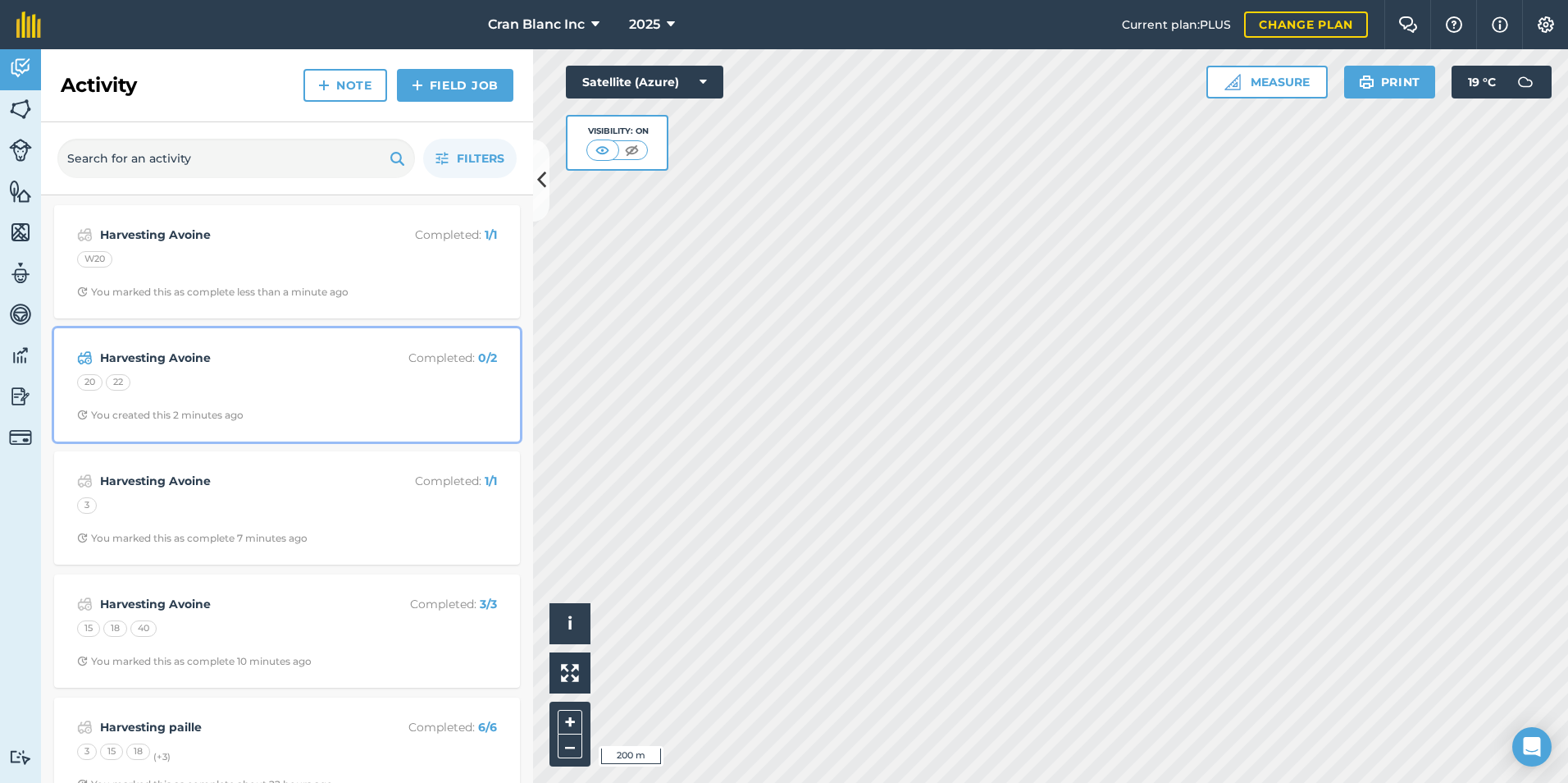
click at [199, 364] on strong "Harvesting Avoine" at bounding box center [230, 357] width 260 height 18
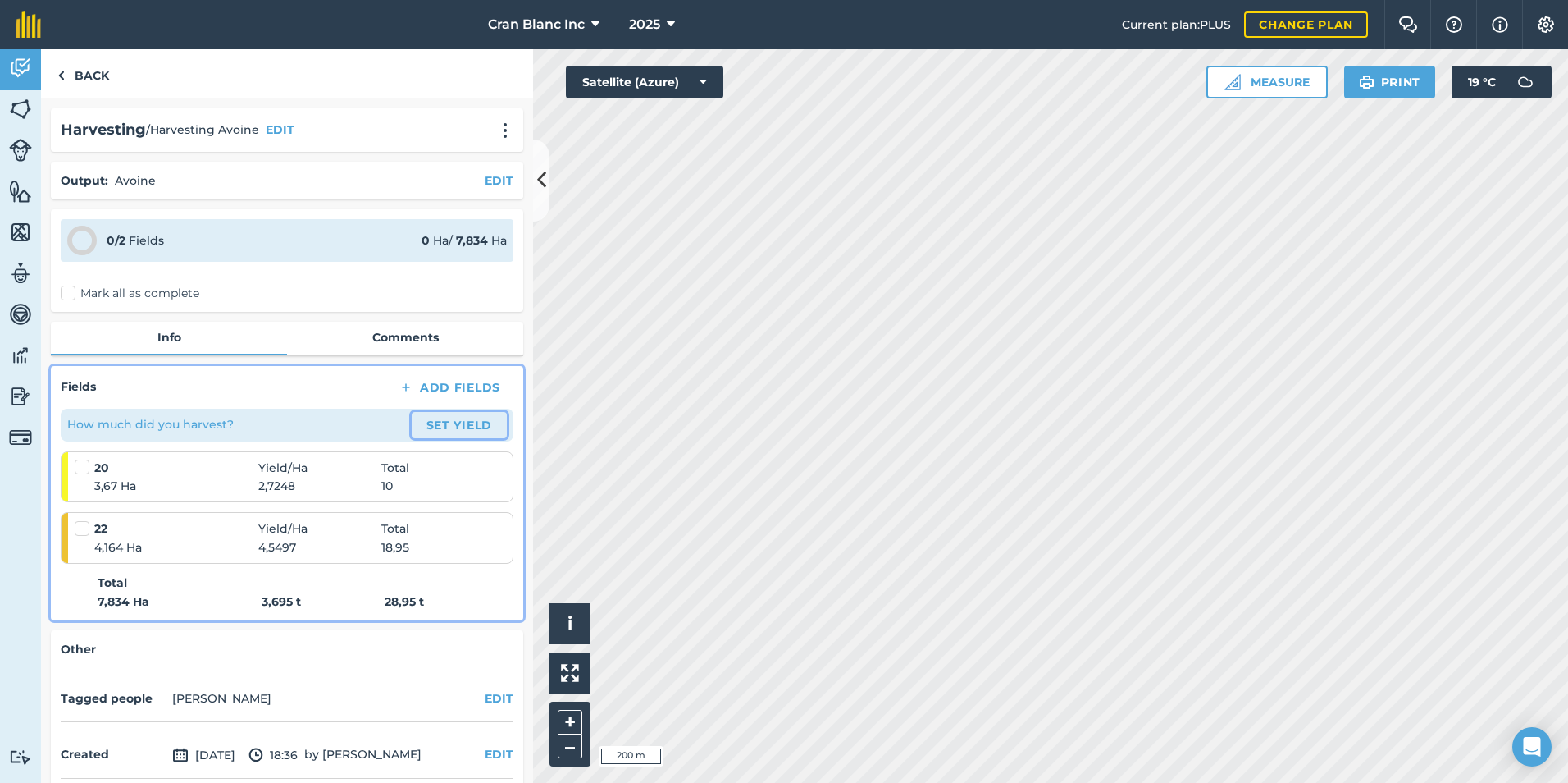
click at [445, 431] on button "Set Yield" at bounding box center [459, 426] width 95 height 27
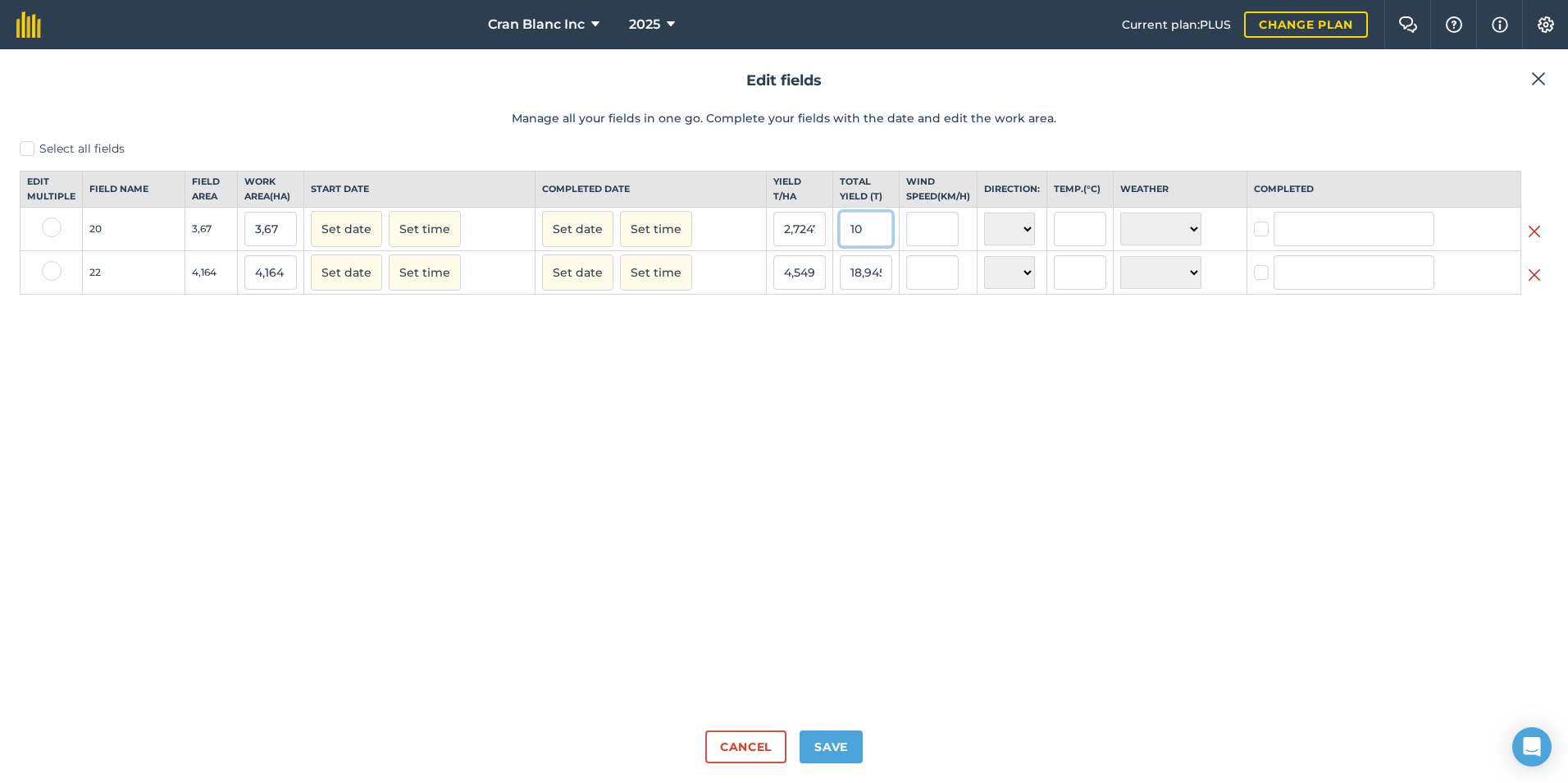
click at [870, 246] on input "10" at bounding box center [865, 228] width 52 height 35
type input "11"
type input "2,997275204359673"
click at [776, 379] on div "Select all fields Edit multiple Field name Field Area Work area ( Ha ) Start da…" at bounding box center [784, 428] width 1529 height 577
click at [832, 744] on button "Save" at bounding box center [831, 747] width 63 height 33
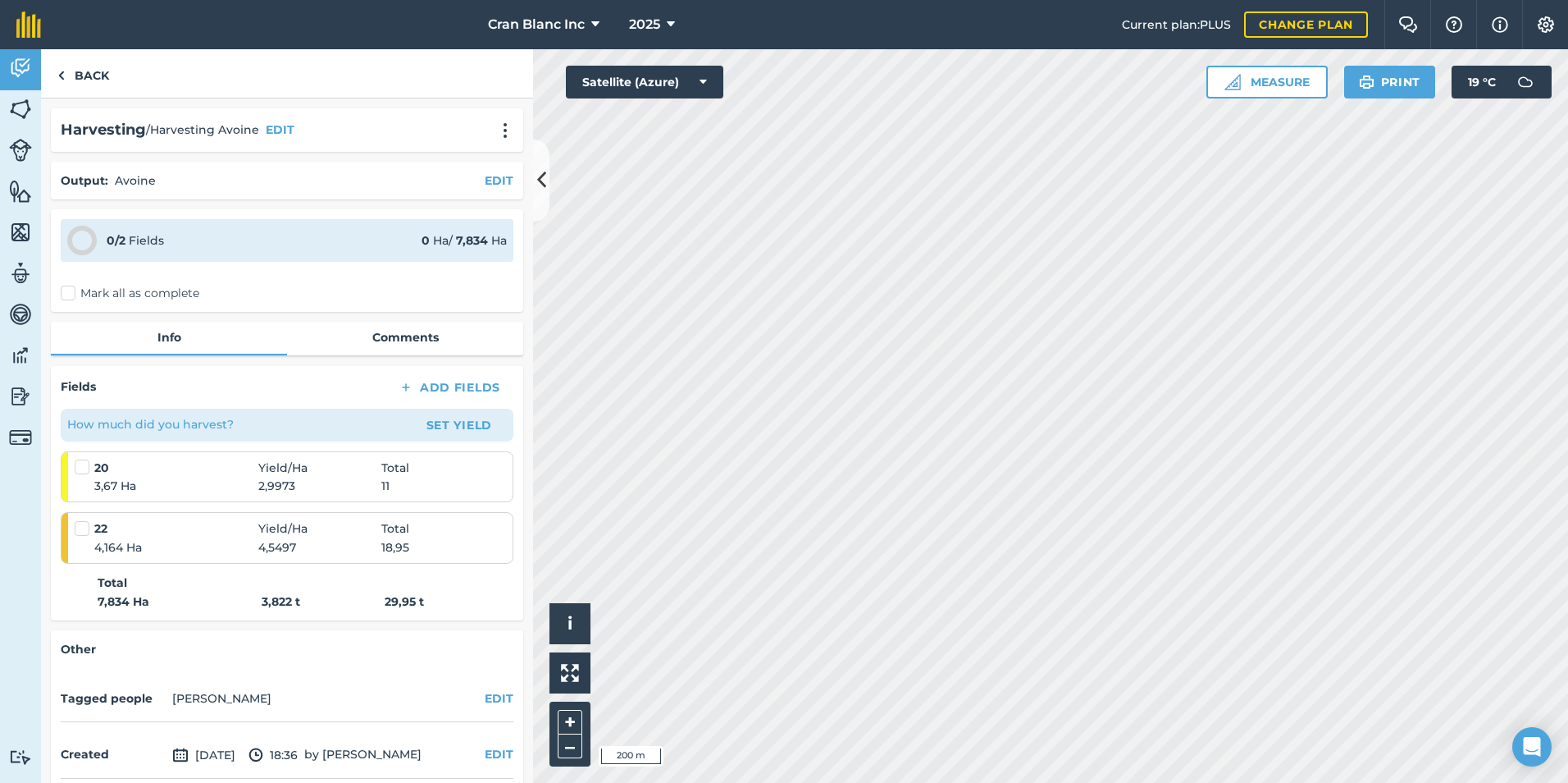
click at [88, 520] on label at bounding box center [84, 520] width 20 height 0
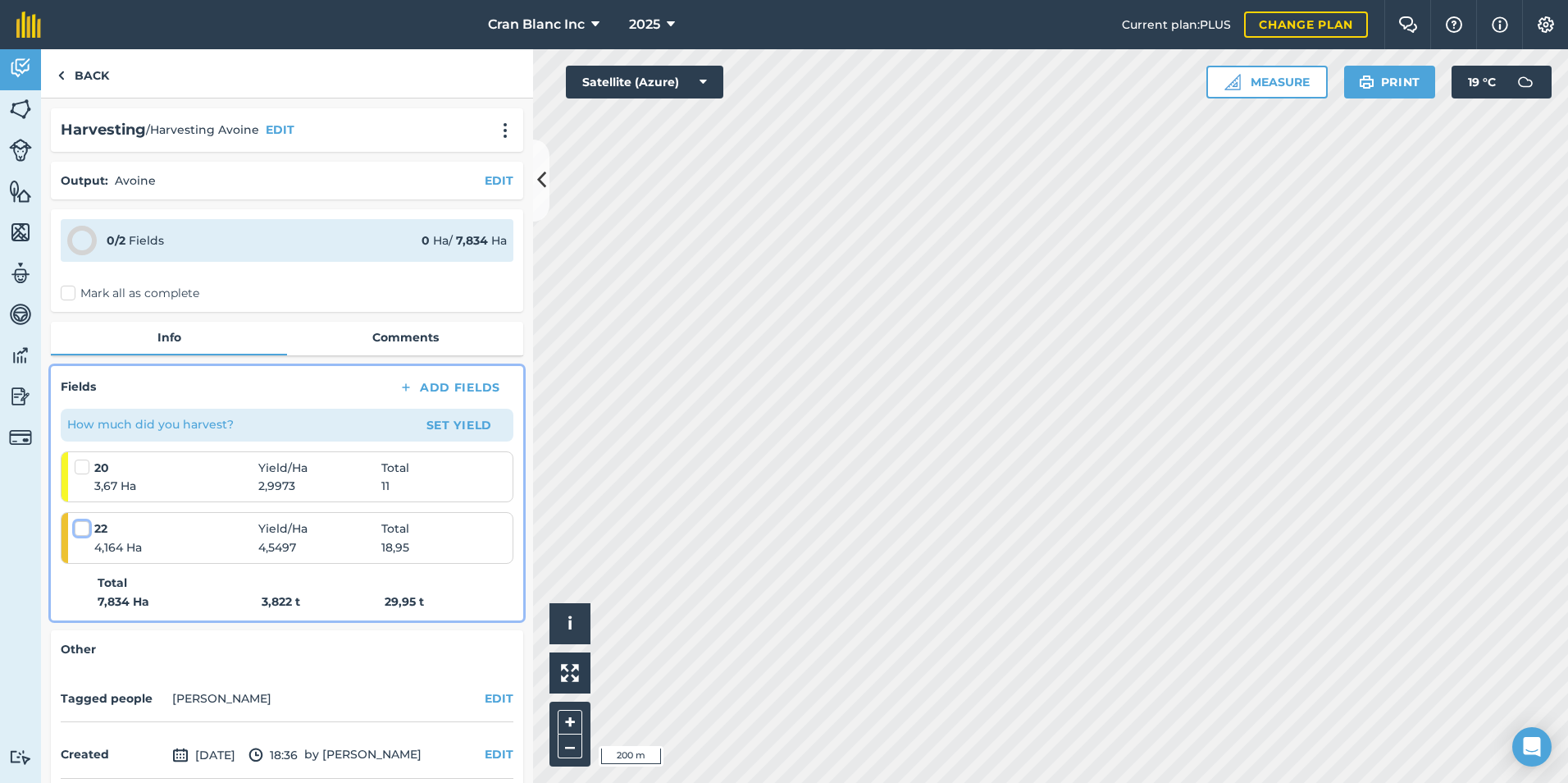
click at [85, 526] on input "checkbox" at bounding box center [80, 525] width 11 height 11
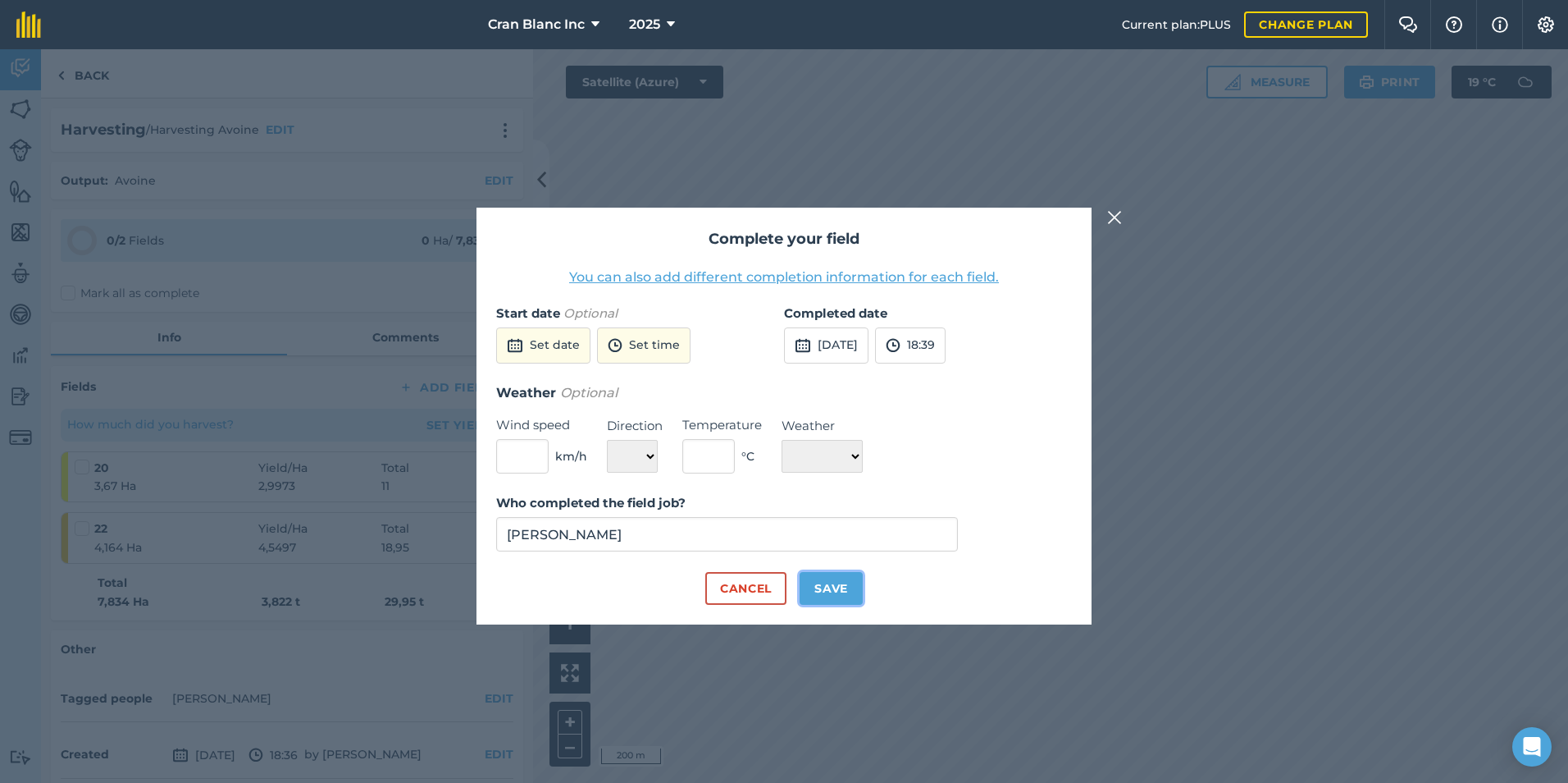
click at [811, 587] on button "Save" at bounding box center [831, 588] width 63 height 33
checkbox input "true"
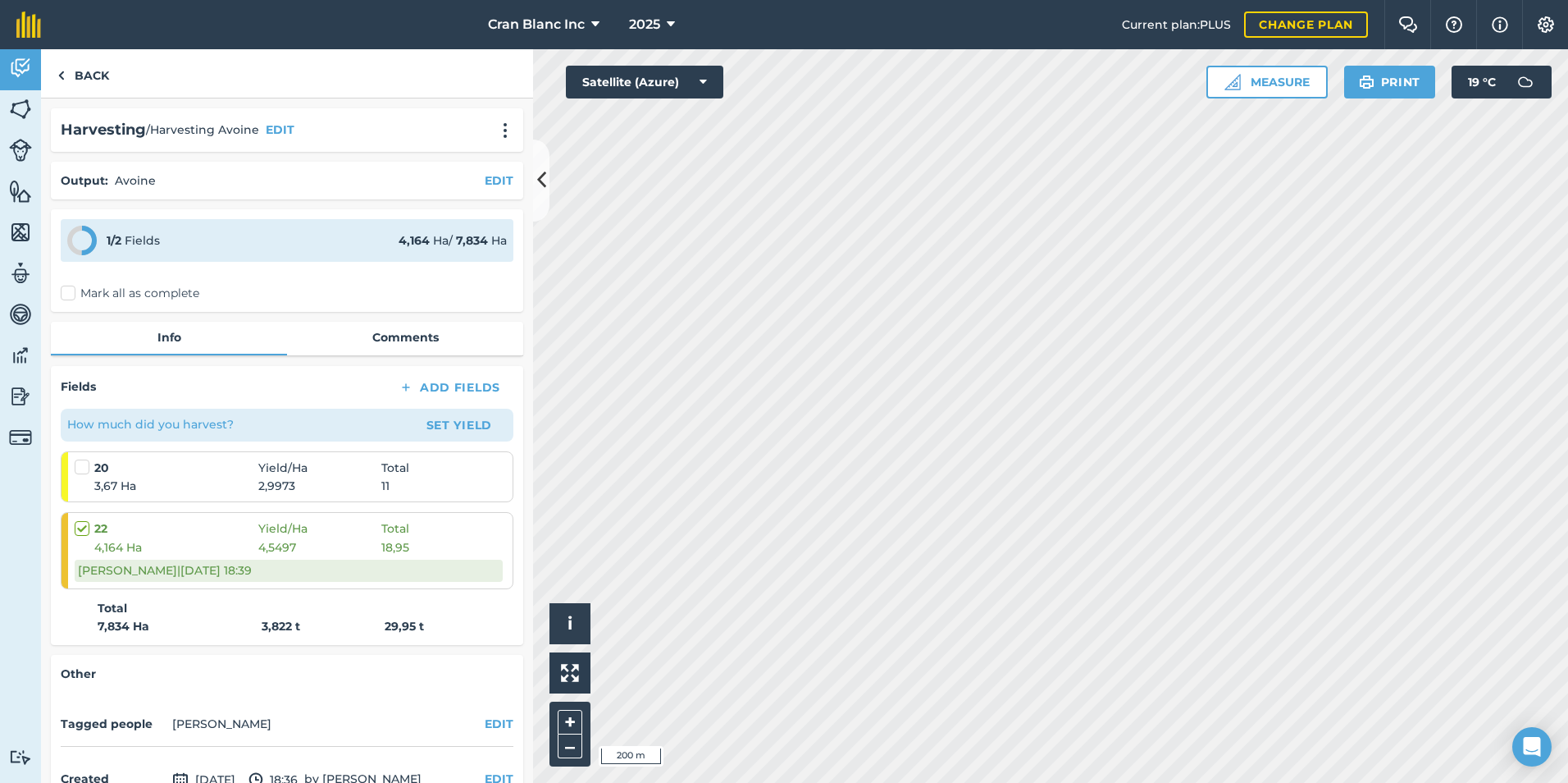
click at [80, 459] on label at bounding box center [84, 459] width 20 height 0
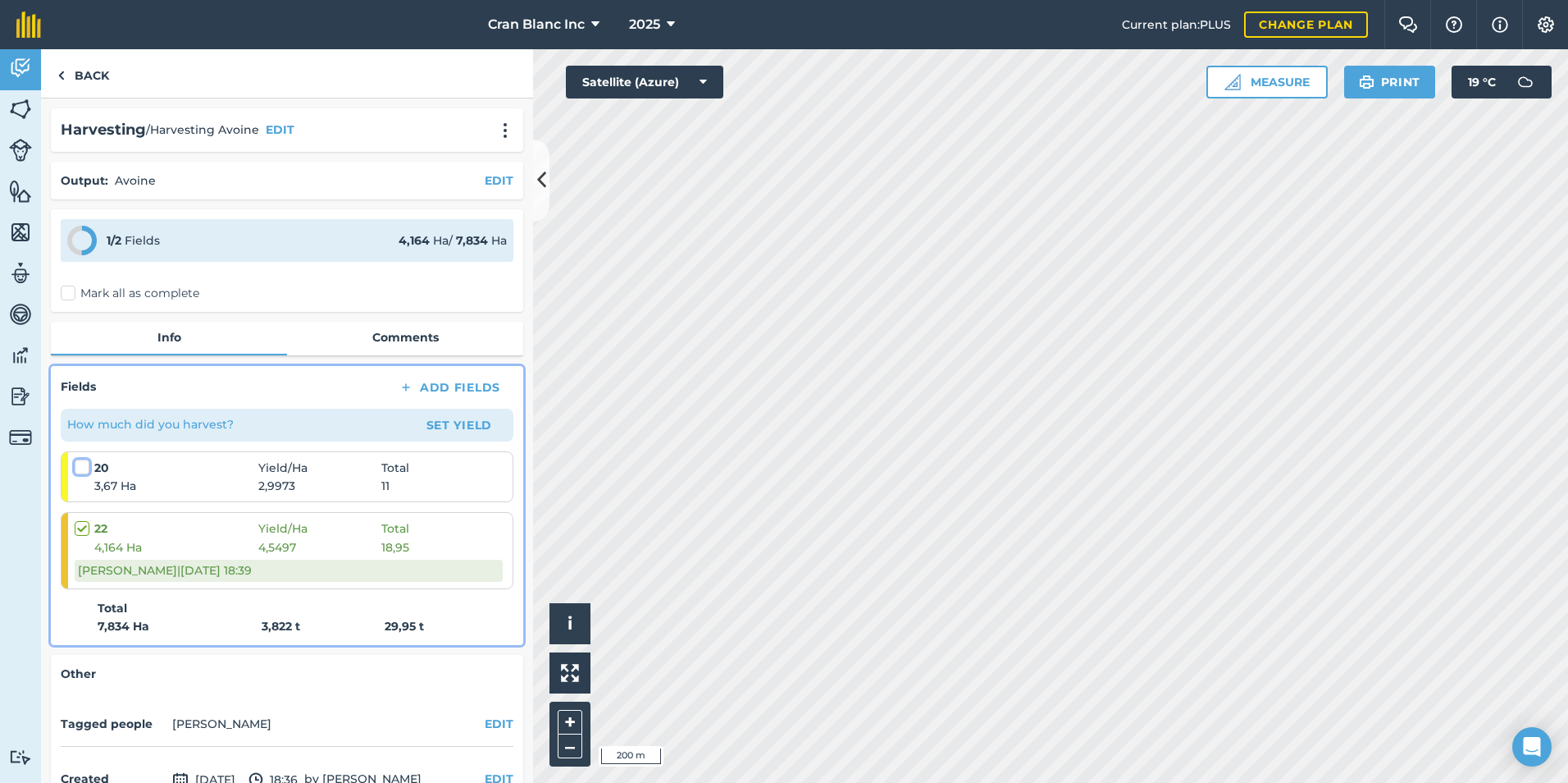
click at [80, 469] on input "checkbox" at bounding box center [80, 464] width 11 height 11
checkbox input "false"
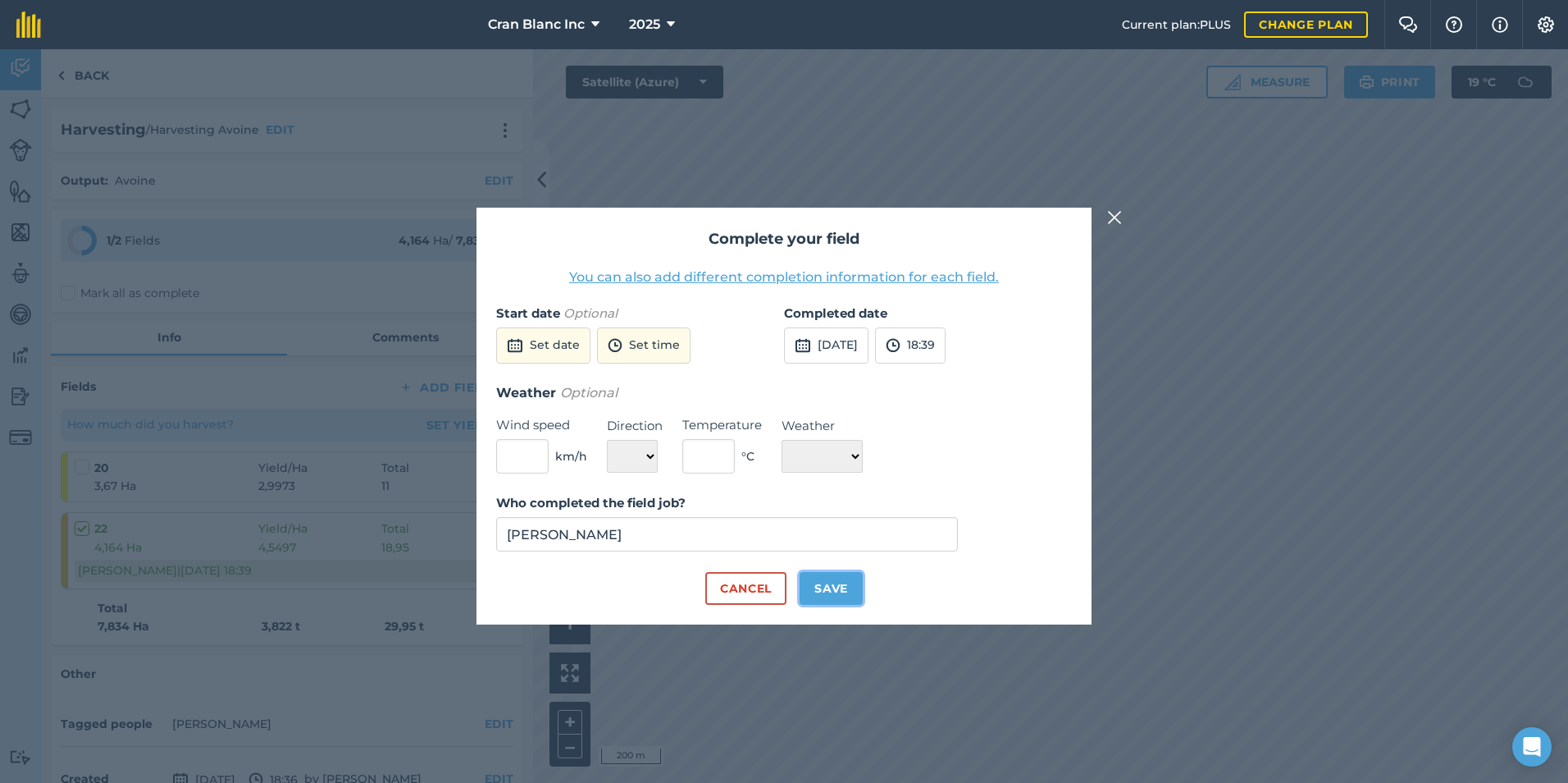
click at [838, 590] on button "Save" at bounding box center [831, 588] width 63 height 33
checkbox input "true"
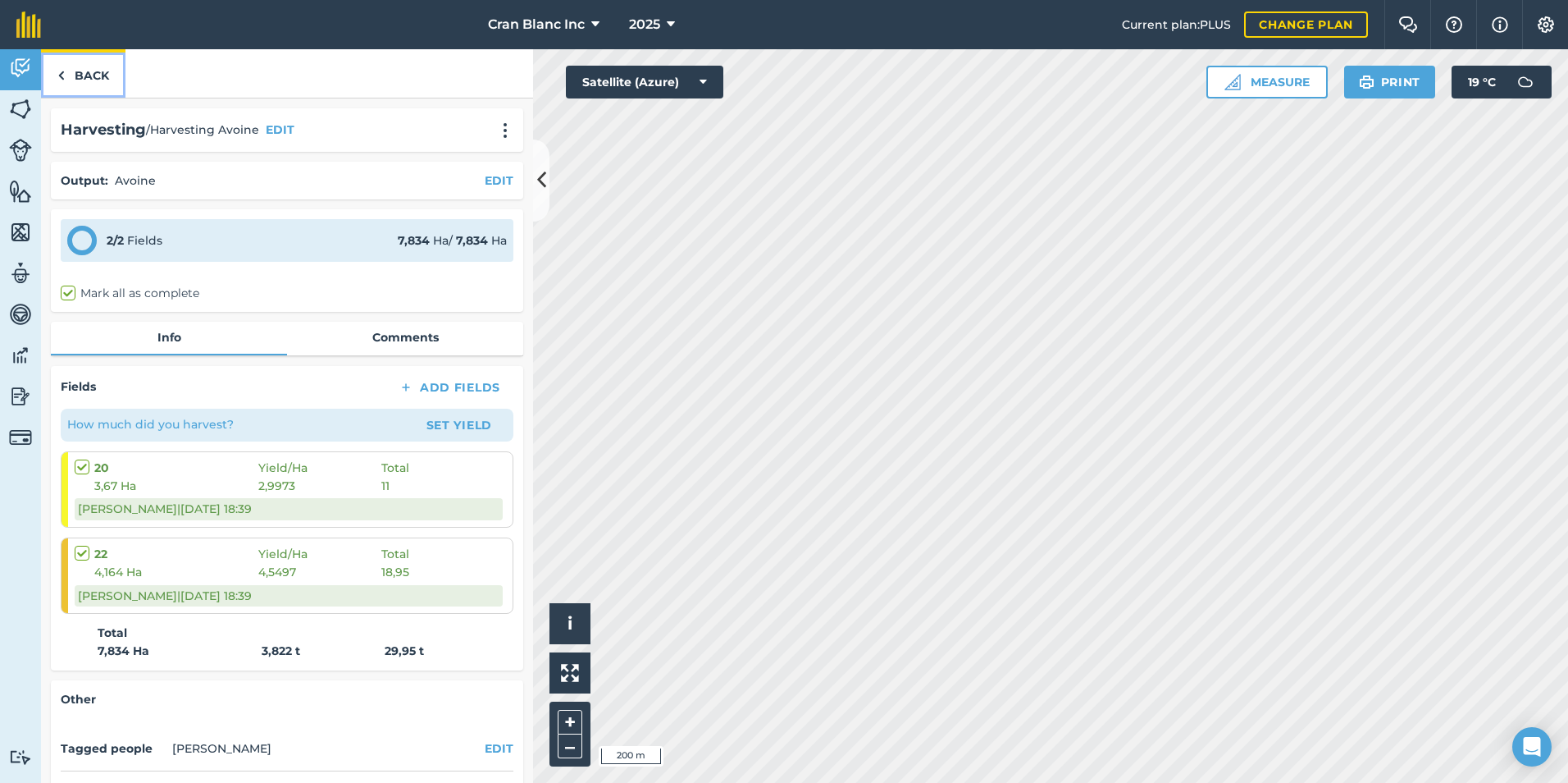
click at [85, 79] on link "Back" at bounding box center [83, 73] width 84 height 48
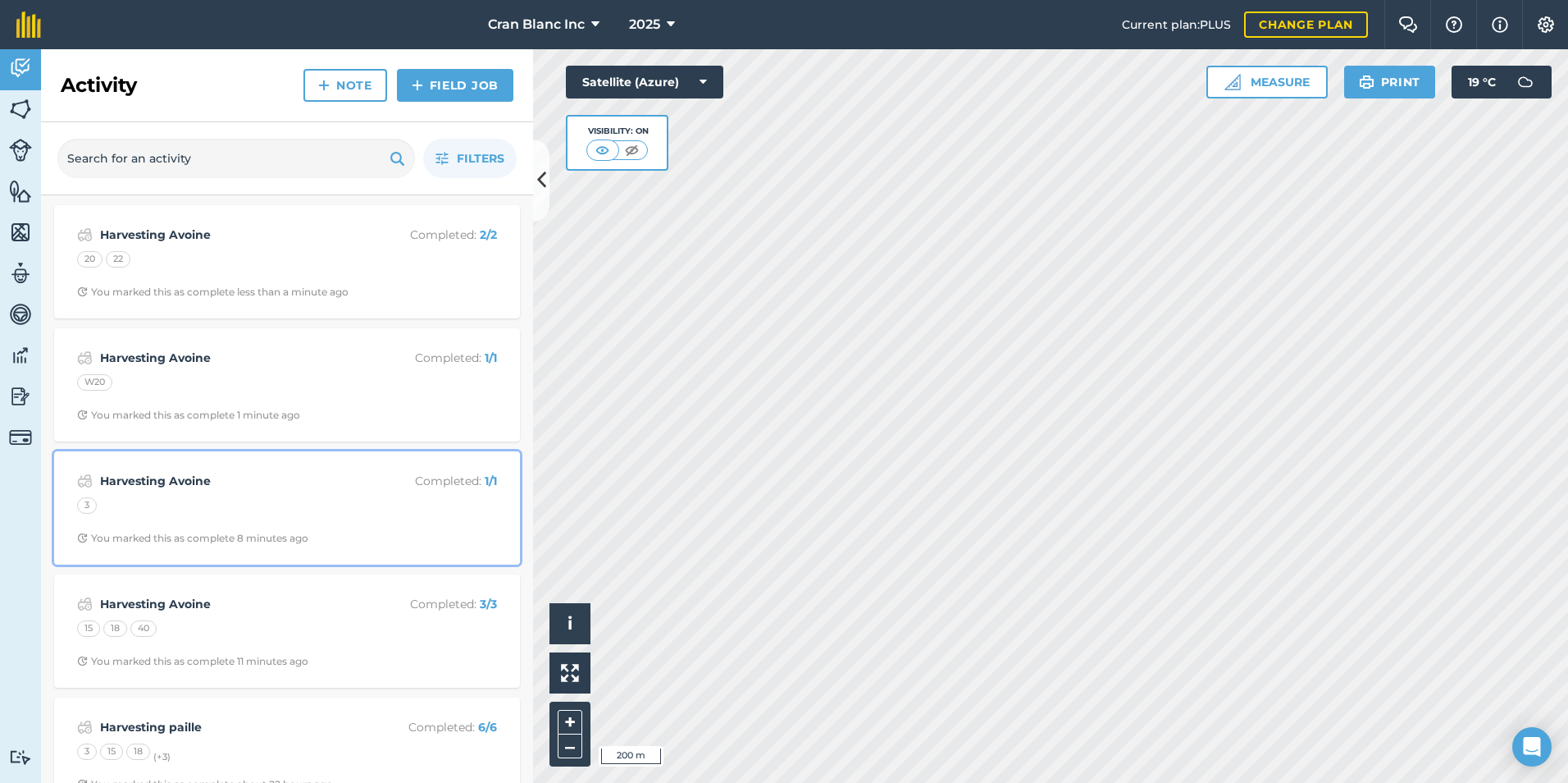
click at [149, 516] on div "3" at bounding box center [287, 508] width 420 height 21
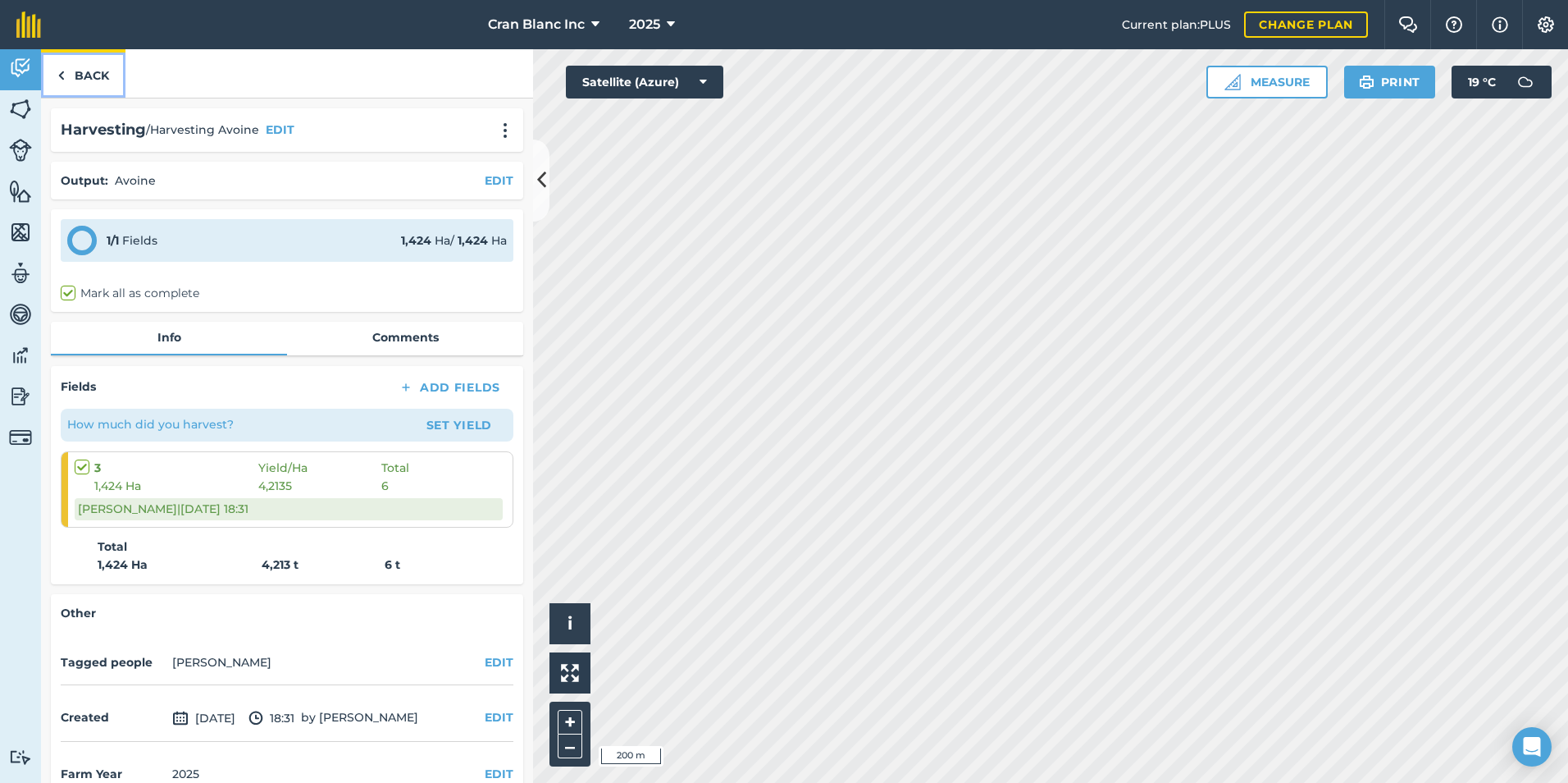
click at [79, 72] on link "Back" at bounding box center [83, 73] width 84 height 48
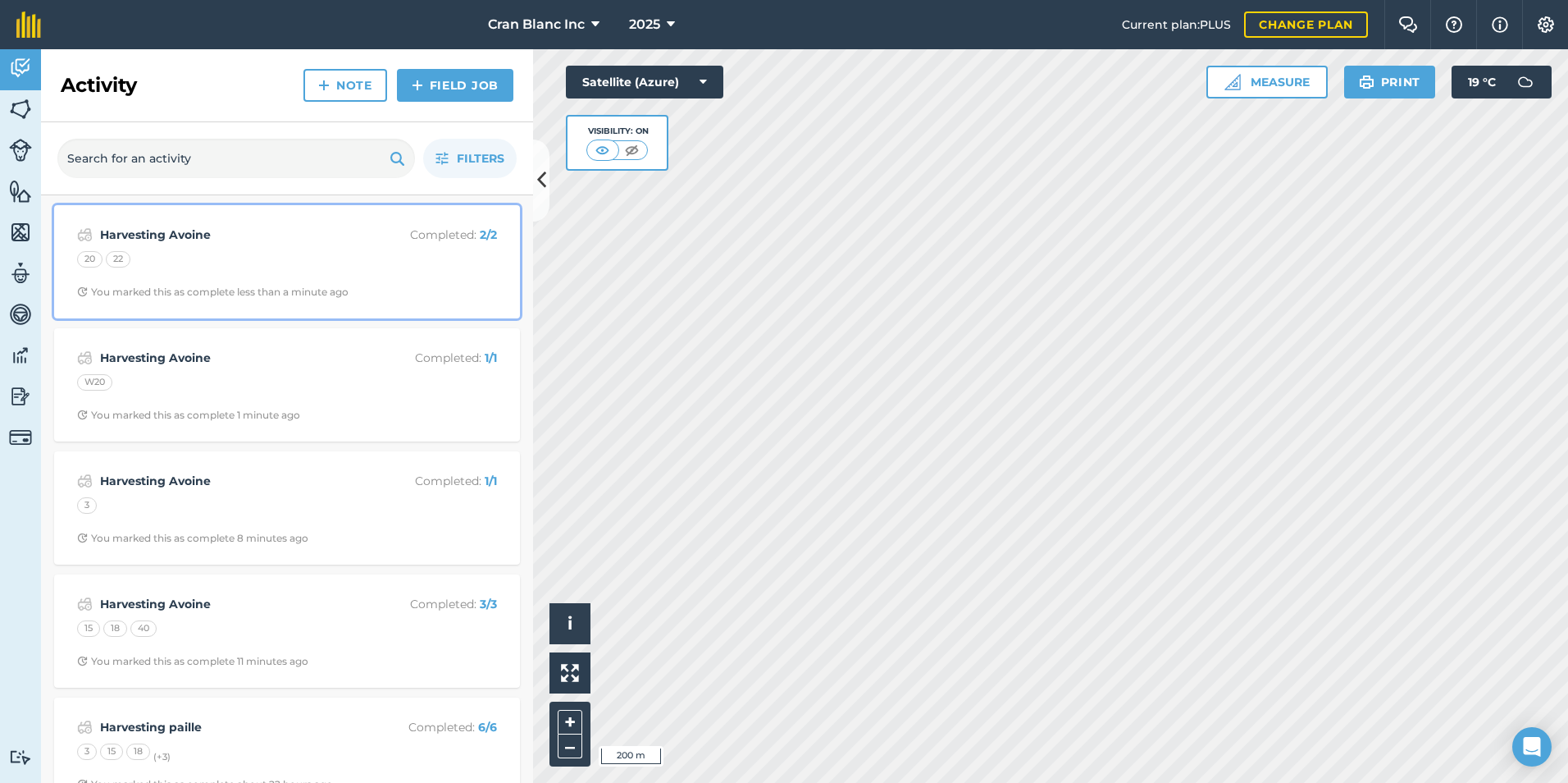
click at [120, 246] on div "Harvesting Avoine Completed : 2 / 2 20 22 You marked this as complete less than…" at bounding box center [287, 261] width 446 height 93
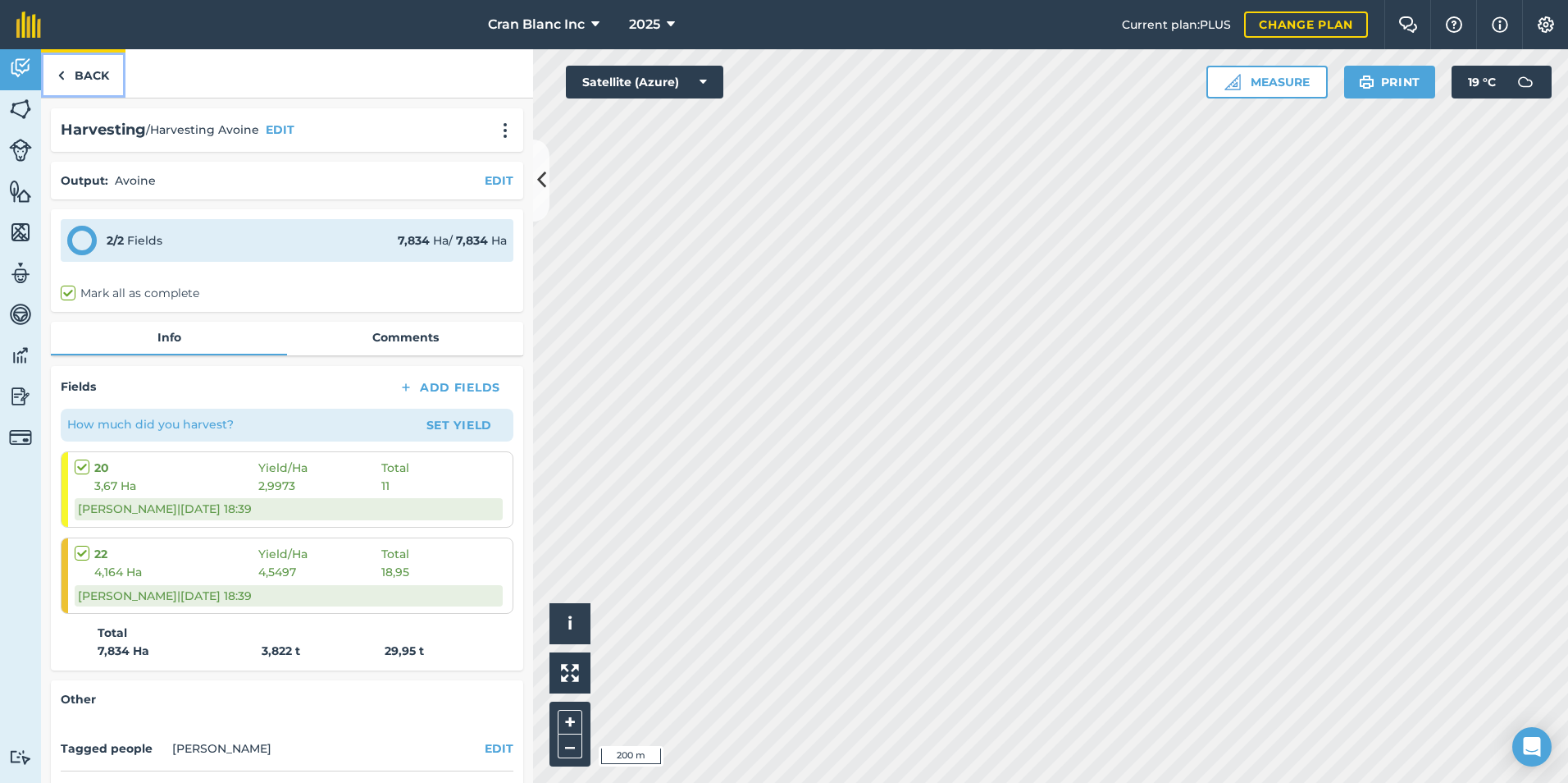
click at [104, 74] on link "Back" at bounding box center [83, 73] width 84 height 48
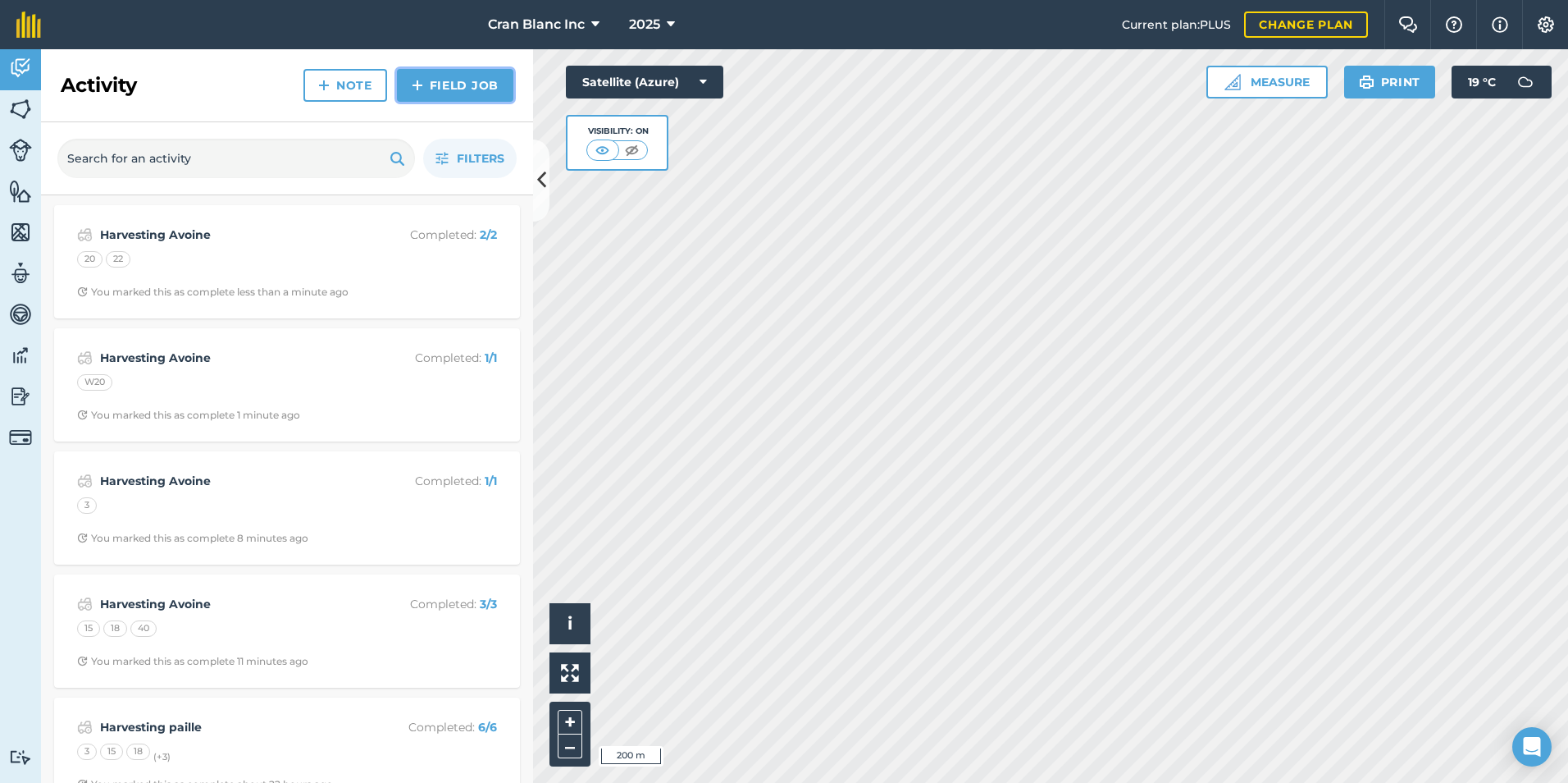
click at [440, 84] on link "Field Job" at bounding box center [455, 85] width 116 height 33
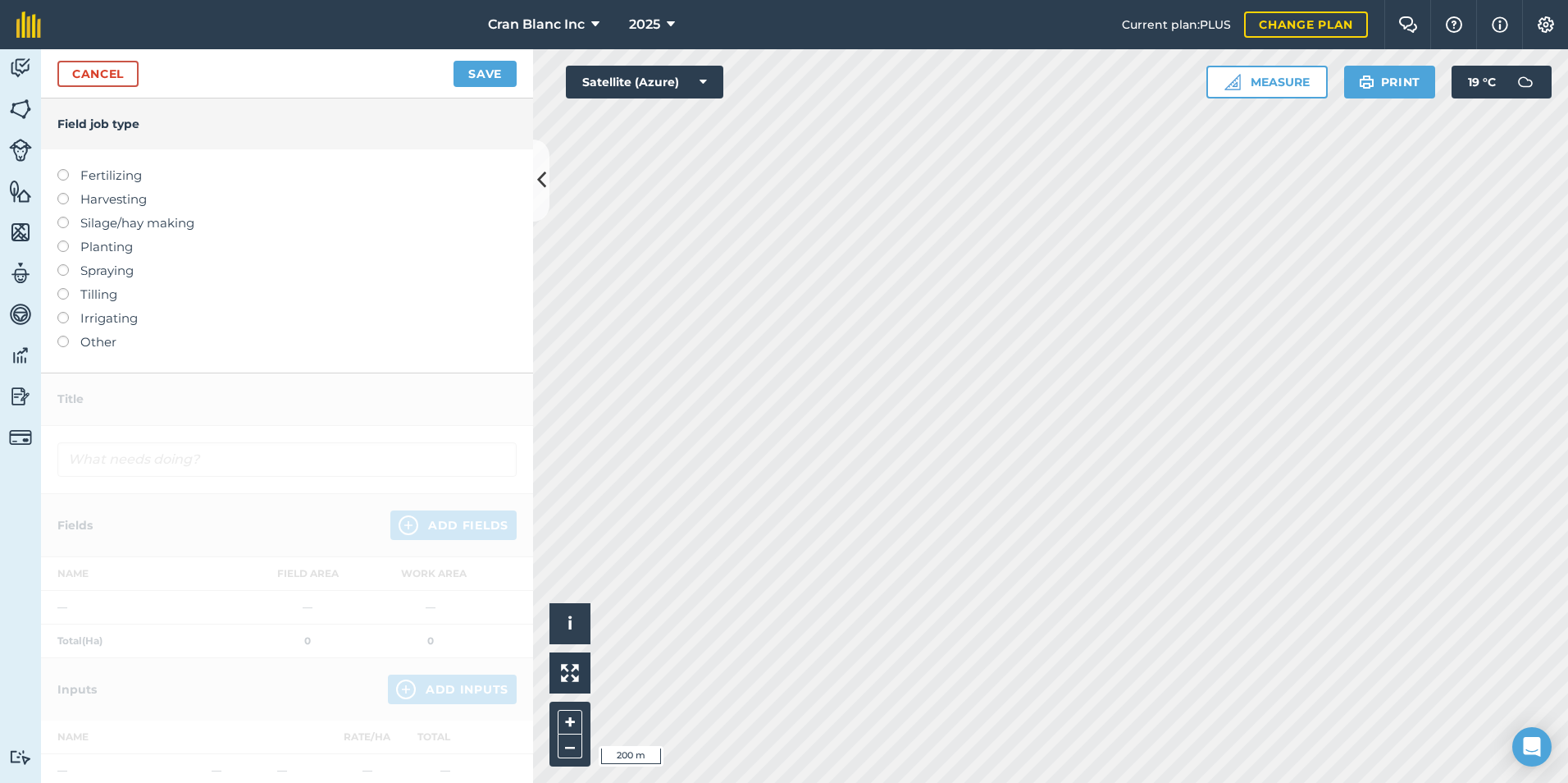
click at [61, 193] on label at bounding box center [69, 193] width 23 height 0
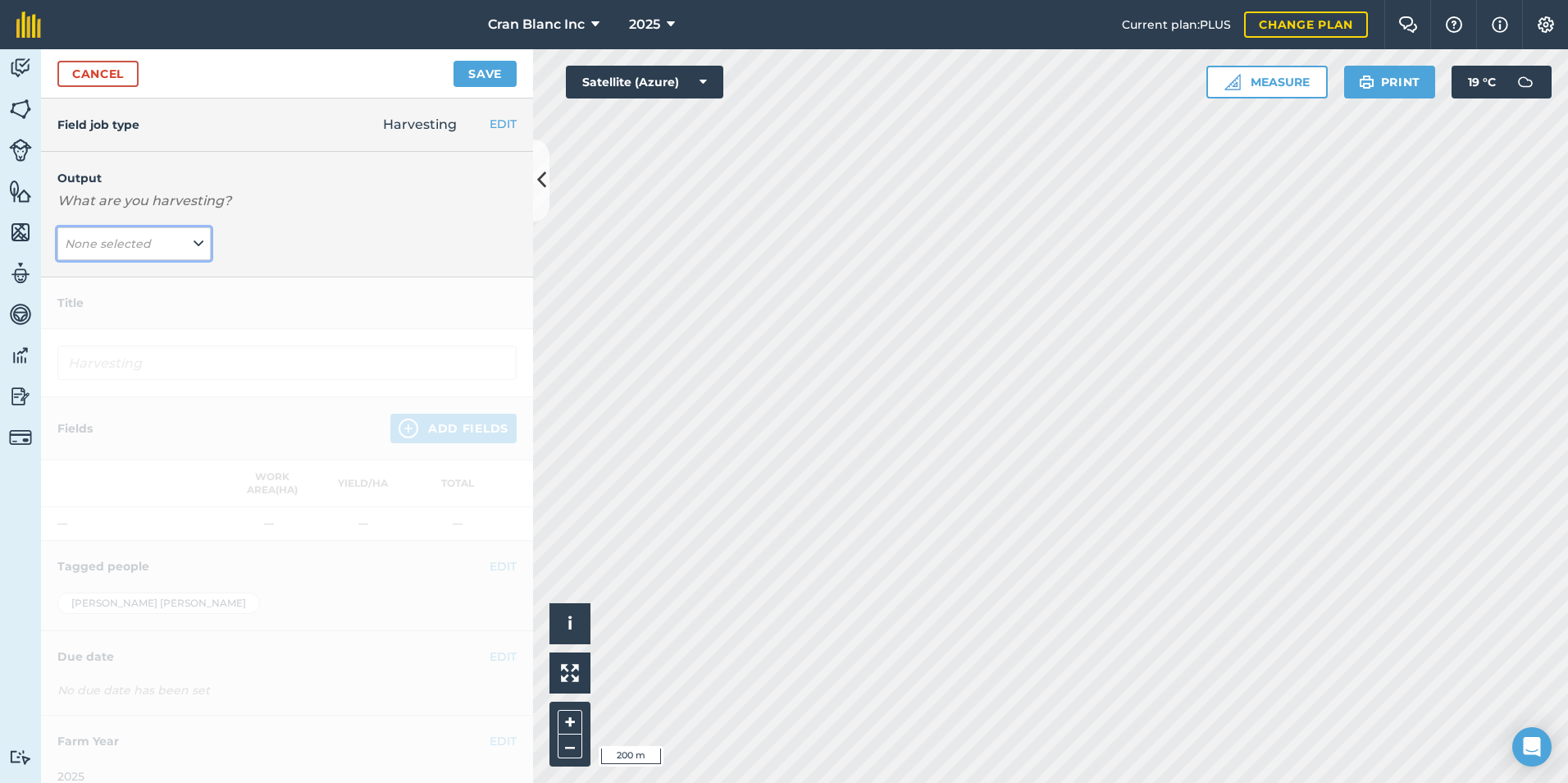
drag, startPoint x: 133, startPoint y: 233, endPoint x: 133, endPoint y: 254, distance: 21.0
click at [133, 235] on button "None selected" at bounding box center [134, 244] width 154 height 33
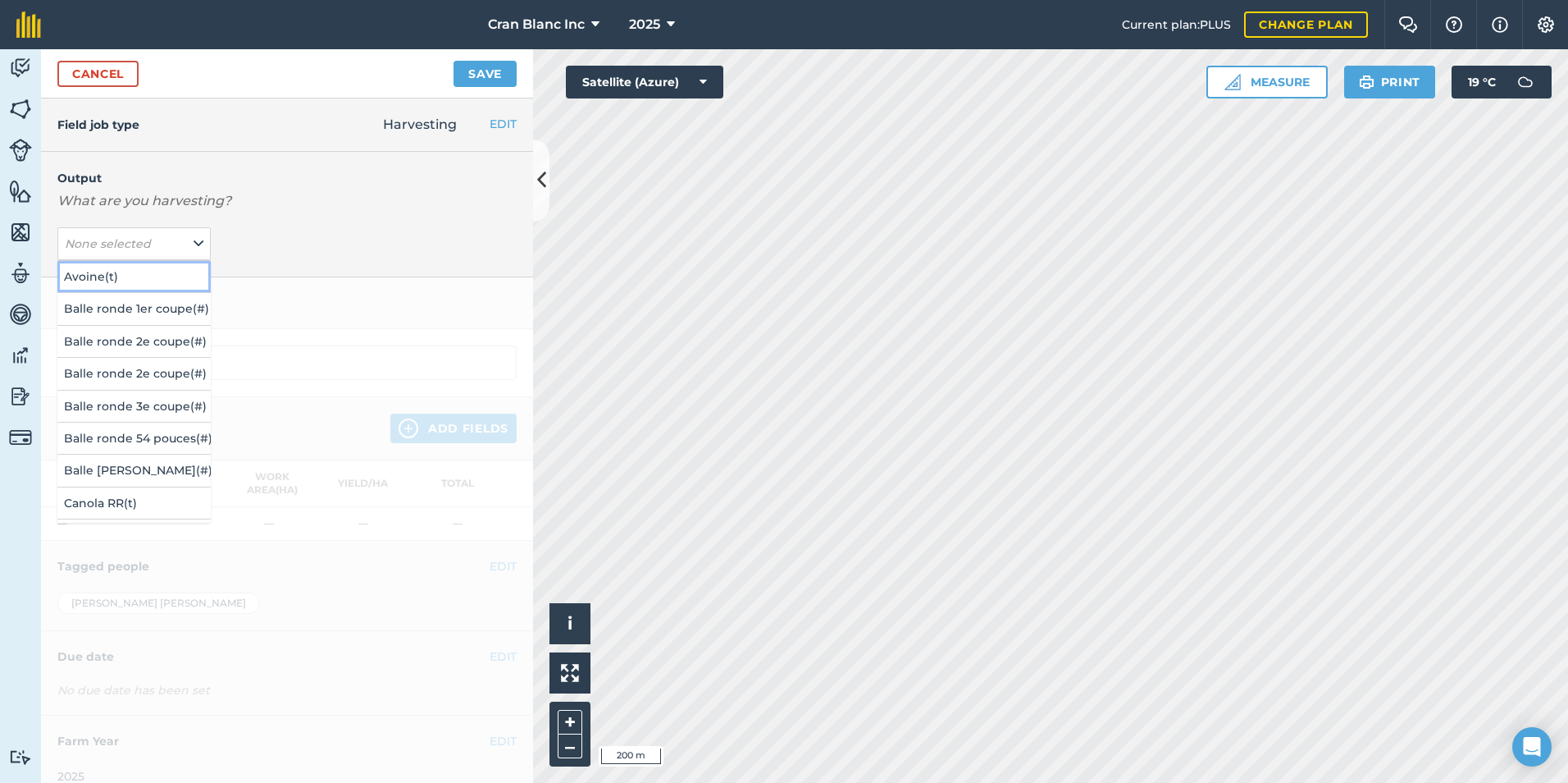
click at [82, 280] on button "Avoine ( t )" at bounding box center [134, 276] width 154 height 31
type input "Harvesting Avoine"
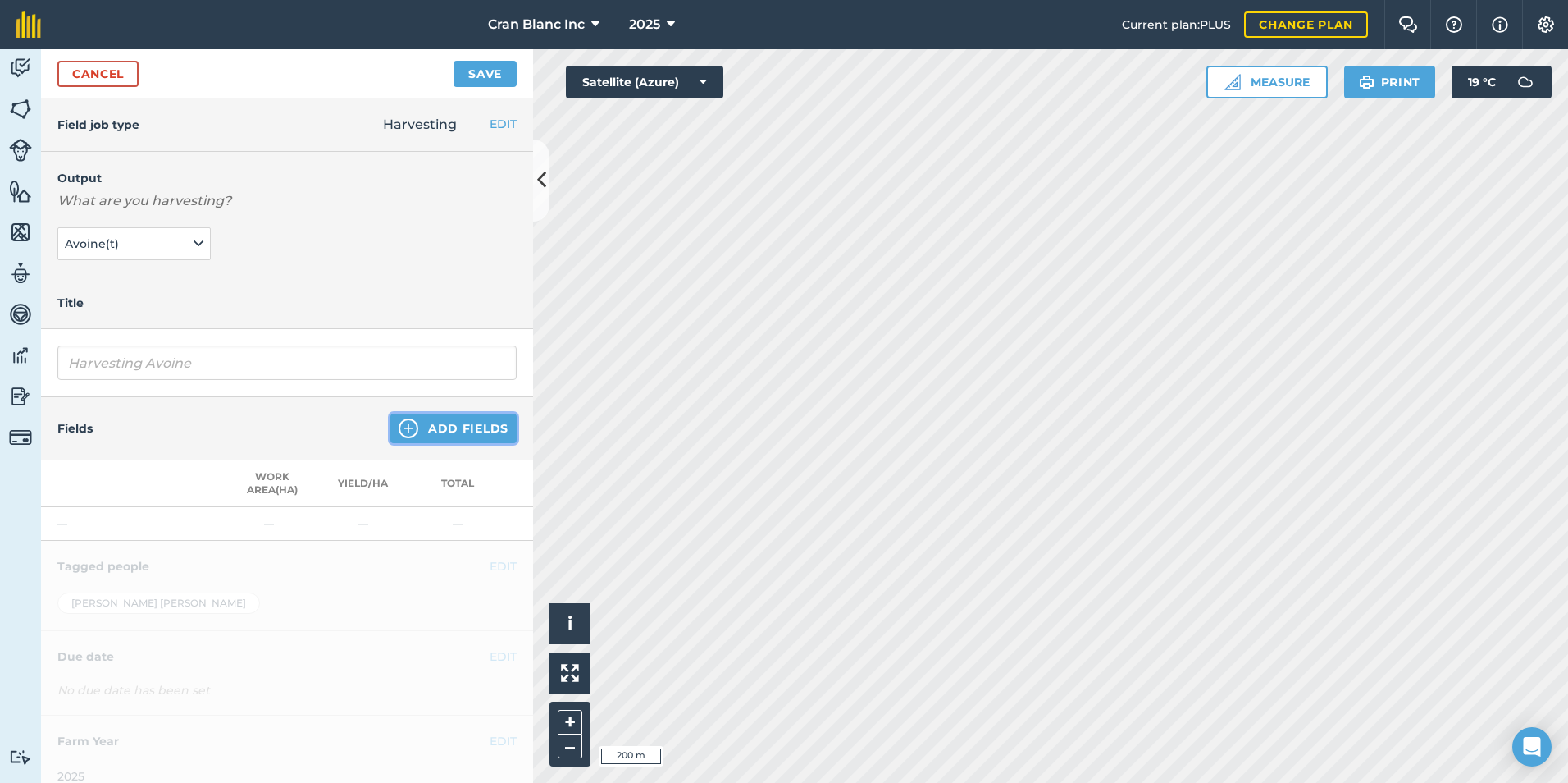
click at [434, 430] on button "Add Fields" at bounding box center [453, 427] width 126 height 29
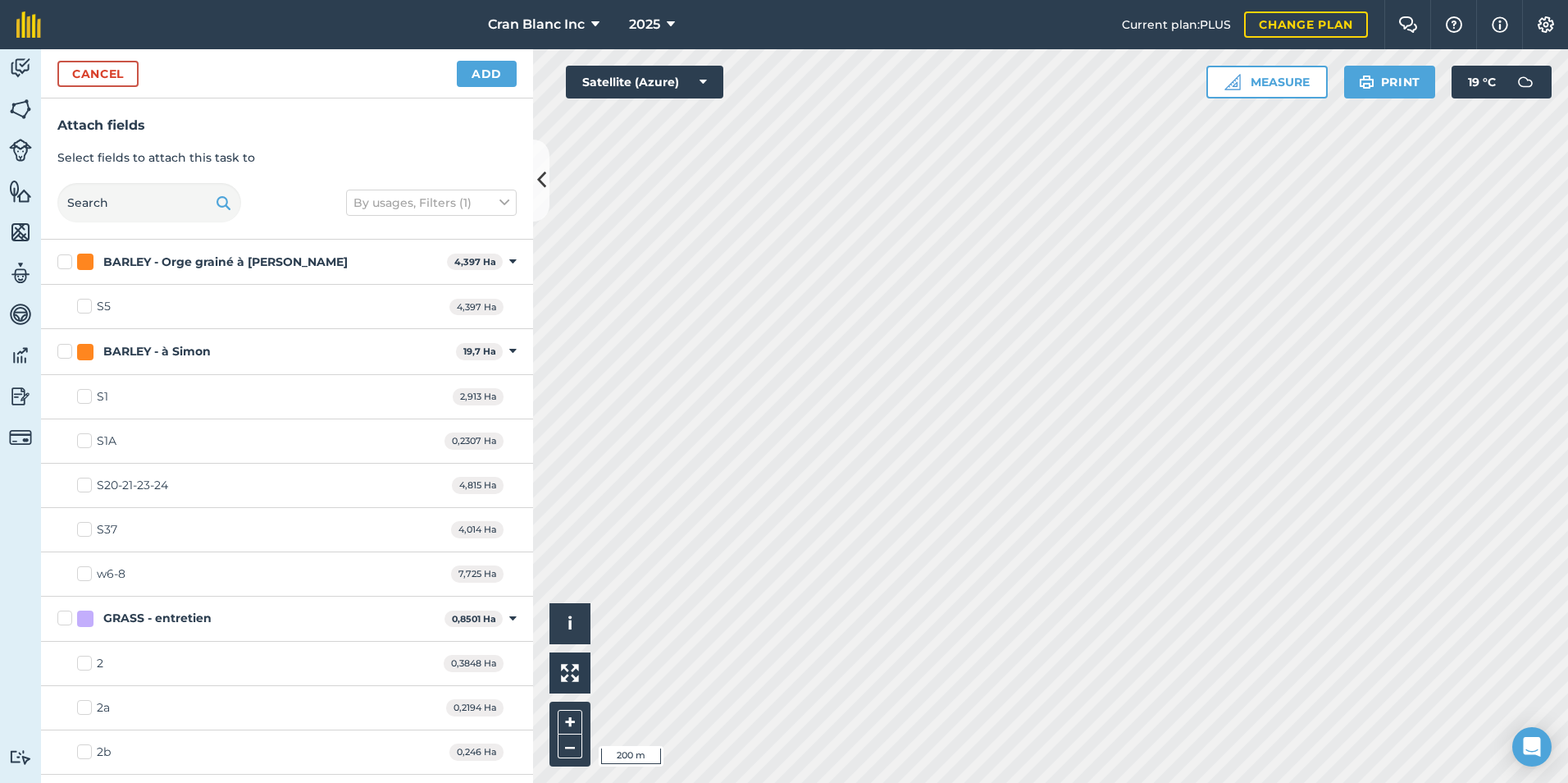
checkbox input "true"
click at [472, 76] on button "Add" at bounding box center [486, 74] width 60 height 27
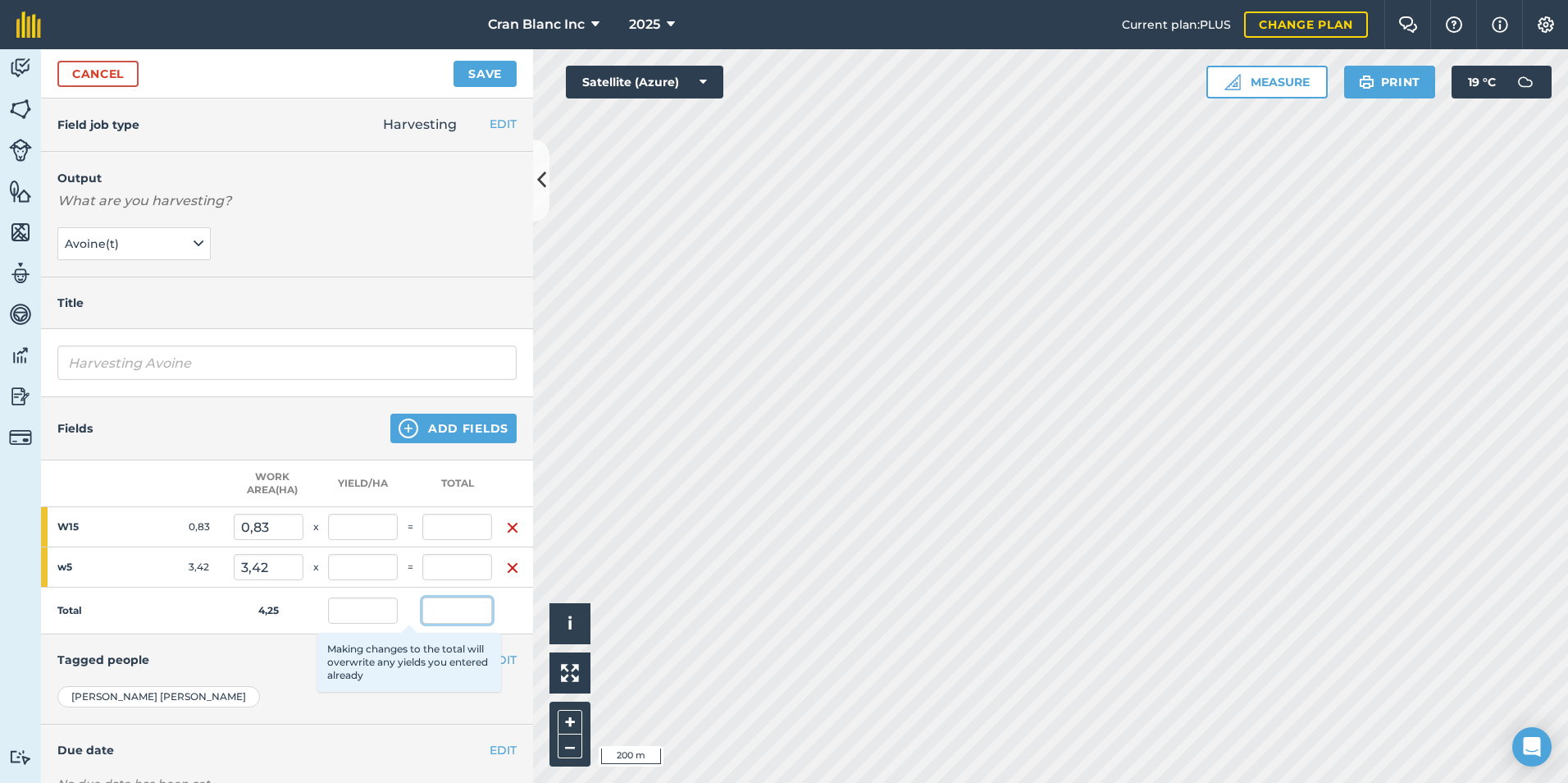
click at [465, 615] on input "text" at bounding box center [458, 611] width 69 height 27
type input "13961"
type input "3 284,941"
type input "11 234,499"
type input "3 284,941"
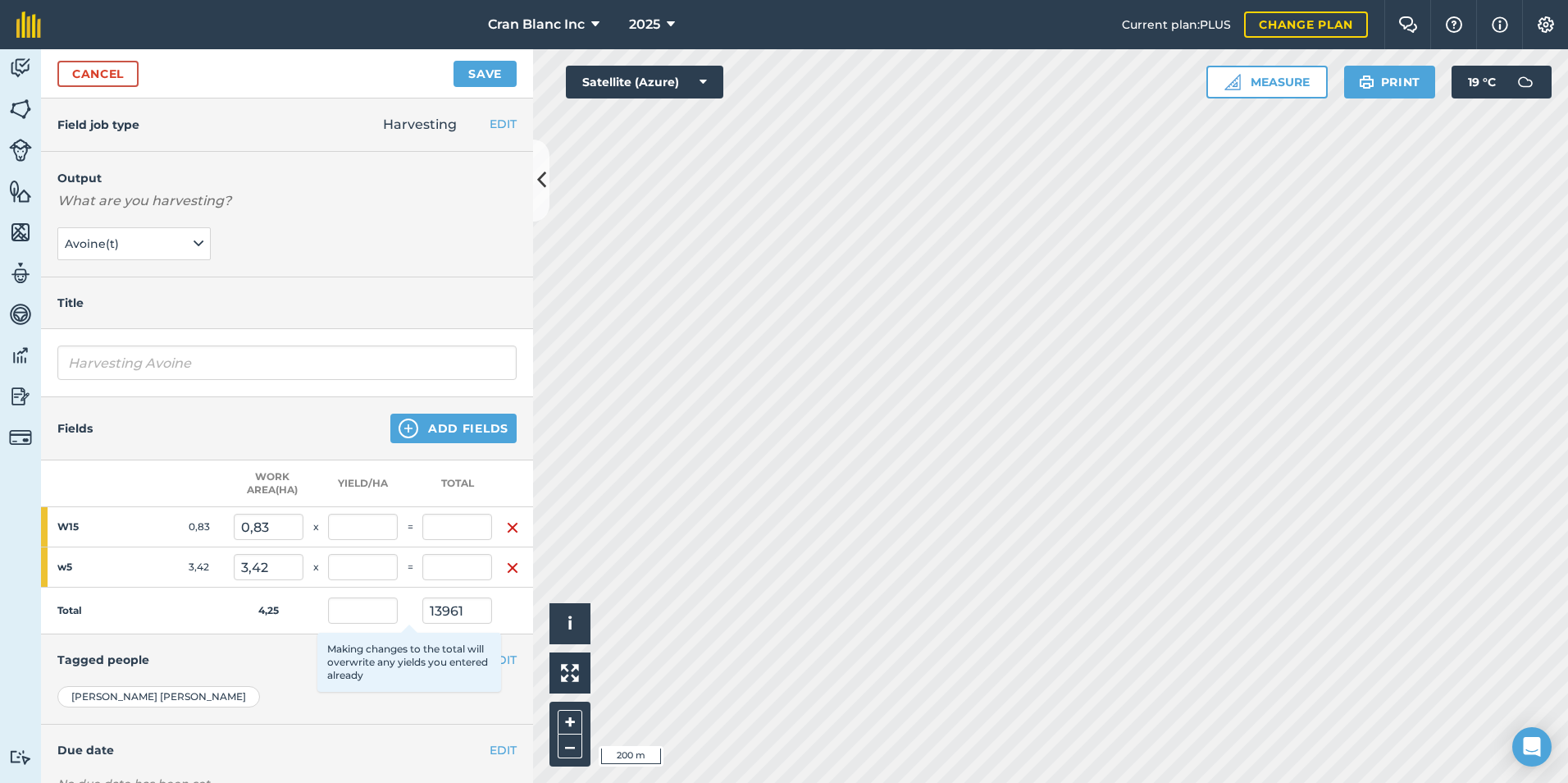
type input "13 961"
type input "3 284,941"
type input "2 726,501"
click at [175, 608] on td "Total" at bounding box center [137, 611] width 193 height 47
drag, startPoint x: 428, startPoint y: 613, endPoint x: 507, endPoint y: 602, distance: 79.8
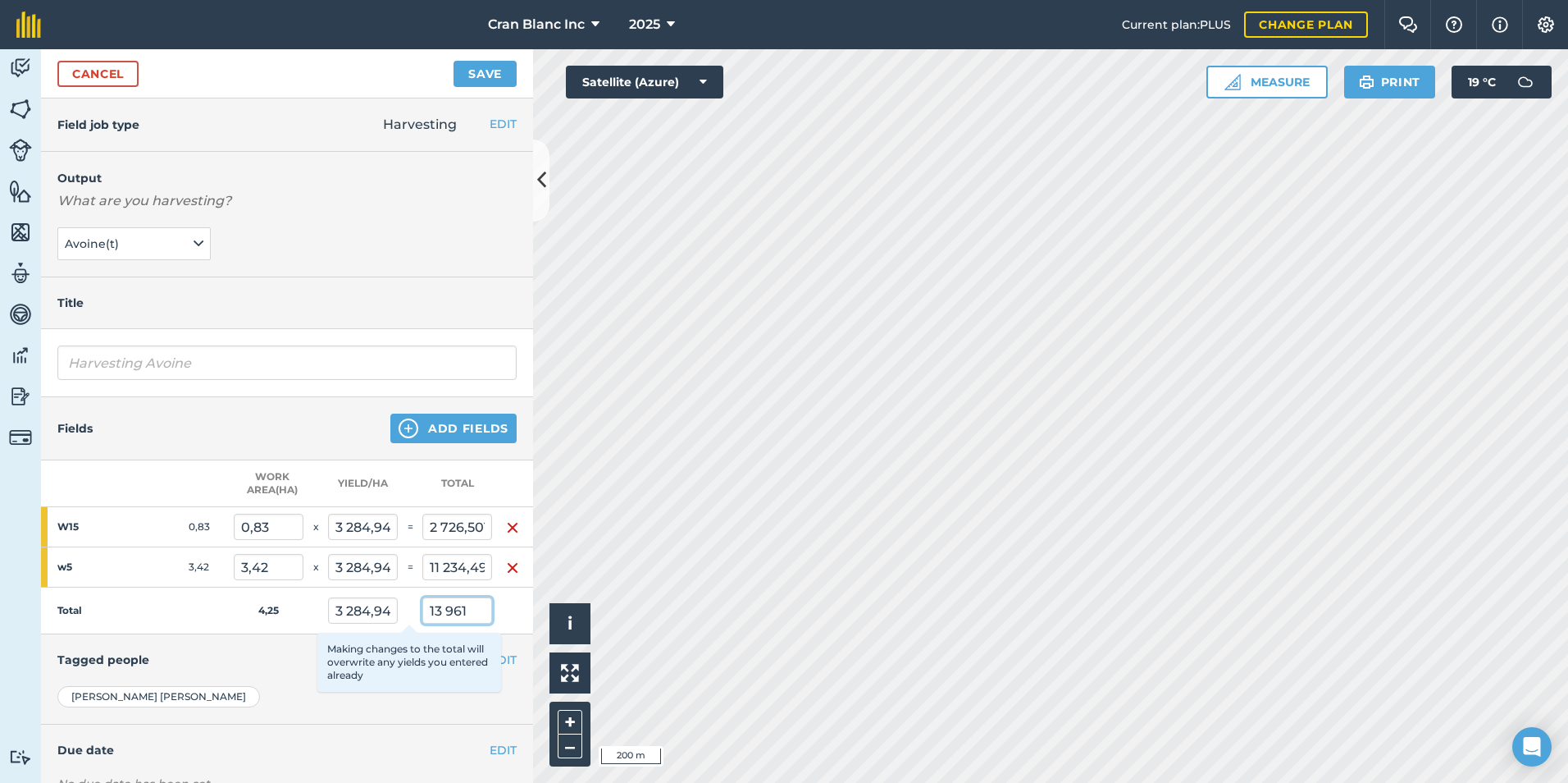
click at [507, 603] on tr "Total 4,25 3 284,941 13 961 Making changes to the total will overwrite any yiel…" at bounding box center [287, 611] width 492 height 47
type input "13,961"
type input "3,285"
type input "11,234"
type input "3,285"
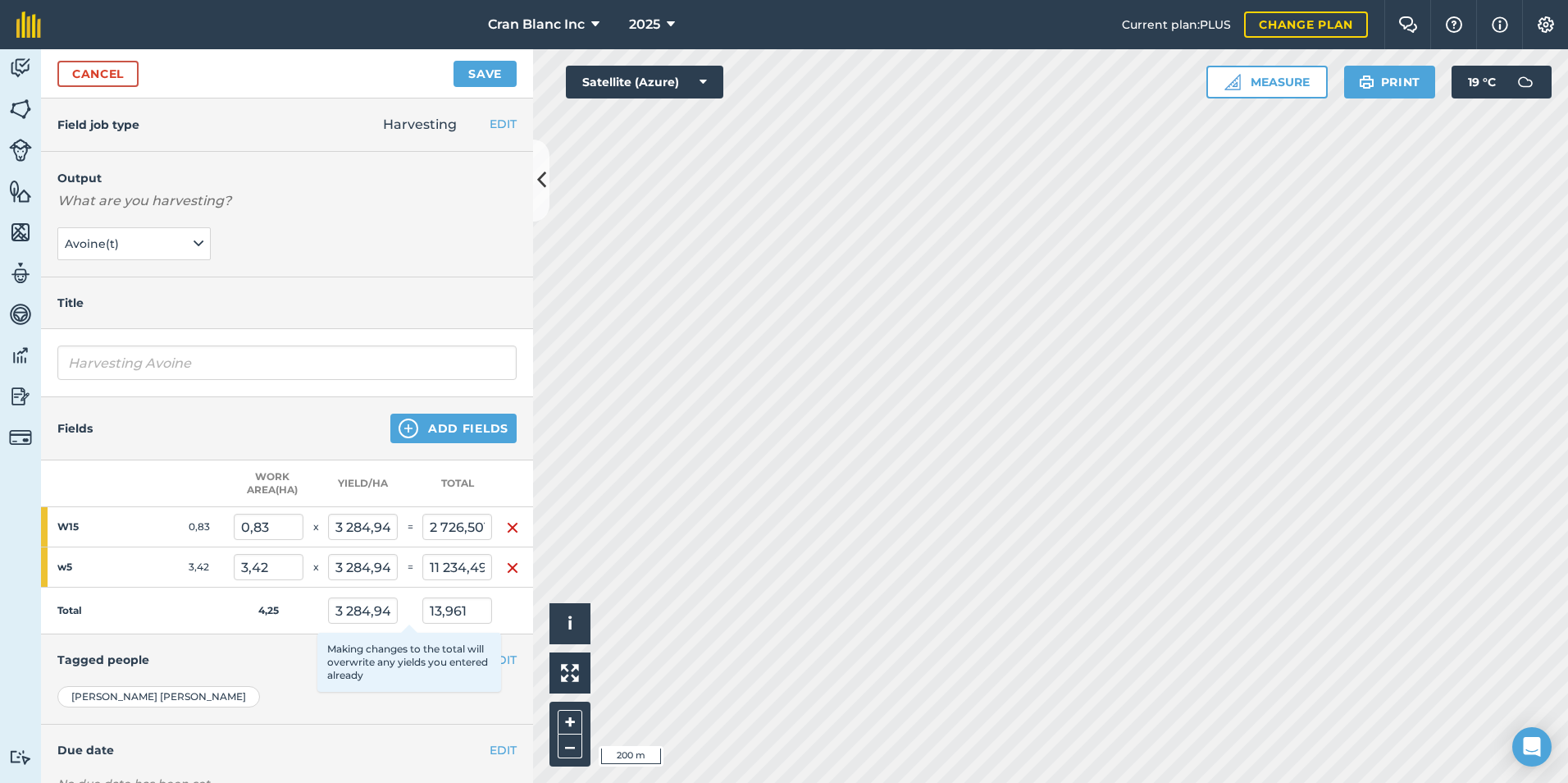
type input "3,285"
type input "2,727"
click at [219, 610] on td "Total" at bounding box center [137, 611] width 193 height 47
click at [471, 73] on button "Save" at bounding box center [485, 74] width 63 height 27
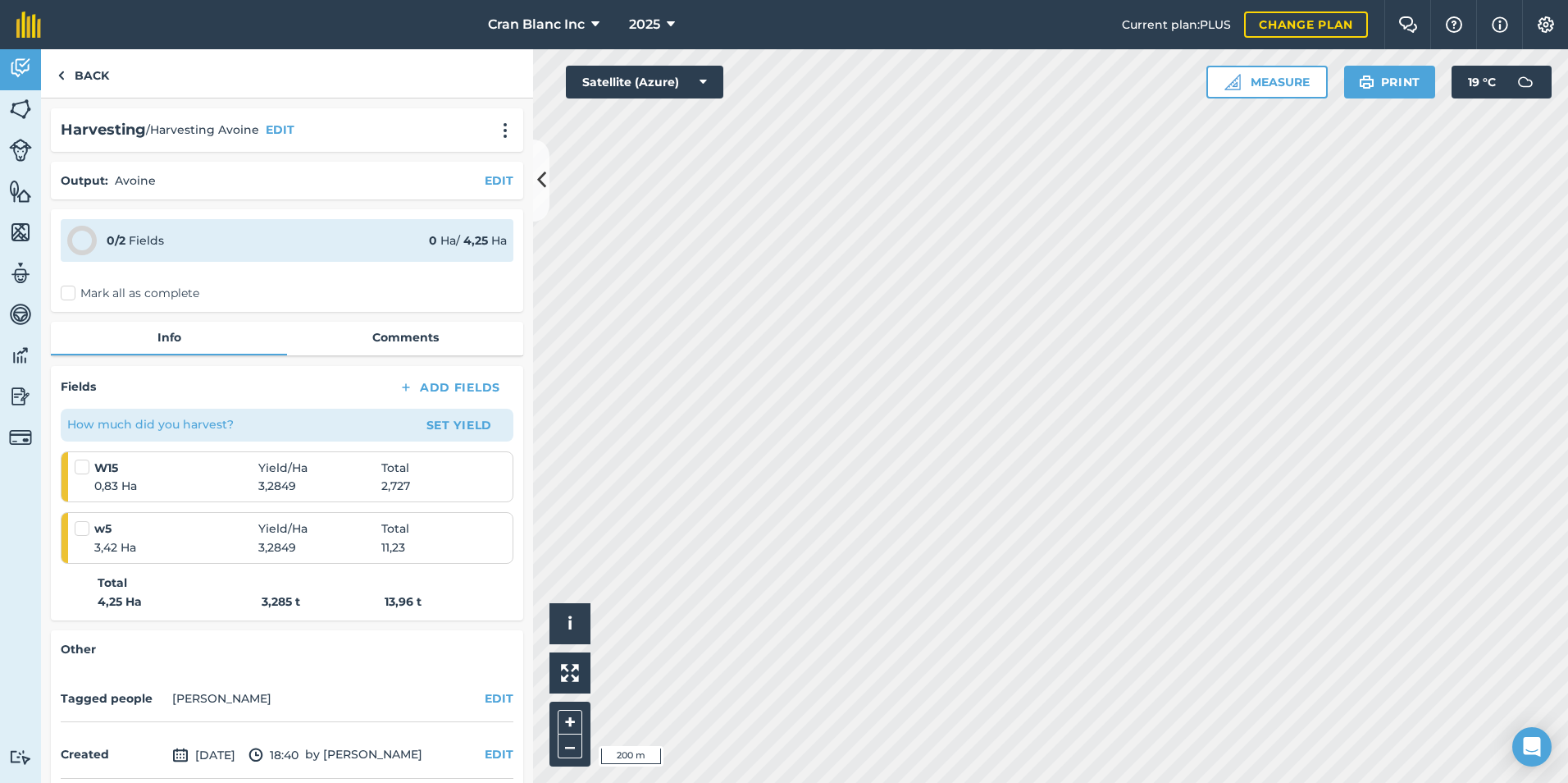
click at [69, 293] on label "Mark all as complete" at bounding box center [130, 292] width 139 height 17
click at [69, 293] on input "Mark all as complete" at bounding box center [66, 290] width 11 height 11
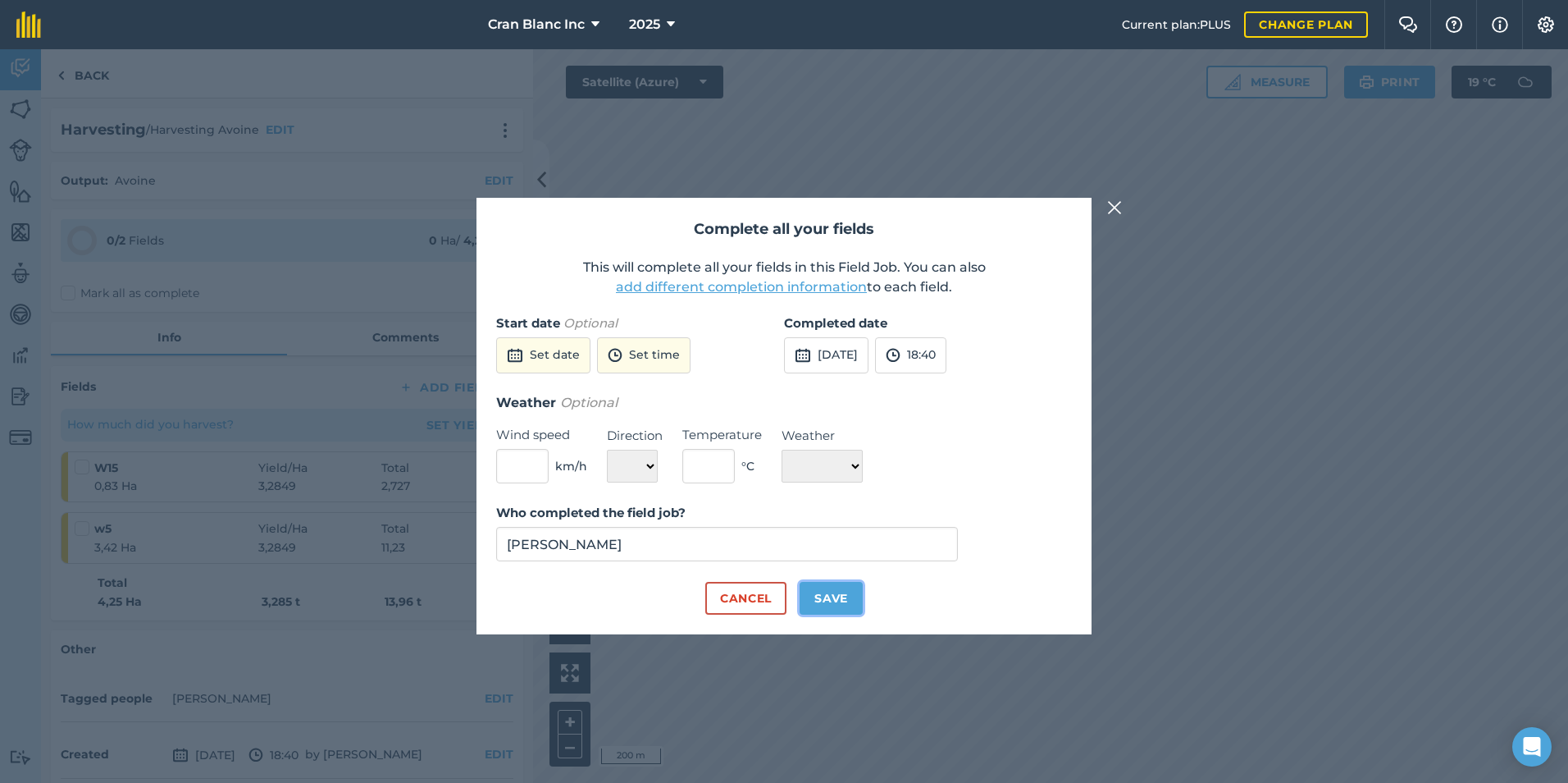
click at [813, 595] on button "Save" at bounding box center [831, 598] width 63 height 33
checkbox input "true"
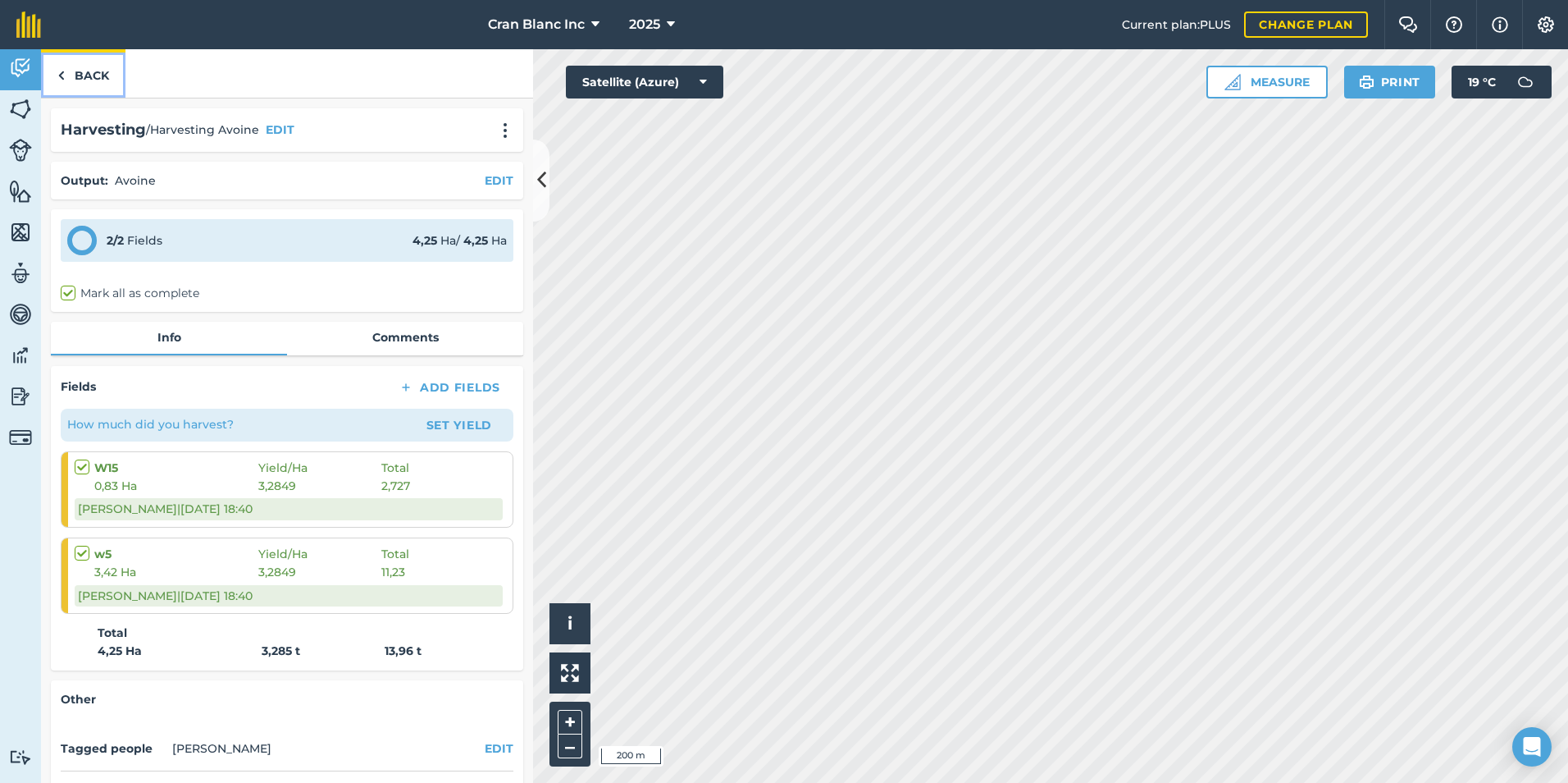
click at [84, 75] on link "Back" at bounding box center [83, 73] width 84 height 48
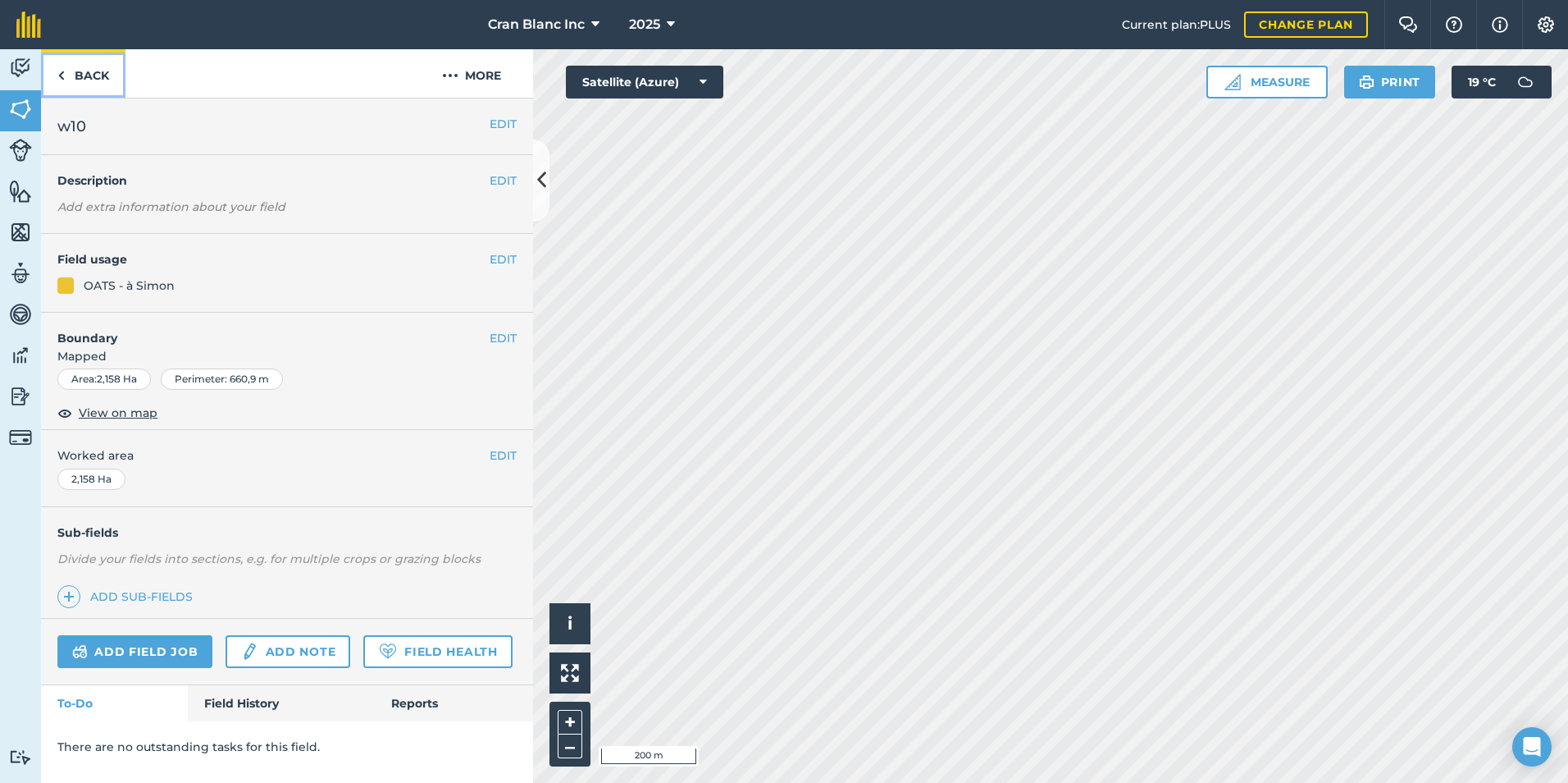
click at [102, 76] on link "Back" at bounding box center [83, 73] width 84 height 48
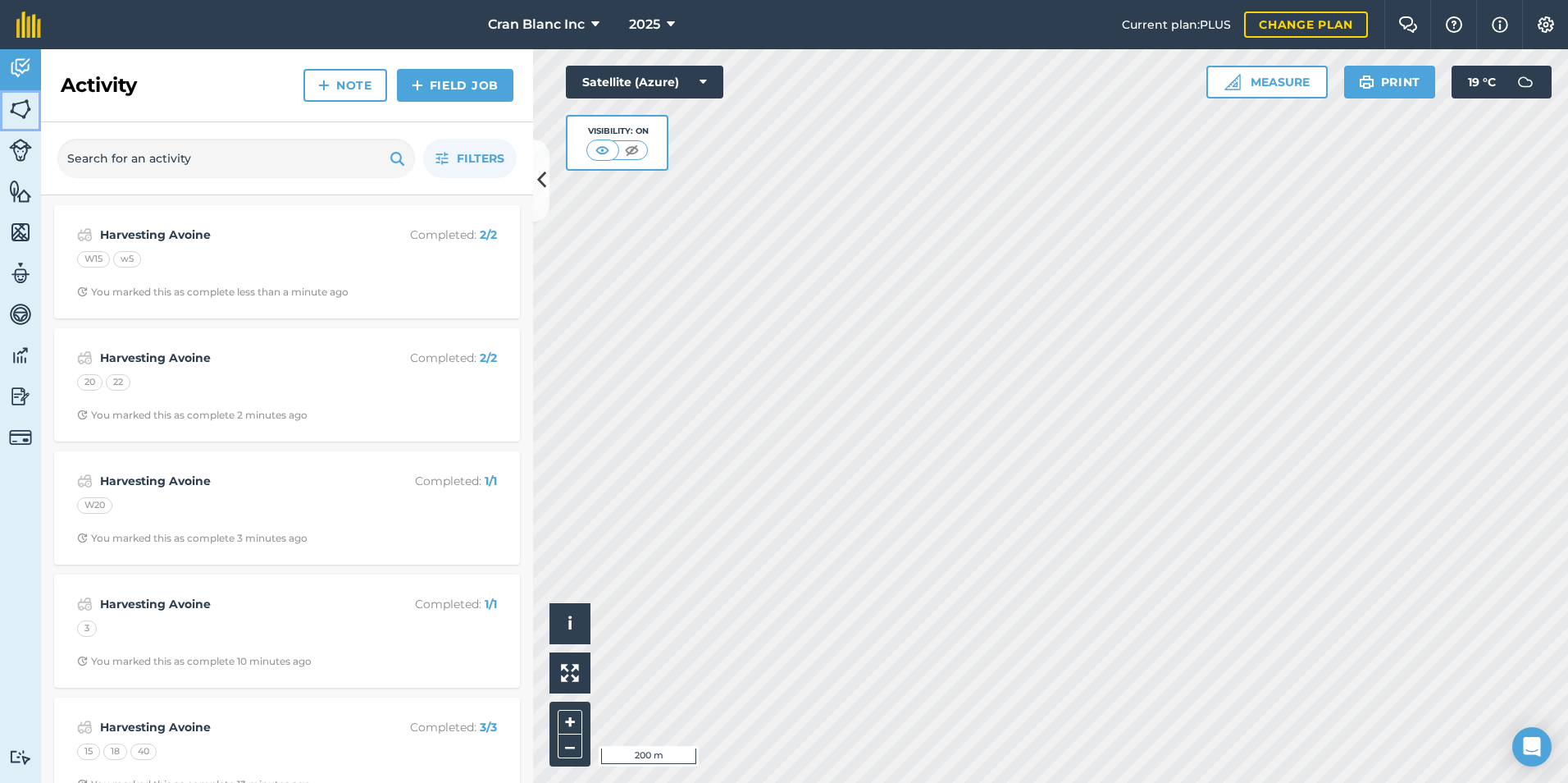
click at [15, 107] on img at bounding box center [20, 109] width 23 height 25
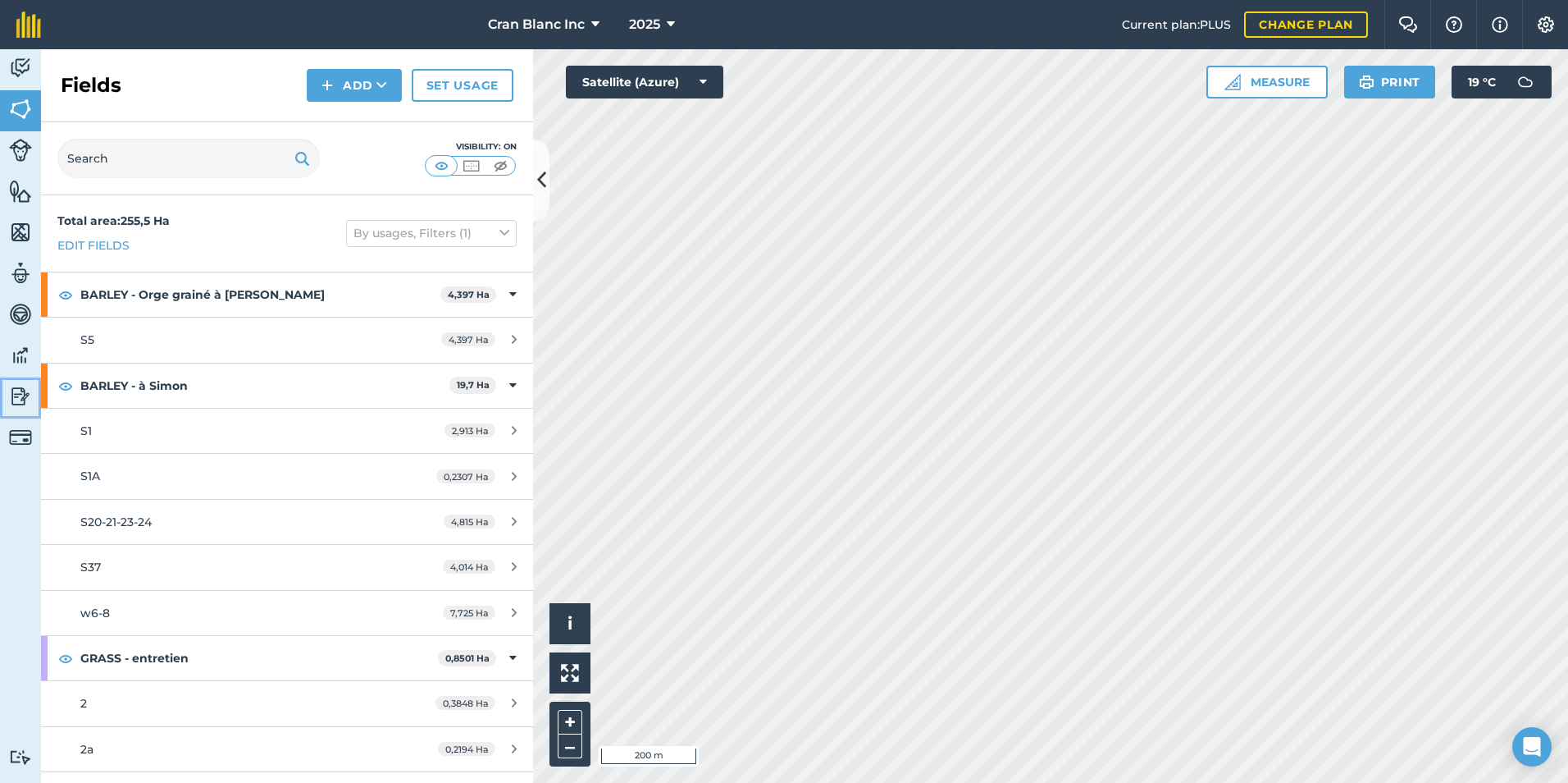
click at [24, 411] on link "Reporting" at bounding box center [20, 398] width 41 height 41
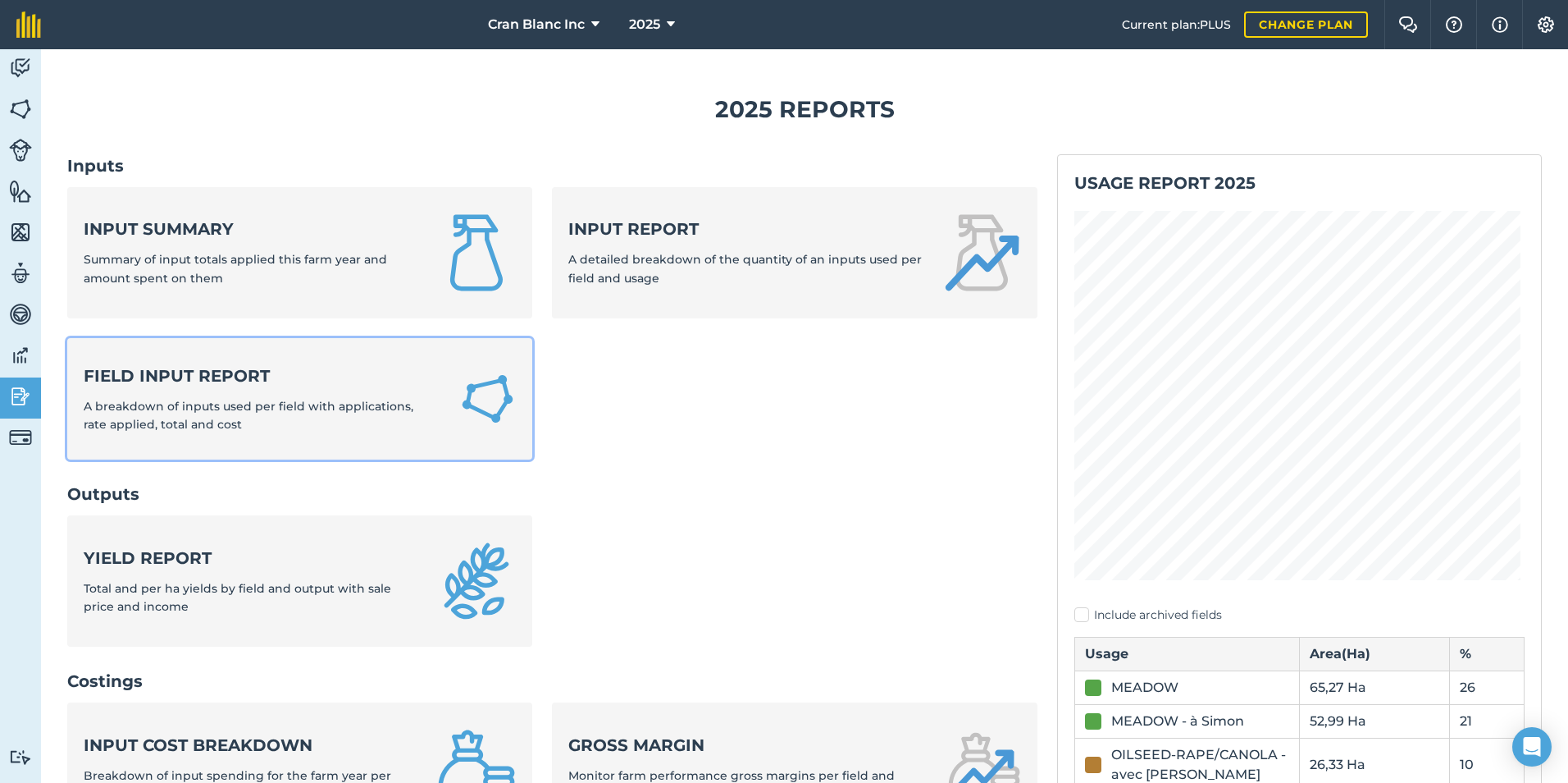
click at [183, 380] on strong "Field Input Report" at bounding box center [261, 376] width 356 height 23
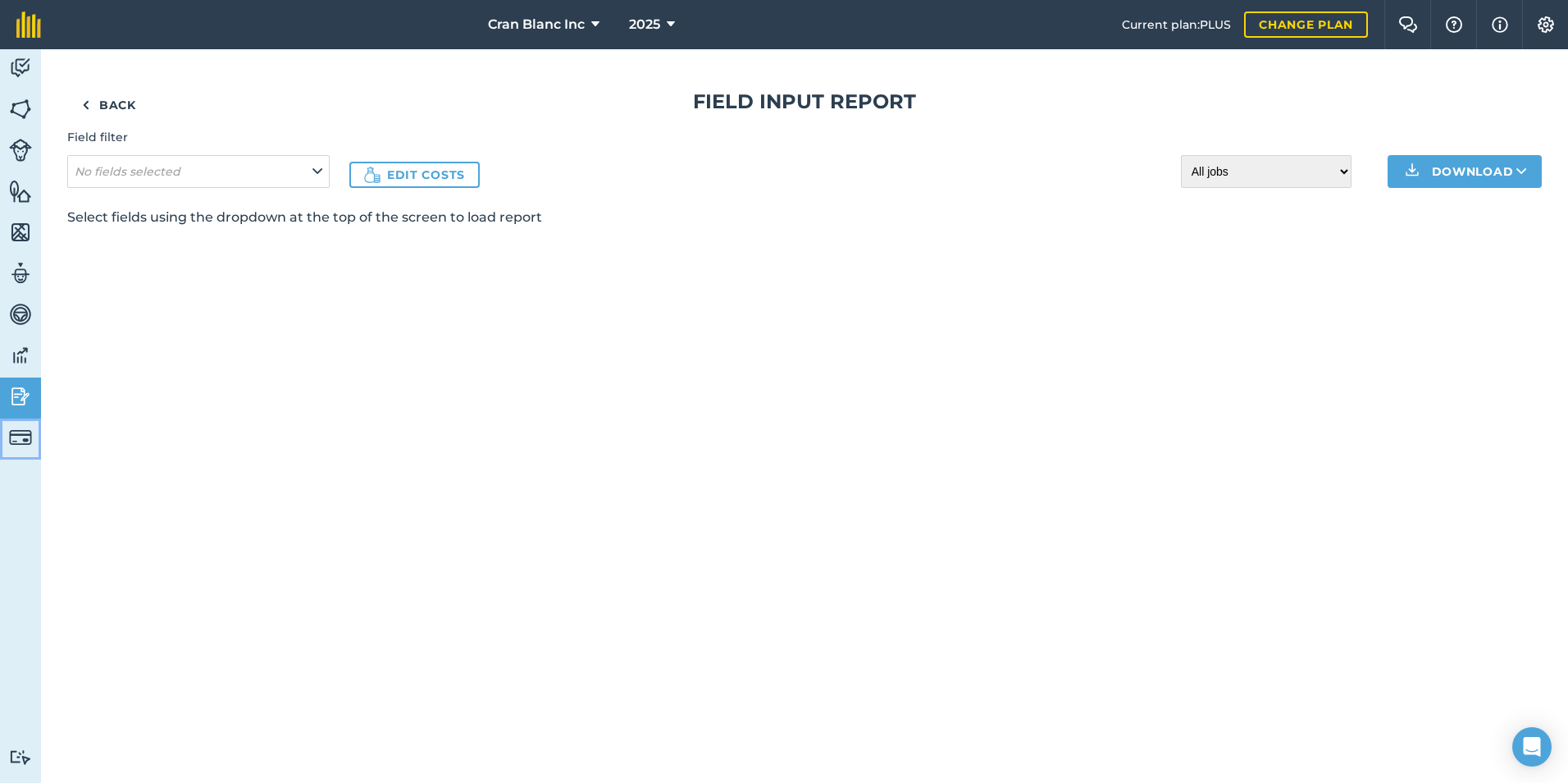
click at [23, 434] on img at bounding box center [20, 437] width 23 height 23
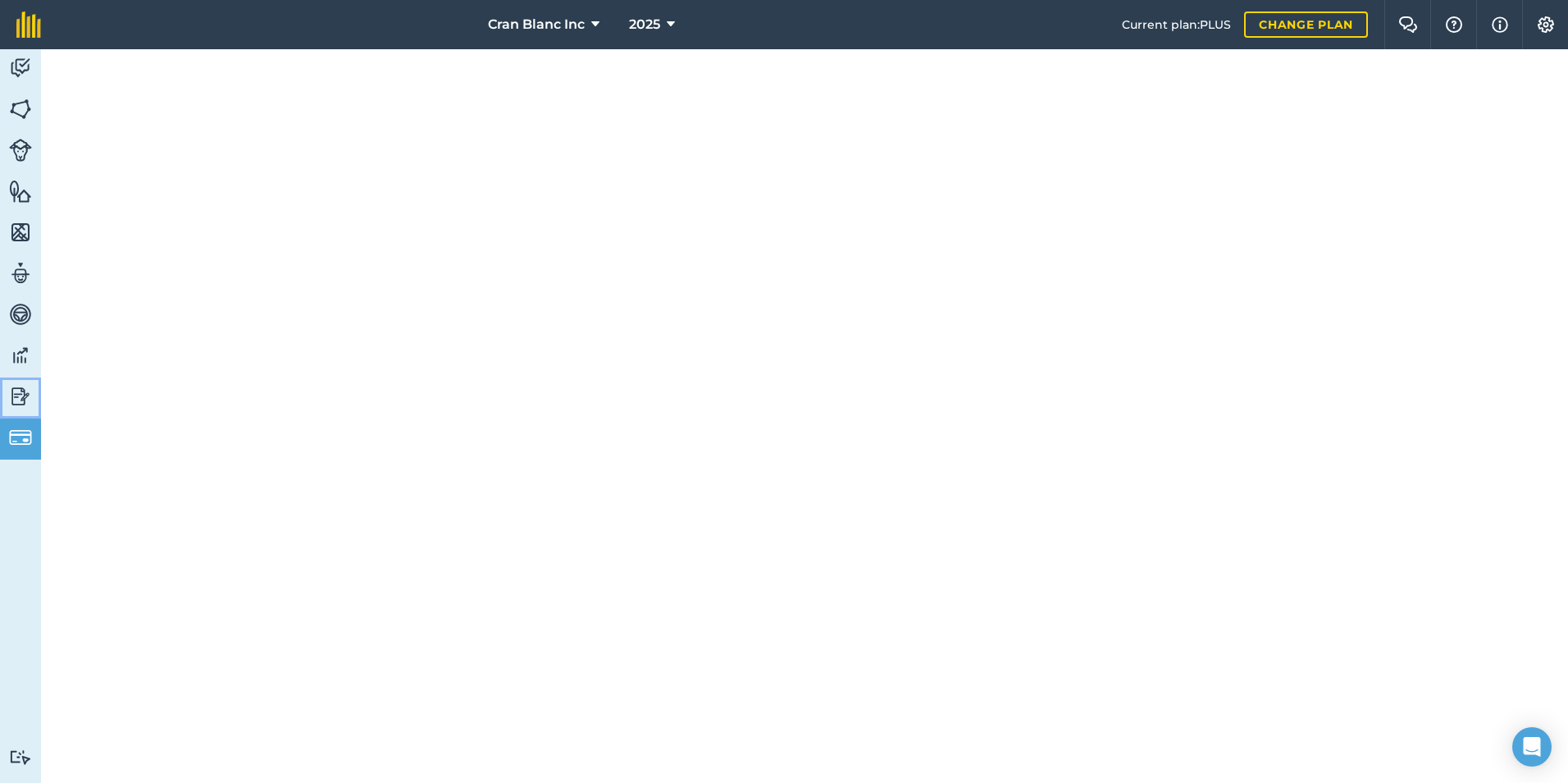
click at [23, 396] on img at bounding box center [20, 396] width 23 height 25
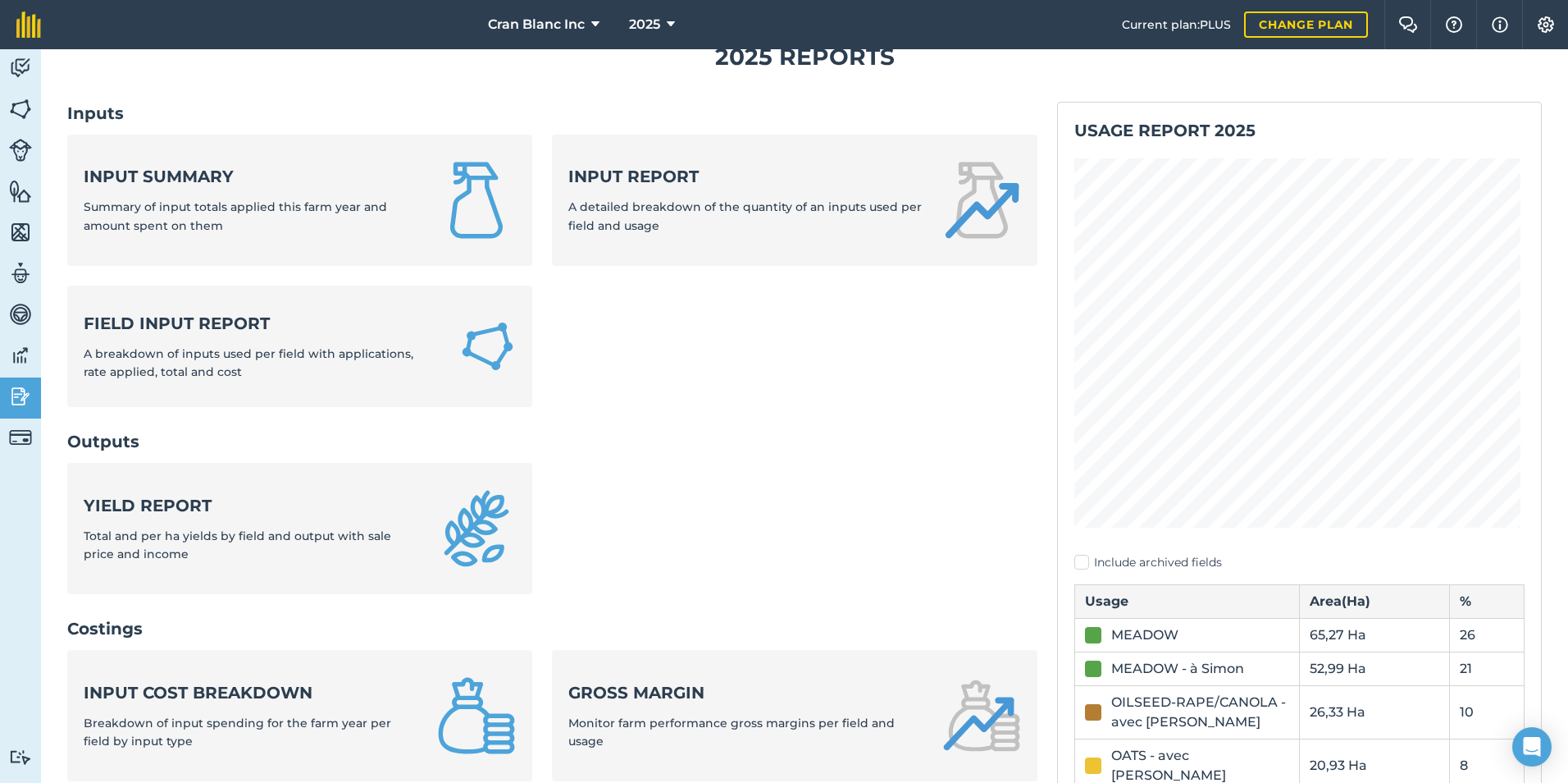
scroll to position [82, 0]
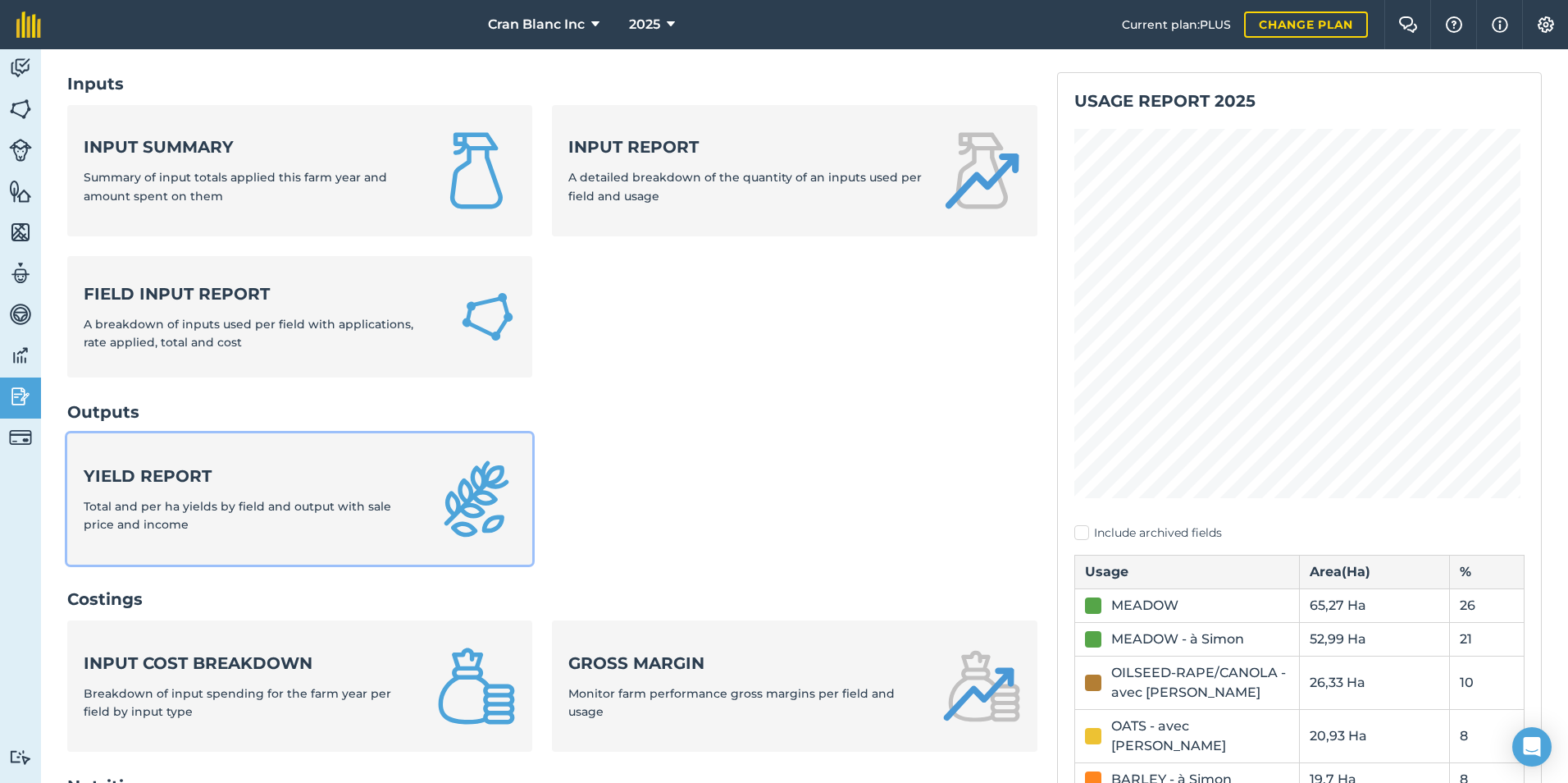
click at [241, 521] on div "Yield report Total and per ha yields by field and output with sale price and in…" at bounding box center [251, 499] width 334 height 69
